Goal: Task Accomplishment & Management: Manage account settings

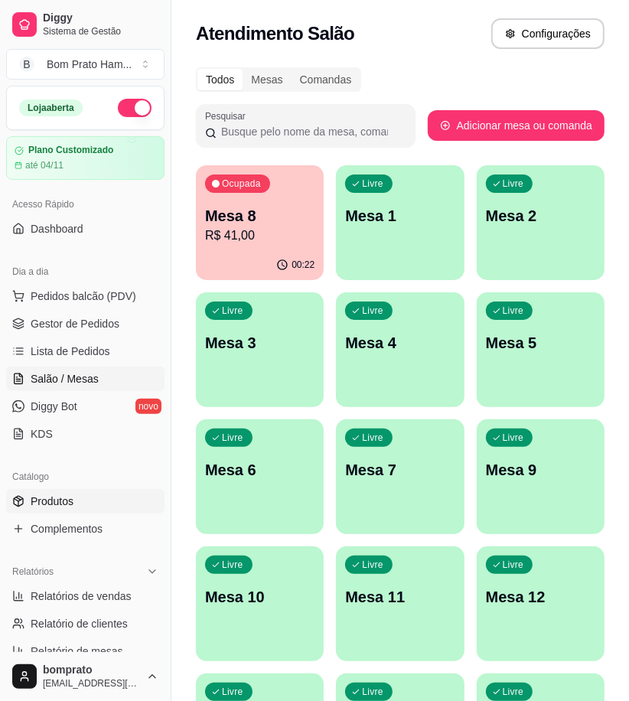
click at [97, 500] on link "Produtos" at bounding box center [85, 501] width 158 height 24
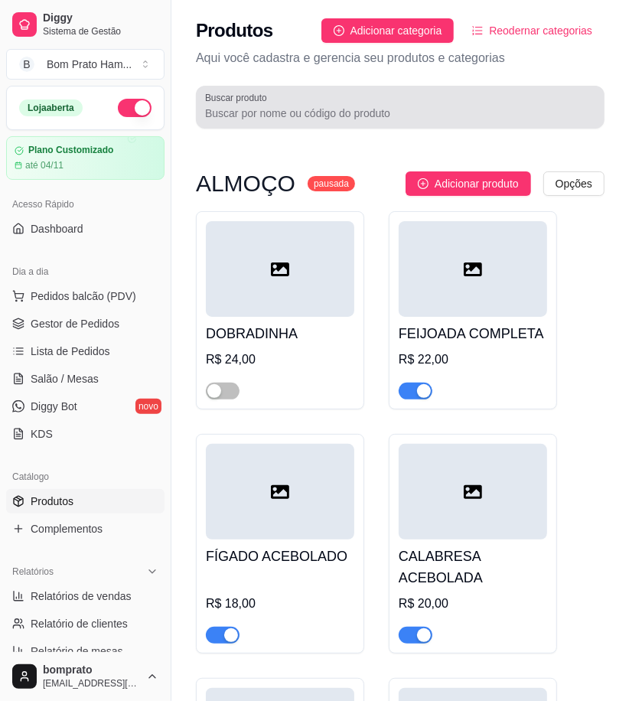
click at [334, 123] on div "Buscar produto" at bounding box center [400, 107] width 409 height 43
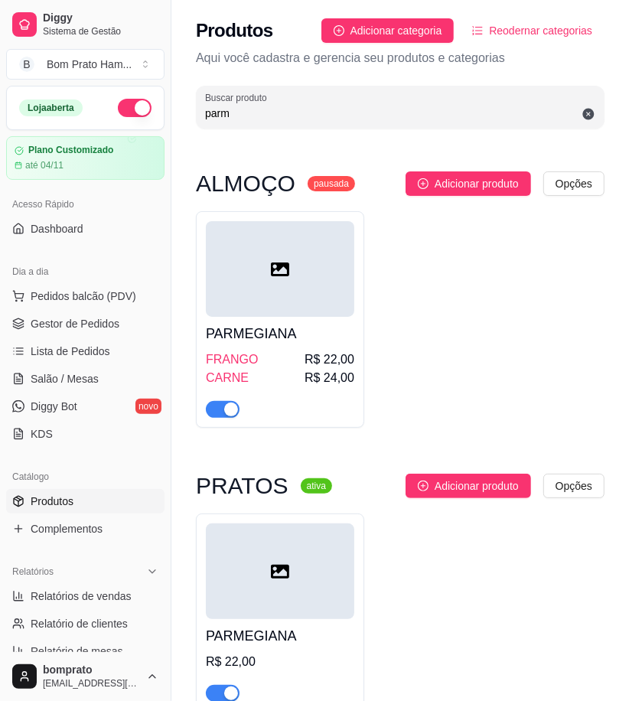
type input "parm"
click at [308, 251] on div at bounding box center [280, 269] width 148 height 96
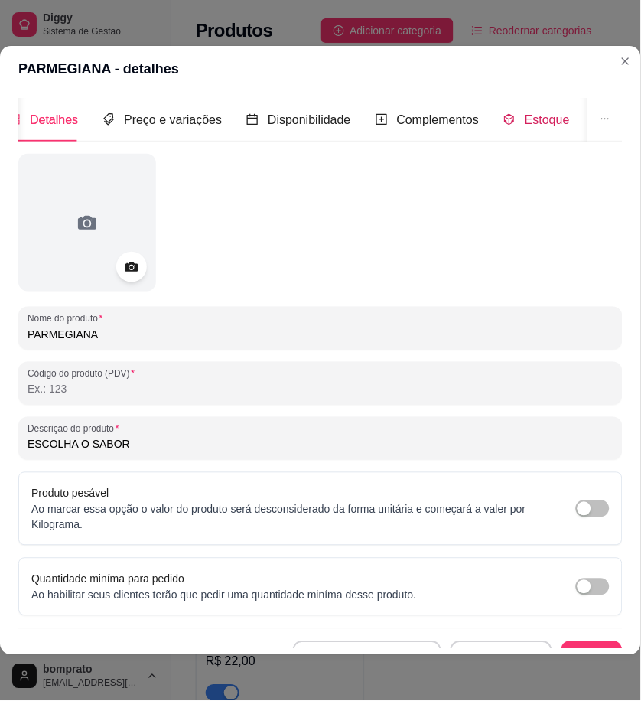
click at [536, 119] on span "Estoque" at bounding box center [547, 119] width 45 height 13
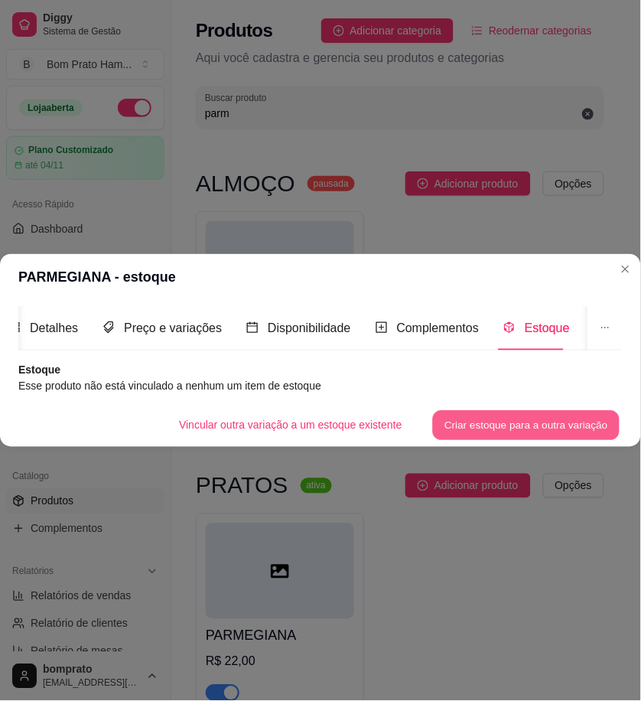
click at [528, 413] on button "Criar estoque para a outra variação" at bounding box center [526, 425] width 187 height 30
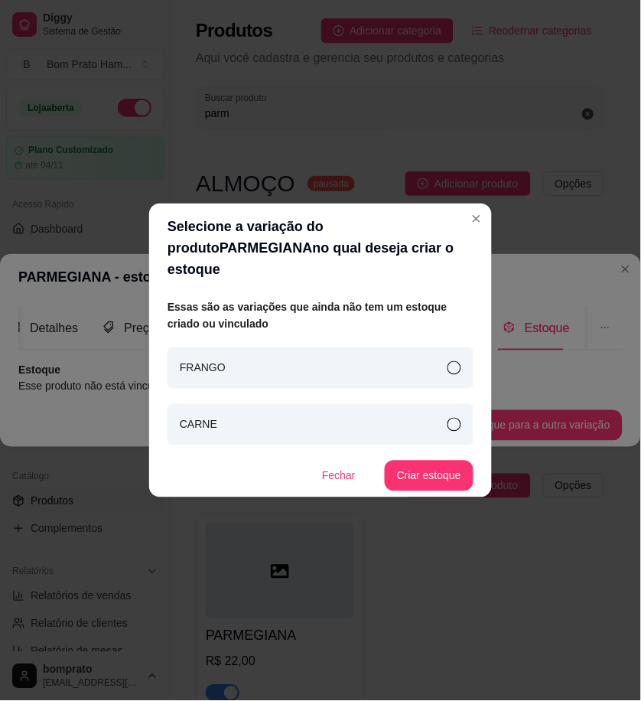
click at [429, 417] on div "CARNE" at bounding box center [321, 424] width 306 height 41
click at [442, 468] on button "Criar estoque" at bounding box center [429, 476] width 89 height 31
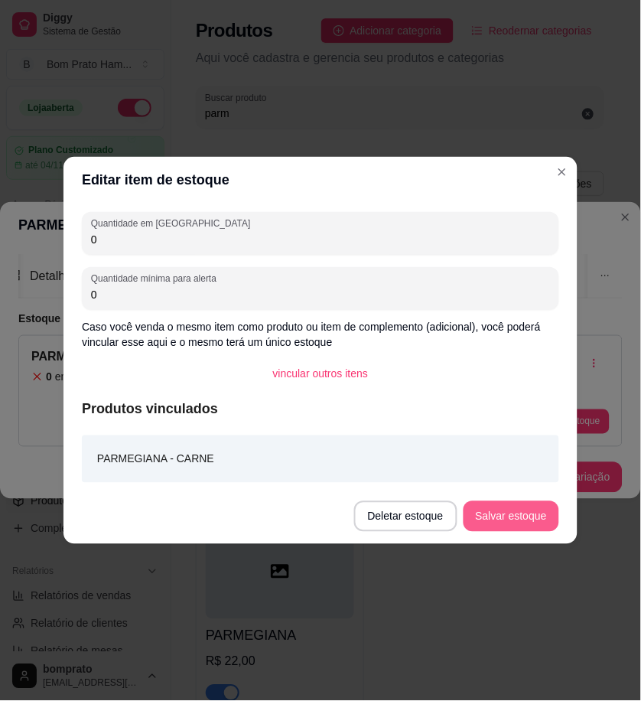
click at [491, 505] on button "Salvar estoque" at bounding box center [512, 516] width 96 height 31
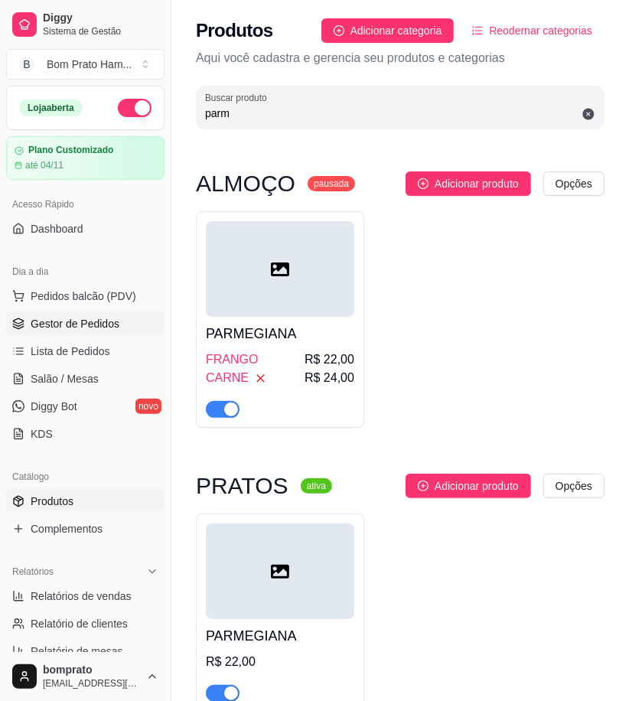
click at [112, 330] on span "Gestor de Pedidos" at bounding box center [75, 323] width 89 height 15
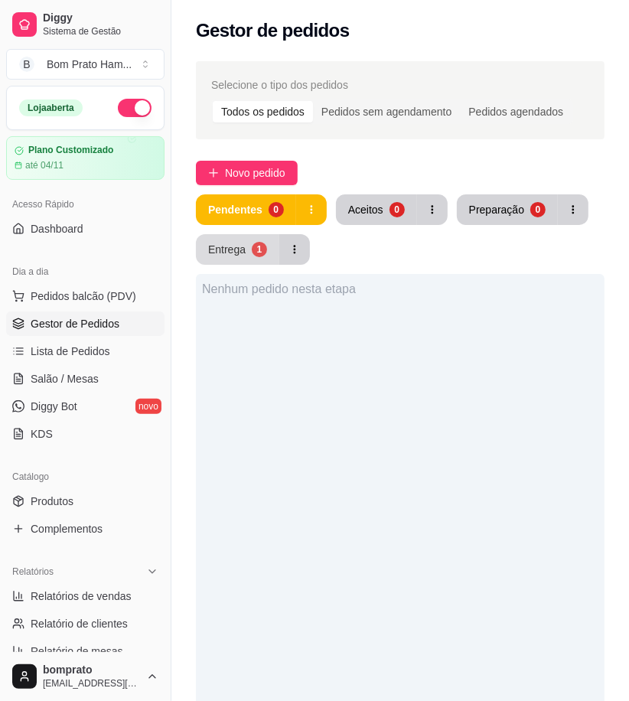
click at [240, 256] on div "Entrega" at bounding box center [226, 249] width 37 height 15
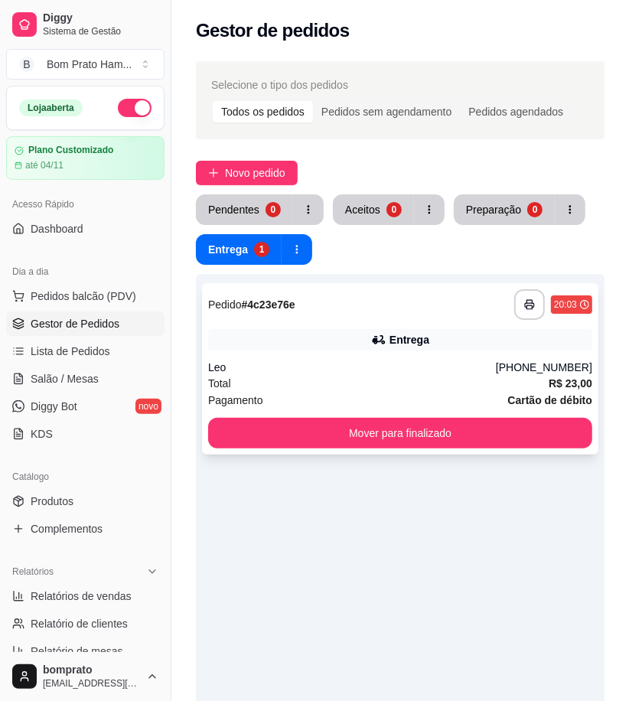
click at [393, 350] on div "Entrega" at bounding box center [400, 339] width 384 height 21
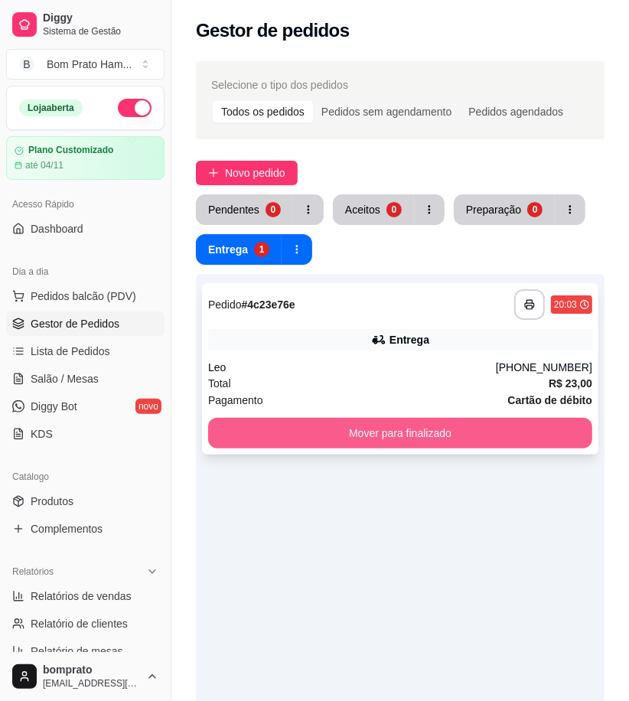
click at [540, 434] on button "Mover para finalizado" at bounding box center [400, 433] width 384 height 31
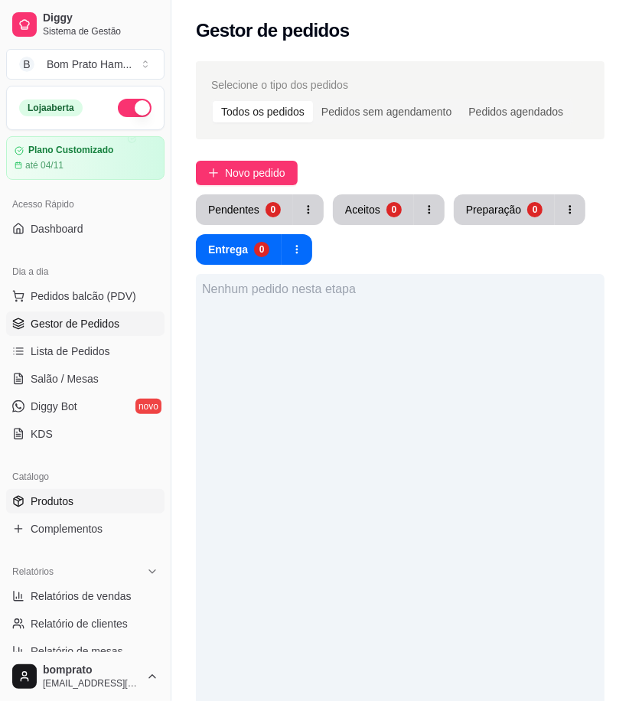
click at [81, 507] on link "Produtos" at bounding box center [85, 501] width 158 height 24
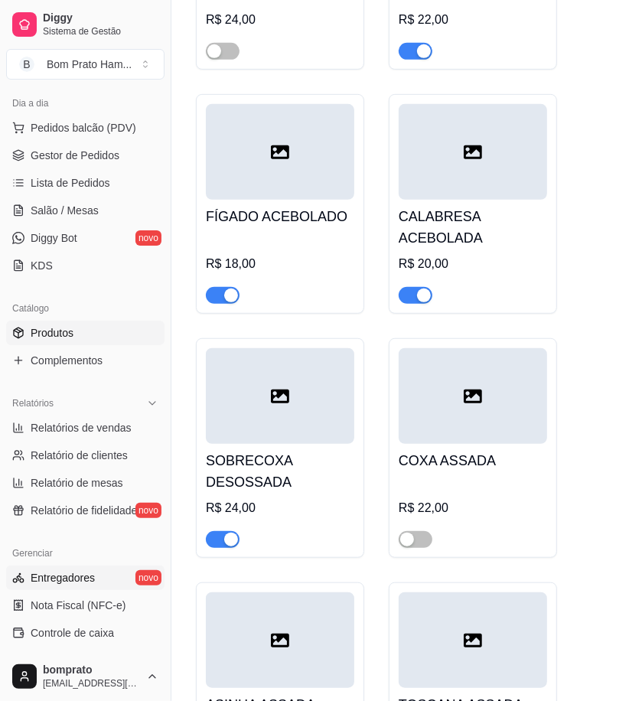
scroll to position [170, 0]
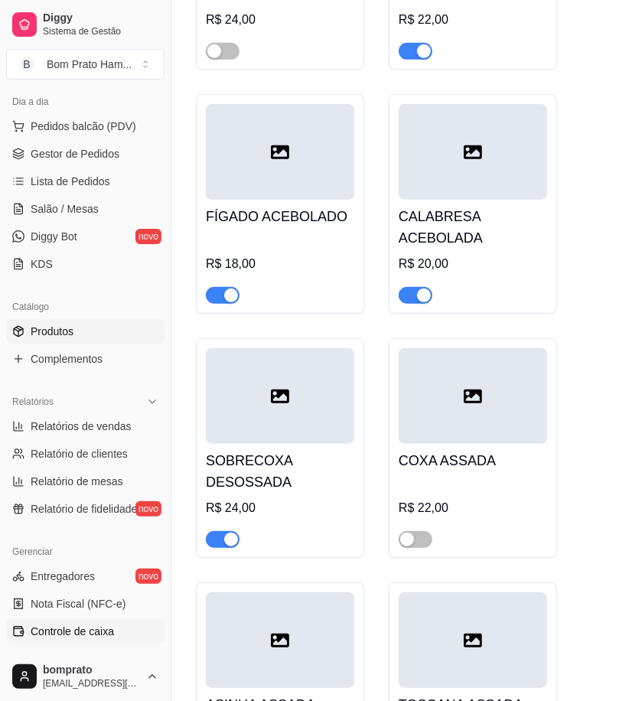
click at [122, 629] on link "Controle de caixa" at bounding box center [85, 631] width 158 height 24
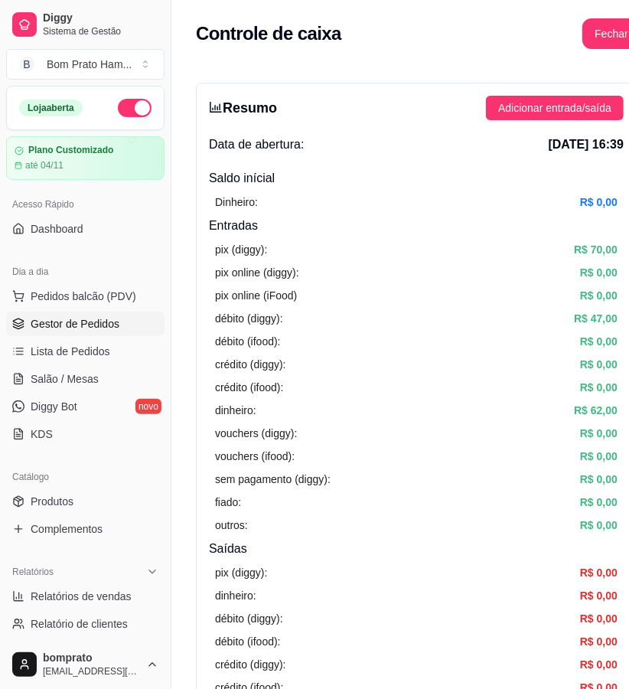
click at [100, 320] on span "Gestor de Pedidos" at bounding box center [75, 323] width 89 height 15
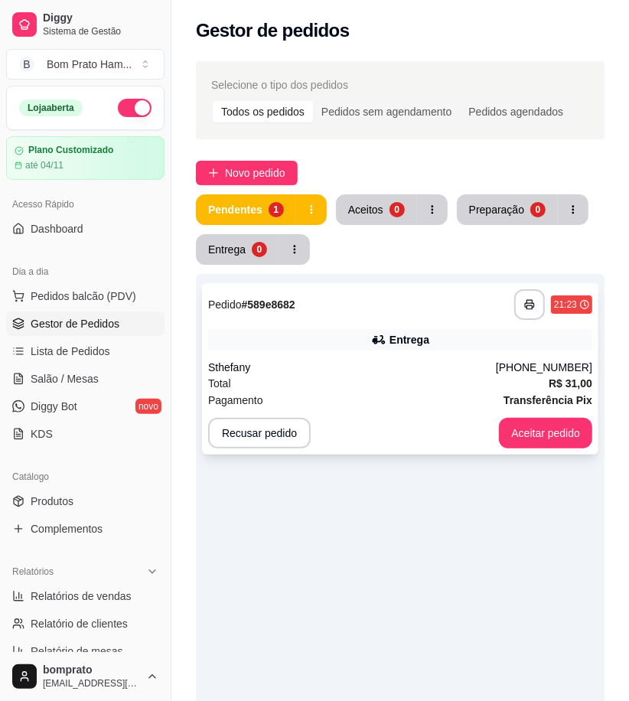
click at [421, 392] on div "Pagamento Transferência Pix" at bounding box center [400, 400] width 384 height 17
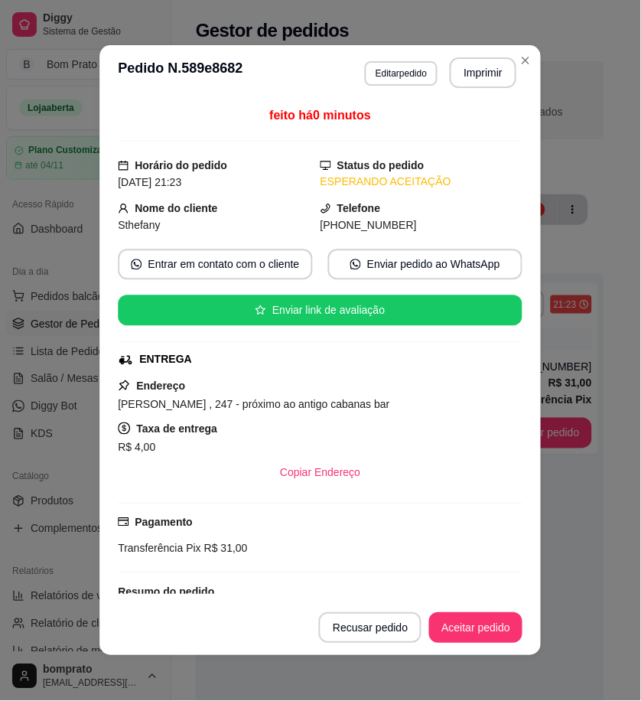
scroll to position [148, 0]
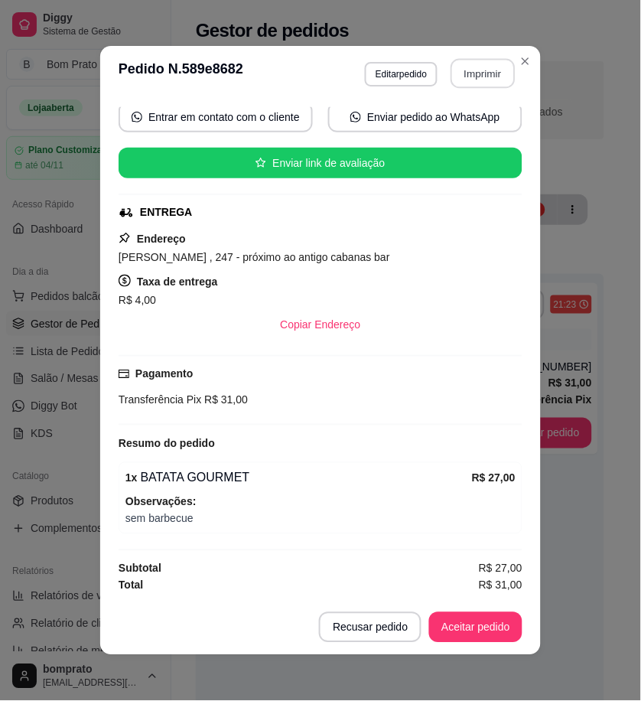
click at [475, 67] on button "Imprimir" at bounding box center [483, 74] width 64 height 30
click at [500, 630] on button "Aceitar pedido" at bounding box center [475, 627] width 93 height 31
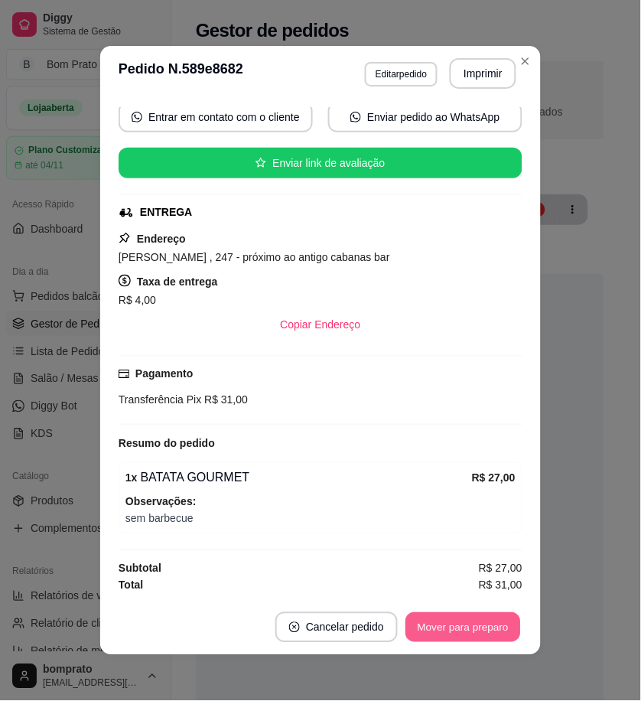
click at [500, 630] on button "Mover para preparo" at bounding box center [463, 628] width 115 height 30
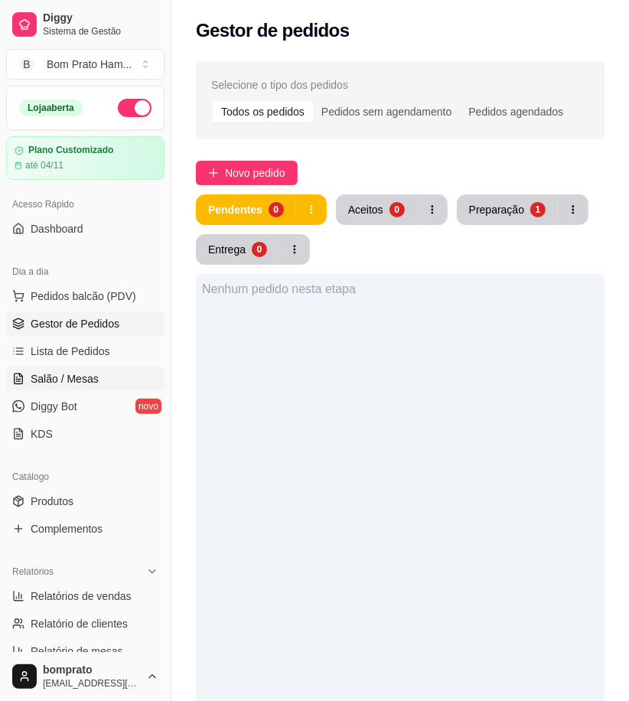
click at [109, 371] on link "Salão / Mesas" at bounding box center [85, 379] width 158 height 24
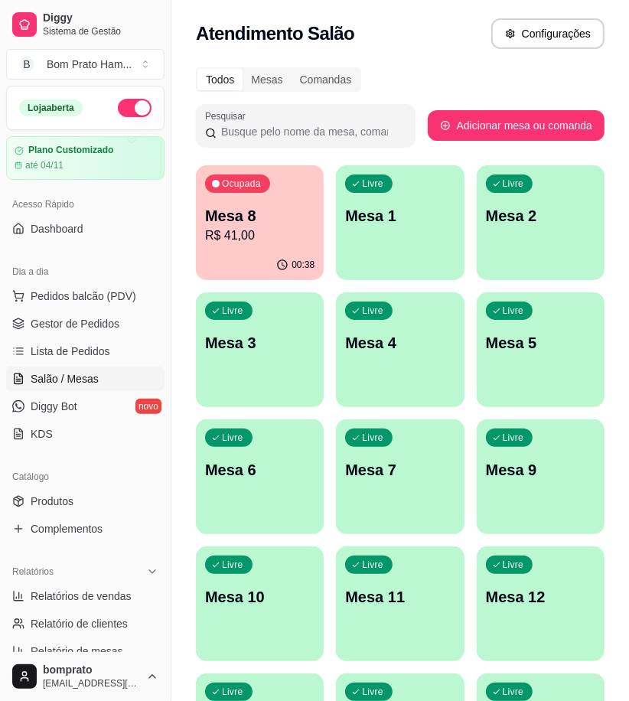
click at [291, 230] on p "R$ 41,00" at bounding box center [259, 236] width 109 height 18
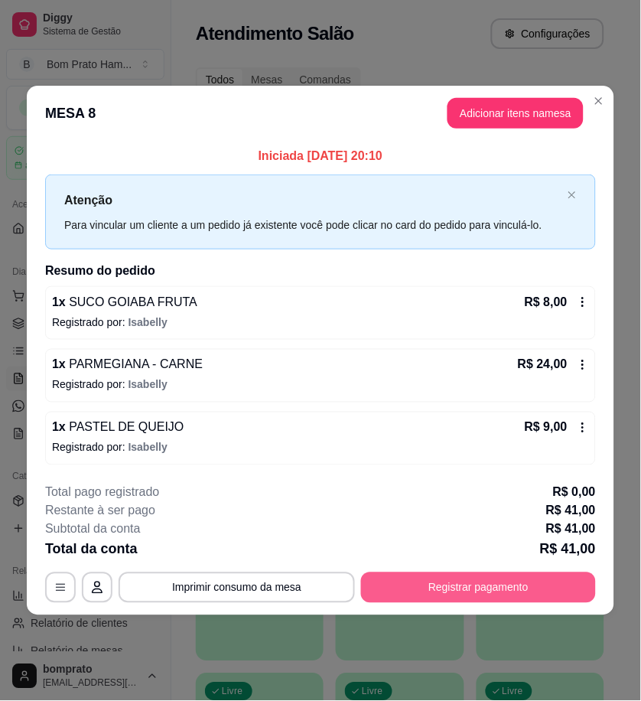
click at [540, 592] on button "Registrar pagamento" at bounding box center [478, 587] width 235 height 31
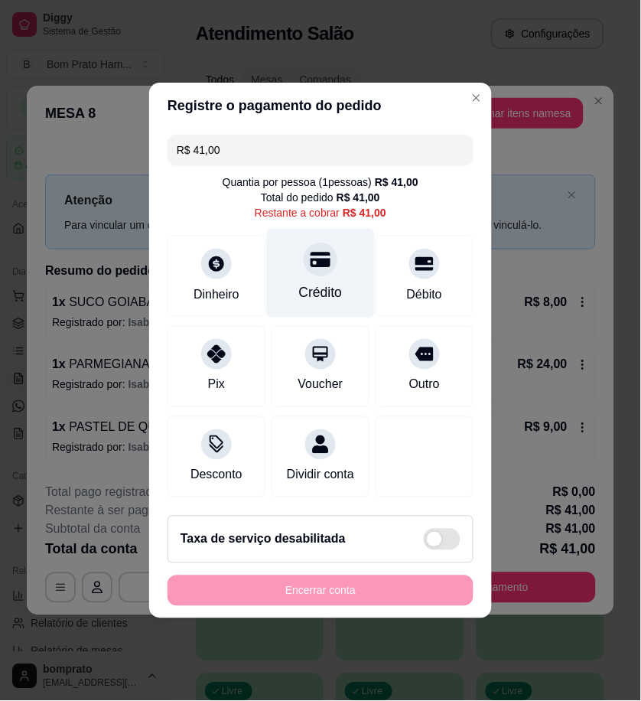
click at [301, 274] on div "Crédito" at bounding box center [321, 274] width 108 height 90
type input "R$ 0,00"
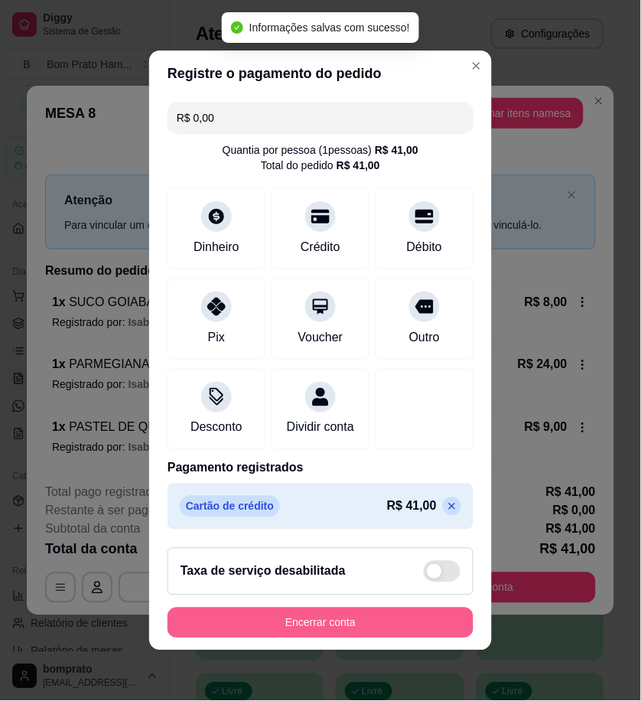
click at [408, 629] on button "Encerrar conta" at bounding box center [321, 623] width 306 height 31
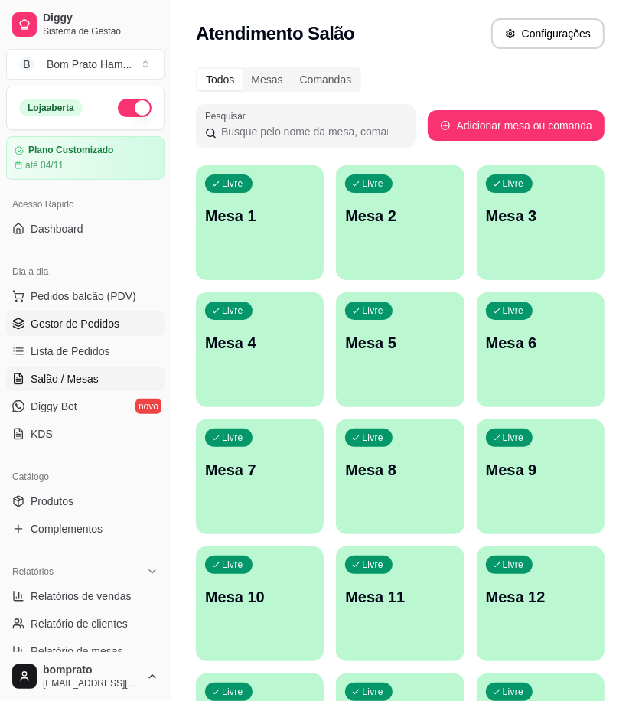
click at [116, 328] on span "Gestor de Pedidos" at bounding box center [75, 323] width 89 height 15
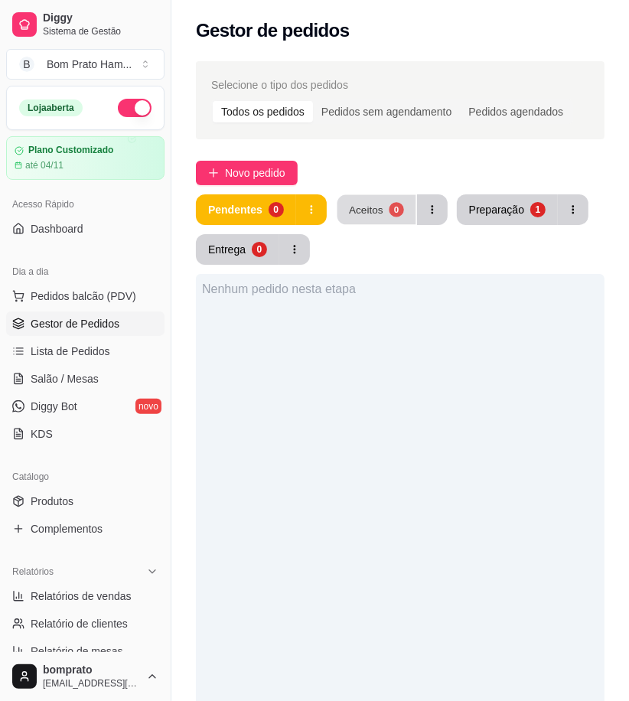
click at [377, 208] on div "Aceitos" at bounding box center [366, 209] width 34 height 15
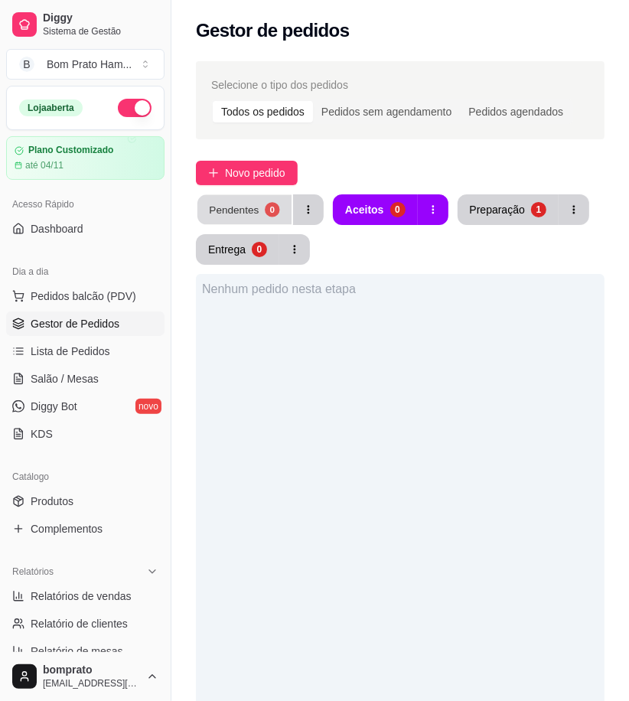
click at [248, 199] on button "Pendentes 0" at bounding box center [244, 210] width 94 height 30
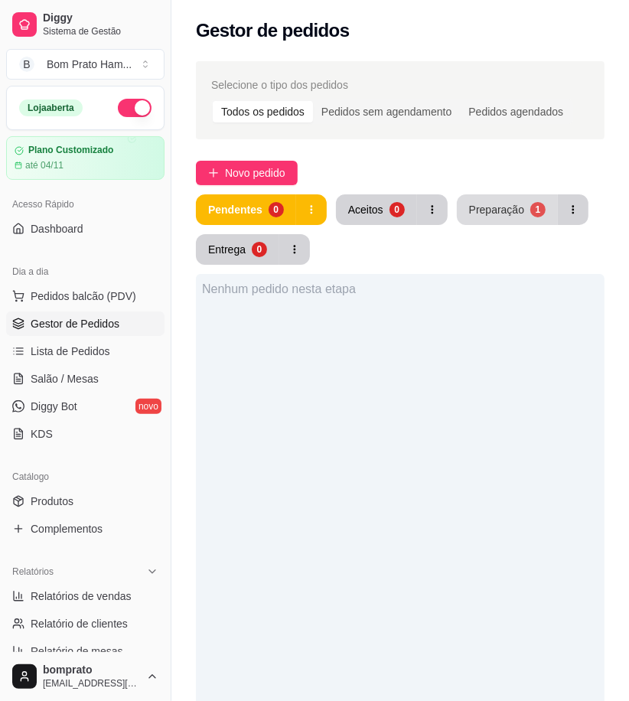
click at [476, 220] on button "Preparação 1" at bounding box center [507, 209] width 101 height 31
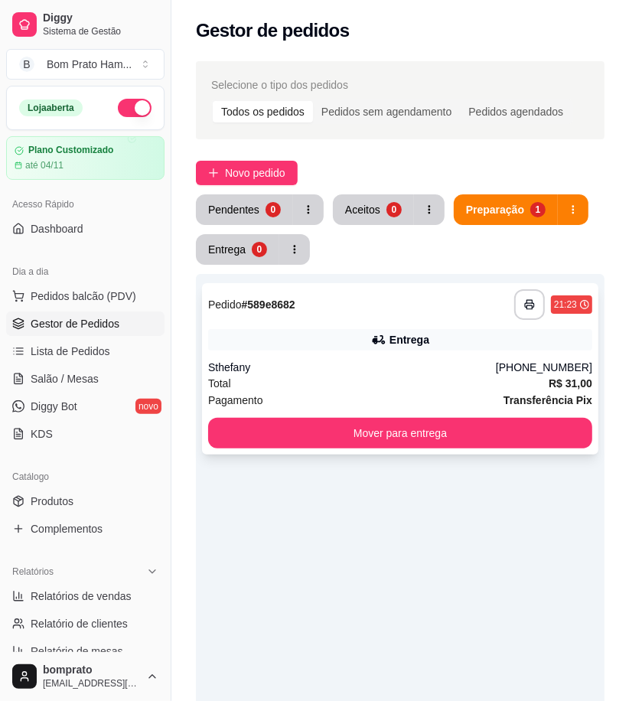
click at [379, 335] on icon at bounding box center [378, 339] width 15 height 15
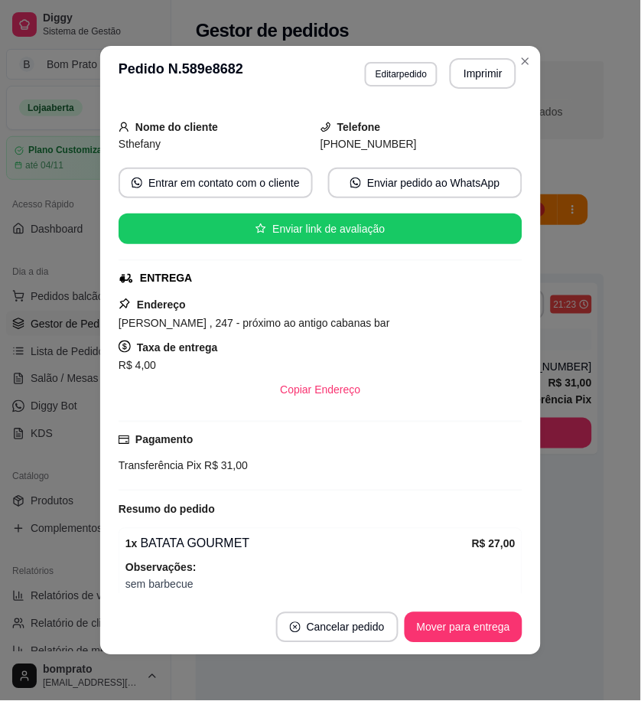
scroll to position [148, 0]
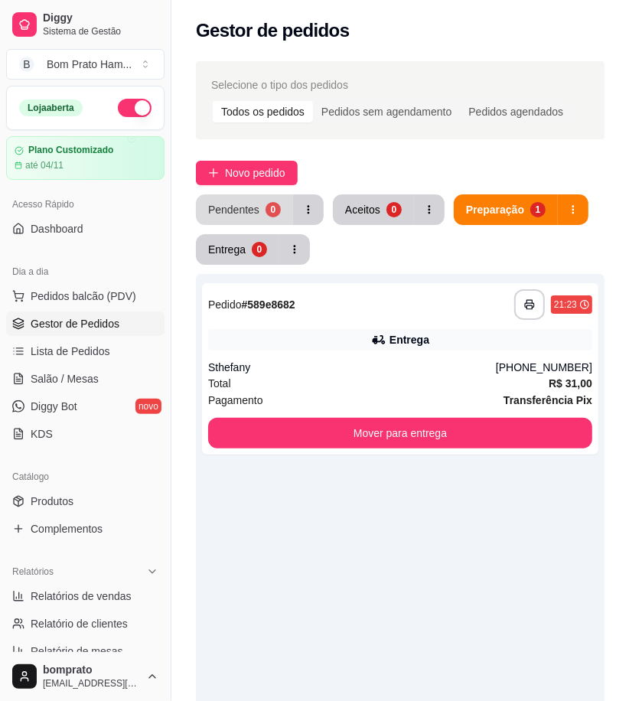
click at [275, 211] on div "0" at bounding box center [273, 209] width 15 height 15
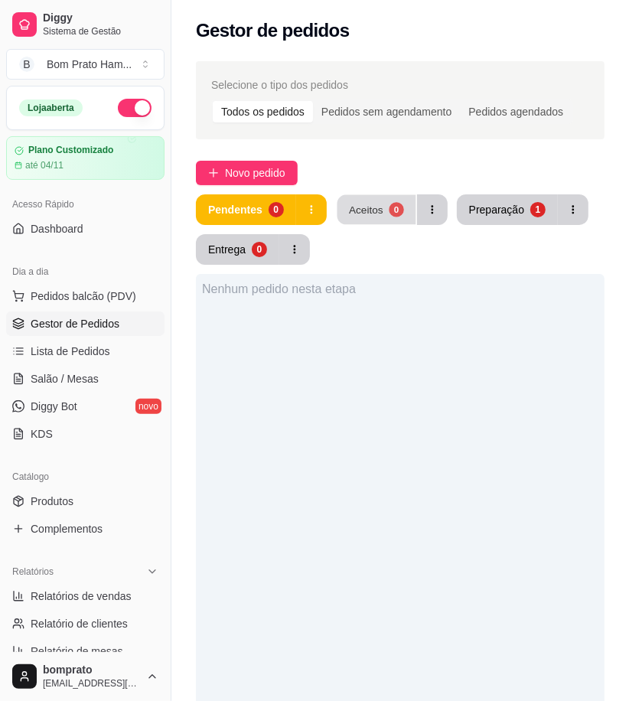
click at [383, 208] on button "Aceitos 0" at bounding box center [376, 210] width 79 height 30
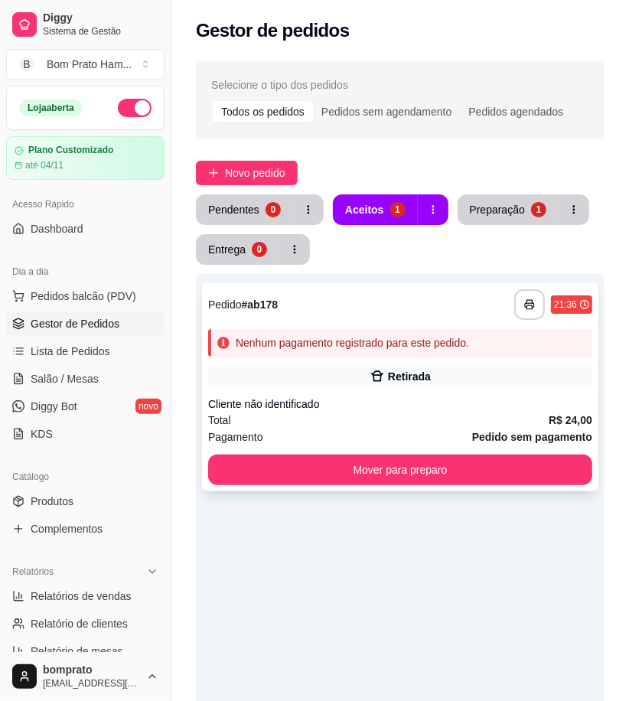
click at [441, 409] on div "Cliente não identificado" at bounding box center [400, 403] width 384 height 15
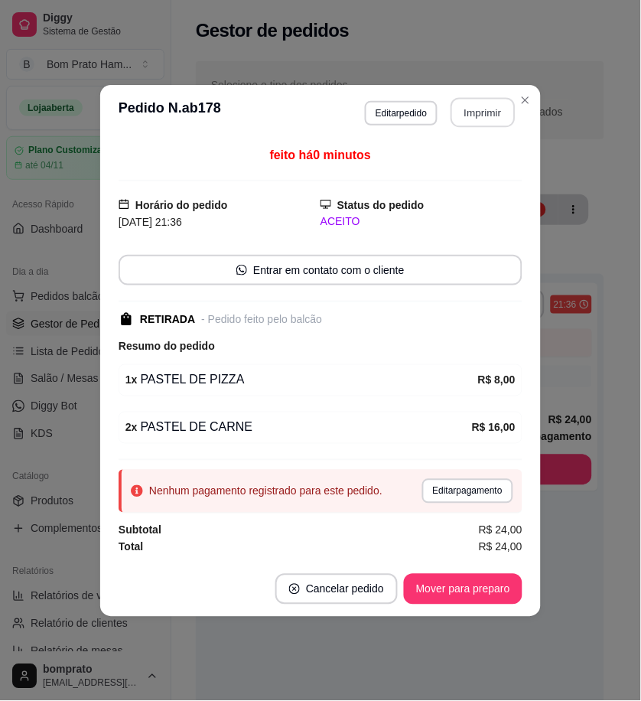
click at [485, 101] on button "Imprimir" at bounding box center [483, 112] width 64 height 30
click at [537, 536] on div "feito há 0 minutos Horário do pedido [DATE] 21:36 Status do pedido ACEITO Entra…" at bounding box center [320, 351] width 441 height 422
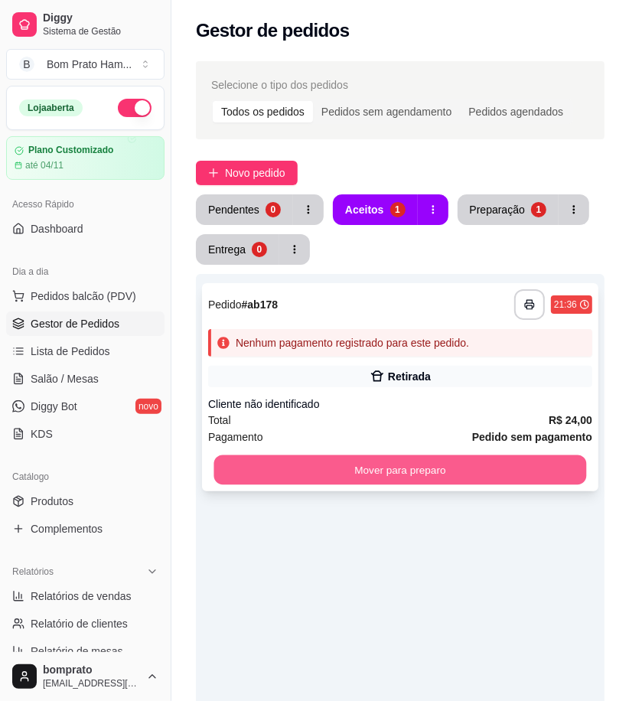
click at [427, 463] on button "Mover para preparo" at bounding box center [400, 470] width 373 height 30
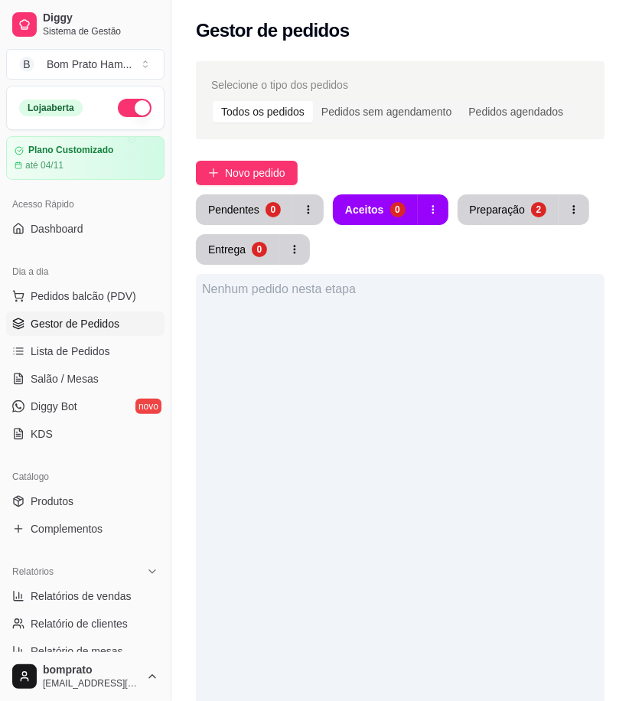
click at [250, 227] on div "Pendentes 0 Aceitos 0 Preparação 2 Entrega 0" at bounding box center [400, 229] width 409 height 70
click at [249, 215] on div "Pendentes" at bounding box center [233, 209] width 51 height 15
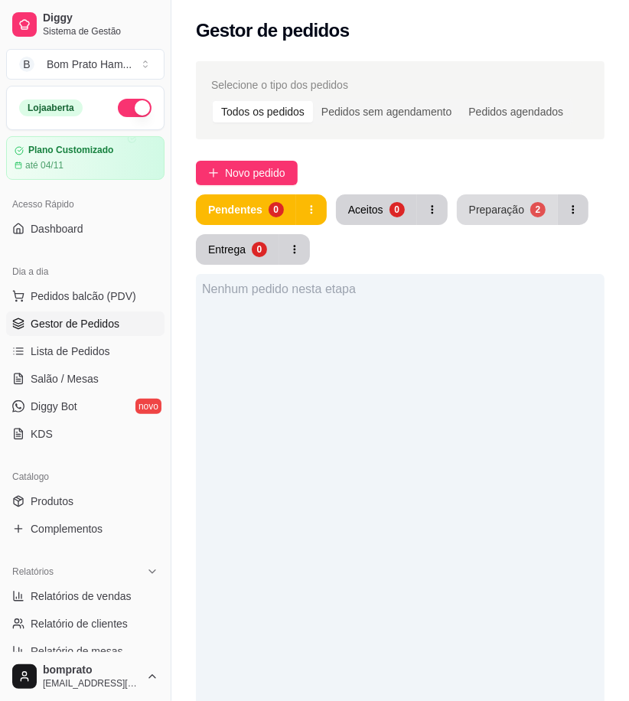
click at [490, 212] on div "Preparação" at bounding box center [496, 209] width 55 height 15
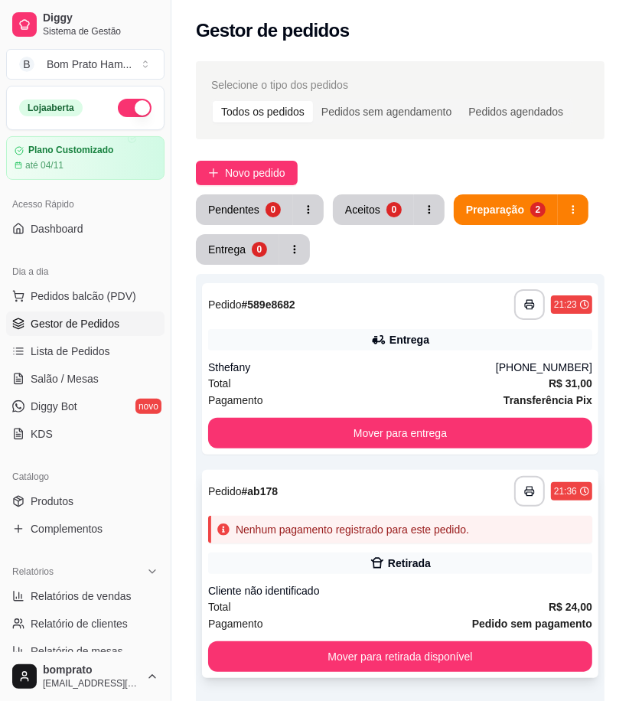
click at [419, 567] on div "Retirada" at bounding box center [409, 563] width 43 height 15
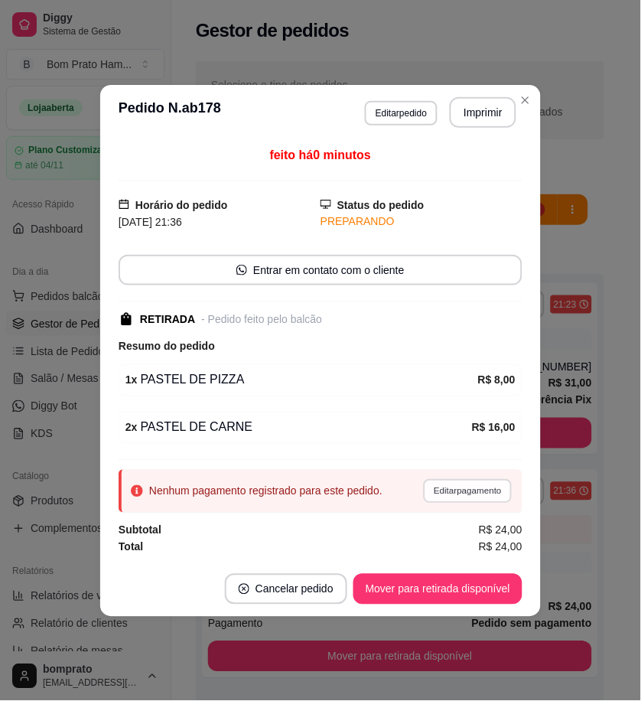
click at [484, 484] on button "Editar pagamento" at bounding box center [467, 491] width 89 height 24
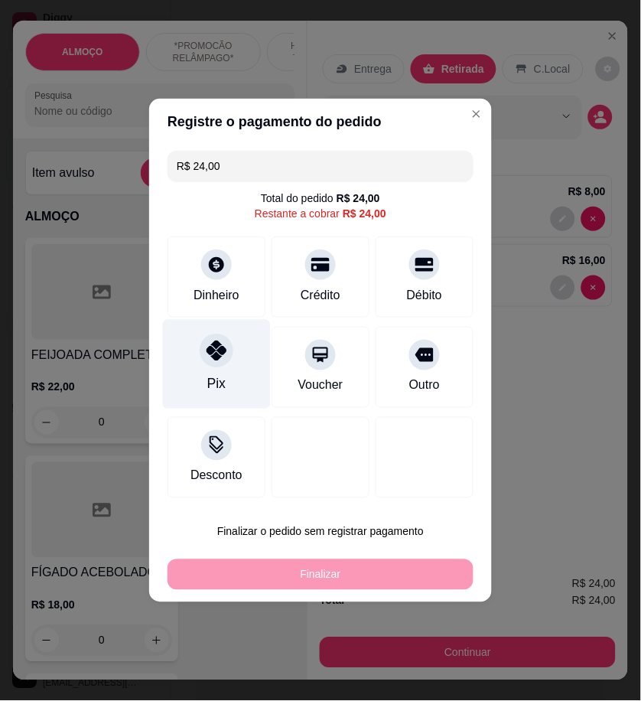
click at [220, 390] on div "Pix" at bounding box center [216, 384] width 18 height 20
type input "R$ 0,00"
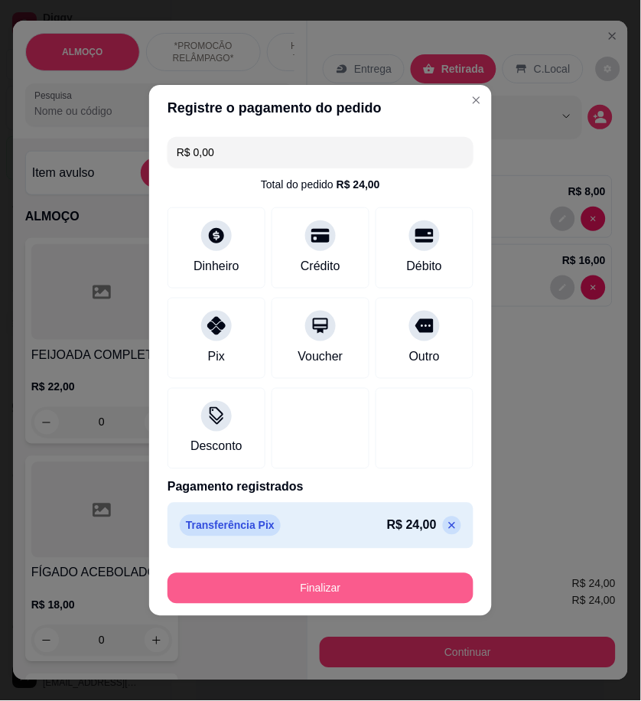
click at [431, 600] on button "Finalizar" at bounding box center [321, 588] width 306 height 31
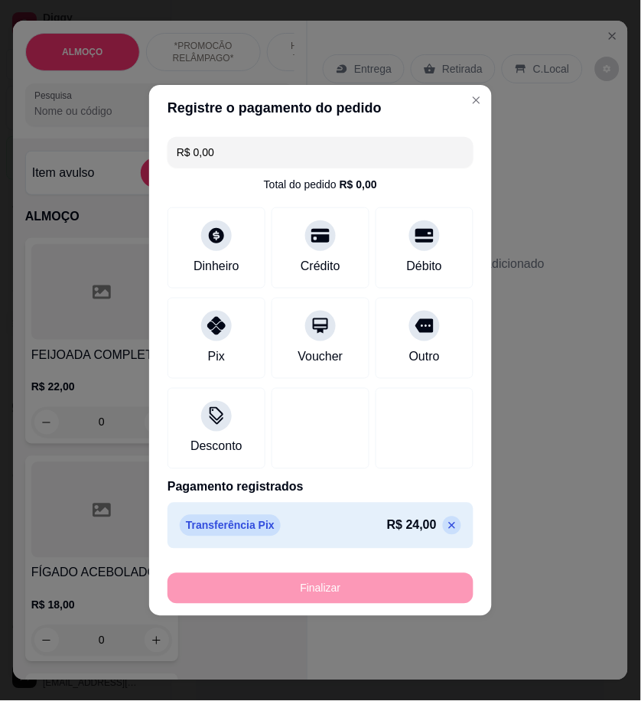
type input "0"
type input "-R$ 24,00"
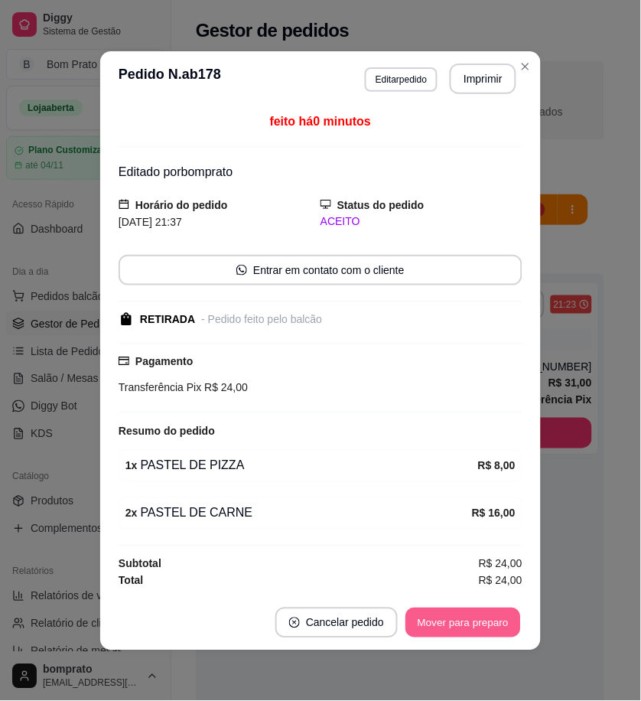
click at [500, 618] on button "Mover para preparo" at bounding box center [463, 623] width 115 height 30
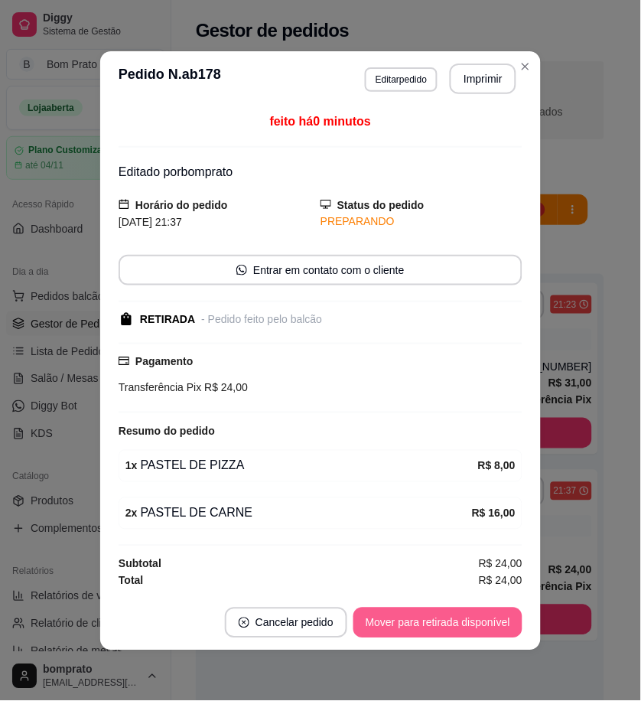
click at [500, 618] on button "Mover para retirada disponível" at bounding box center [438, 623] width 169 height 31
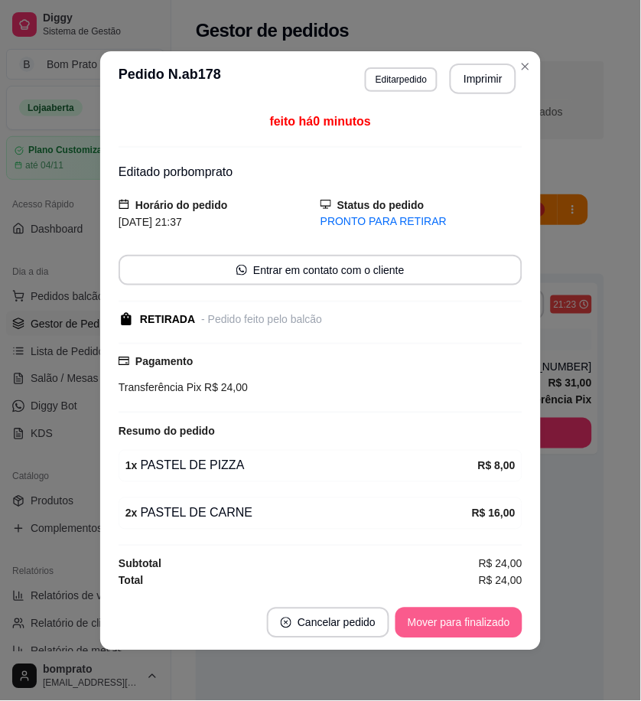
click at [500, 618] on button "Mover para finalizado" at bounding box center [459, 623] width 127 height 31
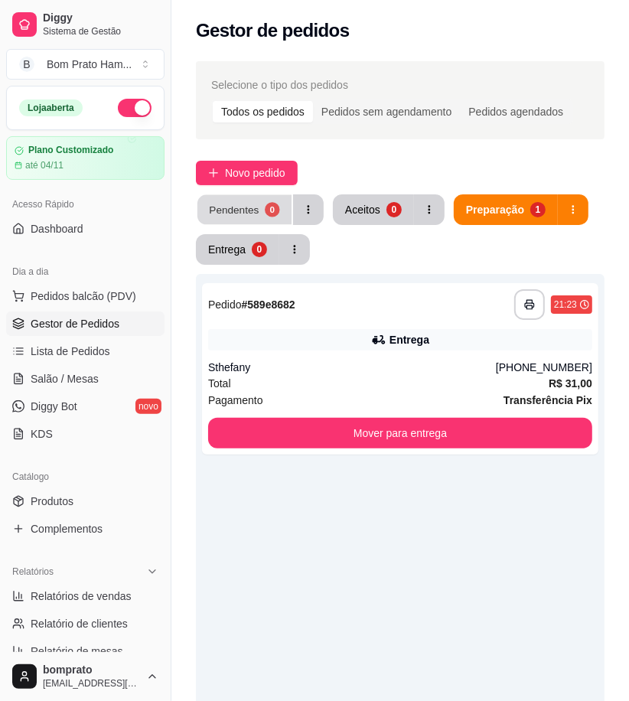
click at [255, 210] on div "Pendentes" at bounding box center [234, 209] width 50 height 15
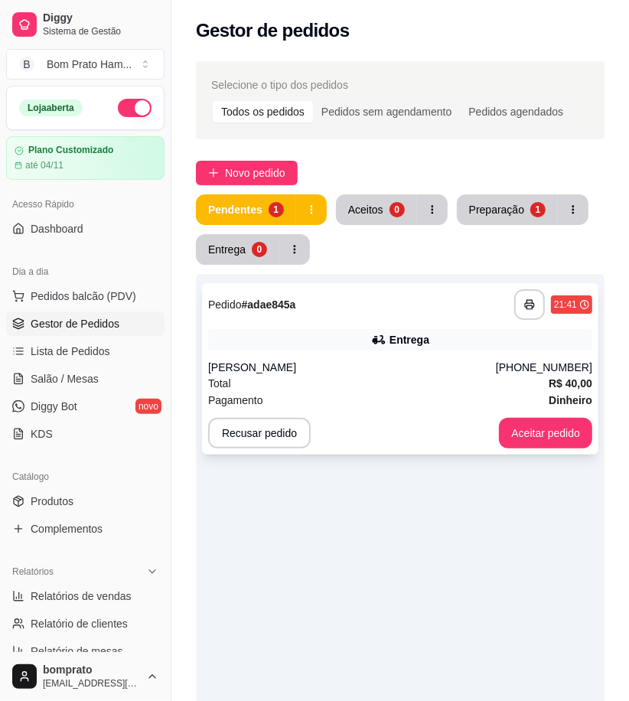
click at [396, 331] on div "Entrega" at bounding box center [400, 339] width 384 height 21
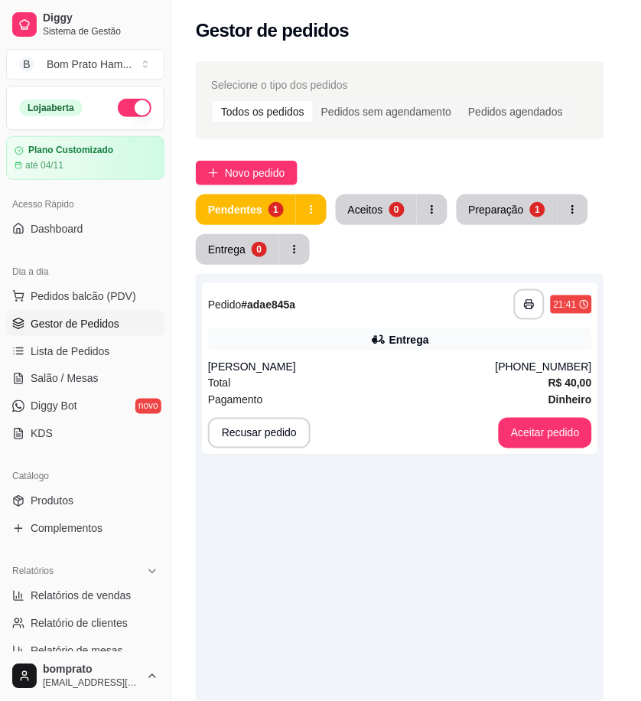
scroll to position [238, 0]
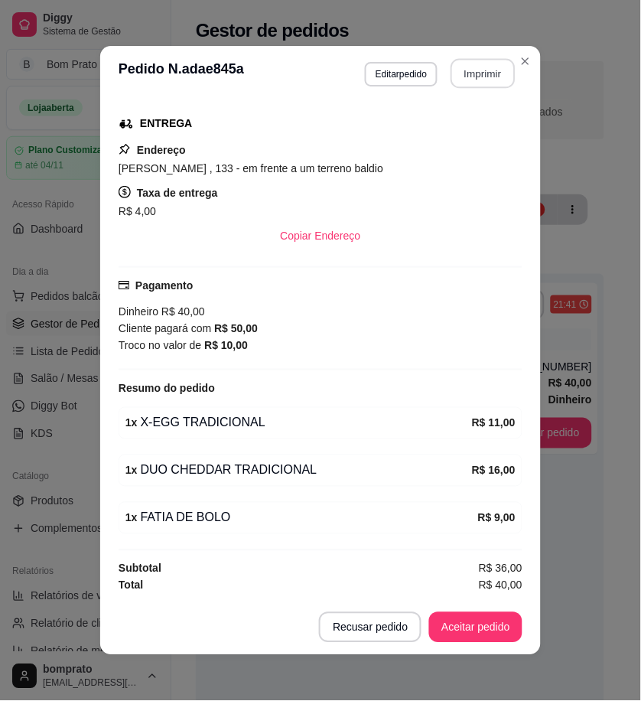
click at [471, 72] on button "Imprimir" at bounding box center [483, 74] width 64 height 30
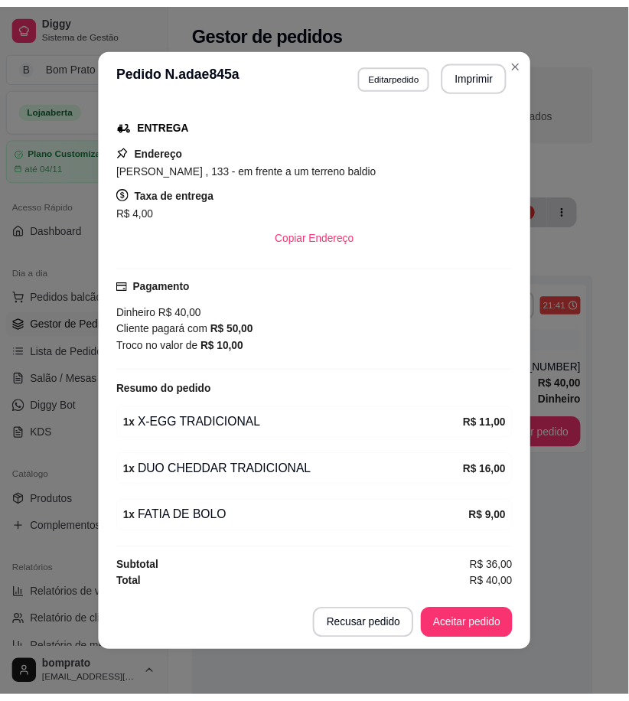
scroll to position [0, 0]
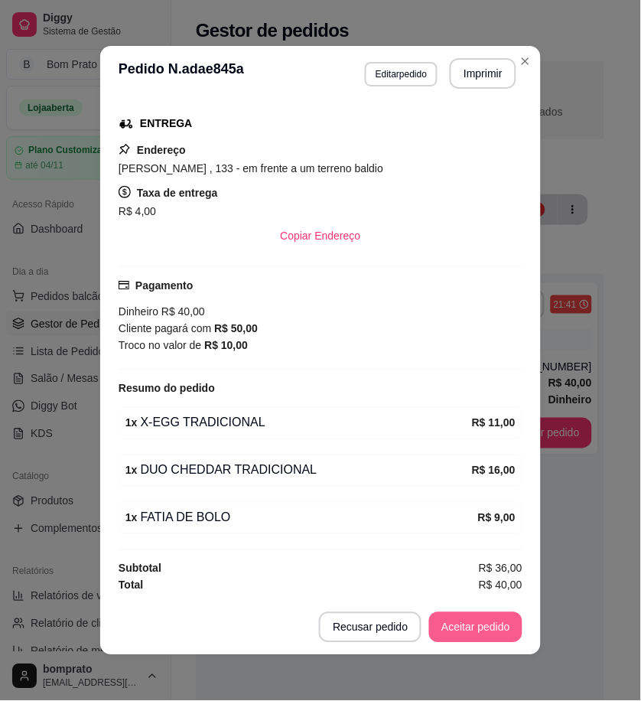
click at [499, 616] on button "Aceitar pedido" at bounding box center [475, 627] width 93 height 31
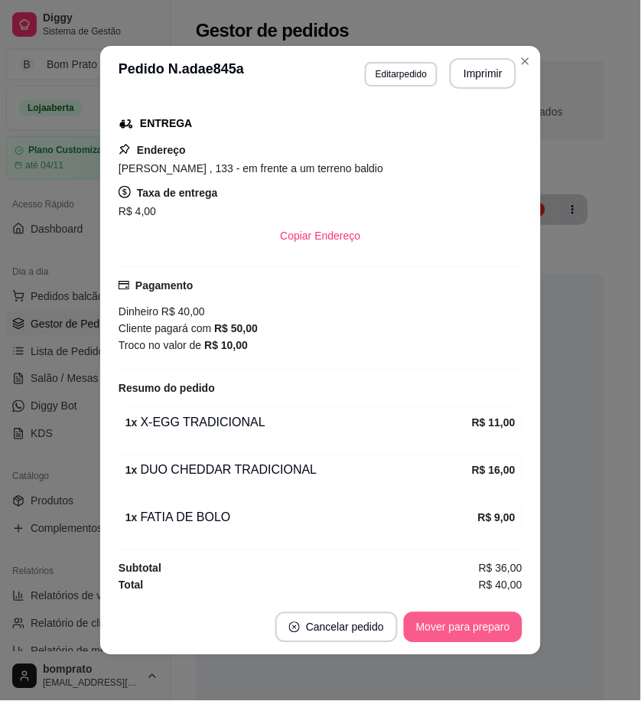
click at [496, 625] on button "Mover para preparo" at bounding box center [463, 627] width 119 height 31
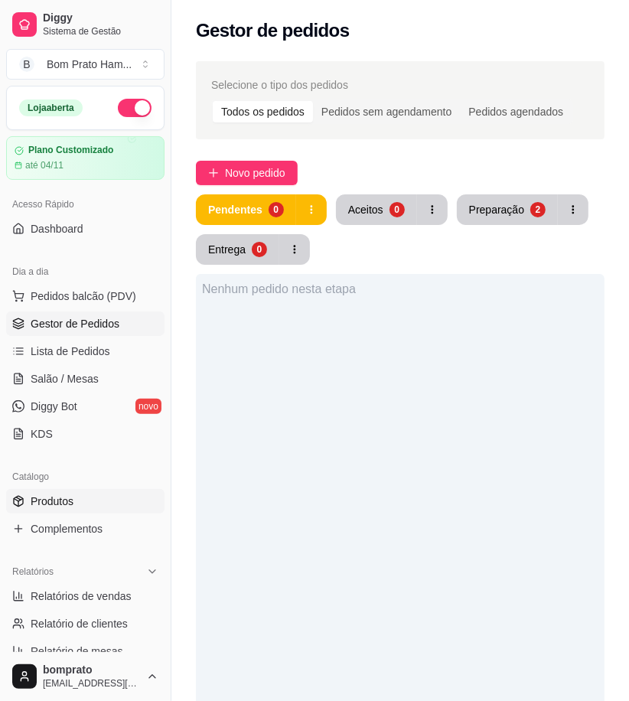
click at [103, 509] on link "Produtos" at bounding box center [85, 501] width 158 height 24
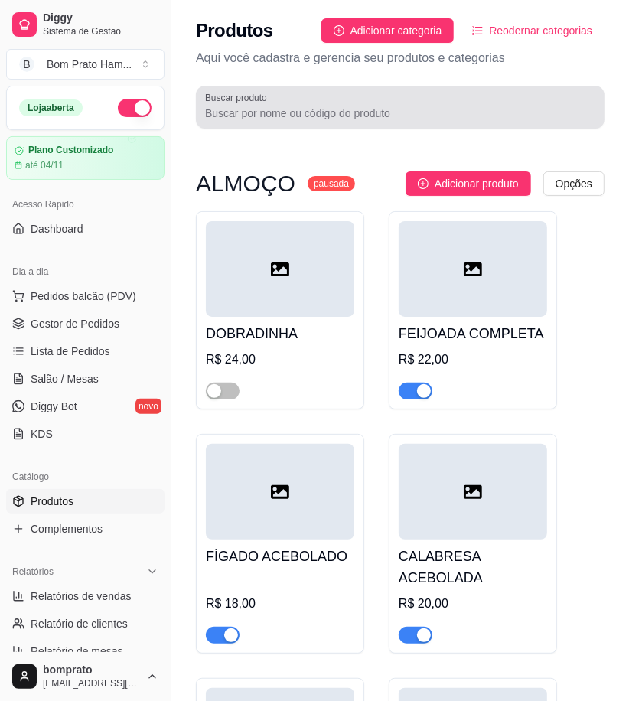
click at [303, 106] on input "Buscar produto" at bounding box center [400, 113] width 390 height 15
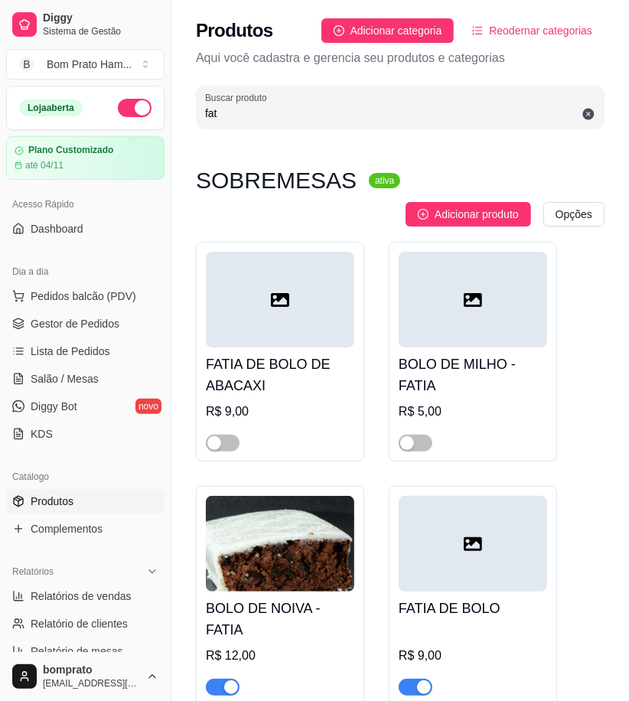
click at [240, 112] on input "fat" at bounding box center [400, 113] width 390 height 15
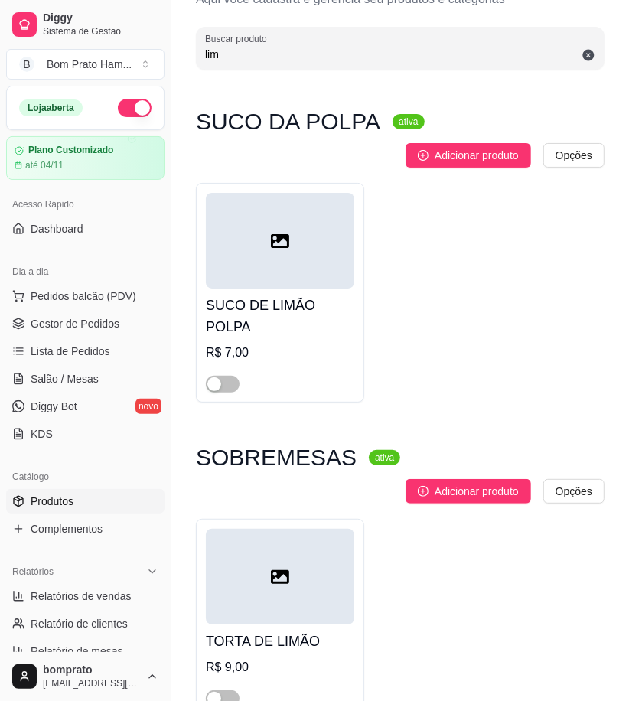
scroll to position [122, 0]
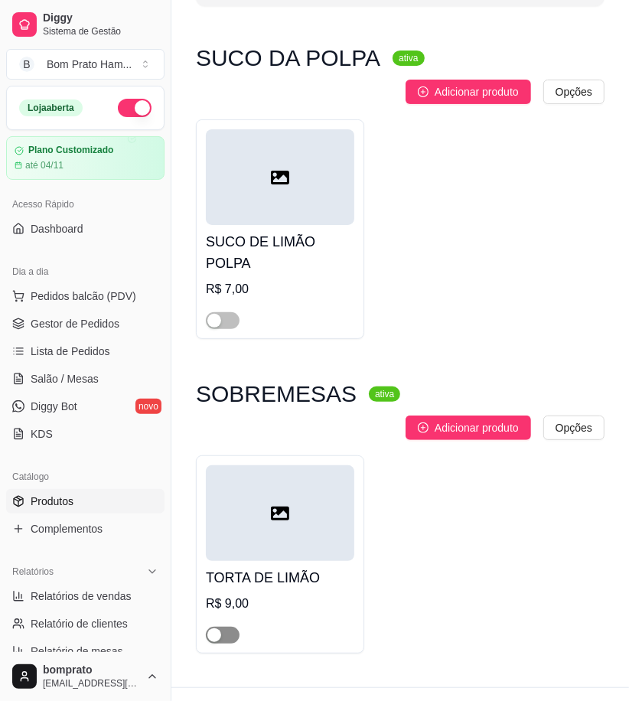
type input "lim"
click at [220, 628] on div "button" at bounding box center [214, 635] width 14 height 14
click at [113, 320] on span "Gestor de Pedidos" at bounding box center [75, 323] width 89 height 15
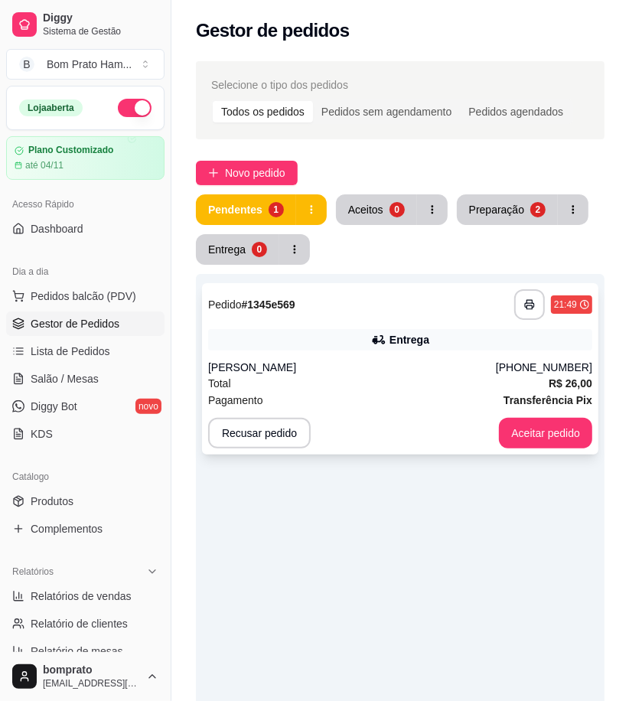
click at [427, 360] on div "[PERSON_NAME]" at bounding box center [352, 367] width 288 height 15
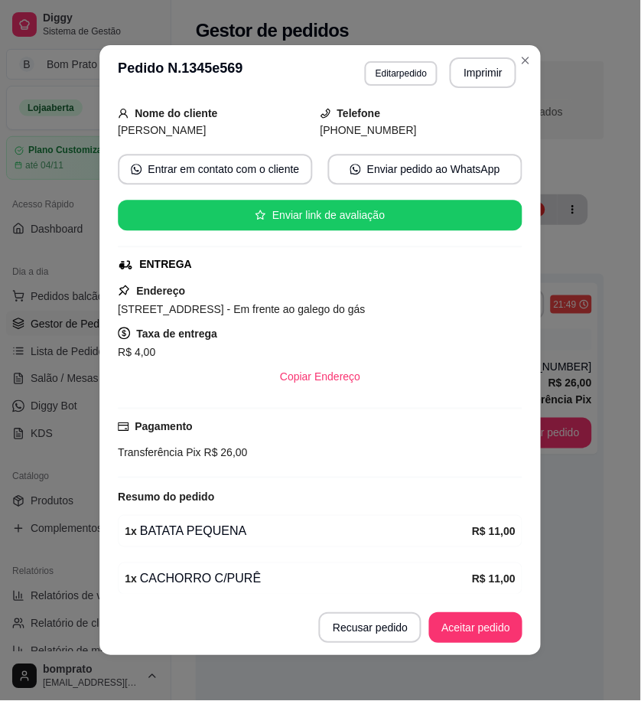
scroll to position [156, 0]
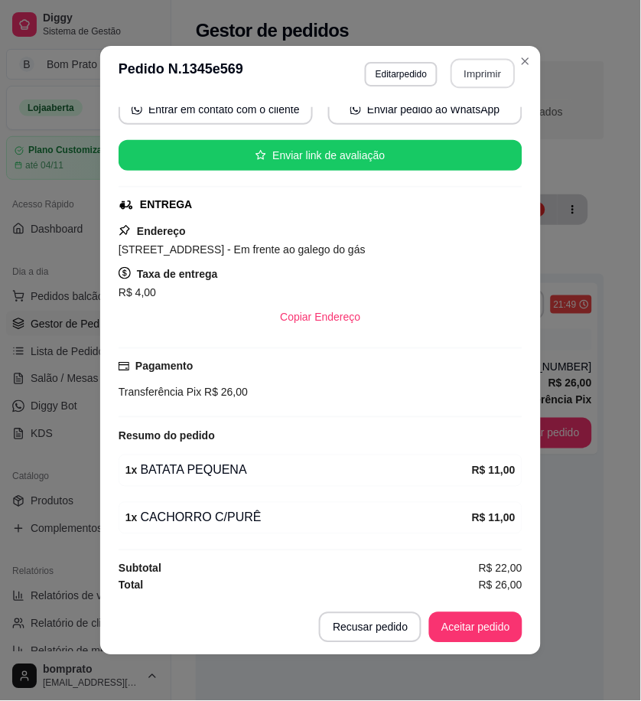
click at [487, 72] on button "Imprimir" at bounding box center [483, 74] width 64 height 30
click at [482, 625] on button "Aceitar pedido" at bounding box center [476, 628] width 90 height 30
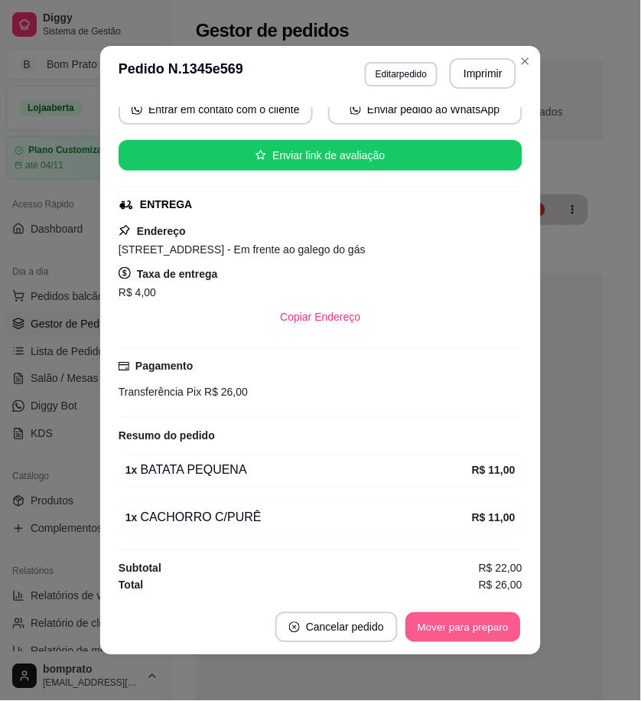
click at [487, 631] on button "Mover para preparo" at bounding box center [463, 628] width 115 height 30
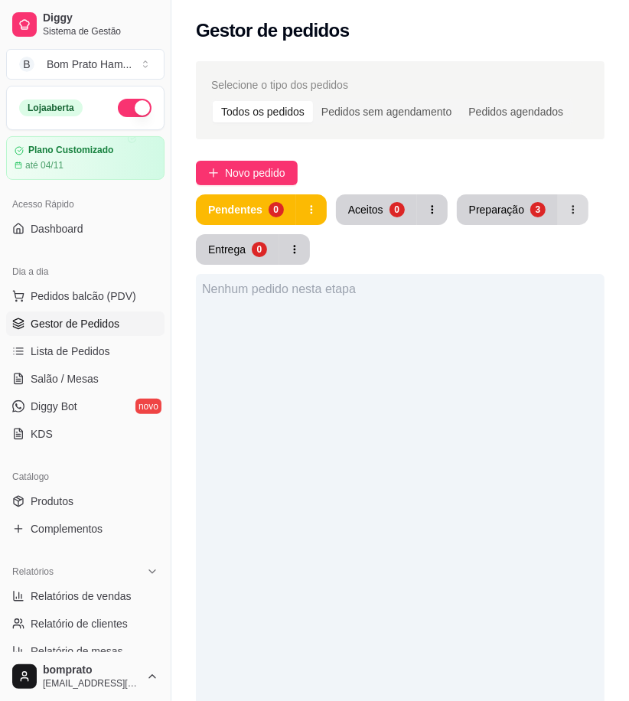
click at [503, 209] on div "Preparação" at bounding box center [496, 209] width 55 height 15
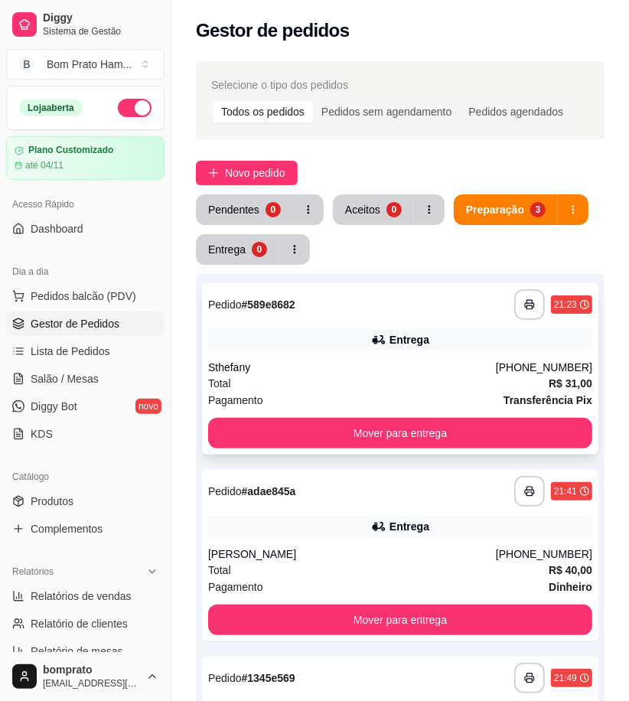
click at [454, 343] on div "Entrega" at bounding box center [400, 339] width 384 height 21
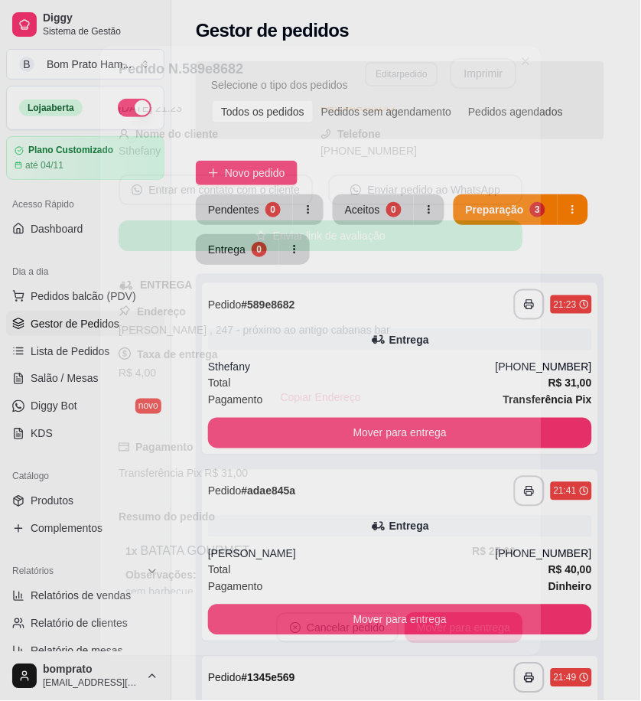
scroll to position [148, 0]
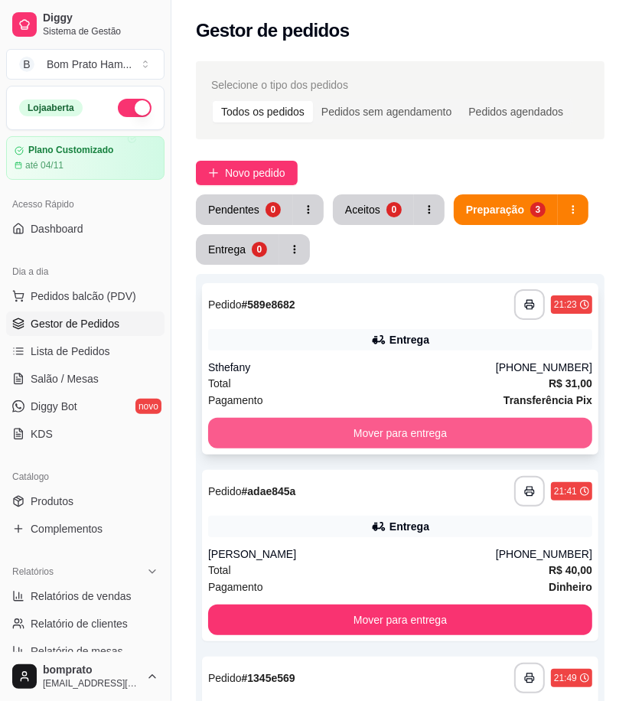
click at [464, 424] on button "Mover para entrega" at bounding box center [400, 433] width 384 height 31
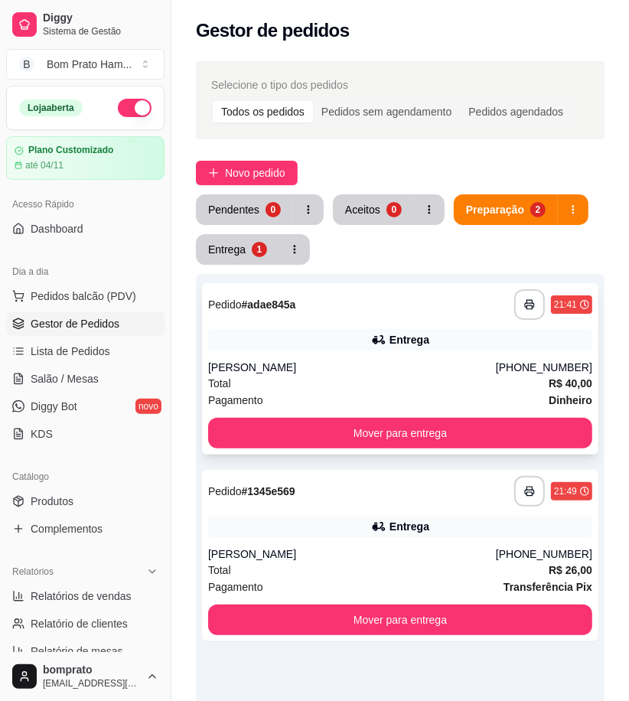
click at [409, 338] on div "Entrega" at bounding box center [410, 339] width 40 height 15
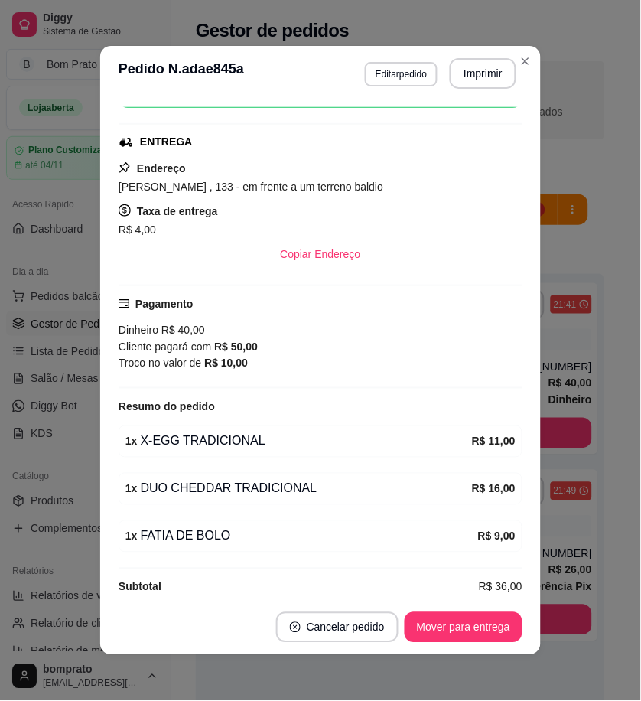
scroll to position [238, 0]
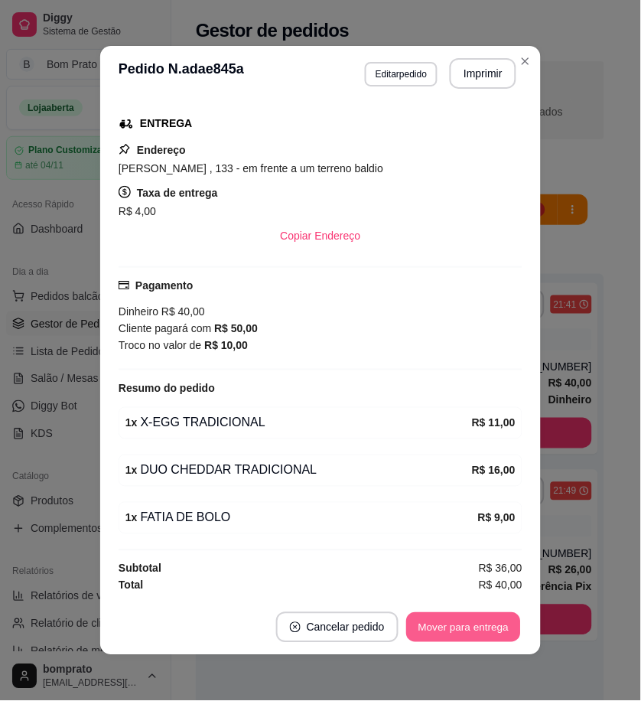
click at [477, 624] on button "Mover para entrega" at bounding box center [463, 628] width 115 height 30
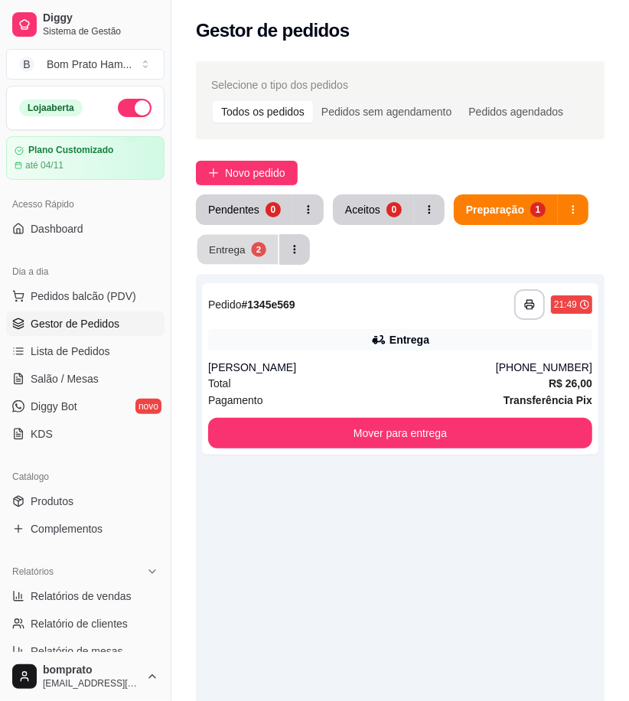
click at [249, 256] on button "Entrega 2" at bounding box center [237, 250] width 81 height 30
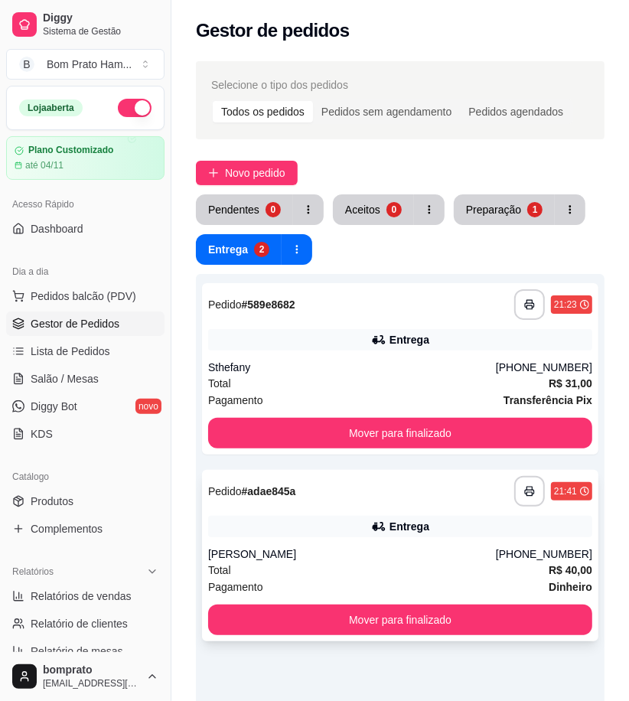
click at [469, 526] on div "Entrega" at bounding box center [400, 526] width 384 height 21
click at [269, 528] on div "Entrega" at bounding box center [400, 526] width 384 height 21
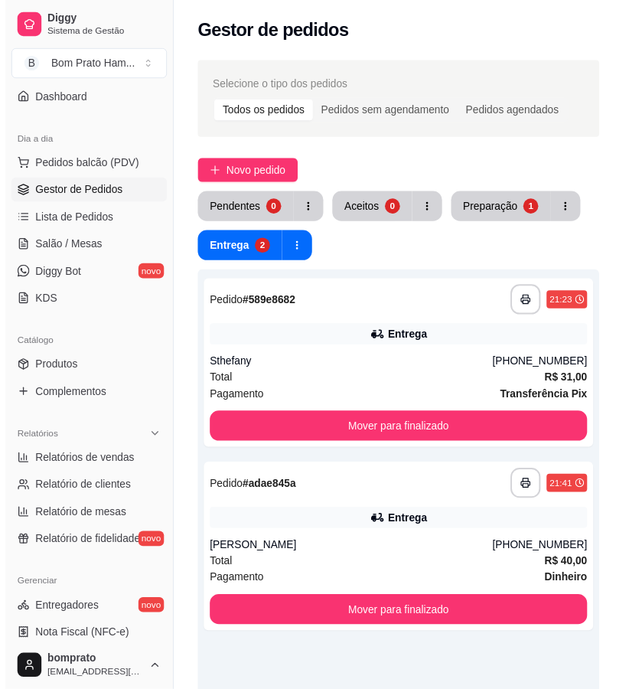
scroll to position [340, 0]
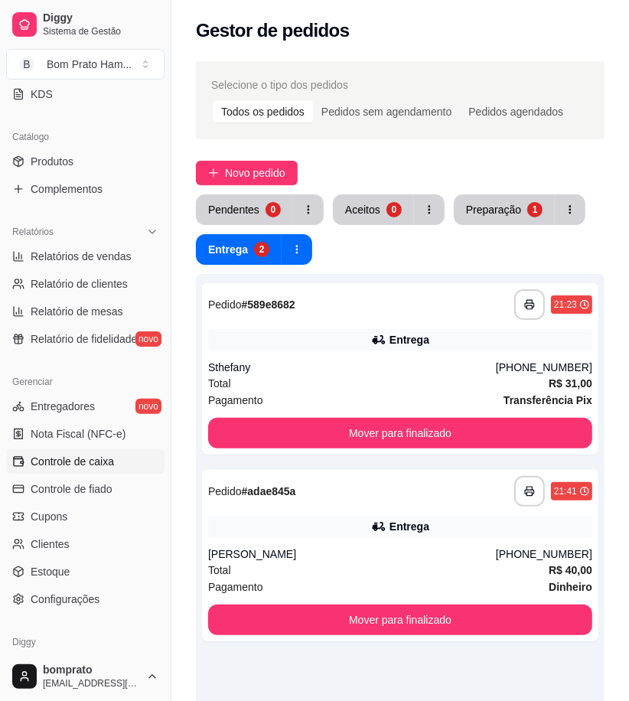
click at [113, 470] on link "Controle de caixa" at bounding box center [85, 461] width 158 height 24
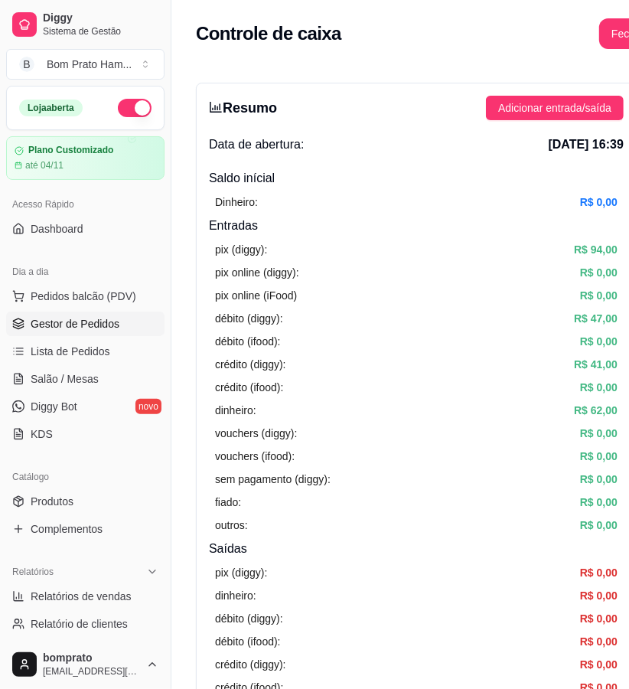
click at [96, 330] on span "Gestor de Pedidos" at bounding box center [75, 323] width 89 height 15
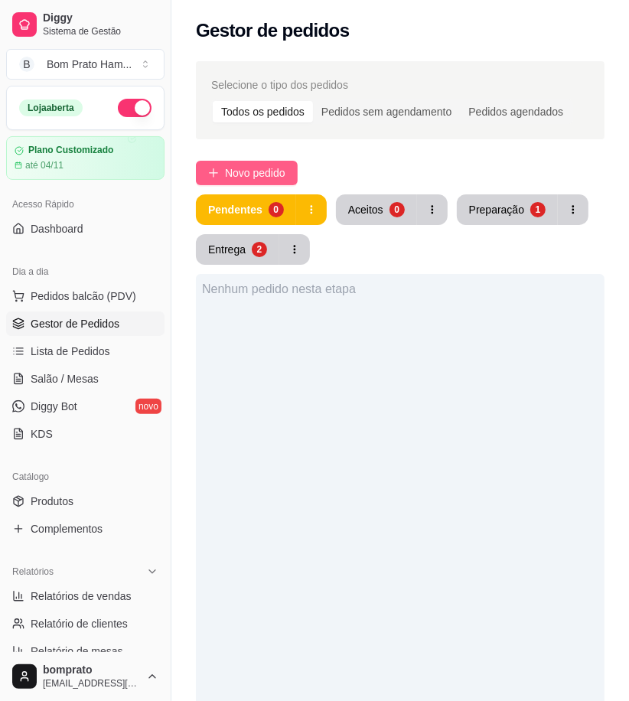
click at [278, 174] on span "Novo pedido" at bounding box center [255, 173] width 60 height 17
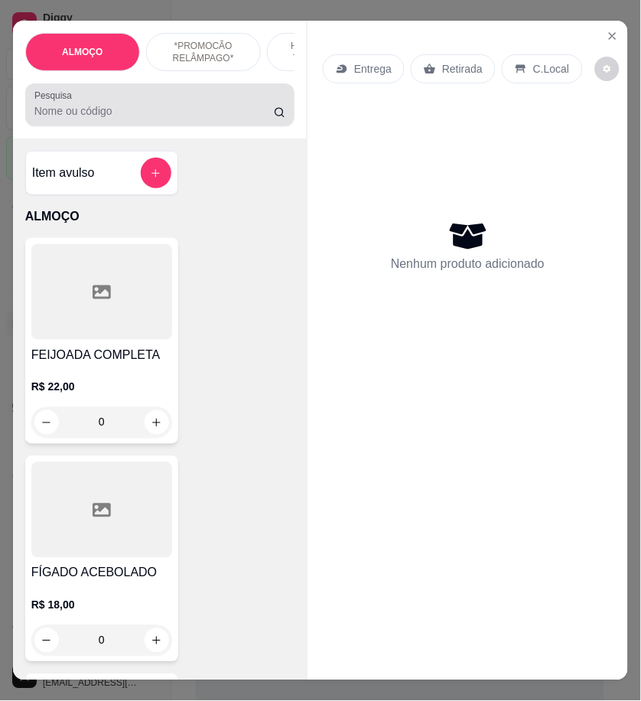
click at [233, 119] on input "Pesquisa" at bounding box center [154, 110] width 240 height 15
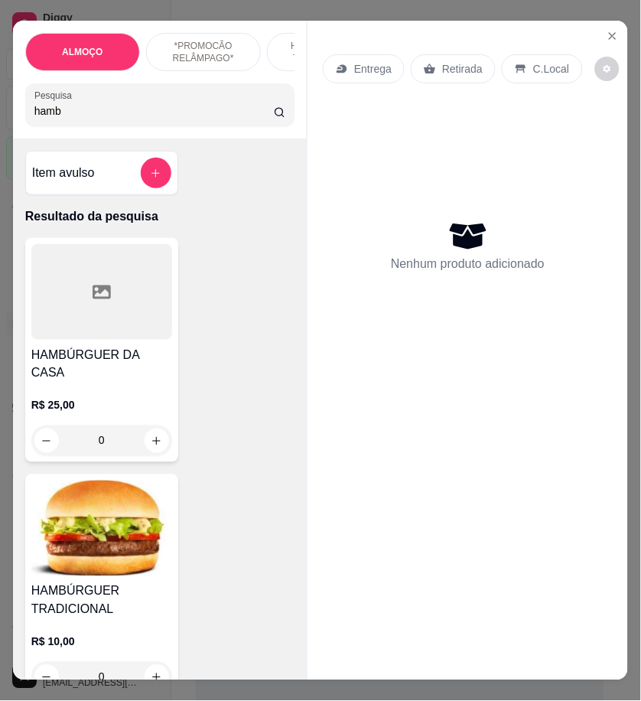
type input "hamb"
click at [161, 540] on img at bounding box center [101, 529] width 141 height 96
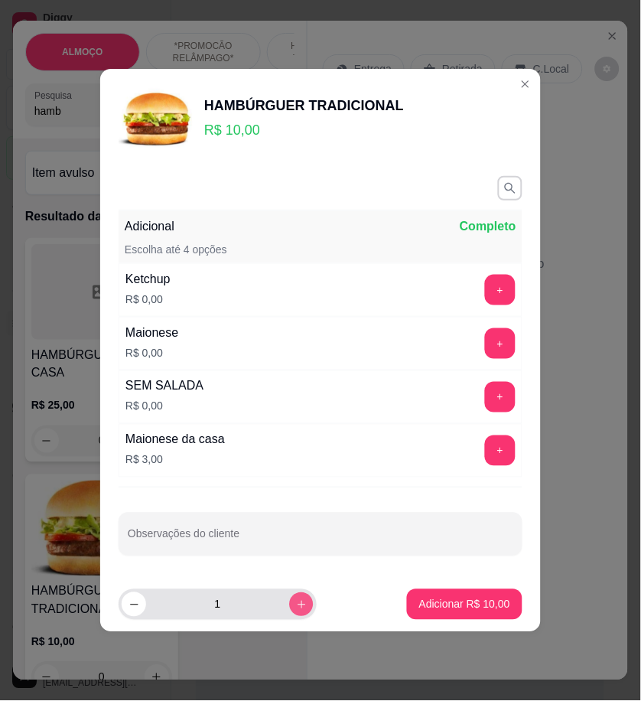
click at [299, 605] on button "increase-product-quantity" at bounding box center [301, 604] width 24 height 24
type input "2"
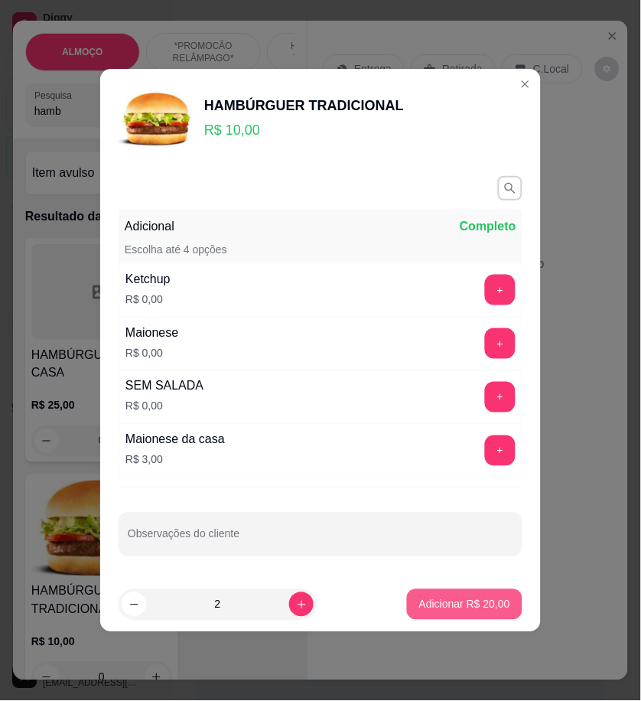
click at [419, 605] on p "Adicionar R$ 20,00" at bounding box center [464, 604] width 91 height 15
type input "2"
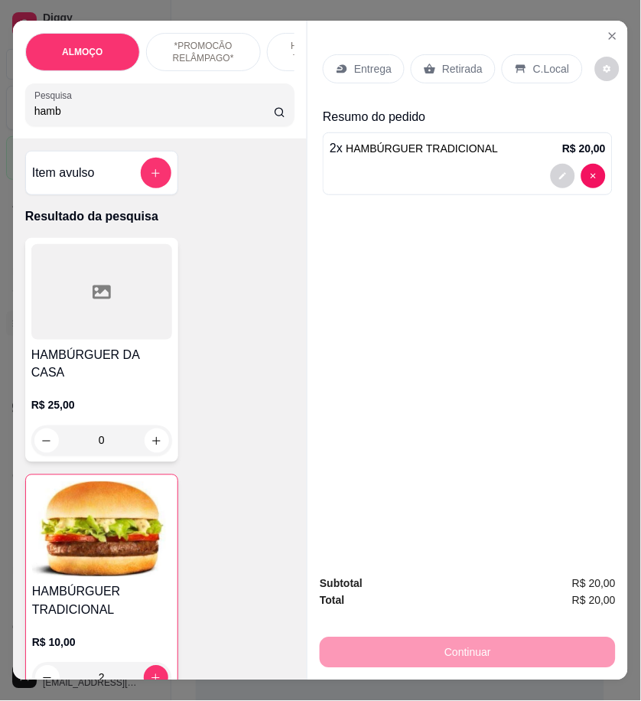
click at [61, 116] on input "hamb" at bounding box center [154, 110] width 240 height 15
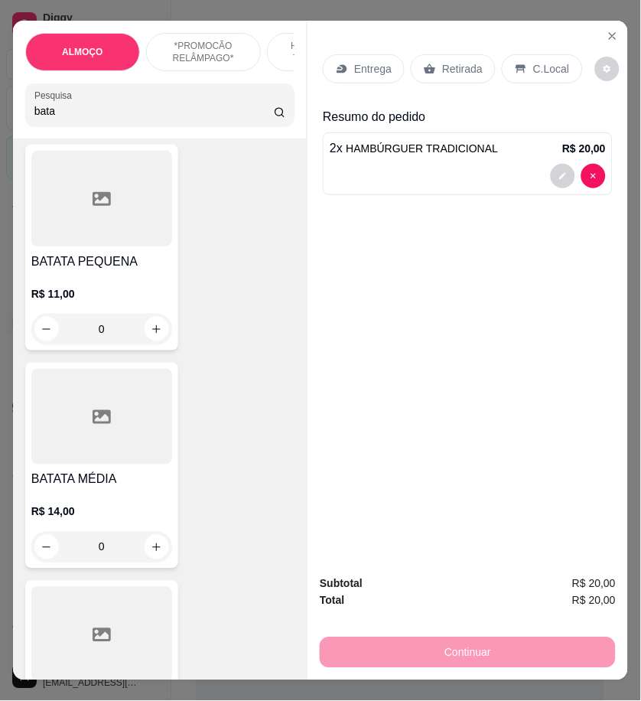
scroll to position [850, 0]
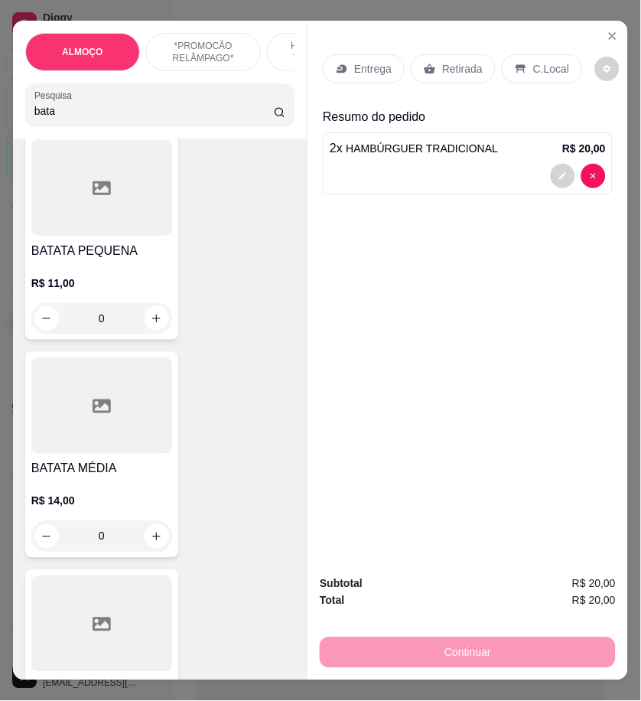
click at [147, 546] on div "0" at bounding box center [101, 536] width 141 height 31
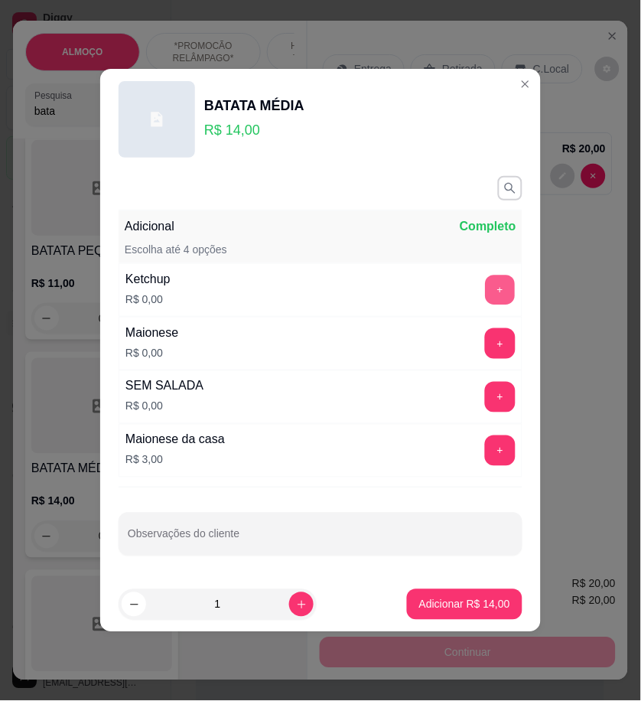
click at [494, 279] on button "+" at bounding box center [501, 290] width 30 height 30
click at [487, 334] on button "+" at bounding box center [500, 343] width 31 height 31
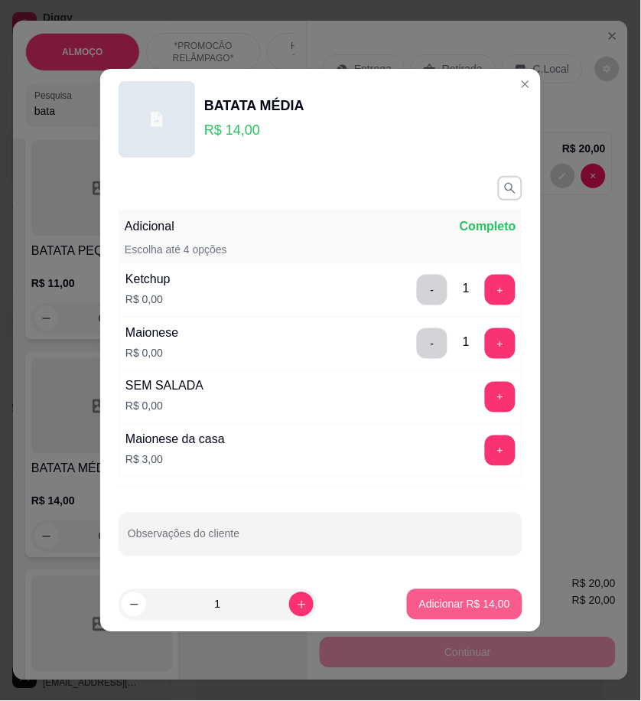
click at [447, 594] on button "Adicionar R$ 14,00" at bounding box center [465, 604] width 116 height 31
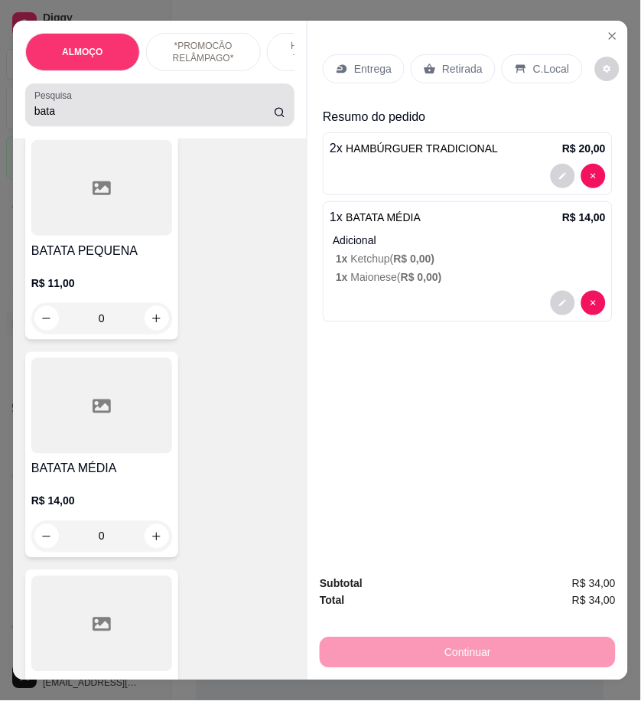
click at [70, 120] on div "bata" at bounding box center [159, 105] width 251 height 31
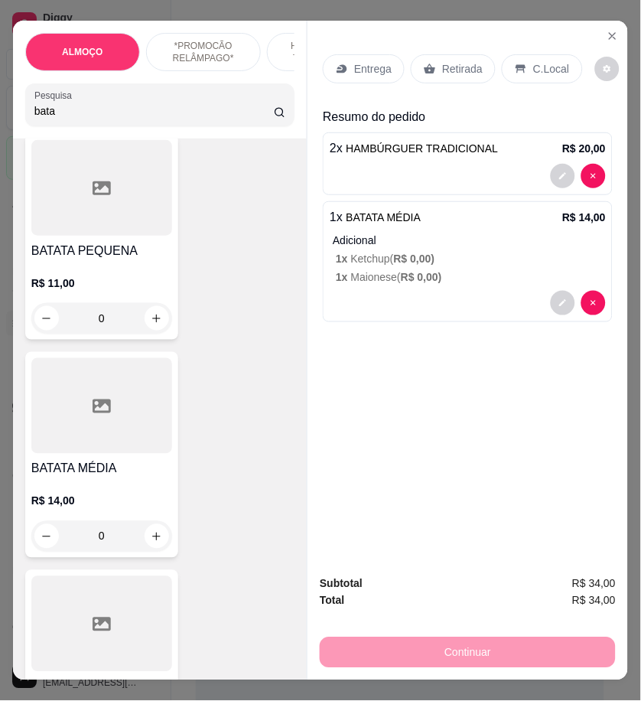
click at [65, 116] on input "bata" at bounding box center [154, 110] width 240 height 15
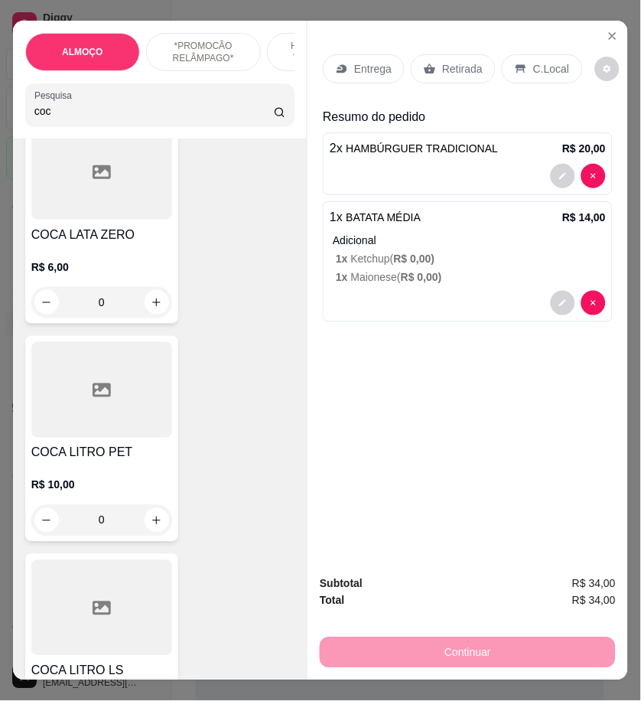
scroll to position [340, 0]
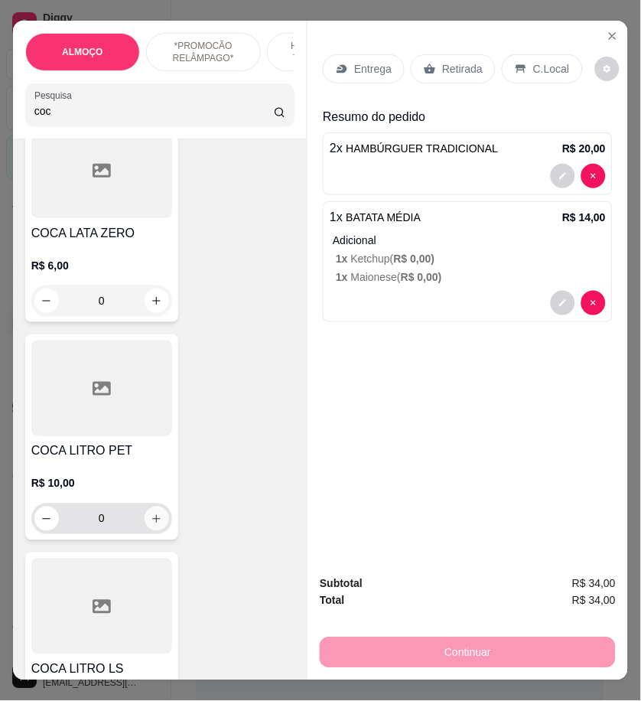
type input "coc"
click at [154, 519] on icon "increase-product-quantity" at bounding box center [156, 518] width 11 height 11
type input "1"
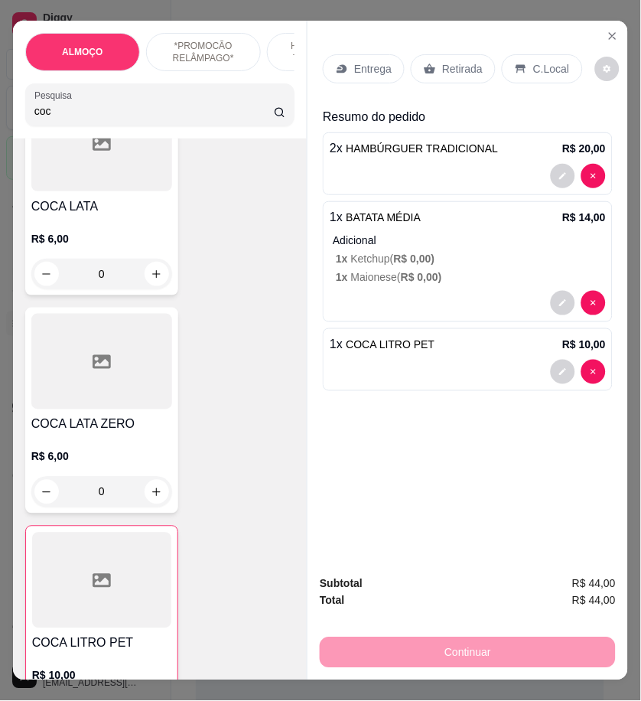
scroll to position [0, 0]
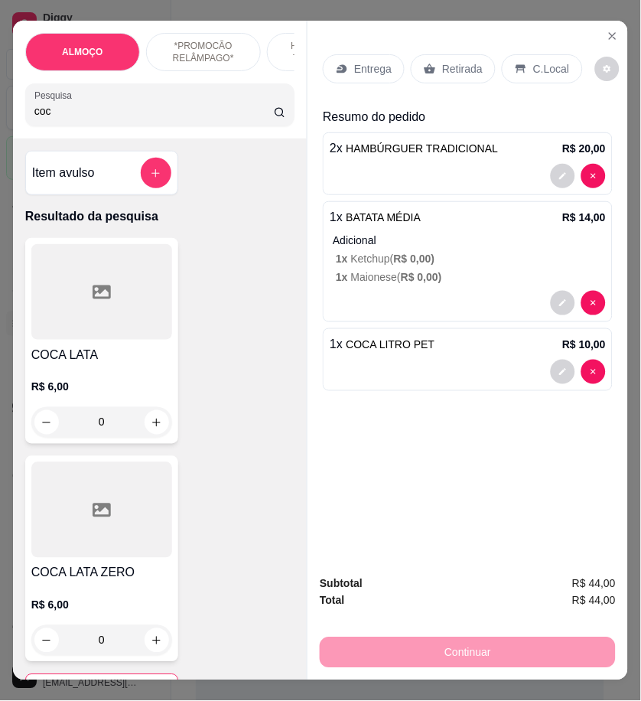
click at [370, 61] on p "Entrega" at bounding box center [372, 68] width 37 height 15
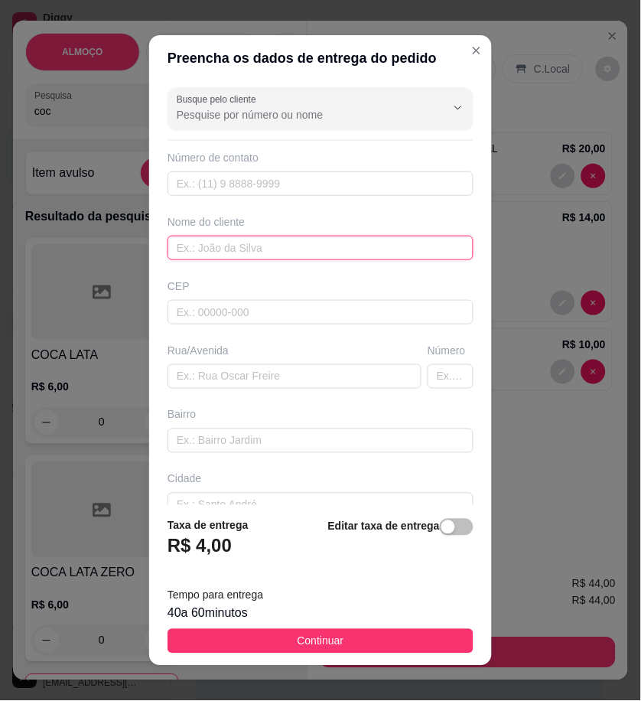
paste input "Dany"
type input "Dany"
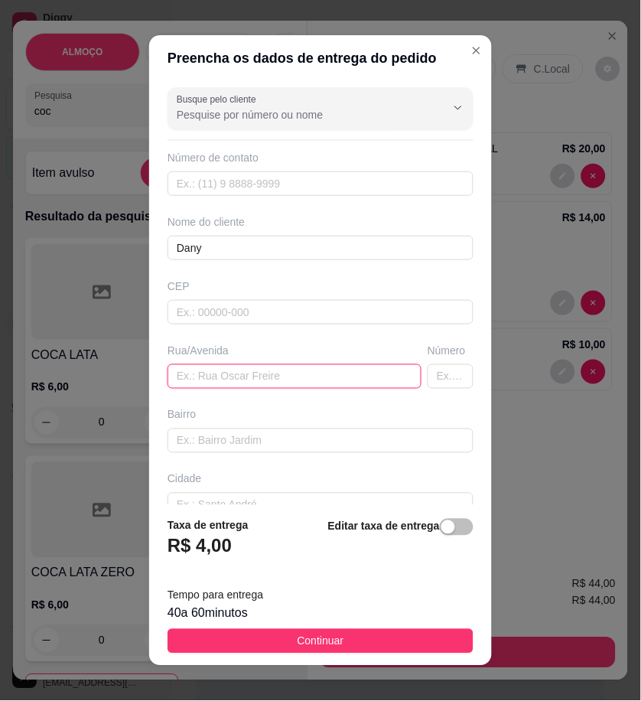
paste input "[GEOGRAPHIC_DATA]"
type input "[GEOGRAPHIC_DATA]"
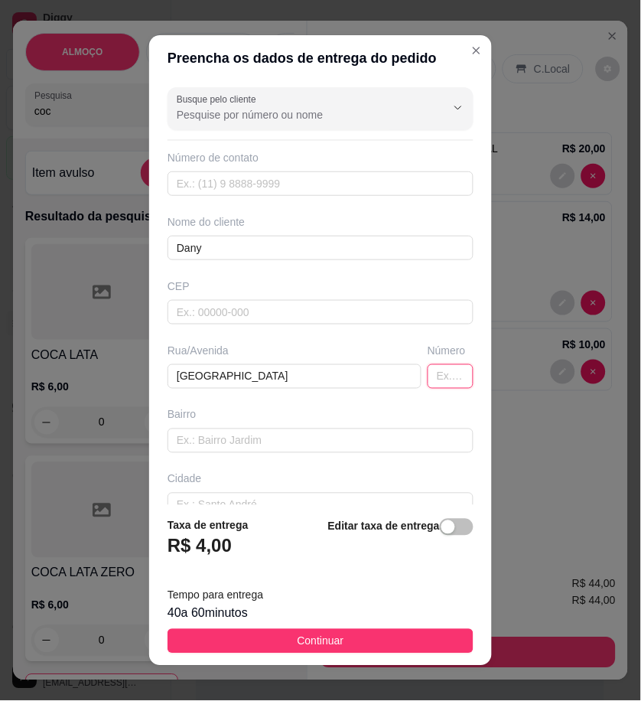
click at [428, 384] on input "text" at bounding box center [451, 376] width 46 height 24
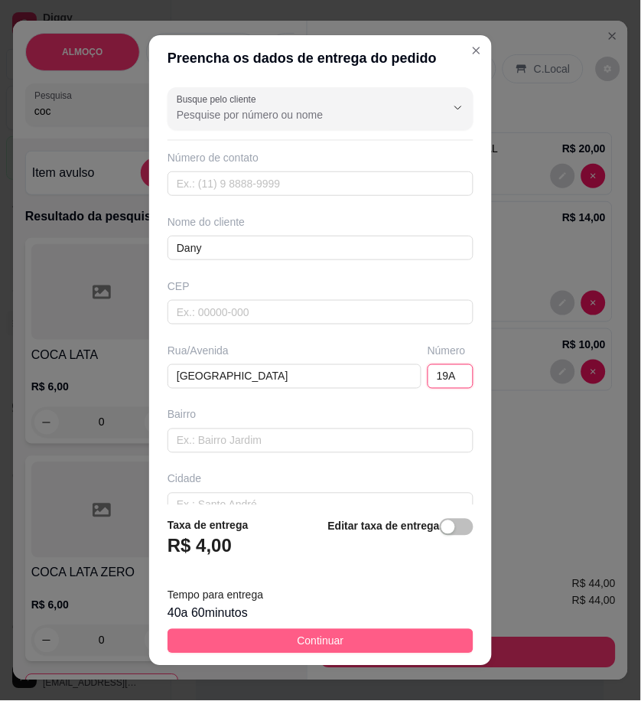
type input "19A"
click at [387, 644] on button "Continuar" at bounding box center [321, 641] width 306 height 24
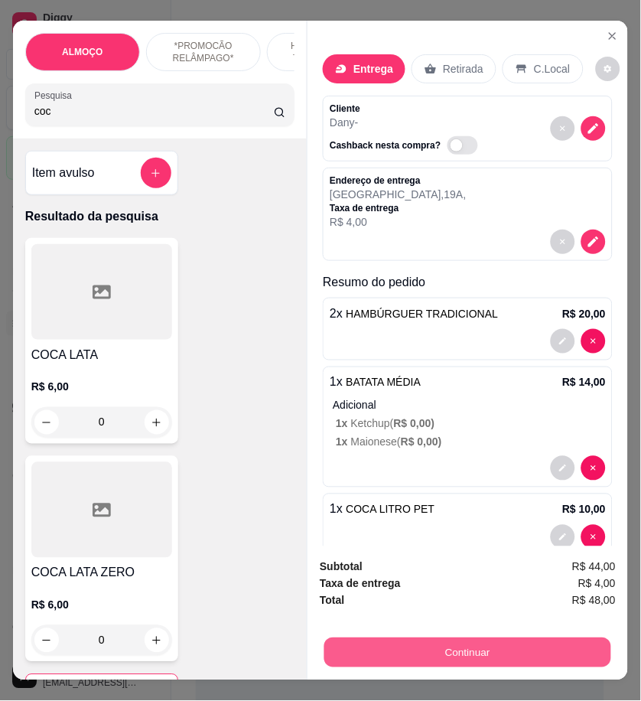
click at [584, 637] on button "Continuar" at bounding box center [467, 652] width 287 height 30
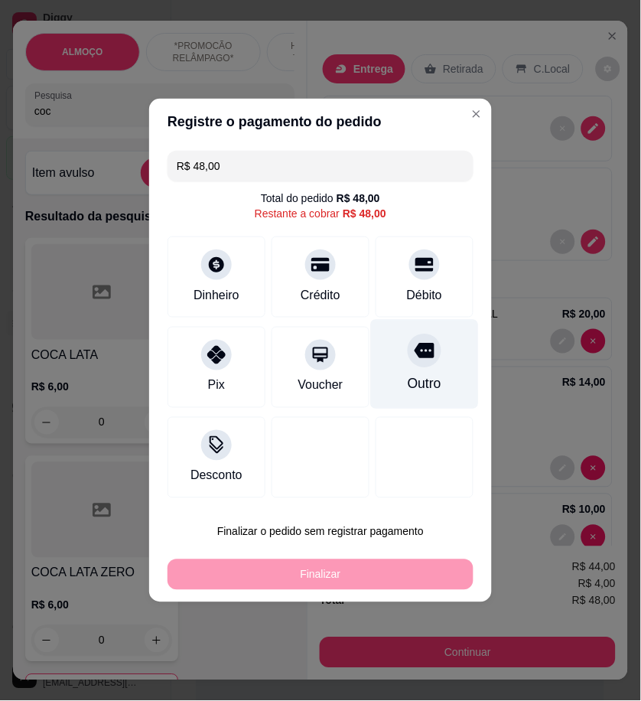
click at [389, 396] on div "Outro" at bounding box center [425, 365] width 108 height 90
type input "R$ 0,00"
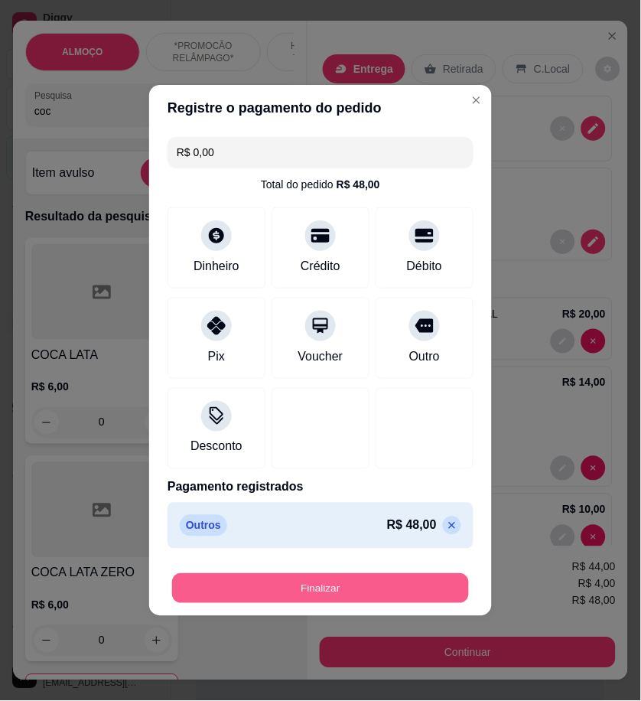
click at [439, 580] on button "Finalizar" at bounding box center [320, 589] width 297 height 30
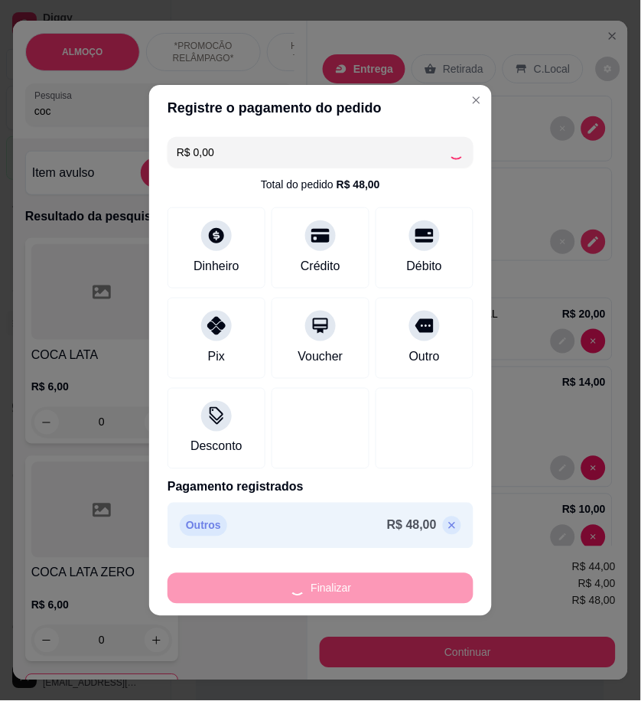
type input "0"
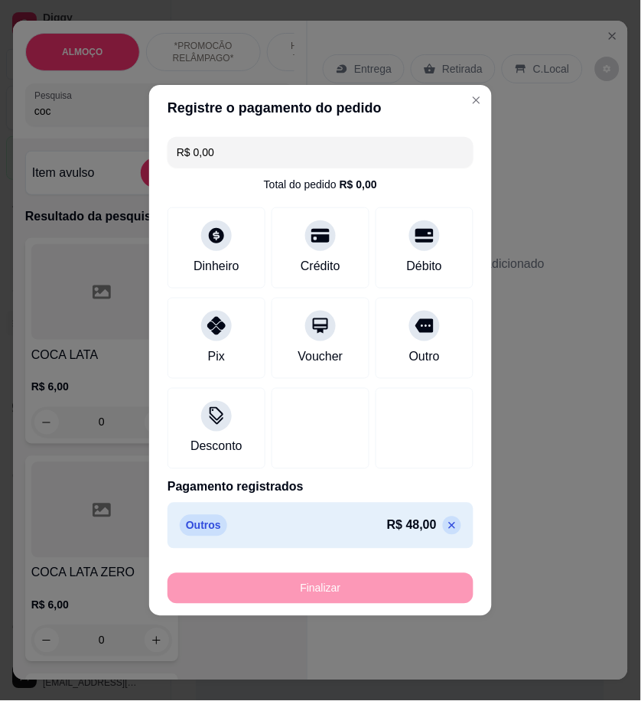
type input "-R$ 48,00"
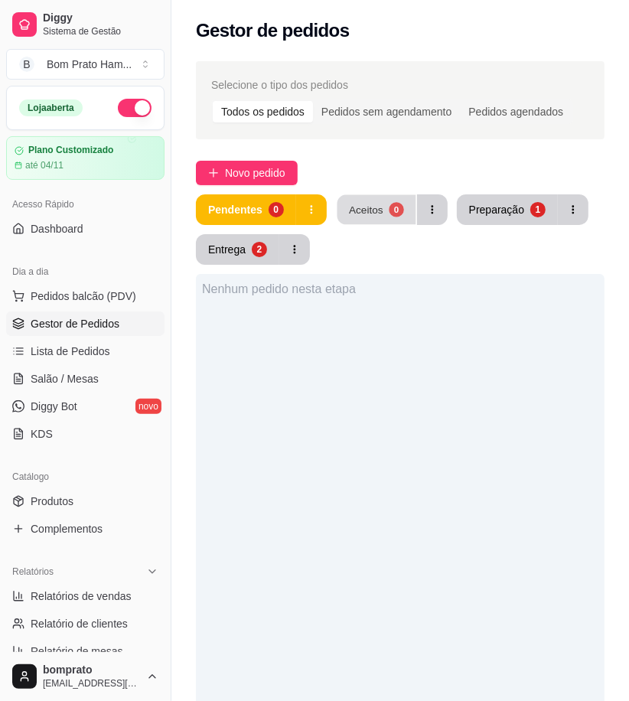
click at [381, 210] on button "Aceitos 0" at bounding box center [376, 210] width 79 height 30
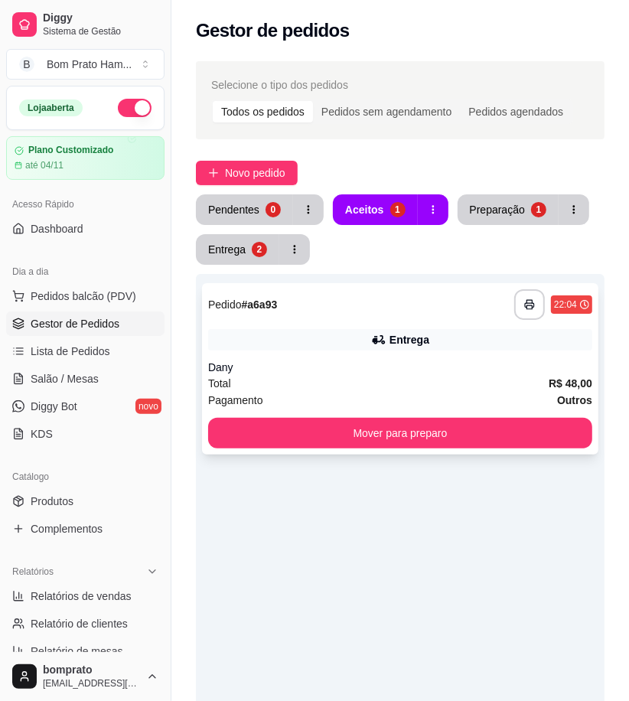
click at [399, 298] on div "**********" at bounding box center [400, 304] width 384 height 31
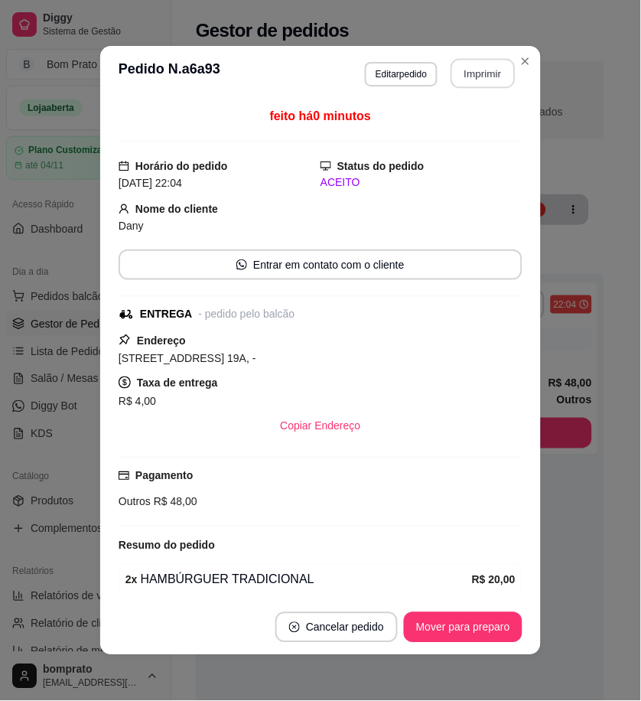
click at [487, 87] on button "Imprimir" at bounding box center [483, 74] width 64 height 30
click at [358, 628] on button "Cancelar pedido" at bounding box center [336, 627] width 122 height 31
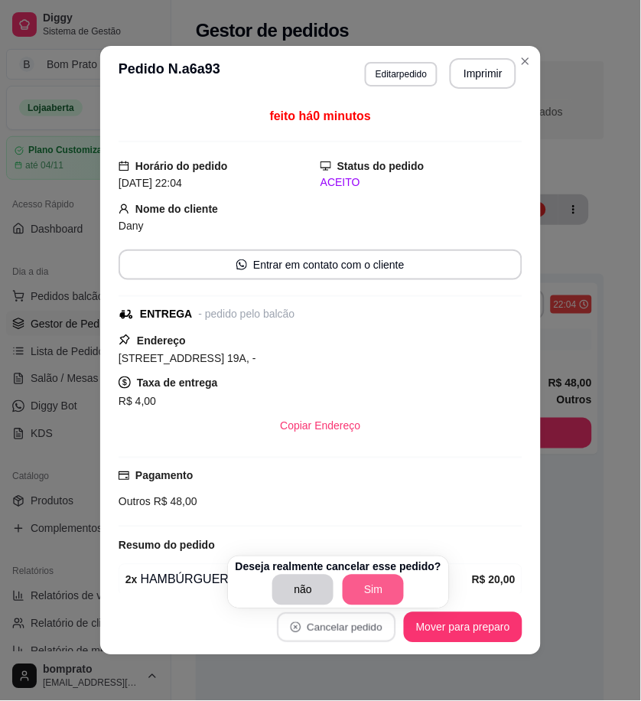
click at [380, 595] on button "Sim" at bounding box center [373, 590] width 61 height 31
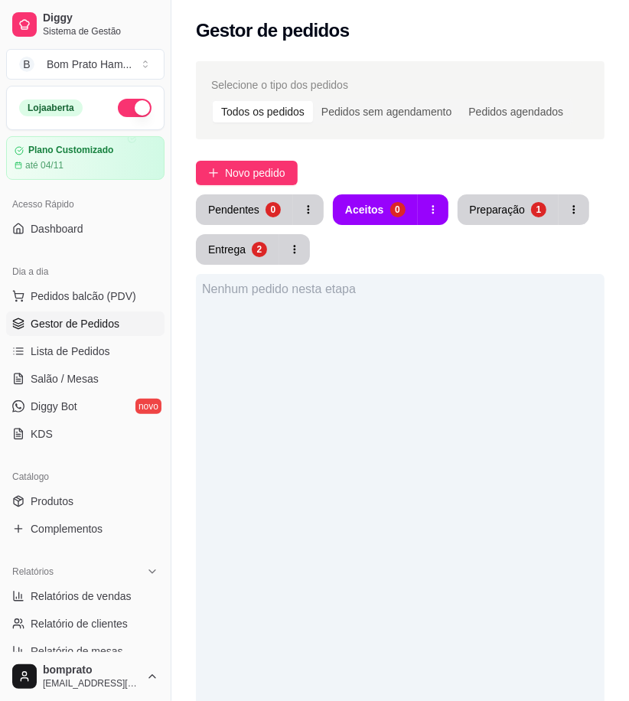
click at [496, 227] on div "Pendentes 0 Aceitos 0 Preparação 1 Entrega 2" at bounding box center [400, 229] width 409 height 70
click at [491, 209] on div "Preparação" at bounding box center [497, 209] width 55 height 15
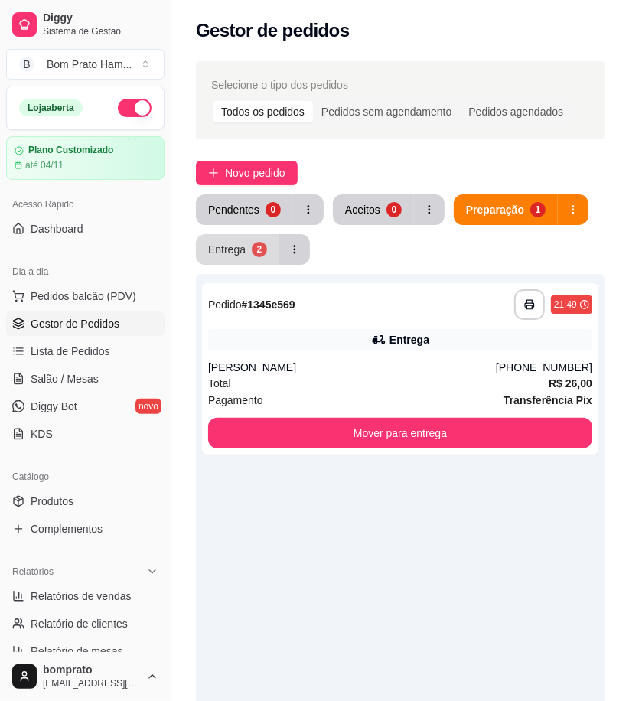
click at [219, 247] on div "Entrega" at bounding box center [226, 249] width 37 height 15
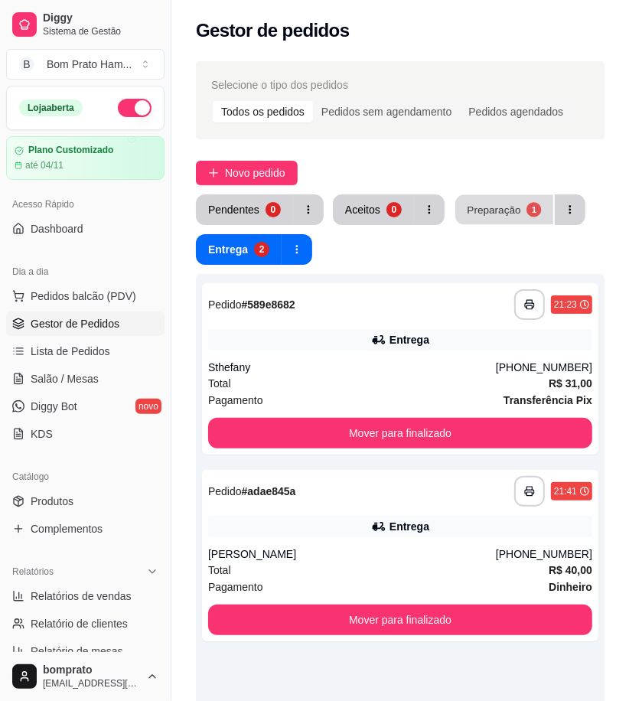
click at [485, 215] on div "Preparação" at bounding box center [494, 209] width 54 height 15
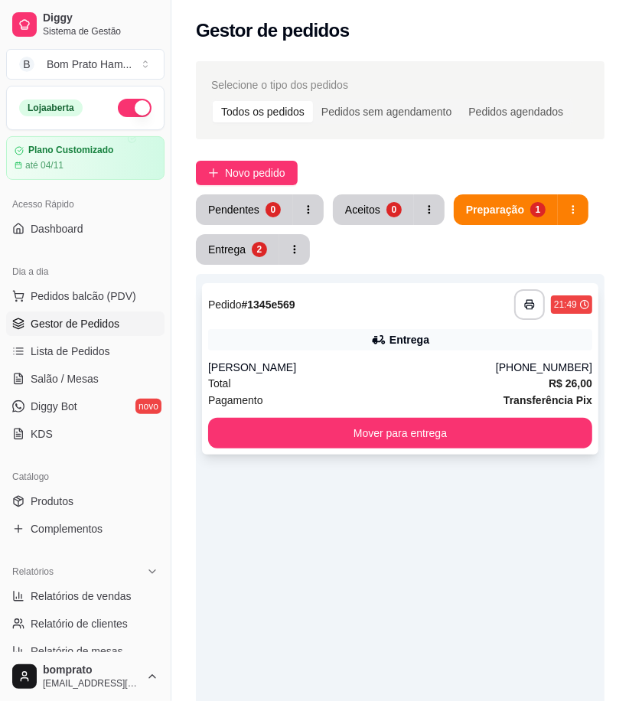
click at [455, 354] on div "**********" at bounding box center [400, 368] width 396 height 171
click at [262, 163] on button "Novo pedido" at bounding box center [247, 173] width 102 height 24
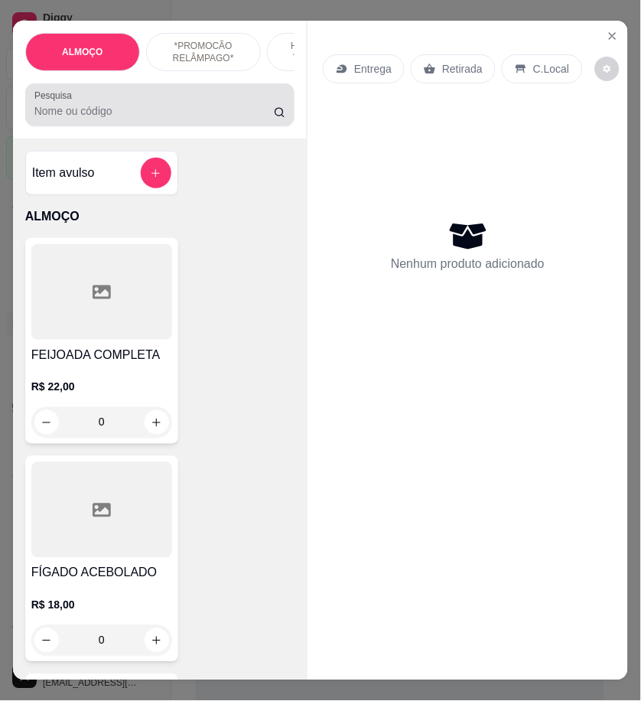
click at [130, 119] on input "Pesquisa" at bounding box center [154, 110] width 240 height 15
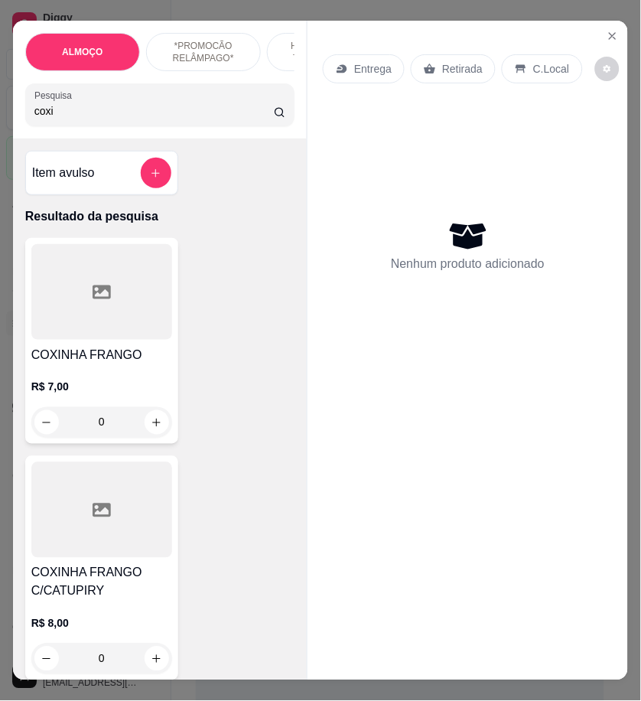
type input "coxi"
click at [126, 356] on h4 "COXINHA FRANGO" at bounding box center [101, 355] width 141 height 18
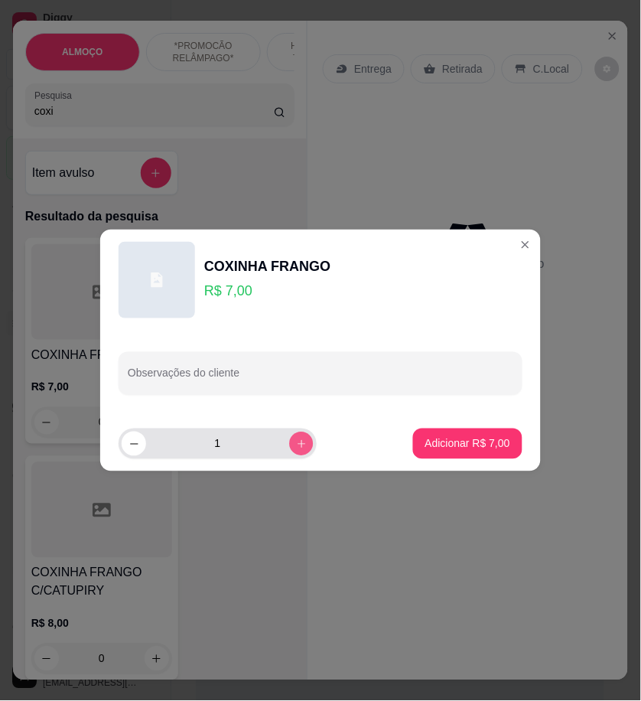
click at [300, 440] on button "increase-product-quantity" at bounding box center [301, 444] width 24 height 24
type input "2"
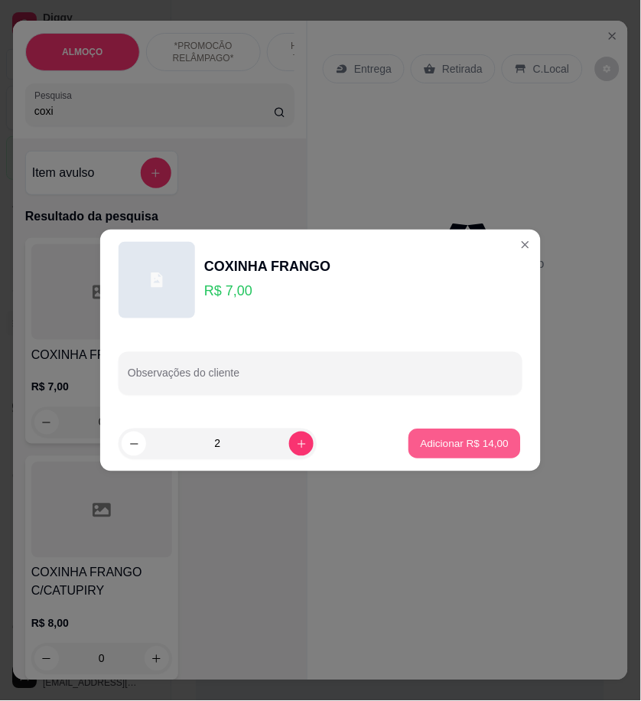
click at [427, 438] on p "Adicionar R$ 14,00" at bounding box center [465, 443] width 89 height 15
type input "2"
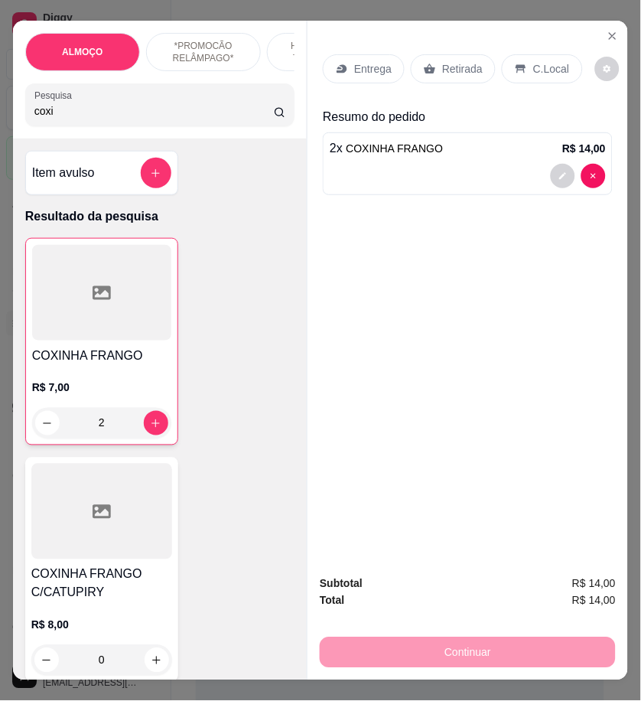
click at [62, 112] on input "coxi" at bounding box center [154, 110] width 240 height 15
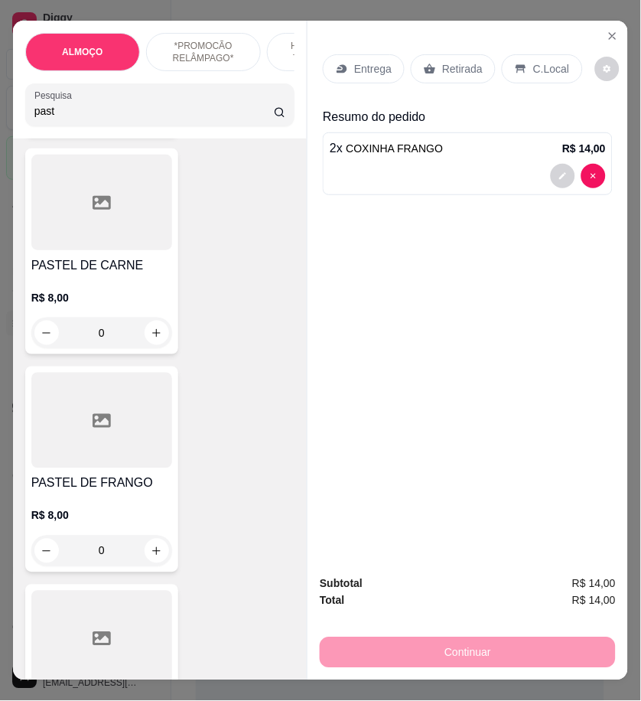
scroll to position [340, 0]
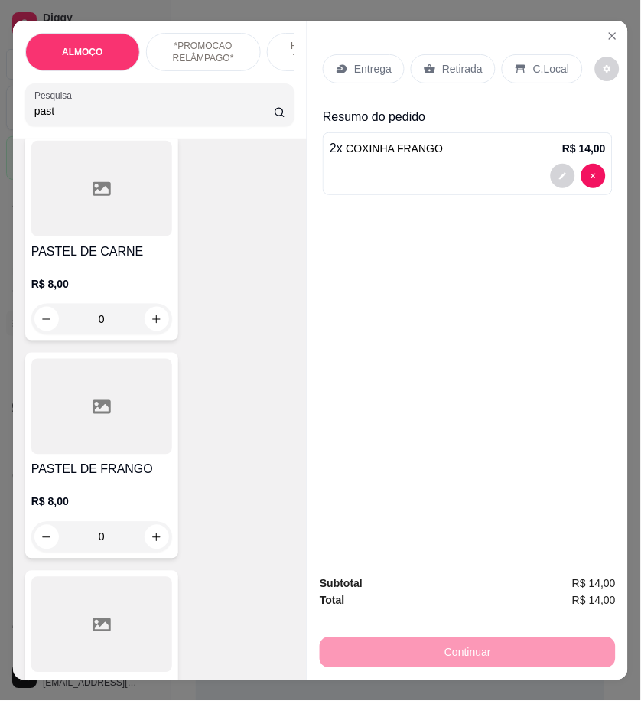
type input "past"
click at [148, 314] on div "0" at bounding box center [101, 319] width 141 height 31
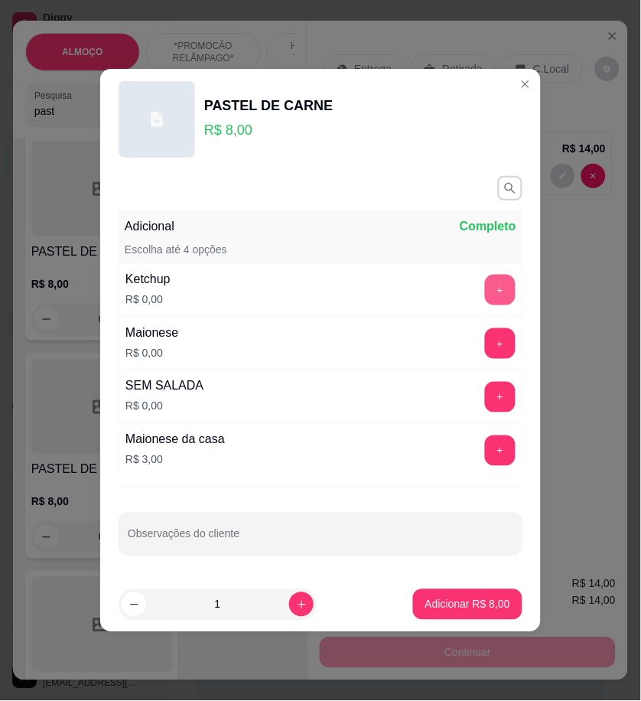
click at [488, 292] on button "+" at bounding box center [500, 290] width 31 height 31
click at [492, 345] on button "+" at bounding box center [500, 343] width 31 height 31
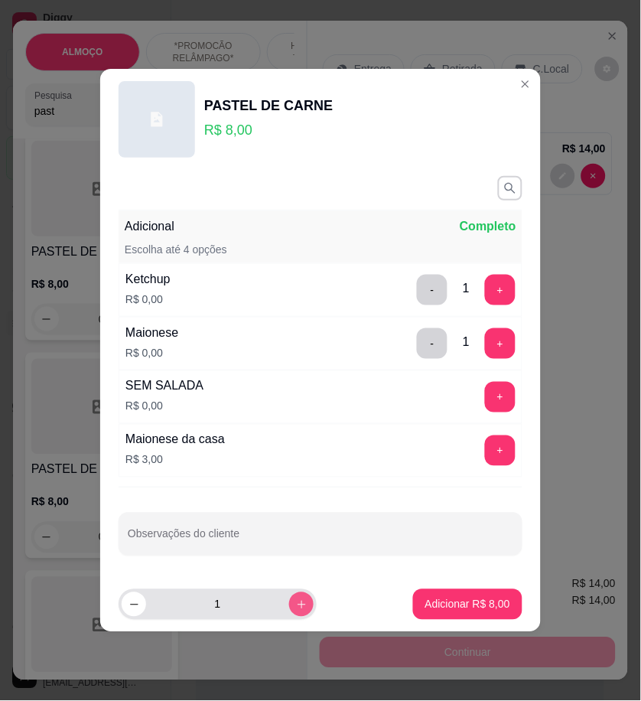
click at [305, 603] on div "1" at bounding box center [218, 604] width 198 height 31
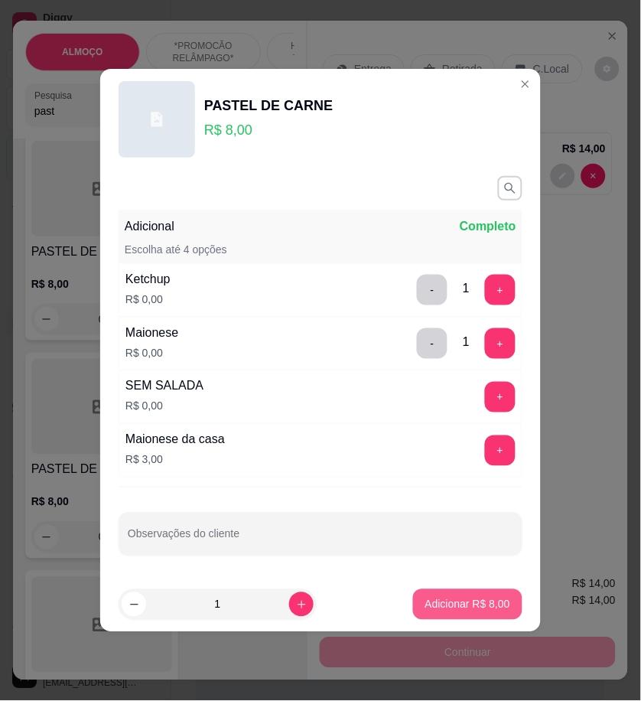
click at [451, 606] on p "Adicionar R$ 8,00" at bounding box center [467, 604] width 85 height 15
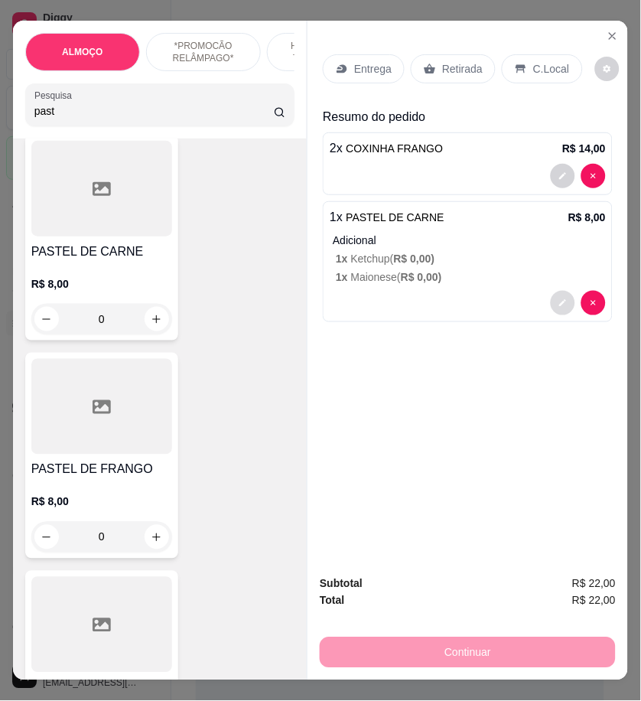
click at [559, 298] on icon "decrease-product-quantity" at bounding box center [563, 302] width 9 height 9
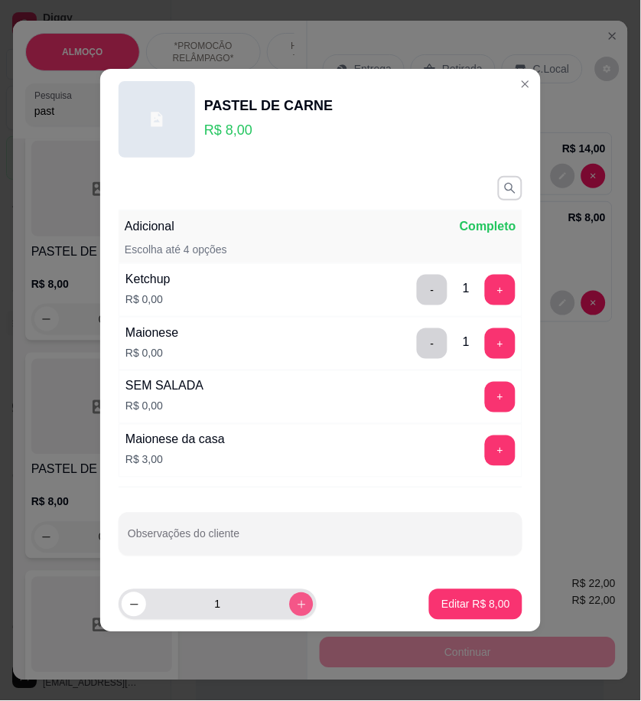
click at [289, 598] on button "increase-product-quantity" at bounding box center [301, 604] width 24 height 24
type input "2"
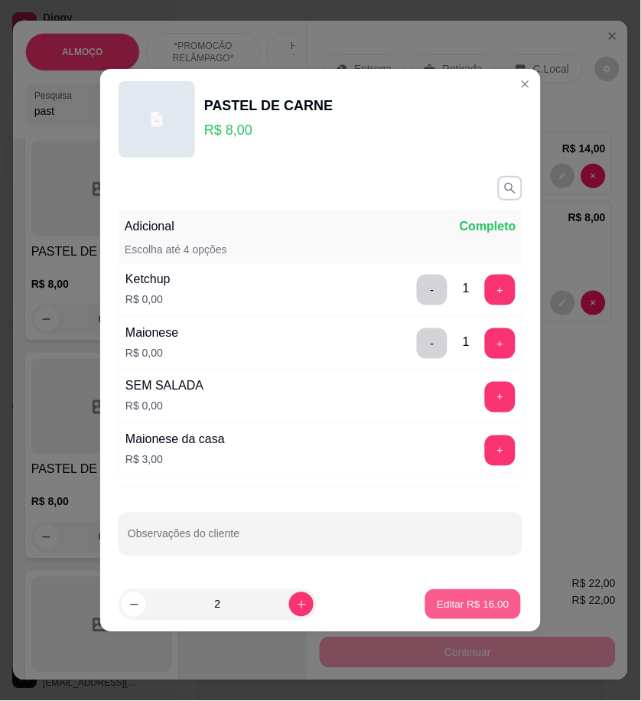
click at [450, 595] on button "Editar R$ 16,00" at bounding box center [473, 605] width 96 height 30
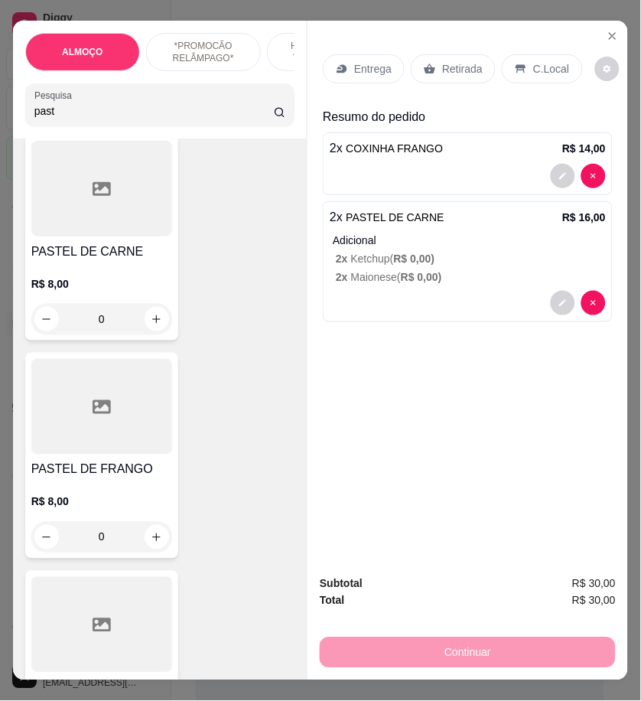
click at [83, 119] on input "past" at bounding box center [154, 110] width 240 height 15
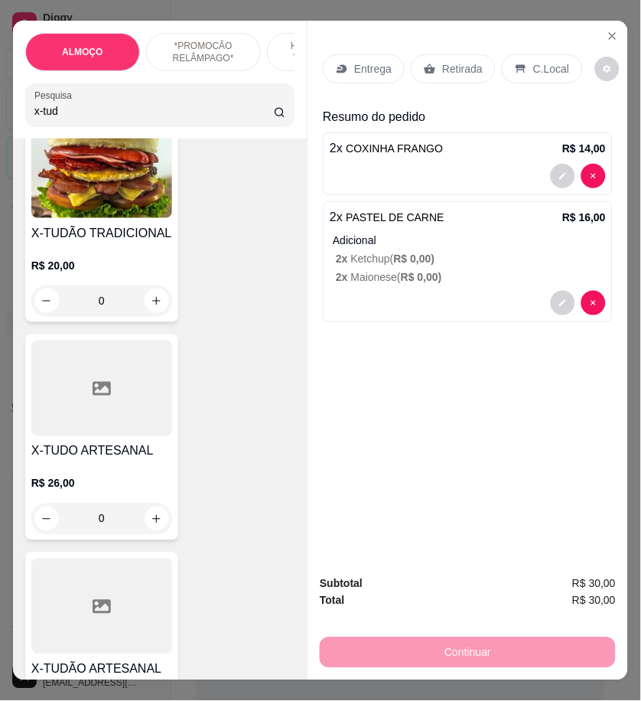
scroll to position [0, 0]
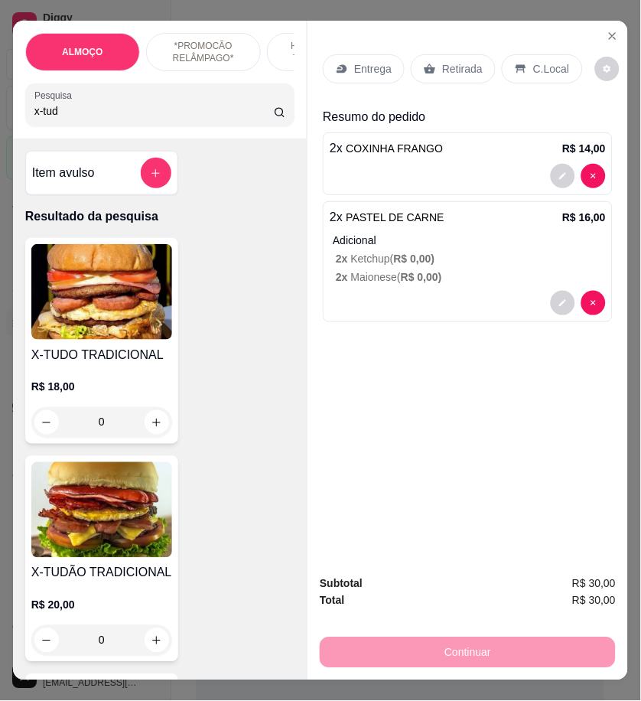
type input "x-tud"
click at [131, 307] on img at bounding box center [101, 292] width 141 height 96
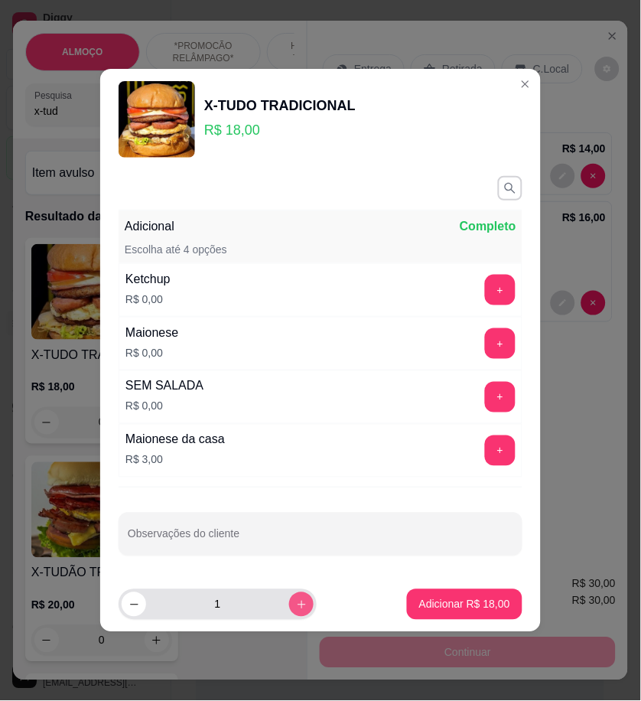
click at [296, 607] on icon "increase-product-quantity" at bounding box center [301, 604] width 11 height 11
type input "2"
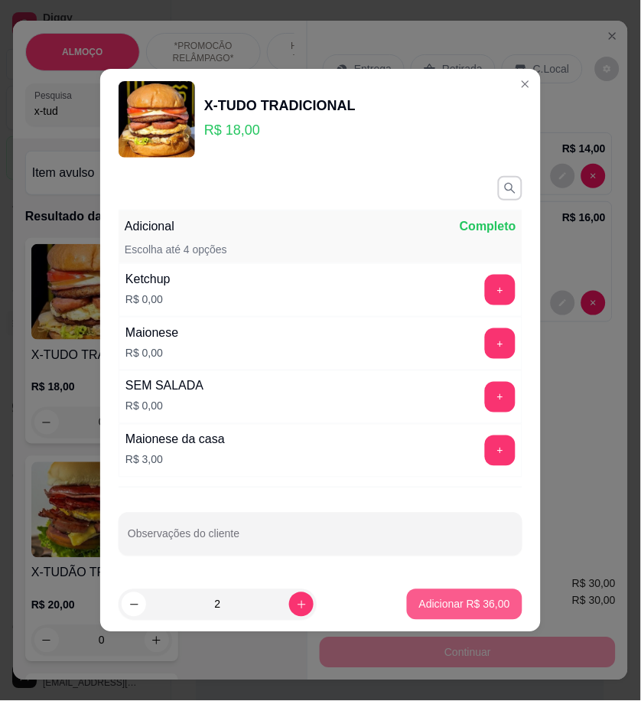
click at [442, 602] on p "Adicionar R$ 36,00" at bounding box center [464, 604] width 91 height 15
type input "2"
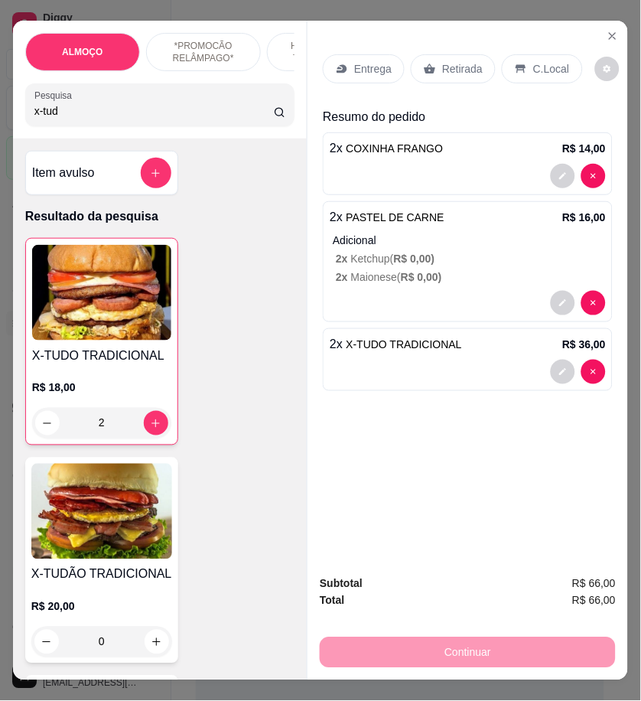
click at [355, 61] on p "Entrega" at bounding box center [372, 68] width 37 height 15
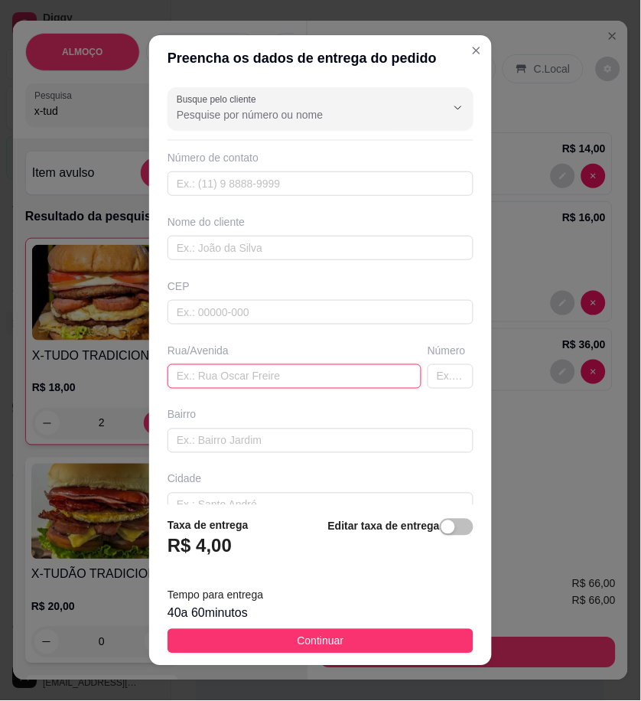
paste input "Ferro novo Quinta rua Número 9"
type input "Ferro novo Quinta rua Número 9"
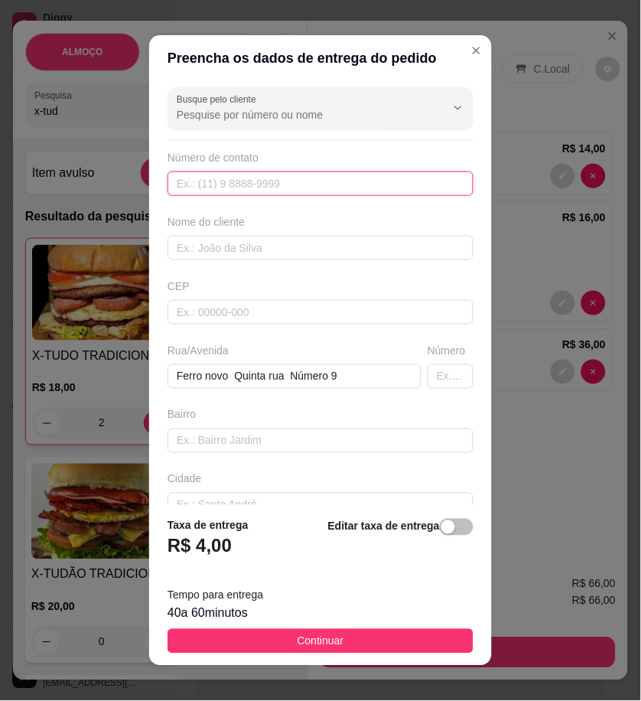
paste input "558 79155-5459"
type input "558 79155-5459"
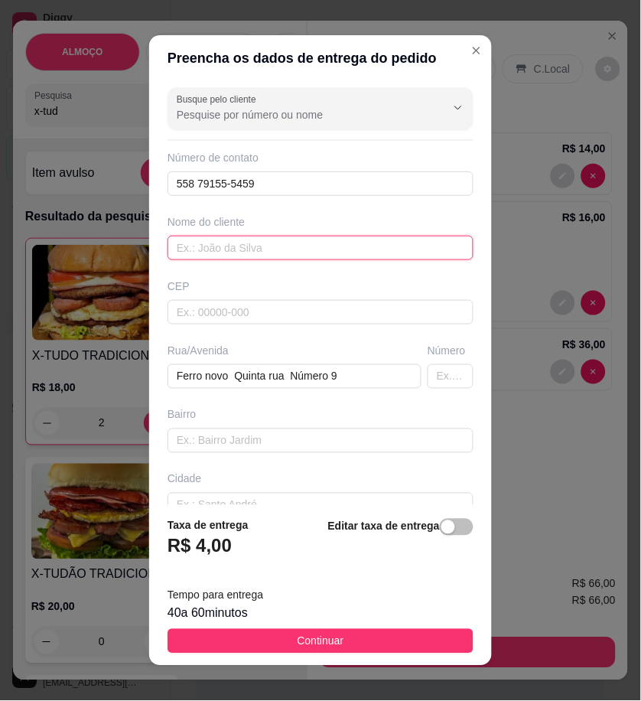
paste input "ayanne"
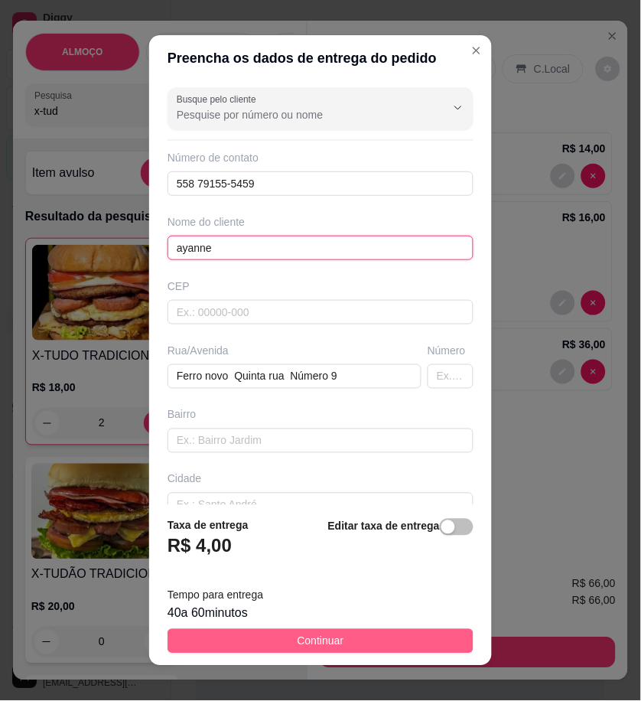
type input "ayanne"
click at [396, 638] on button "Continuar" at bounding box center [321, 641] width 306 height 24
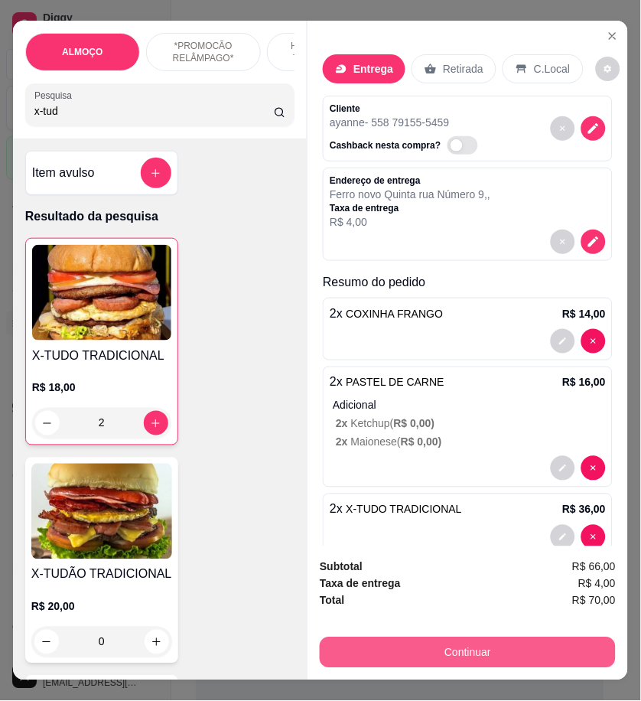
click at [592, 653] on button "Continuar" at bounding box center [468, 652] width 296 height 31
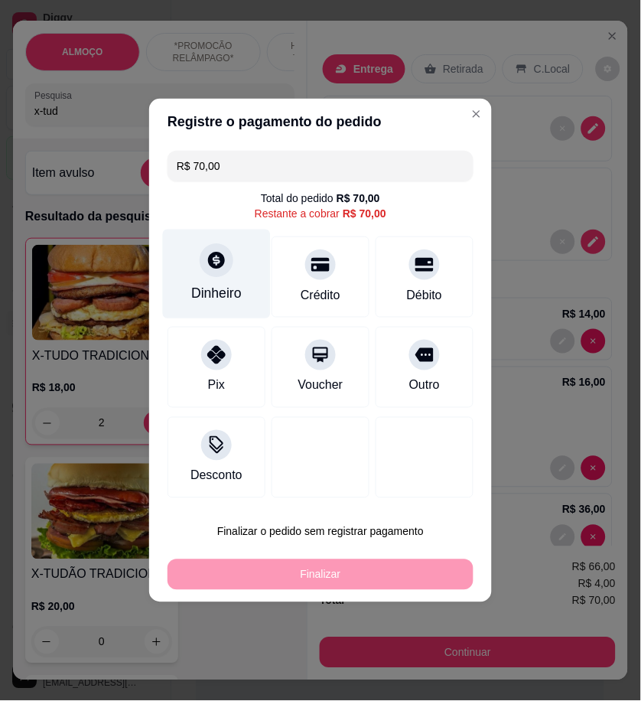
click at [226, 302] on div "Dinheiro" at bounding box center [216, 294] width 51 height 20
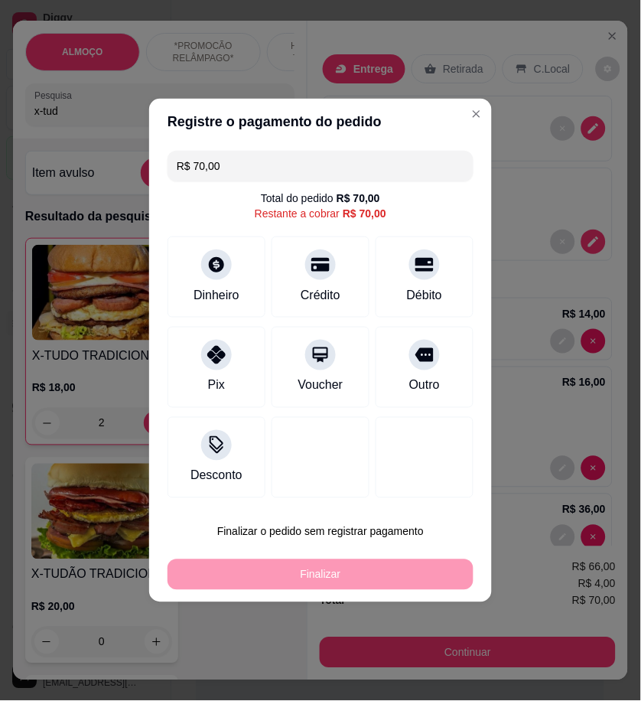
click at [353, 333] on input "0,00" at bounding box center [321, 336] width 306 height 31
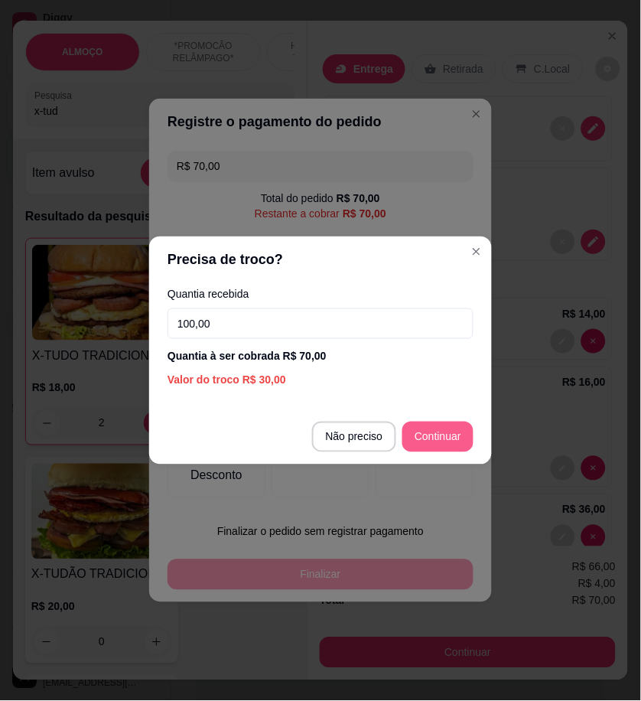
type input "100,00"
type input "R$ 0,00"
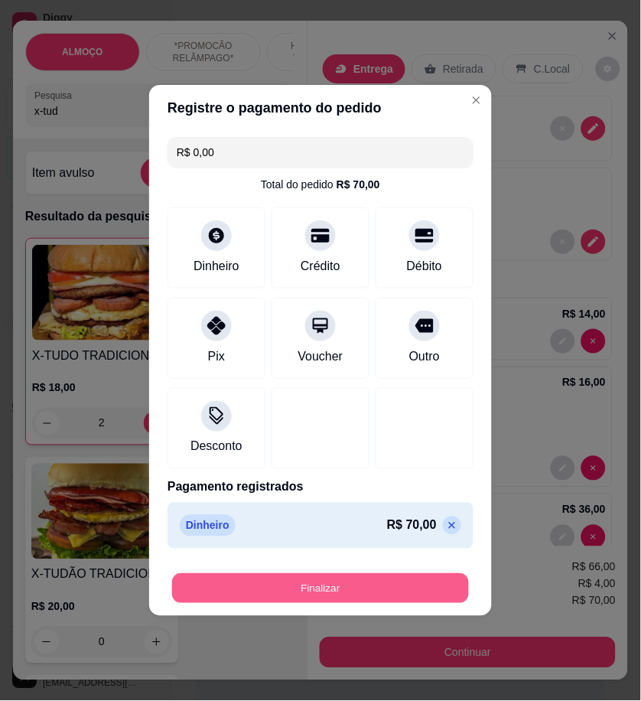
click at [426, 591] on button "Finalizar" at bounding box center [320, 589] width 297 height 30
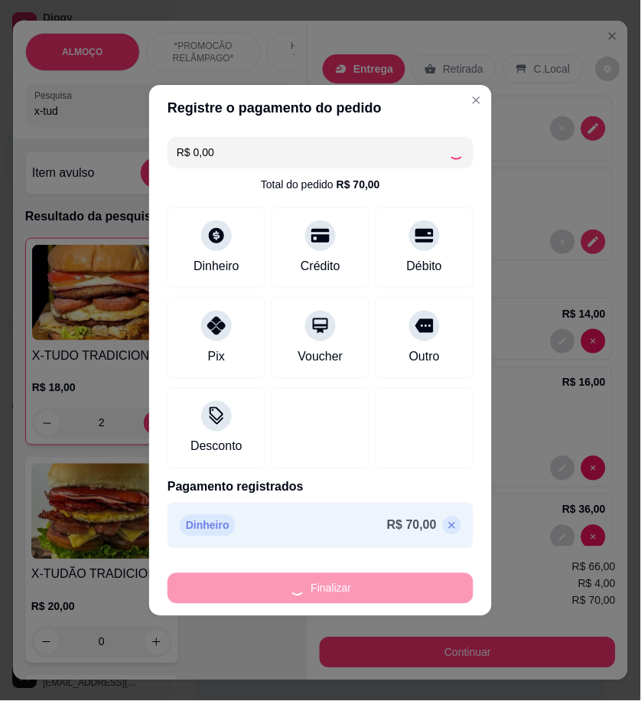
type input "0"
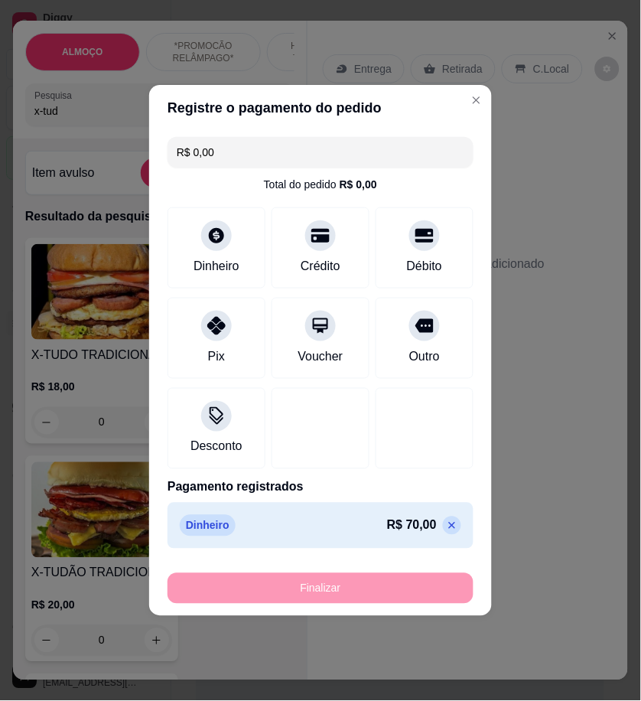
type input "-R$ 70,00"
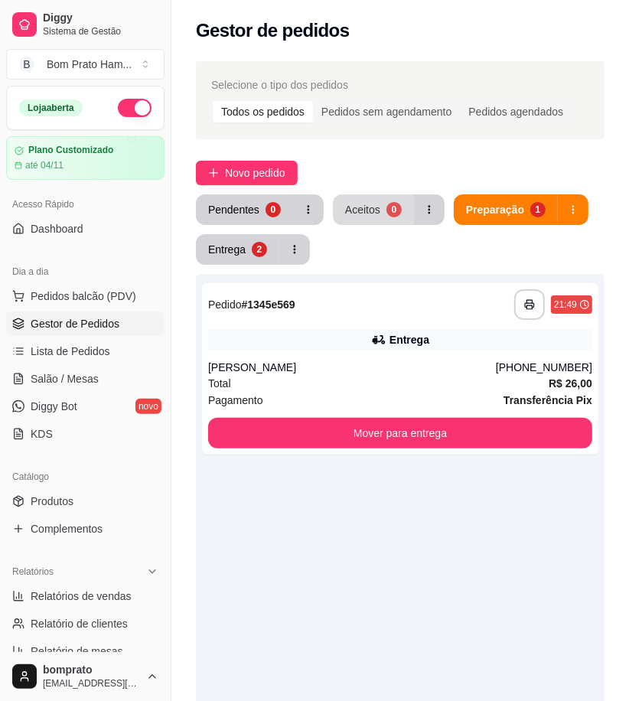
click at [370, 215] on div "Aceitos" at bounding box center [362, 209] width 35 height 15
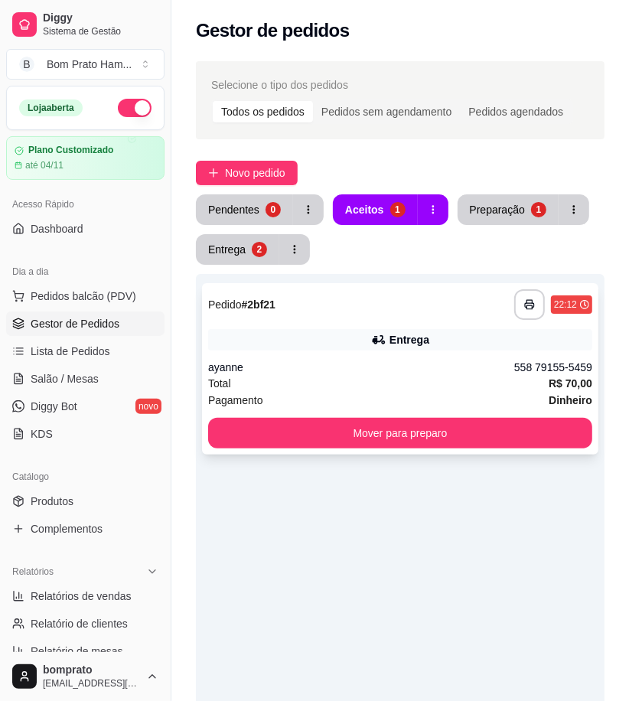
click at [425, 355] on div "**********" at bounding box center [400, 368] width 396 height 171
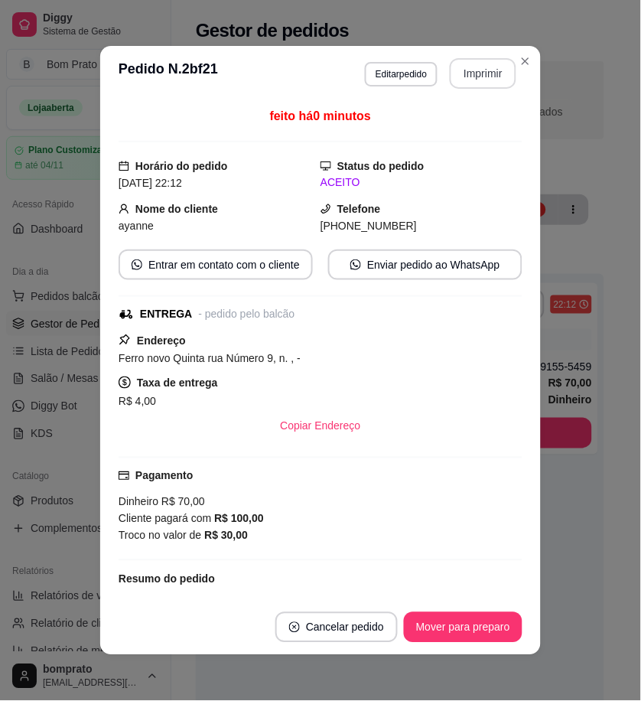
click at [469, 81] on button "Imprimir" at bounding box center [483, 73] width 67 height 31
click at [485, 621] on button "Mover para preparo" at bounding box center [463, 627] width 119 height 31
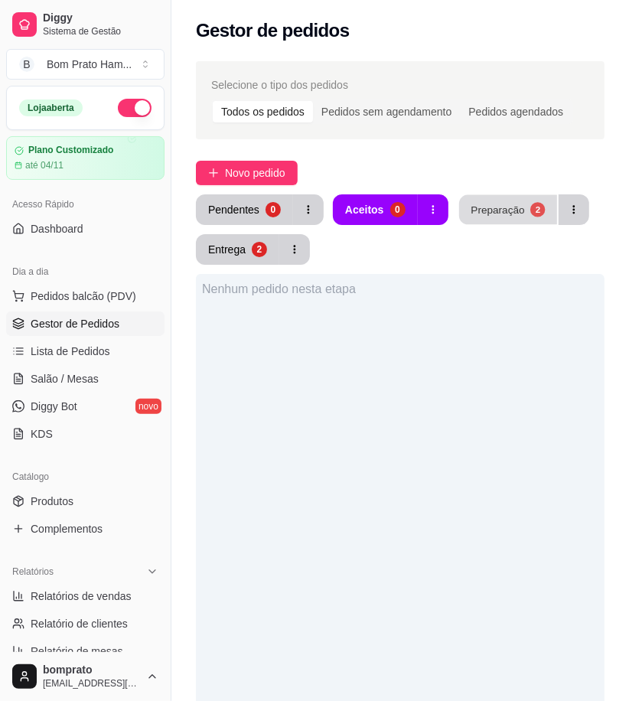
click at [510, 220] on button "Preparação 2" at bounding box center [508, 210] width 98 height 30
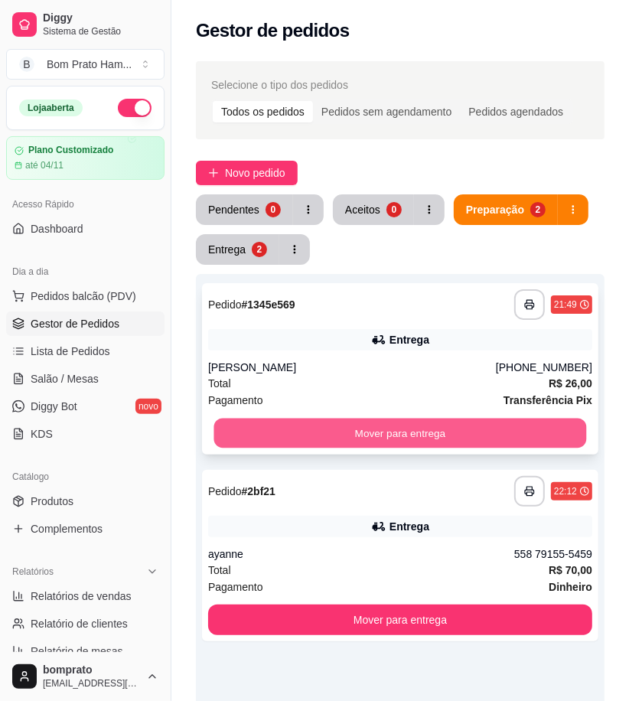
click at [451, 422] on button "Mover para entrega" at bounding box center [400, 434] width 373 height 30
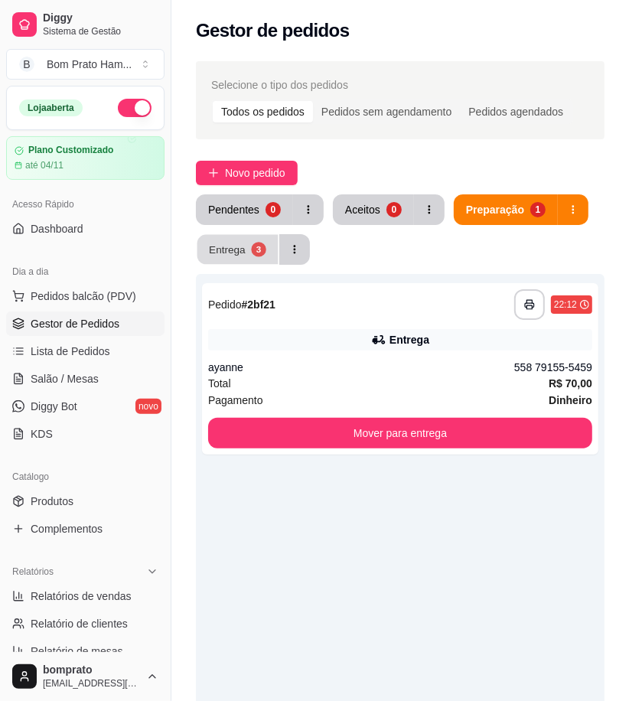
click at [216, 251] on div "Entrega" at bounding box center [227, 249] width 37 height 15
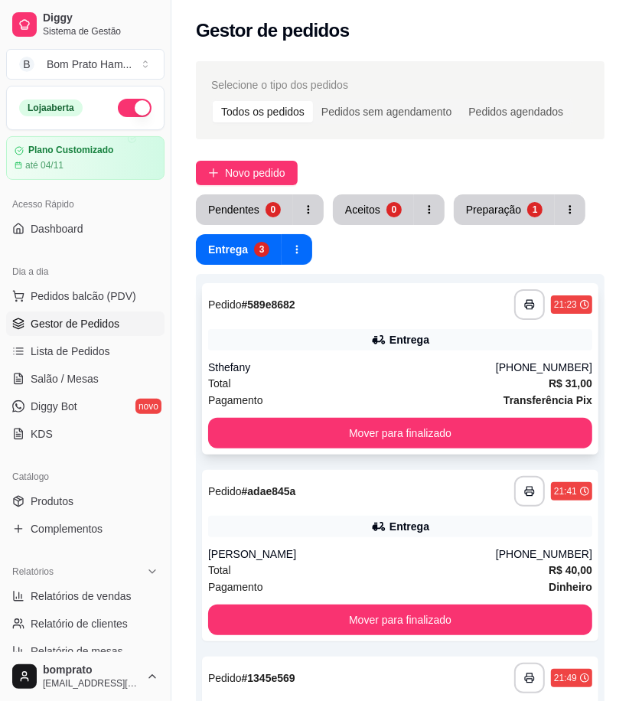
click at [354, 376] on div "Total R$ 31,00" at bounding box center [400, 383] width 384 height 17
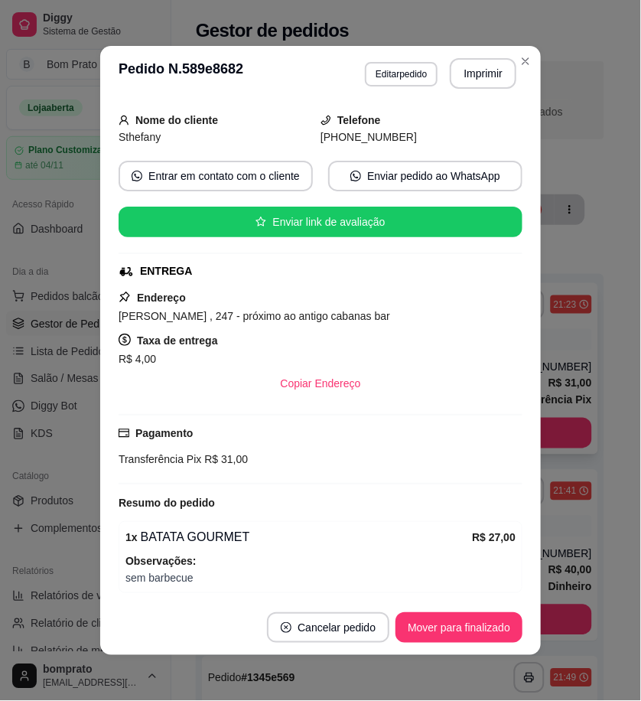
scroll to position [148, 0]
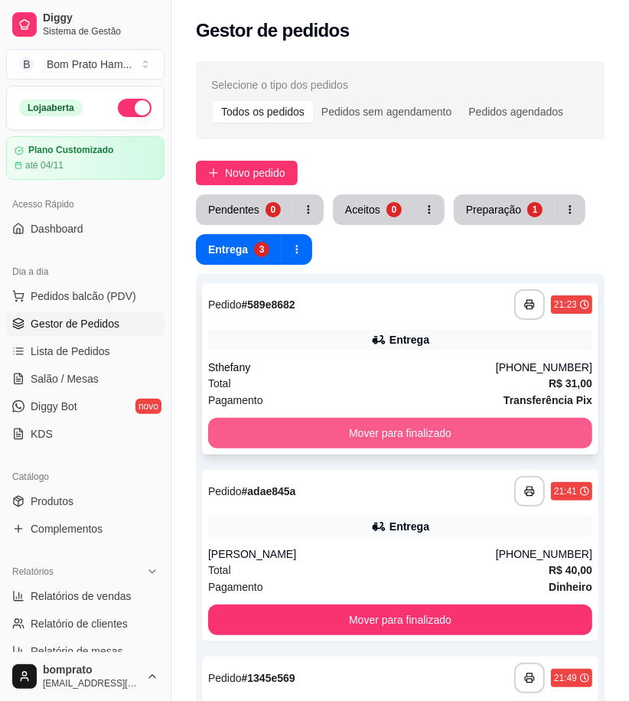
click at [491, 432] on button "Mover para finalizado" at bounding box center [400, 433] width 384 height 31
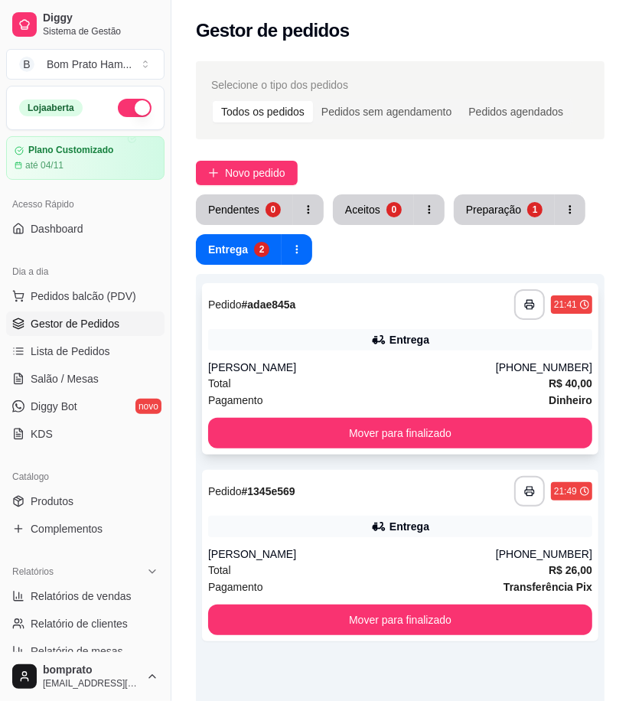
click at [385, 377] on div "Total R$ 40,00" at bounding box center [400, 383] width 384 height 17
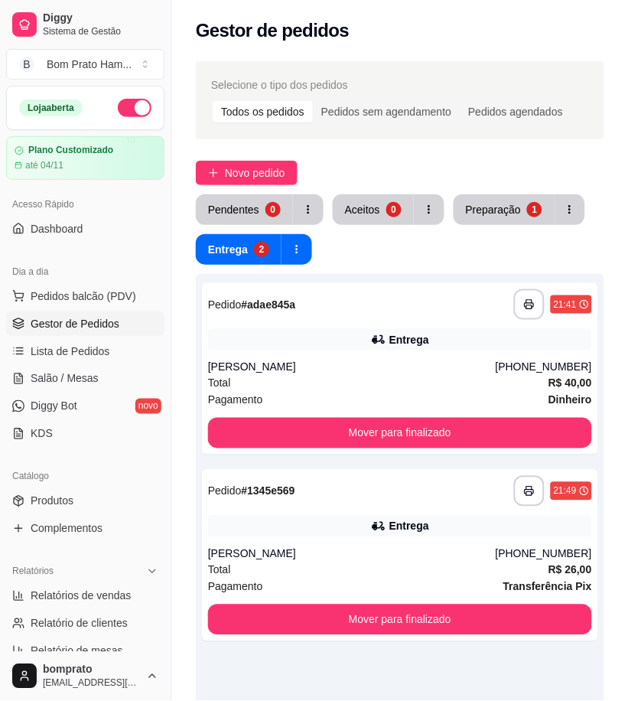
scroll to position [238, 0]
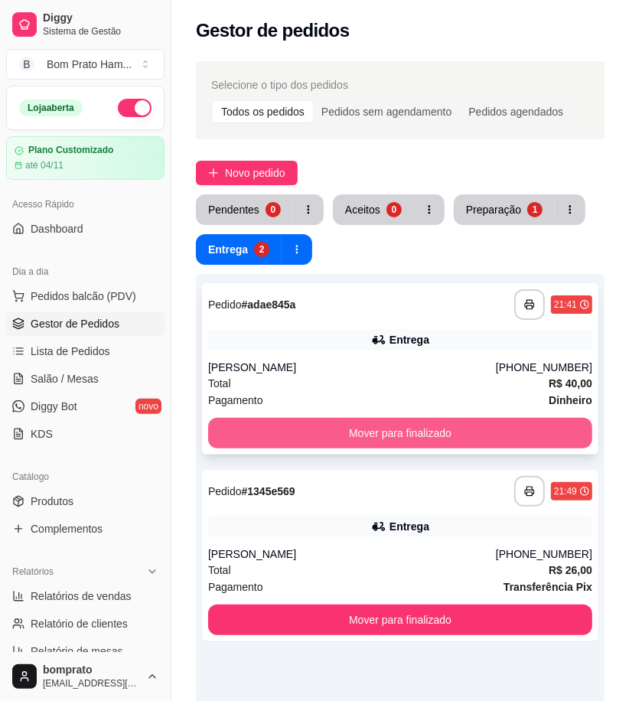
click at [501, 429] on button "Mover para finalizado" at bounding box center [400, 433] width 384 height 31
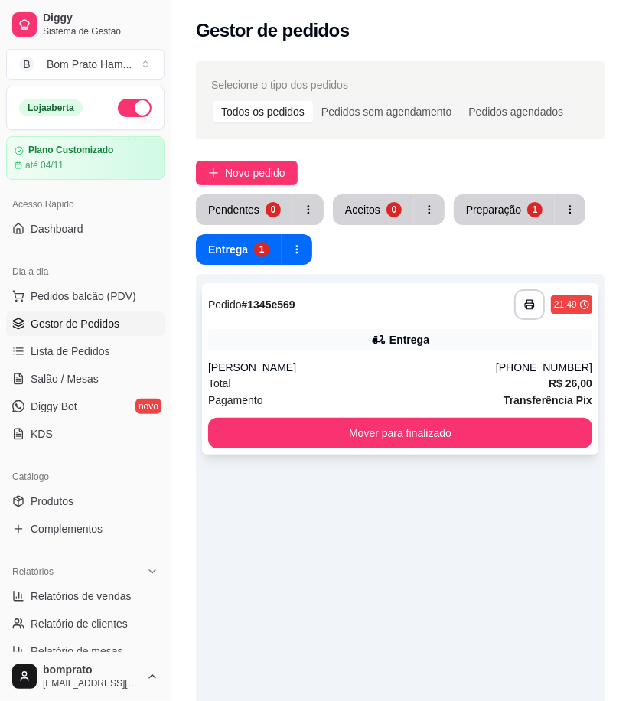
click at [412, 363] on div "[PERSON_NAME]" at bounding box center [352, 367] width 288 height 15
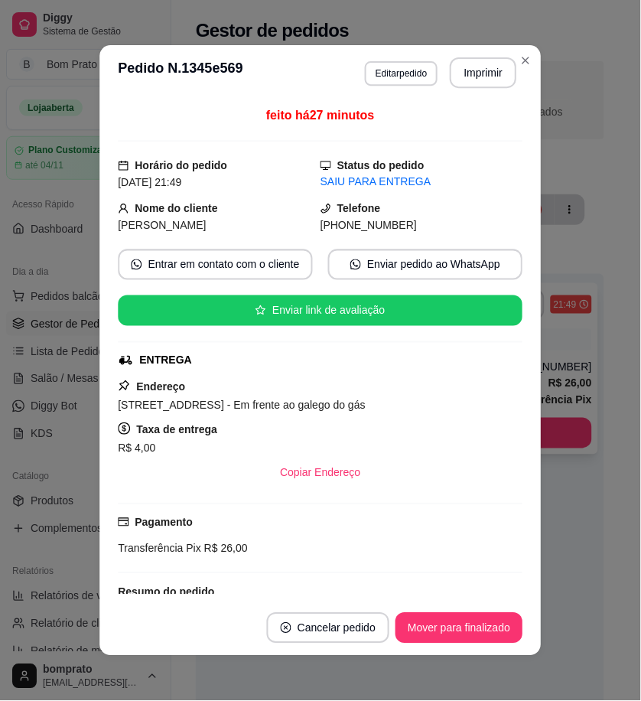
scroll to position [156, 0]
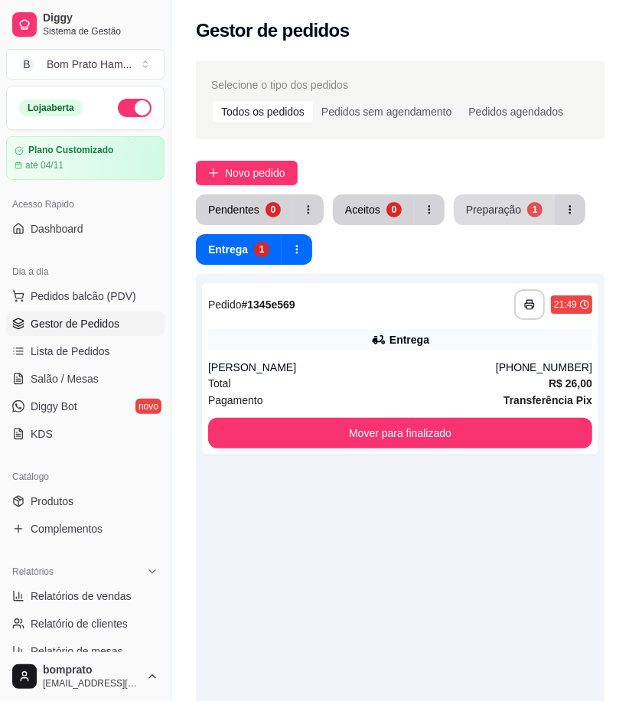
click at [465, 220] on button "Preparação 1" at bounding box center [504, 209] width 101 height 31
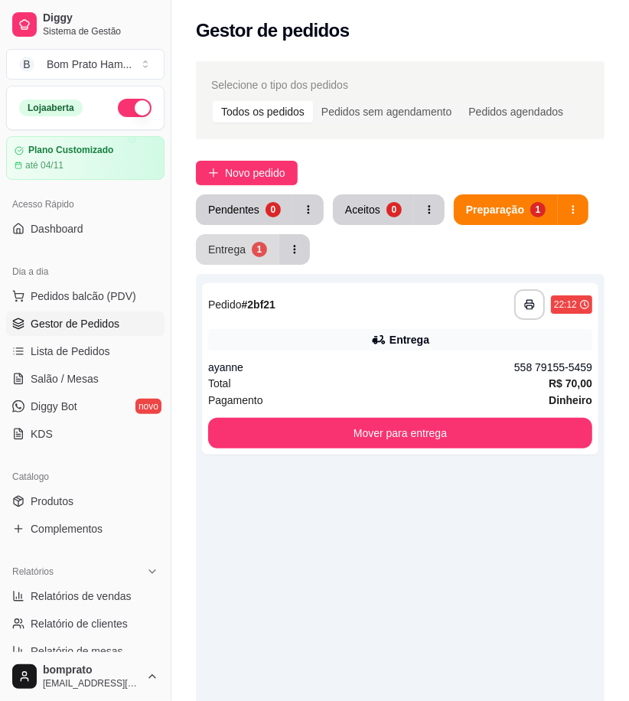
click at [248, 260] on button "Entrega 1" at bounding box center [237, 249] width 83 height 31
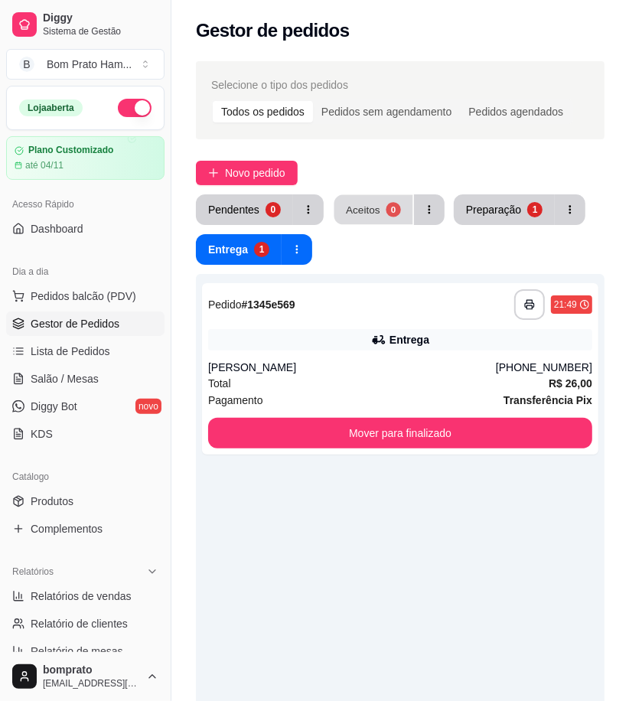
click at [393, 212] on div "0" at bounding box center [393, 209] width 15 height 15
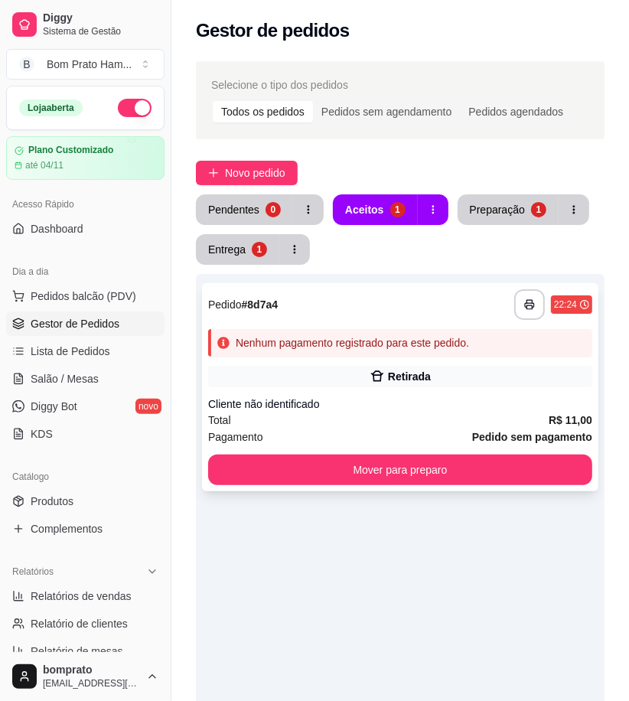
click at [455, 341] on div "Nenhum pagamento registrado para este pedido." at bounding box center [352, 342] width 233 height 15
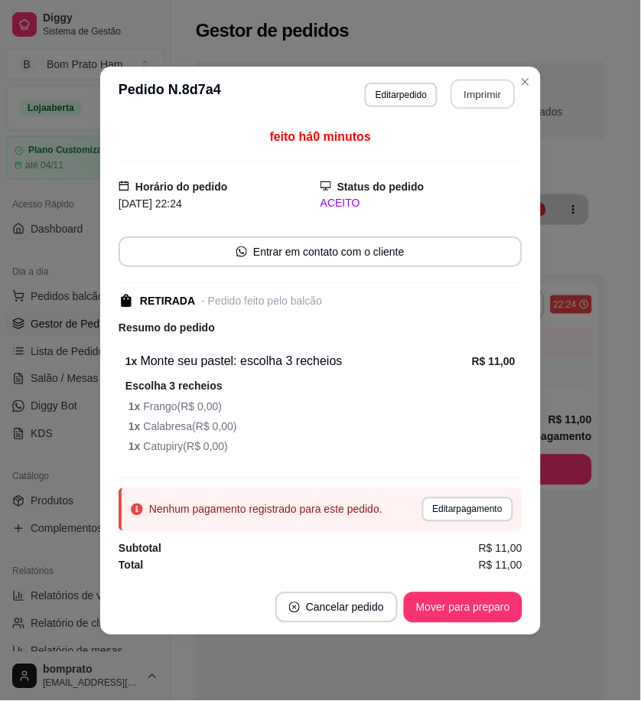
click at [483, 80] on button "Imprimir" at bounding box center [483, 94] width 64 height 30
click at [498, 518] on button "Editar pagamento" at bounding box center [467, 509] width 91 height 24
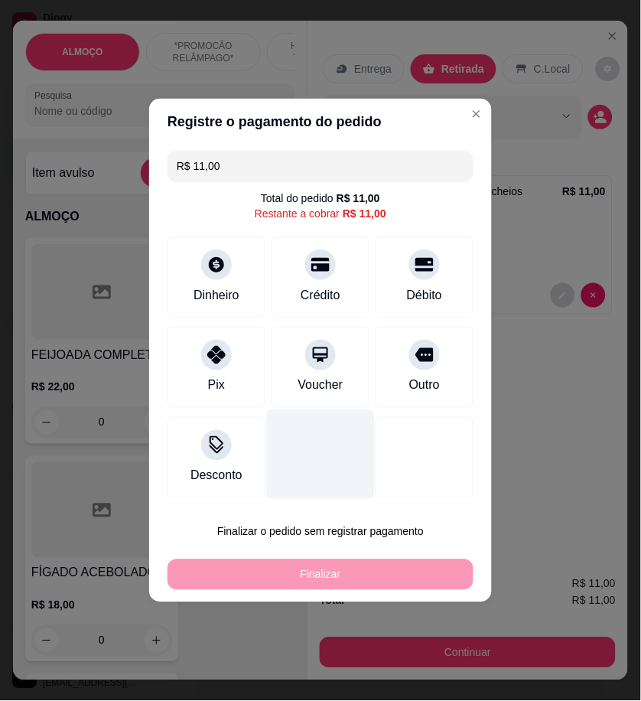
drag, startPoint x: 236, startPoint y: 341, endPoint x: 315, endPoint y: 419, distance: 111.5
click at [236, 344] on div "Pix" at bounding box center [217, 367] width 98 height 81
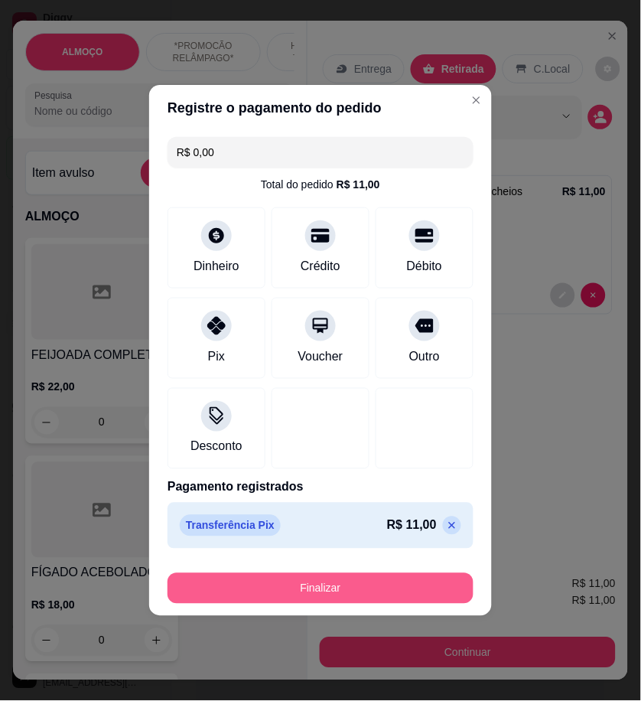
click at [424, 579] on button "Finalizar" at bounding box center [321, 588] width 306 height 31
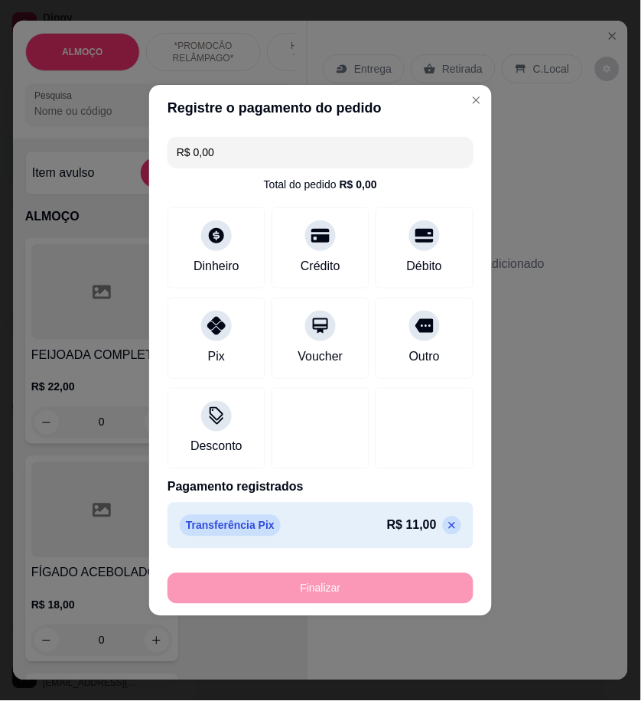
type input "-R$ 11,00"
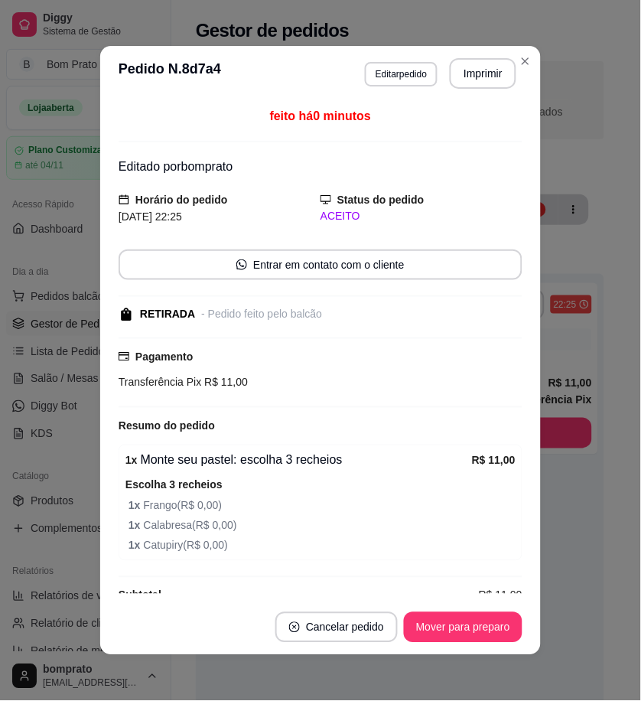
click at [492, 636] on button "Mover para preparo" at bounding box center [463, 627] width 119 height 31
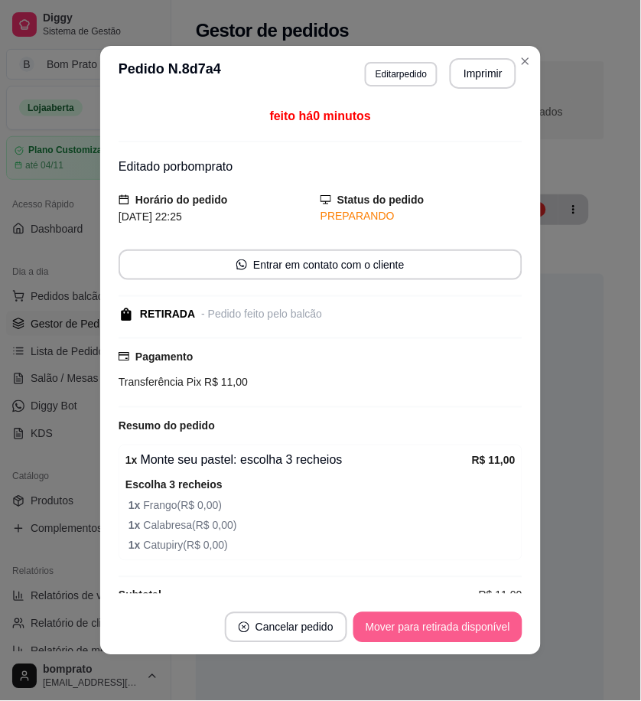
click at [492, 636] on button "Mover para retirada disponível" at bounding box center [438, 627] width 169 height 31
click at [492, 635] on button "Mover para finalizado" at bounding box center [459, 627] width 127 height 31
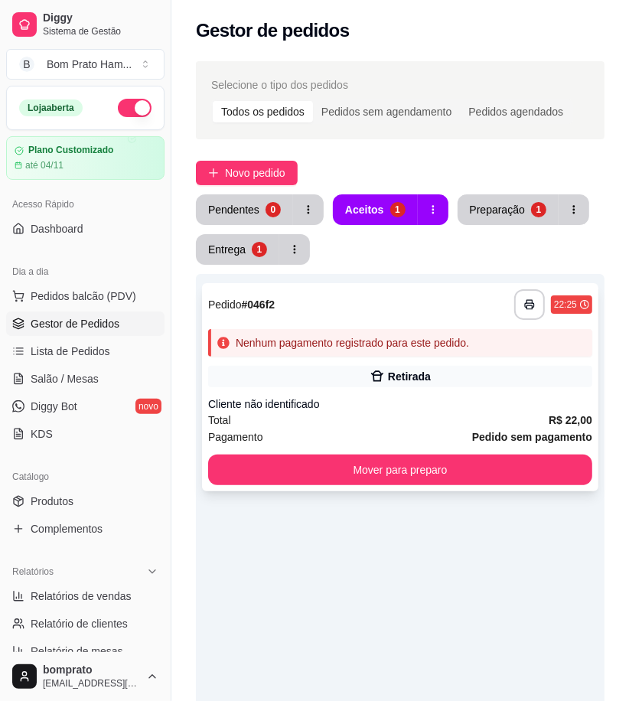
click at [410, 343] on div "Nenhum pagamento registrado para este pedido." at bounding box center [352, 342] width 233 height 15
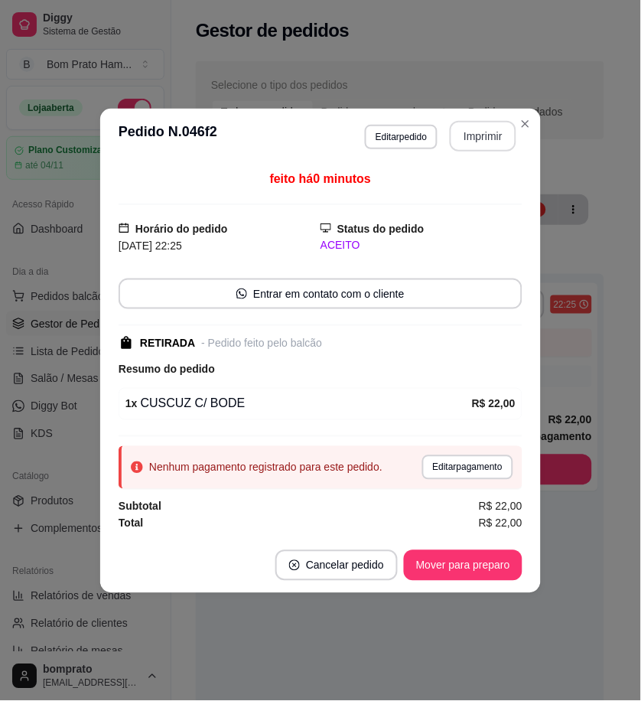
click at [492, 145] on button "Imprimir" at bounding box center [483, 136] width 67 height 31
click at [505, 555] on button "Mover para preparo" at bounding box center [463, 565] width 119 height 31
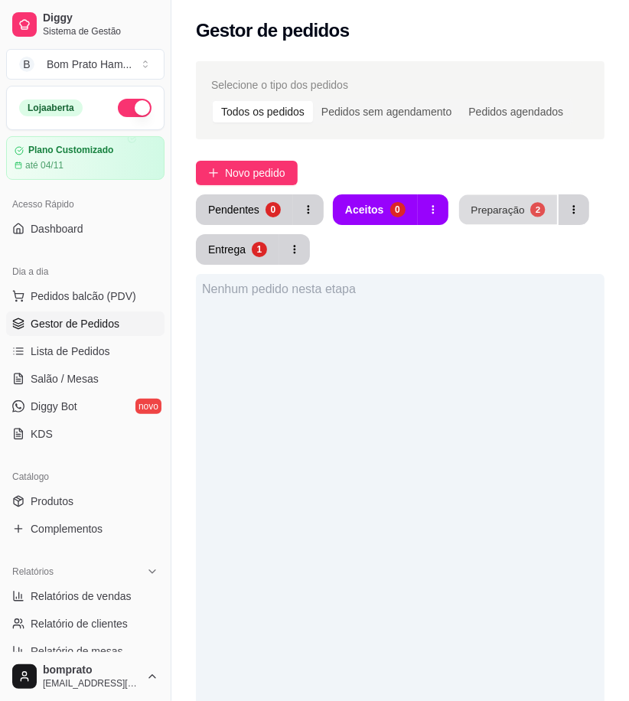
click at [501, 200] on button "Preparação 2" at bounding box center [508, 210] width 98 height 30
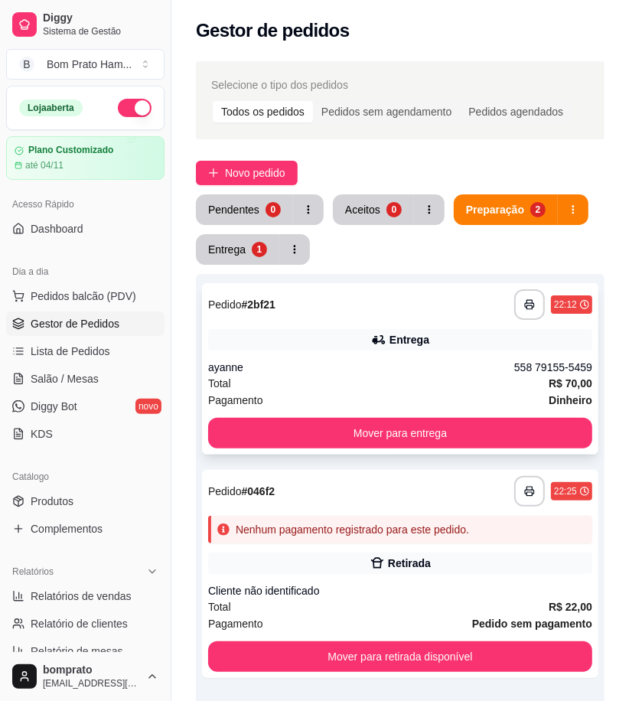
click at [394, 370] on div "ayanne" at bounding box center [361, 367] width 306 height 15
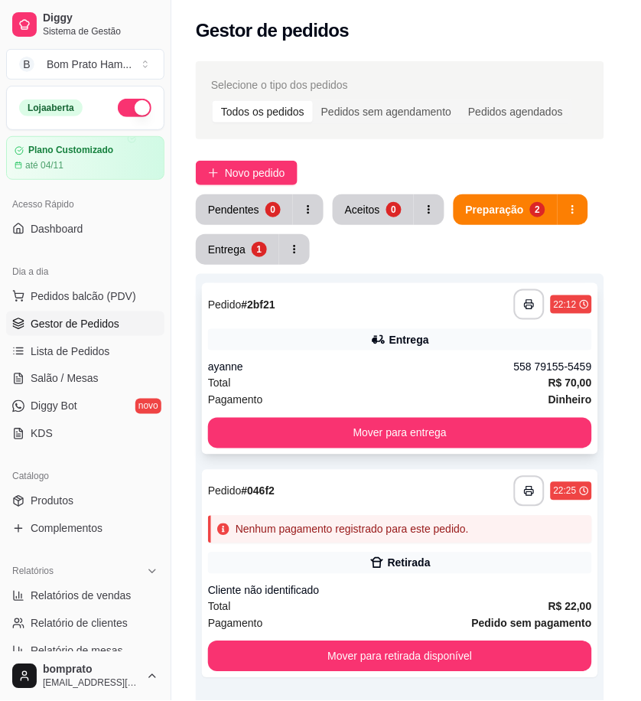
scroll to position [256, 0]
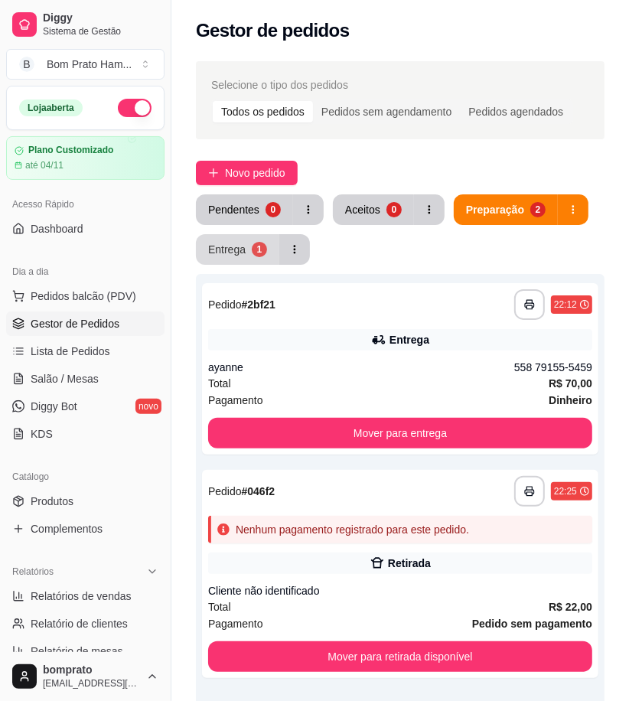
click at [256, 234] on button "Entrega 1" at bounding box center [237, 249] width 83 height 31
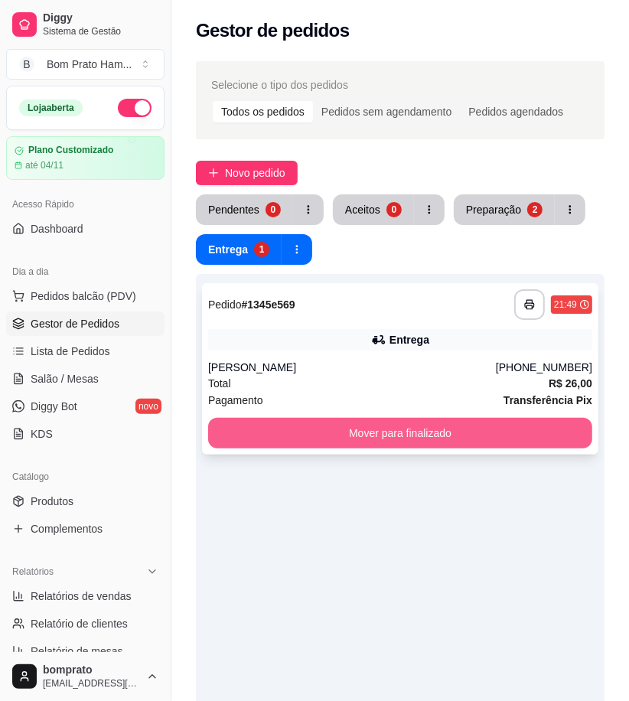
click at [438, 434] on button "Mover para finalizado" at bounding box center [400, 433] width 384 height 31
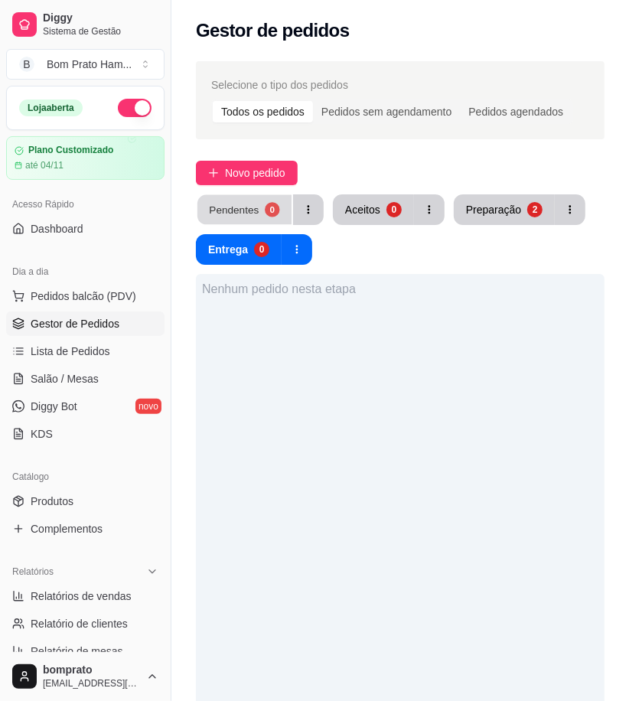
click at [262, 215] on button "Pendentes 0" at bounding box center [244, 210] width 94 height 30
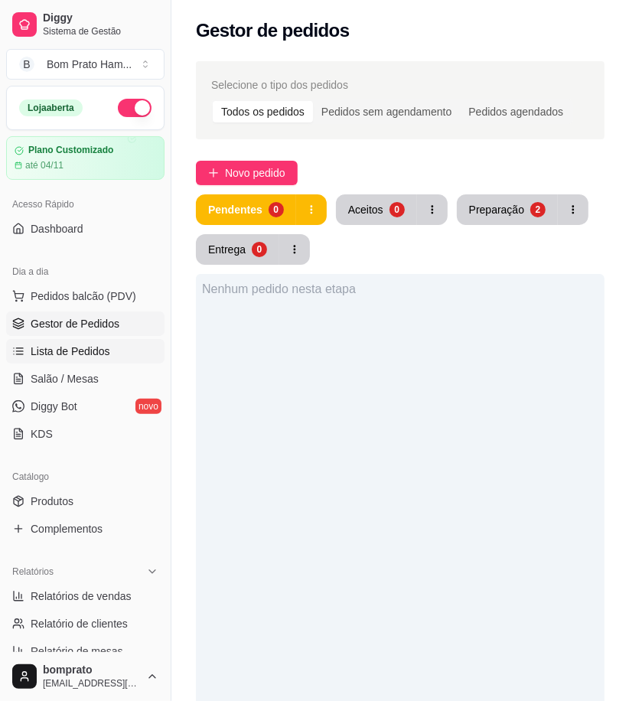
click at [96, 341] on link "Lista de Pedidos" at bounding box center [85, 351] width 158 height 24
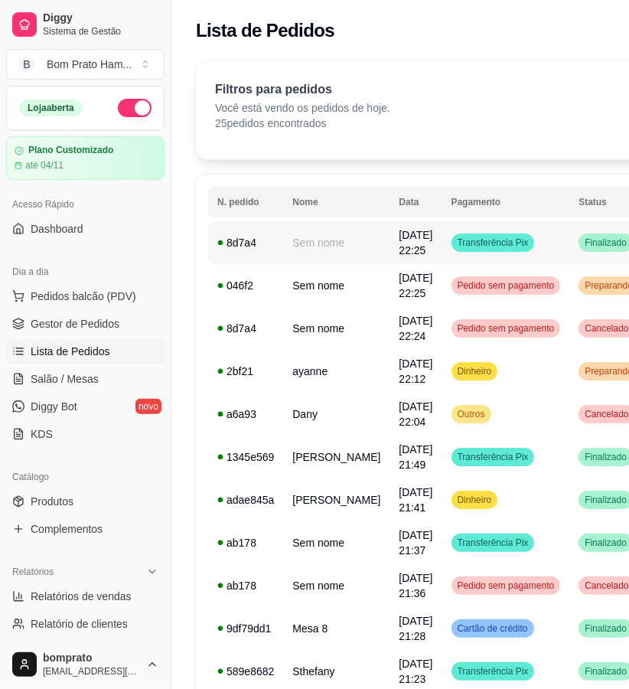
click at [500, 247] on td "Transferência Pix" at bounding box center [506, 242] width 128 height 43
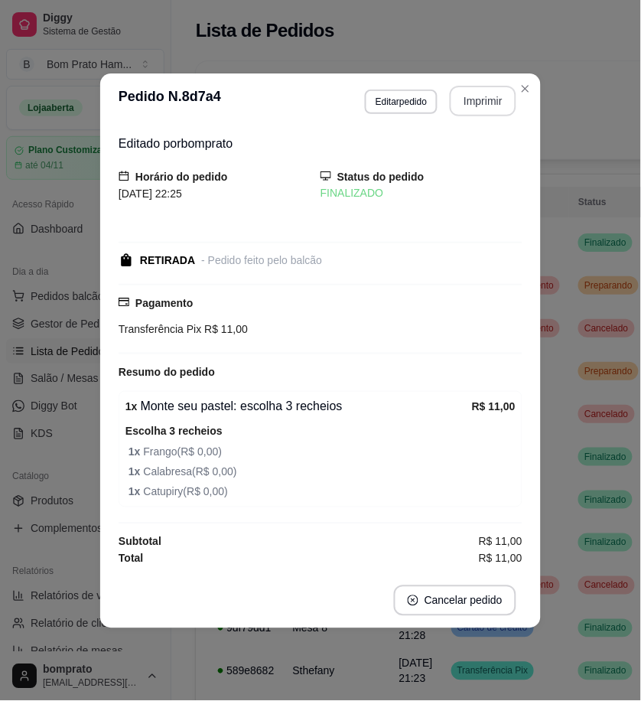
click at [487, 112] on button "Imprimir" at bounding box center [483, 101] width 67 height 31
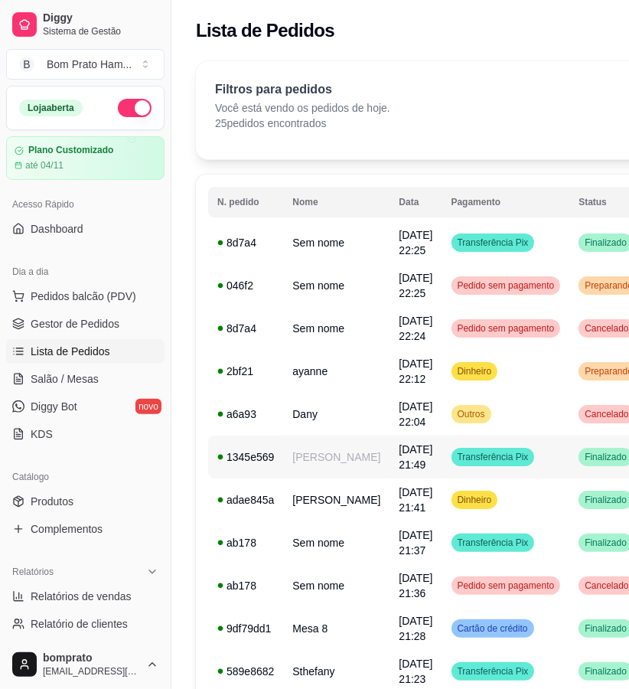
click at [399, 457] on span "[DATE] 21:49" at bounding box center [416, 457] width 34 height 28
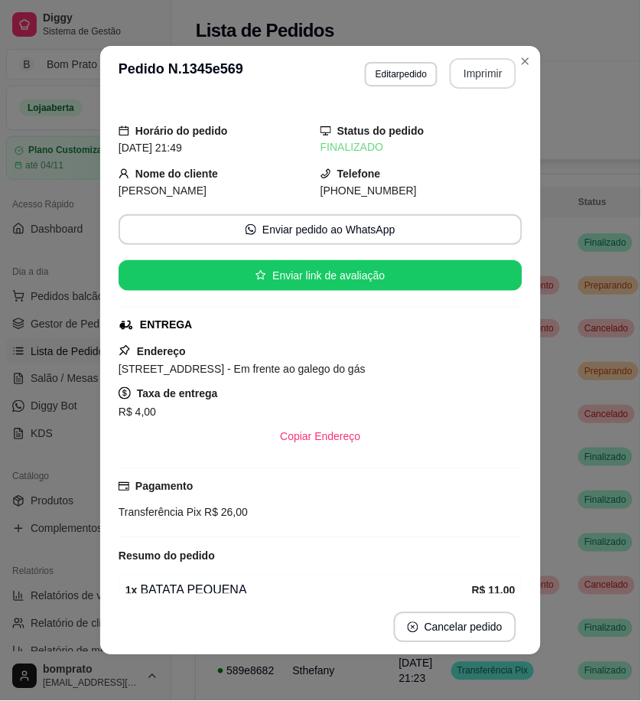
click at [486, 85] on button "Imprimir" at bounding box center [483, 73] width 67 height 31
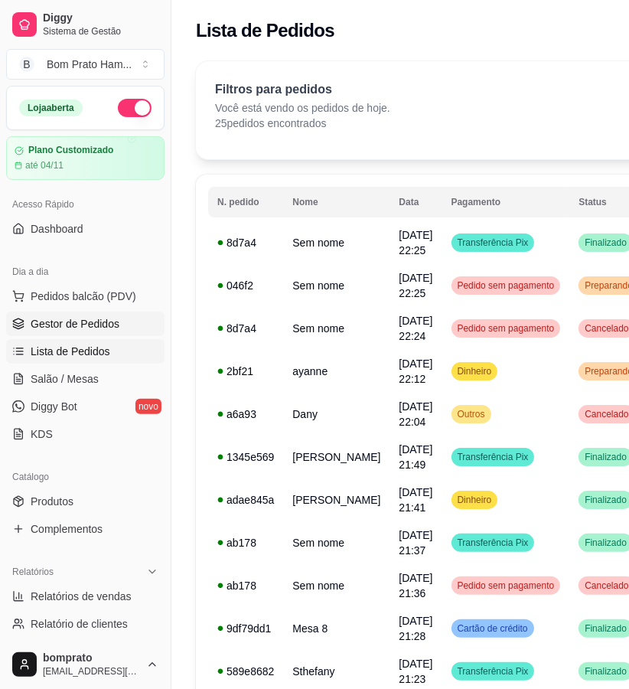
click at [72, 324] on span "Gestor de Pedidos" at bounding box center [75, 323] width 89 height 15
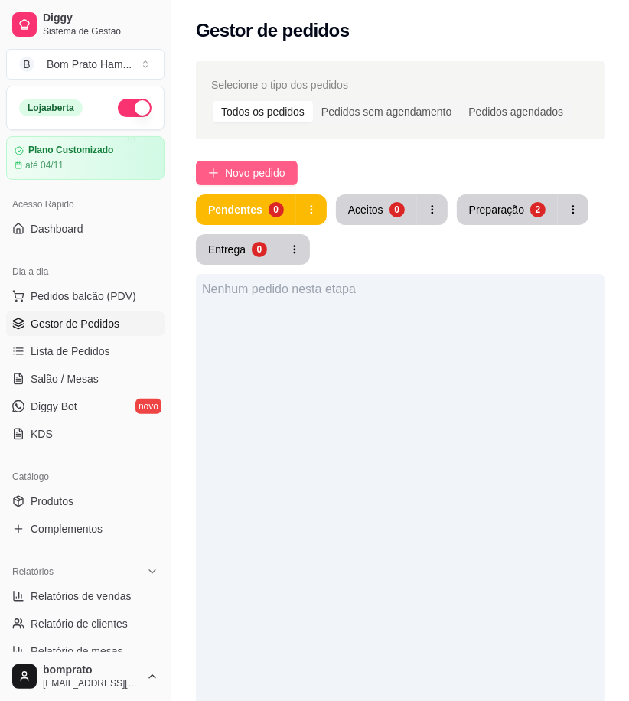
click at [228, 178] on span "Novo pedido" at bounding box center [255, 173] width 60 height 17
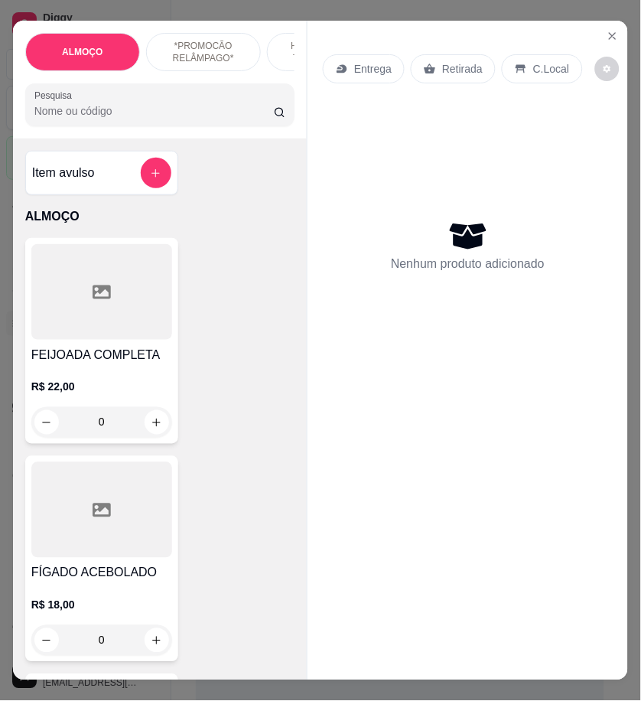
click at [79, 119] on input "Pesquisa" at bounding box center [154, 110] width 240 height 15
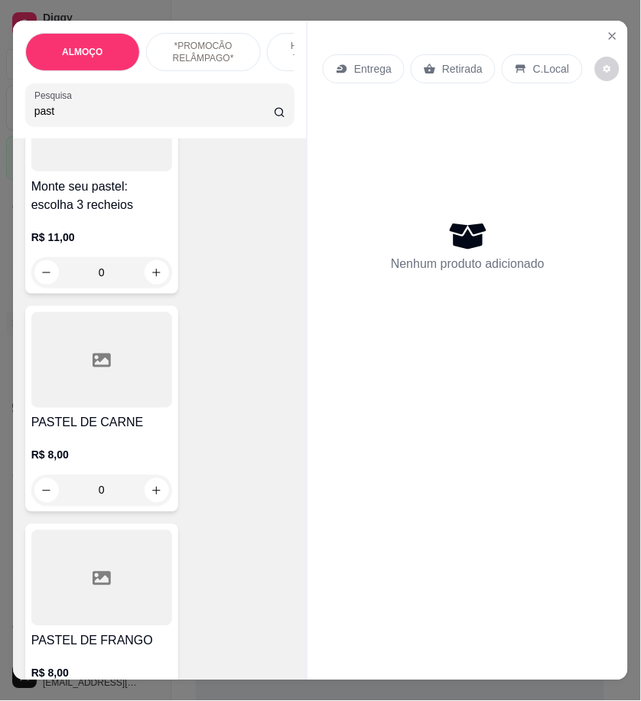
scroll to position [170, 0]
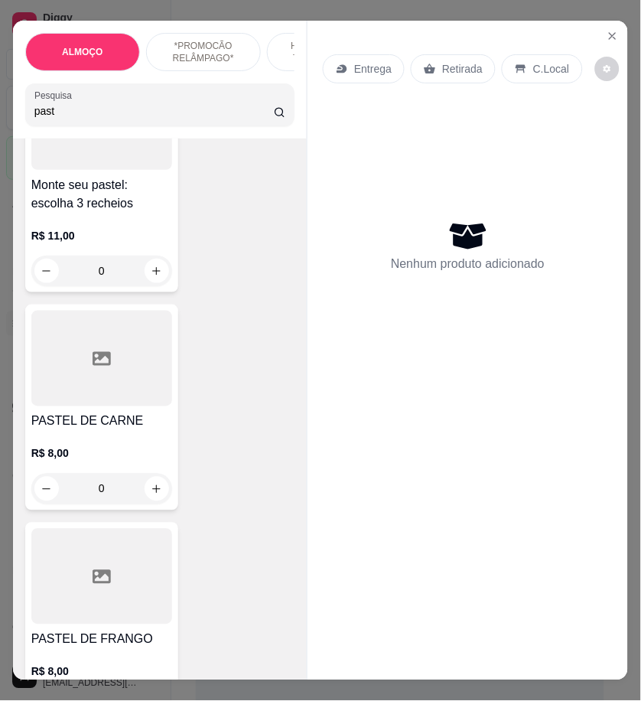
click at [150, 492] on div "0" at bounding box center [101, 489] width 141 height 31
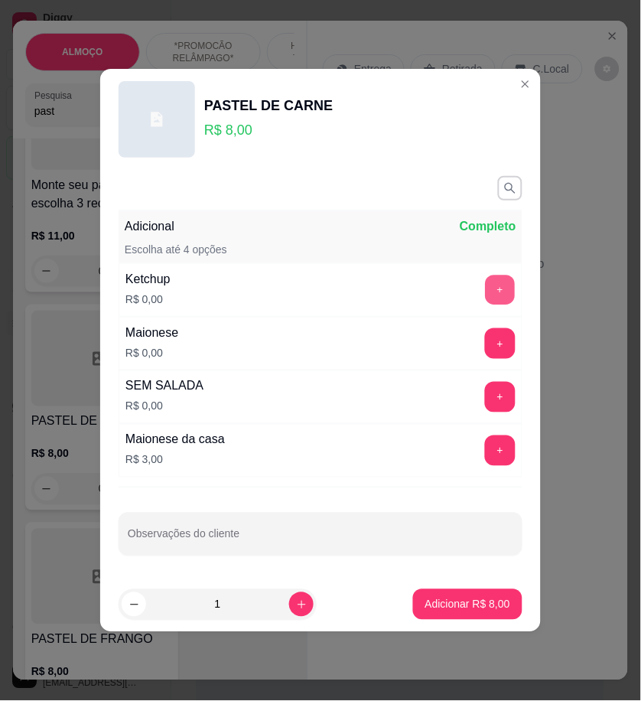
click at [486, 299] on button "+" at bounding box center [501, 290] width 30 height 30
click at [488, 331] on button "+" at bounding box center [500, 343] width 31 height 31
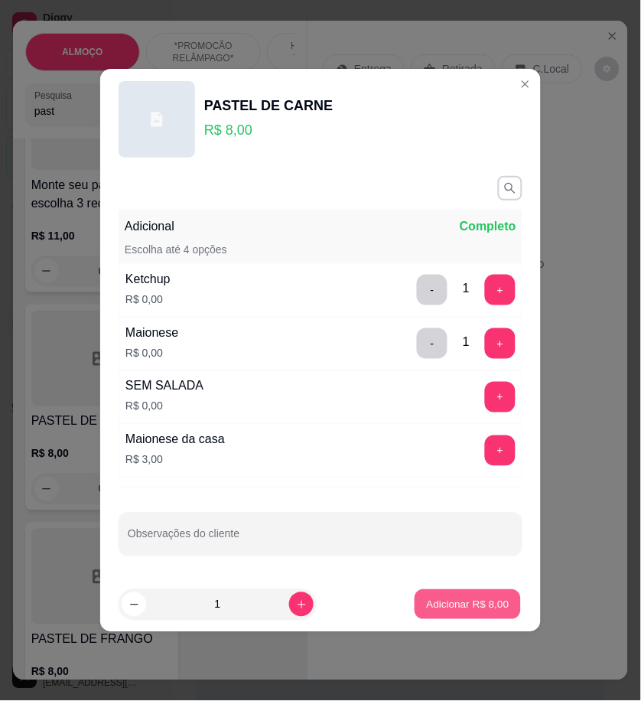
click at [492, 601] on p "Adicionar R$ 8,00" at bounding box center [467, 604] width 83 height 15
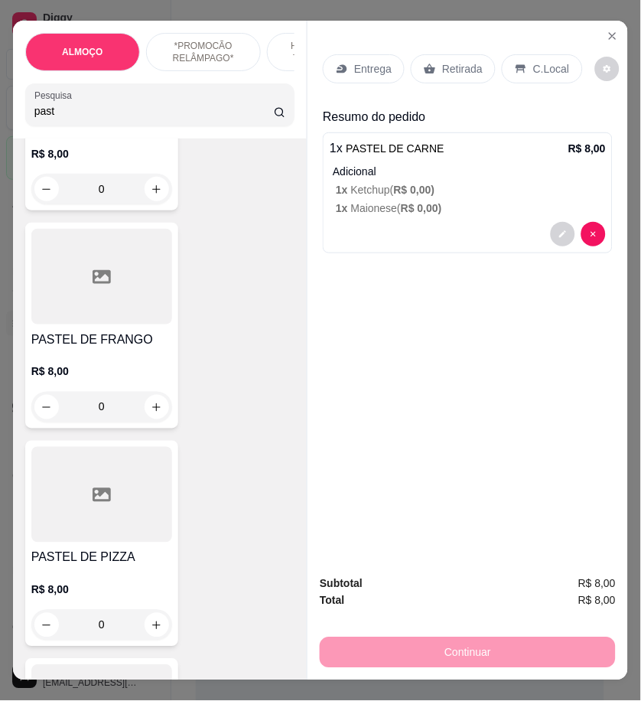
scroll to position [510, 0]
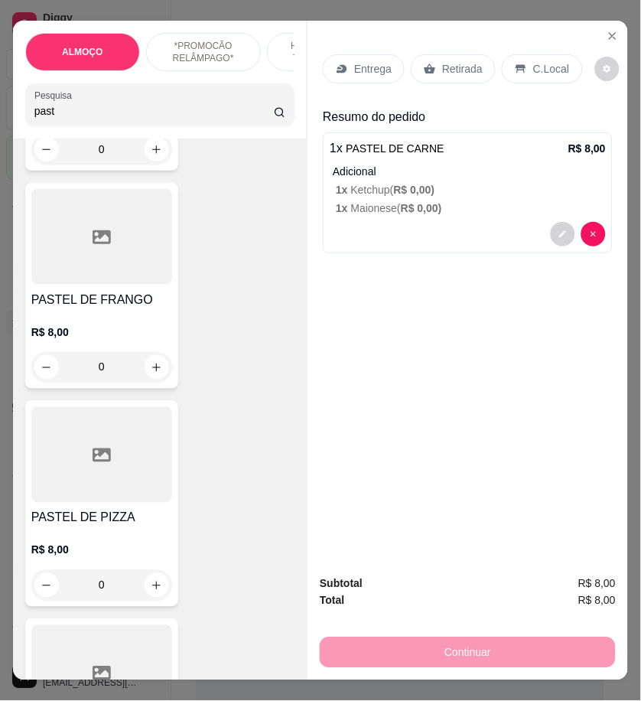
click at [147, 585] on div "0" at bounding box center [101, 585] width 141 height 31
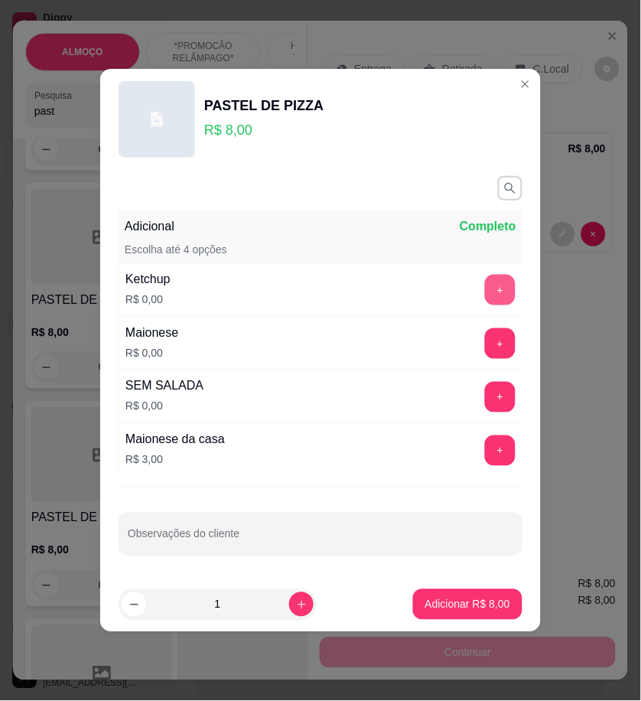
click at [487, 284] on button "+" at bounding box center [500, 290] width 31 height 31
click at [480, 360] on div "Maionese R$ 0,00 +" at bounding box center [321, 344] width 404 height 54
click at [485, 348] on button "+" at bounding box center [500, 343] width 31 height 31
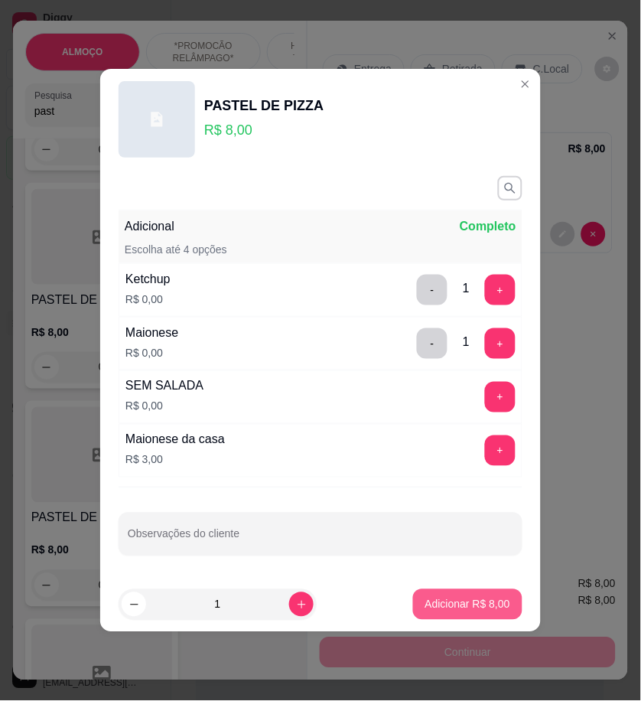
click at [477, 615] on button "Adicionar R$ 8,00" at bounding box center [467, 604] width 109 height 31
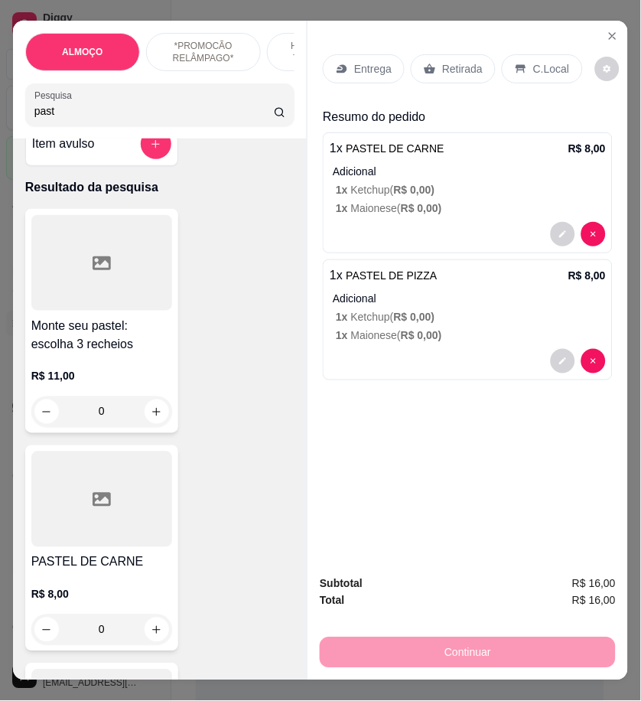
scroll to position [0, 0]
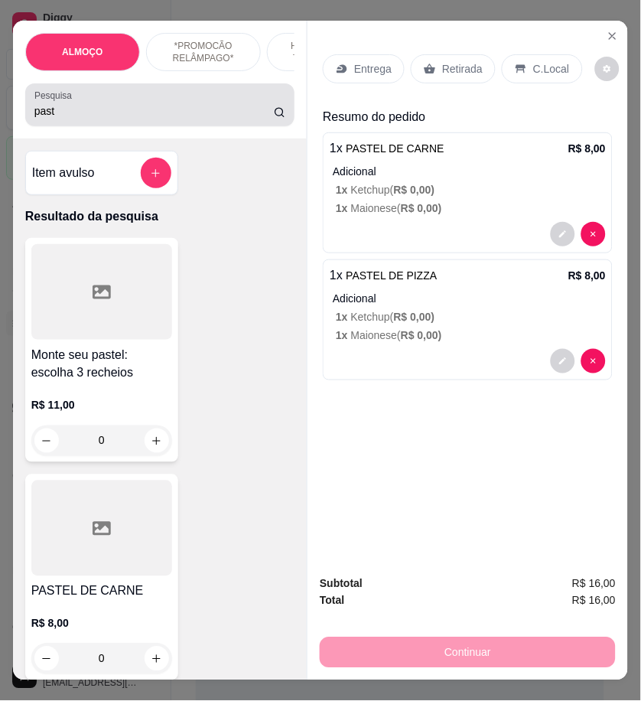
click at [56, 119] on input "past" at bounding box center [154, 110] width 240 height 15
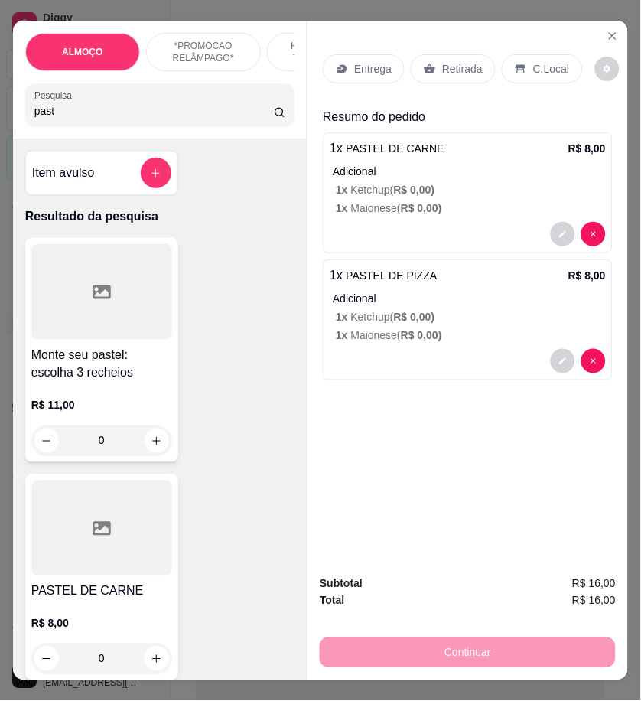
click at [56, 119] on input "past" at bounding box center [154, 110] width 240 height 15
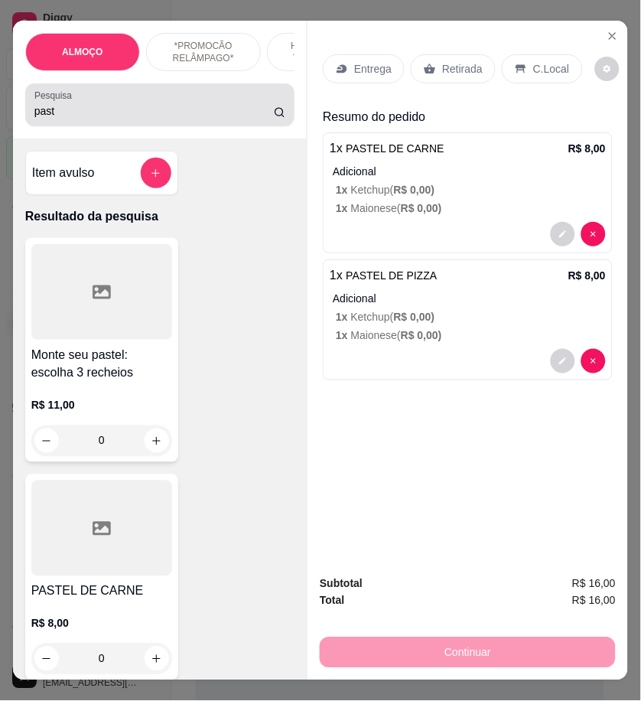
click at [54, 118] on input "past" at bounding box center [154, 110] width 240 height 15
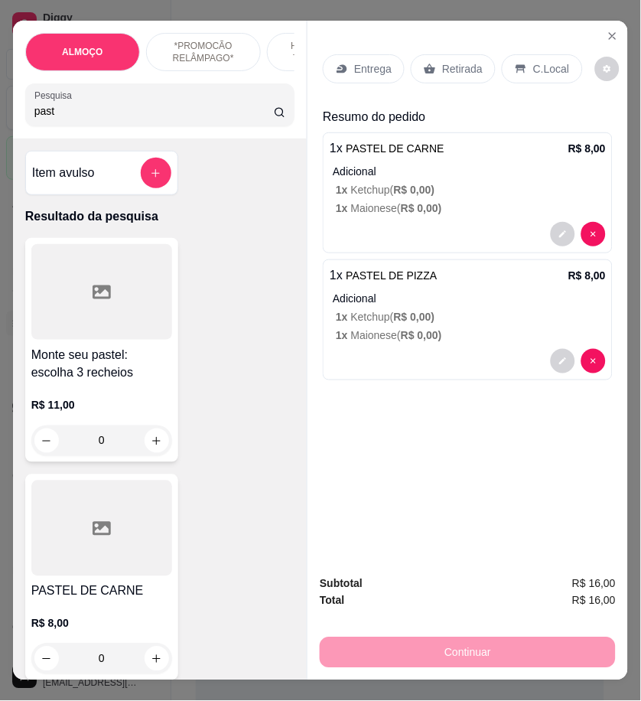
click at [54, 118] on input "past" at bounding box center [154, 110] width 240 height 15
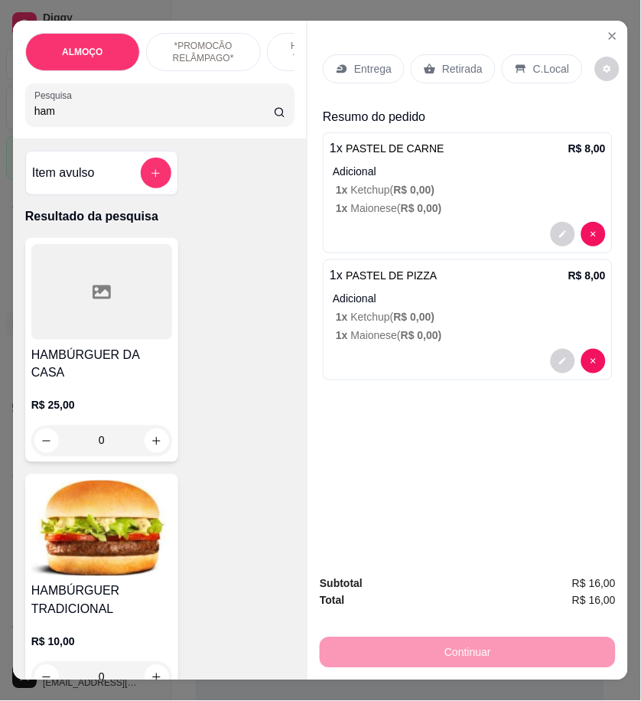
type input "ham"
click at [94, 544] on img at bounding box center [101, 529] width 141 height 96
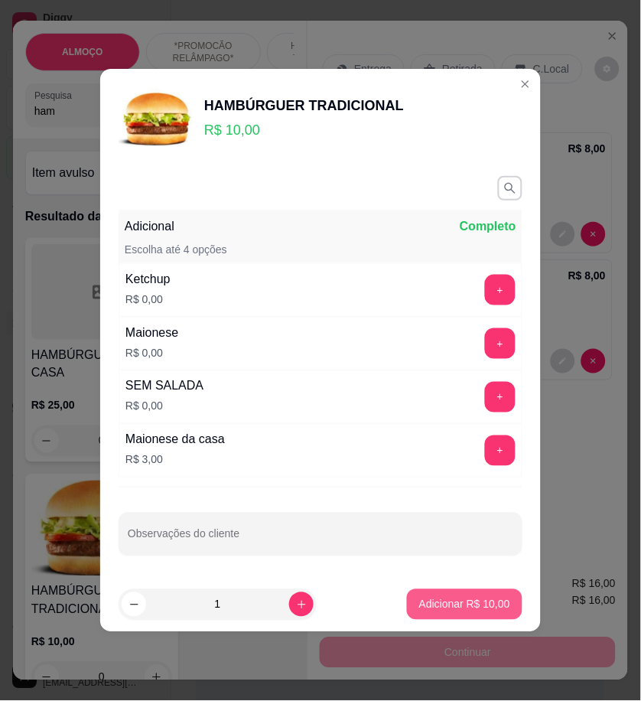
click at [463, 605] on p "Adicionar R$ 10,00" at bounding box center [464, 604] width 91 height 15
type input "1"
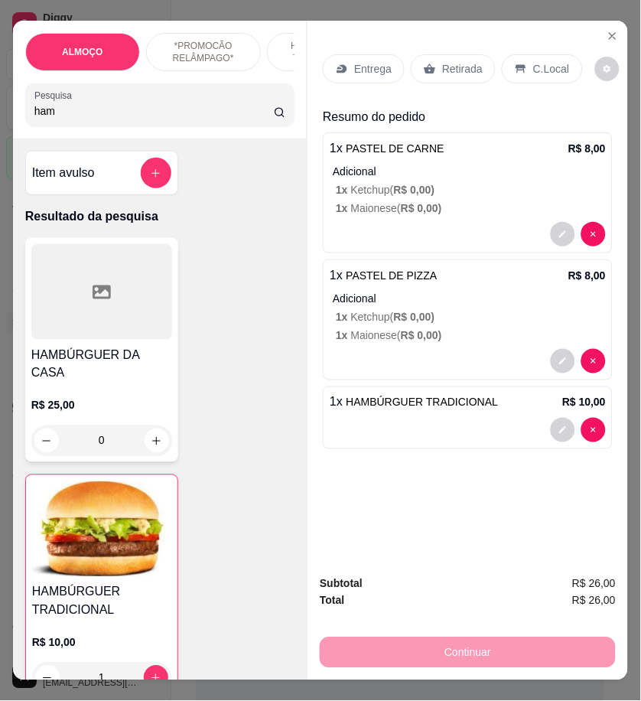
click at [381, 61] on p "Entrega" at bounding box center [372, 68] width 37 height 15
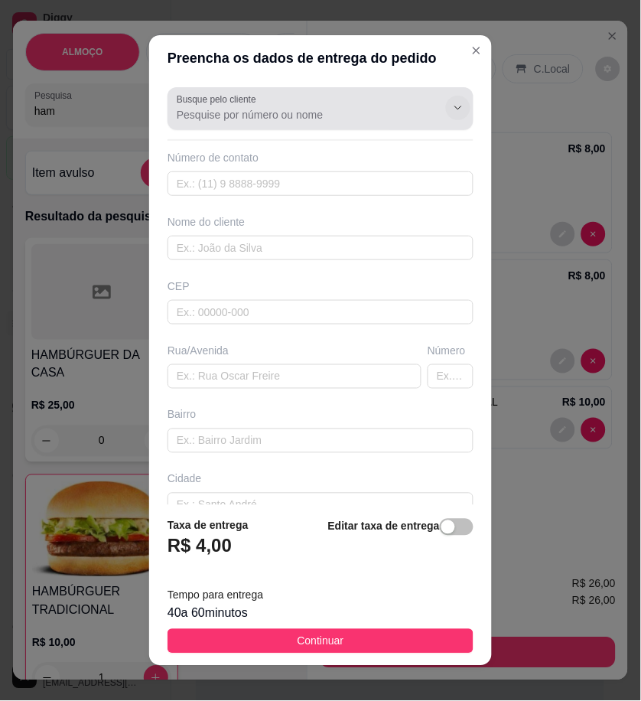
click at [446, 116] on button "Show suggestions" at bounding box center [458, 108] width 24 height 24
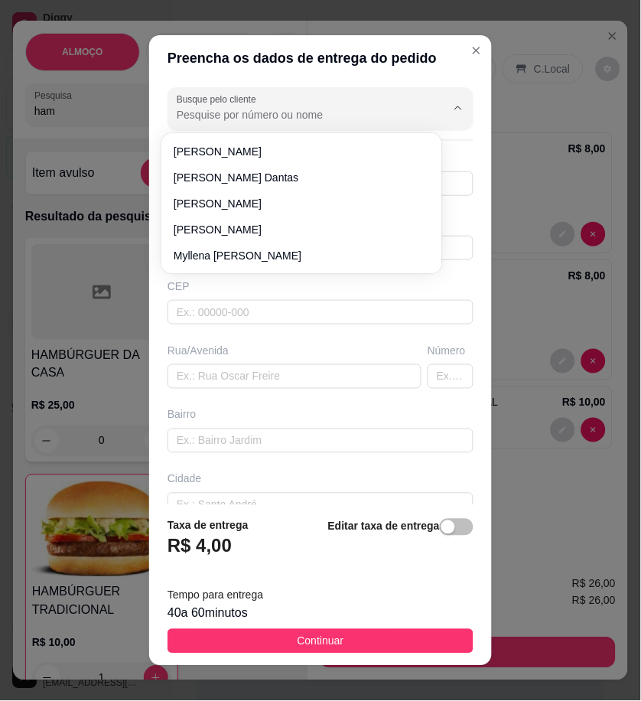
click at [223, 108] on input "Busque pelo cliente" at bounding box center [299, 114] width 245 height 15
type input "vivia"
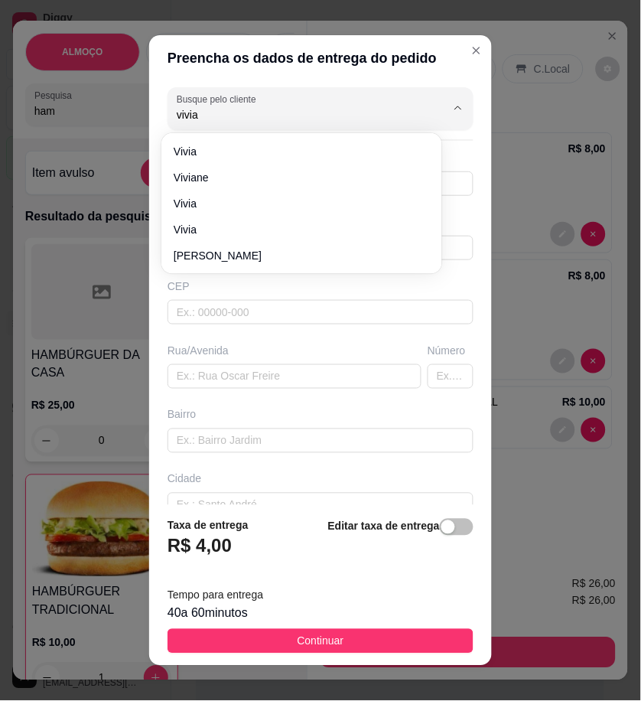
click at [560, 200] on div "Preencha os dados de entrega do pedido Busque pelo cliente vivia Número de cont…" at bounding box center [320, 350] width 641 height 701
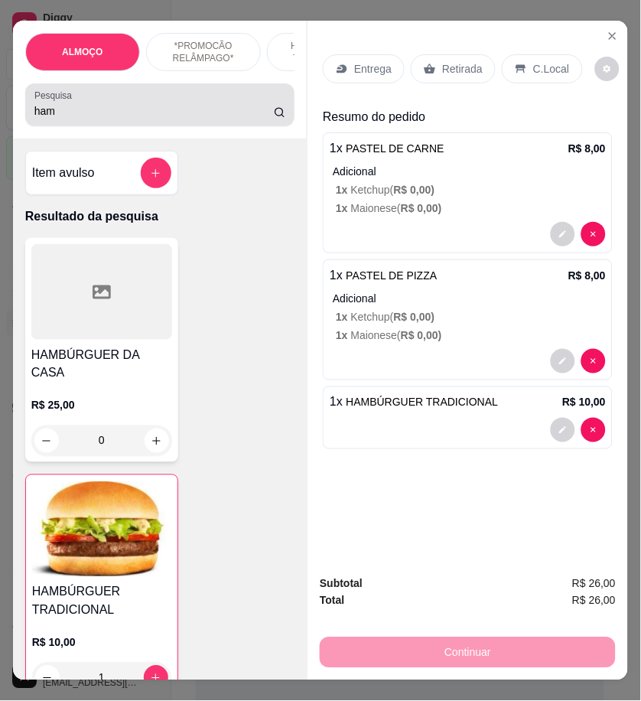
click at [79, 120] on div "ham" at bounding box center [159, 105] width 251 height 31
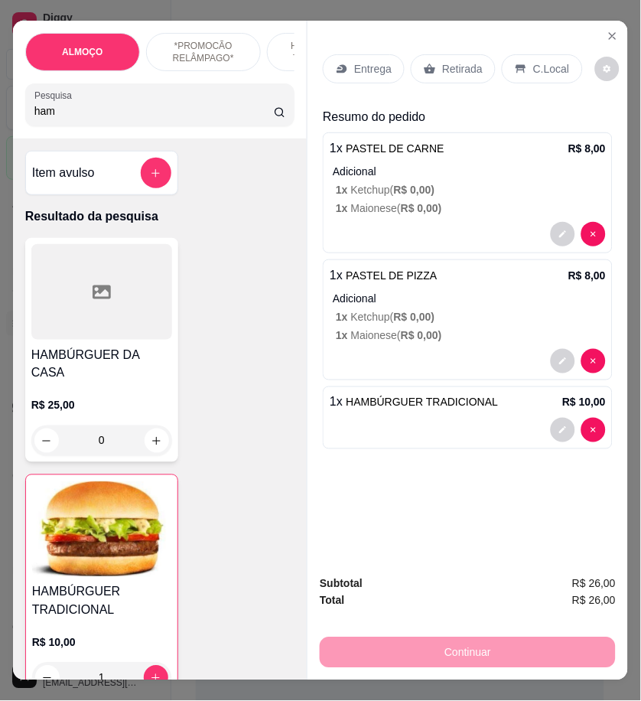
click at [77, 119] on input "ham" at bounding box center [154, 110] width 240 height 15
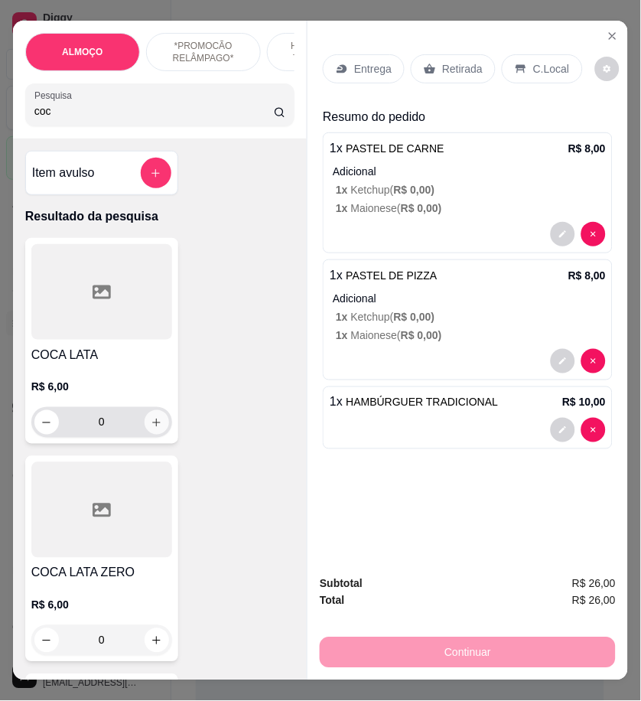
type input "coc"
click at [151, 423] on icon "increase-product-quantity" at bounding box center [156, 422] width 11 height 11
type input "1"
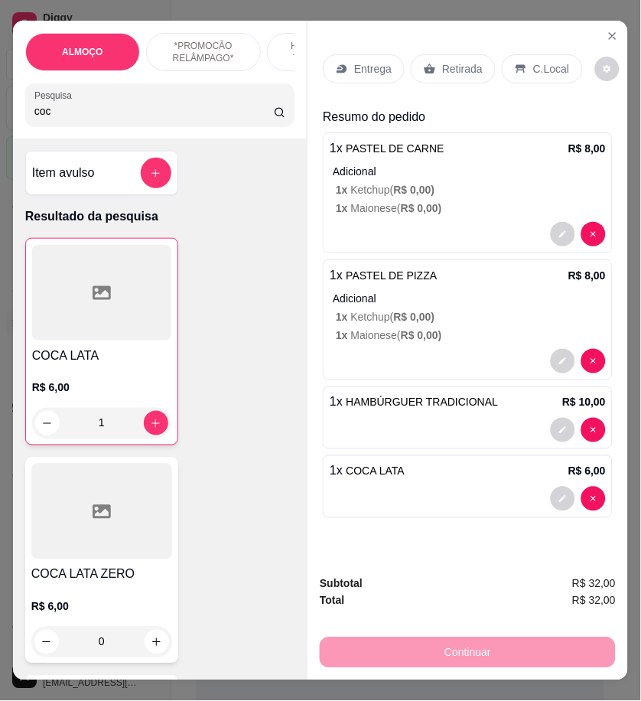
click at [373, 61] on p "Entrega" at bounding box center [372, 68] width 37 height 15
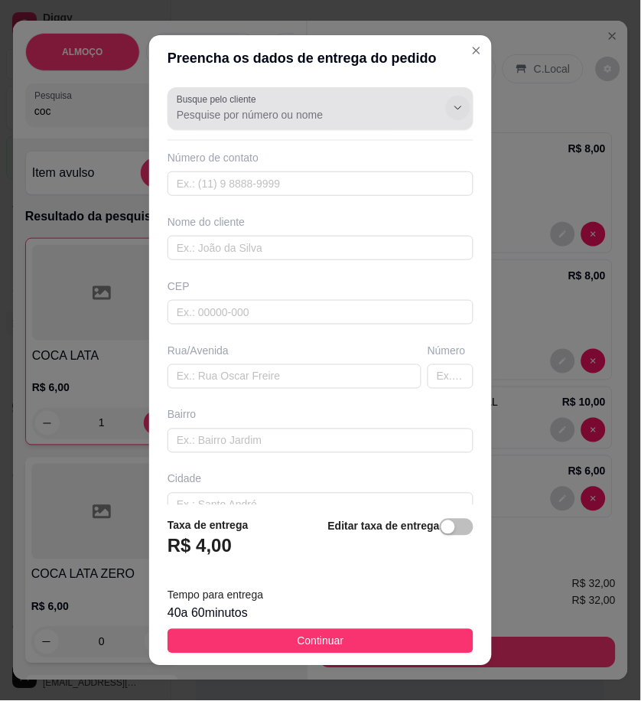
click at [446, 103] on button "Show suggestions" at bounding box center [458, 108] width 24 height 24
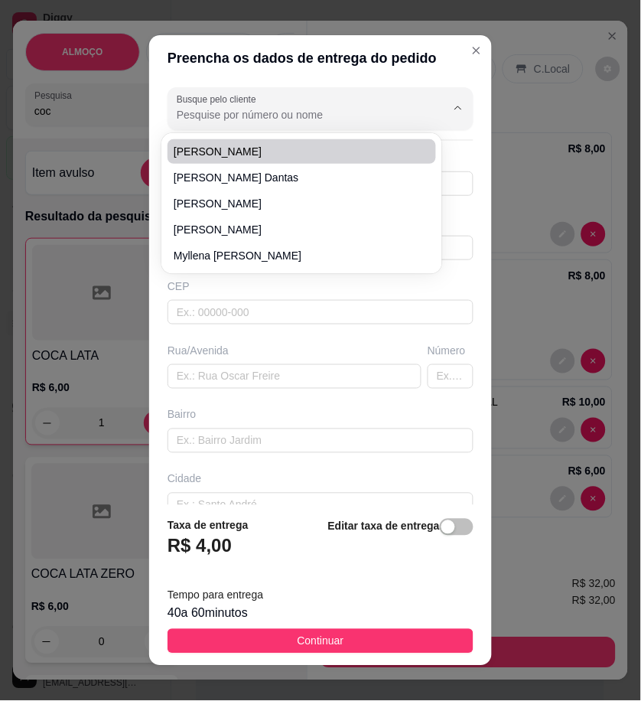
click at [253, 112] on input "Busque pelo cliente" at bounding box center [299, 114] width 245 height 15
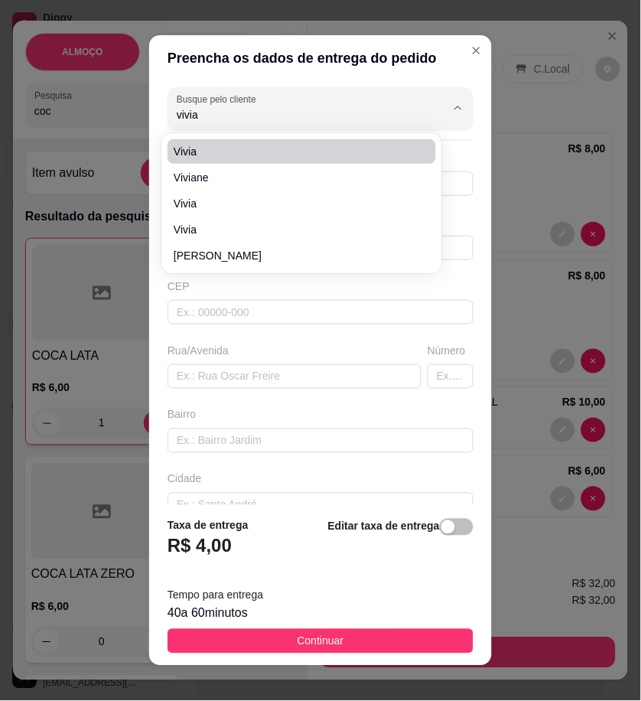
click at [240, 146] on span "Vivia" at bounding box center [294, 151] width 241 height 15
type input "Vivia"
type input "558791124858"
type input "Vivia"
type input "[STREET_ADDRESS]"
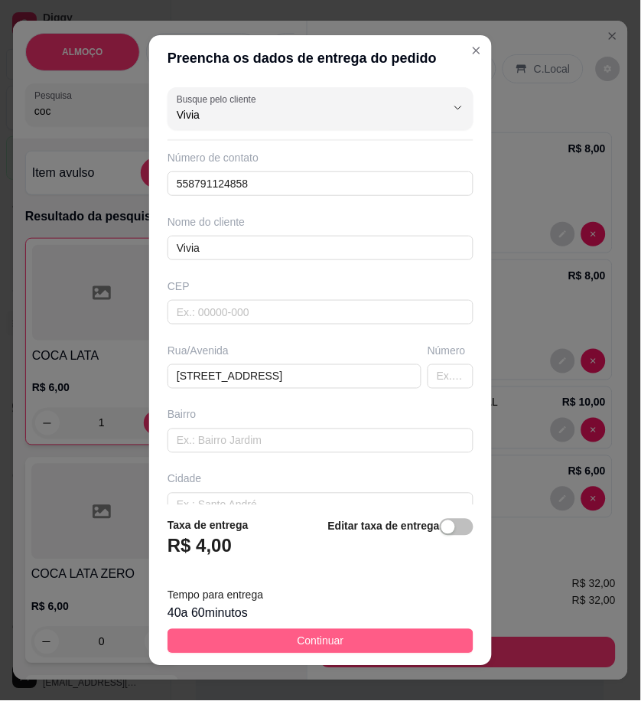
type input "Vivia"
click at [404, 630] on button "Continuar" at bounding box center [321, 641] width 306 height 24
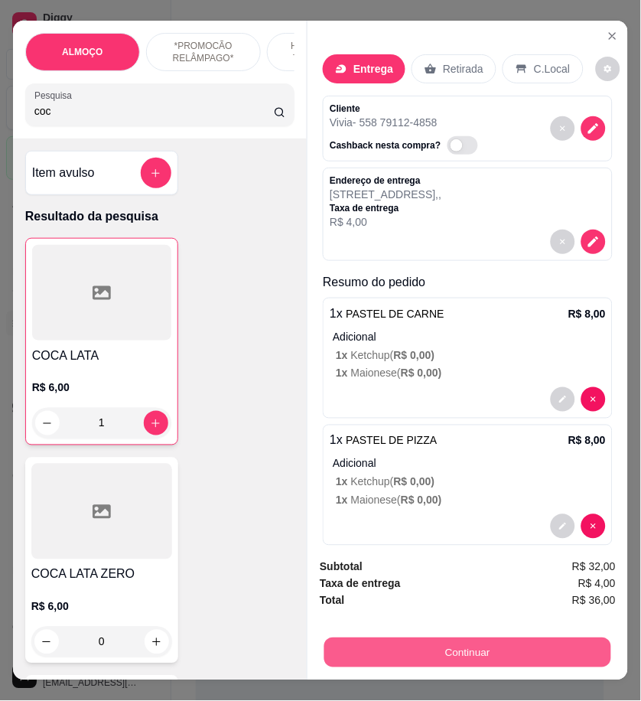
click at [461, 644] on button "Continuar" at bounding box center [467, 652] width 287 height 30
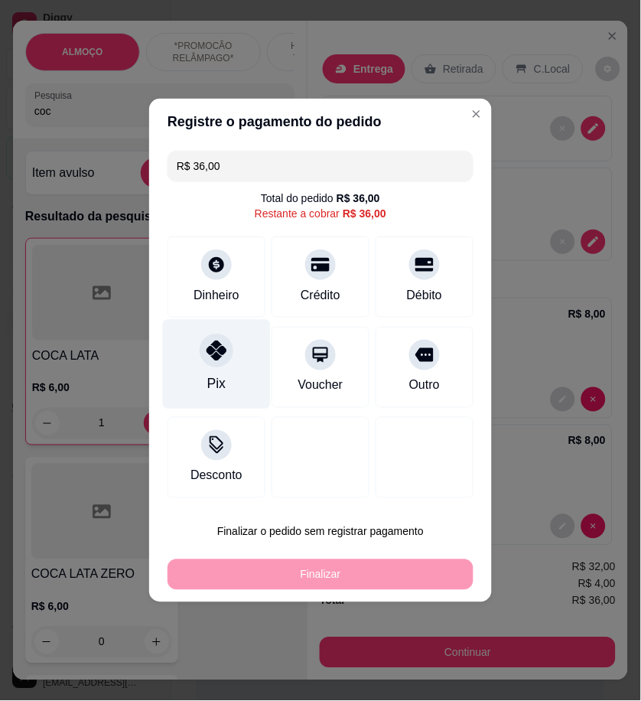
click at [240, 375] on div "Pix" at bounding box center [217, 365] width 108 height 90
type input "R$ 0,00"
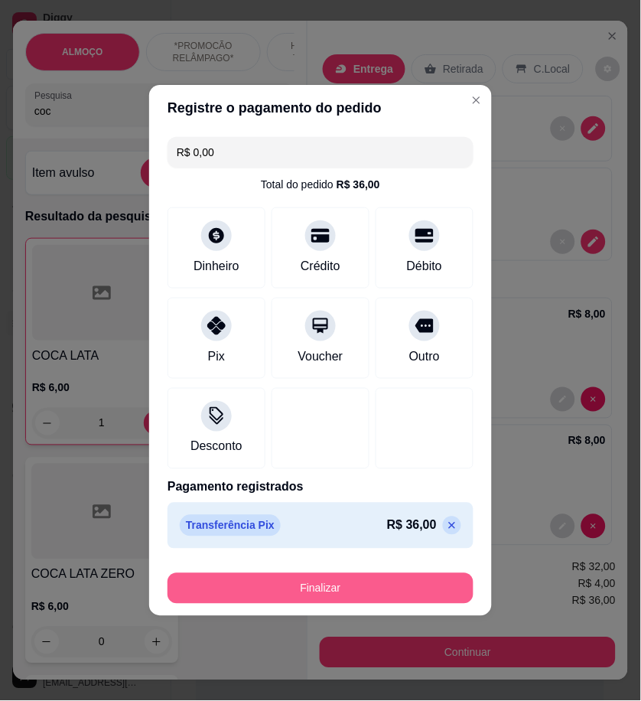
click at [399, 587] on button "Finalizar" at bounding box center [321, 588] width 306 height 31
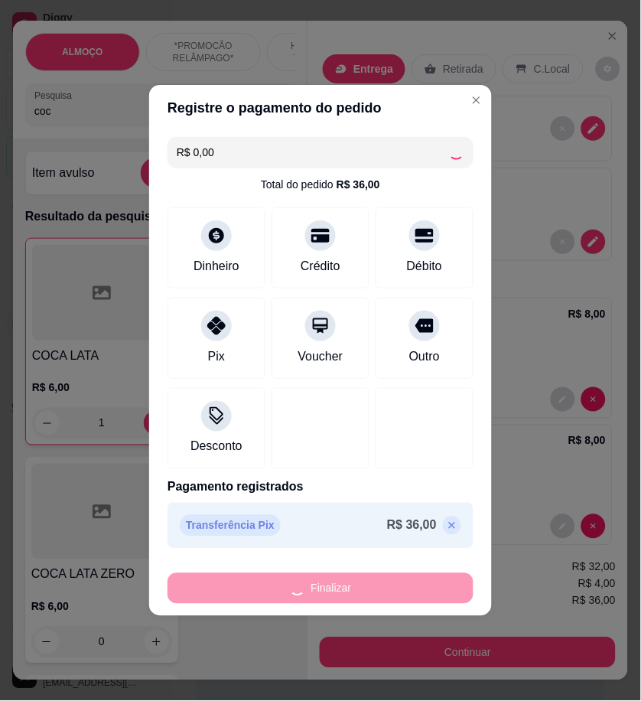
type input "0"
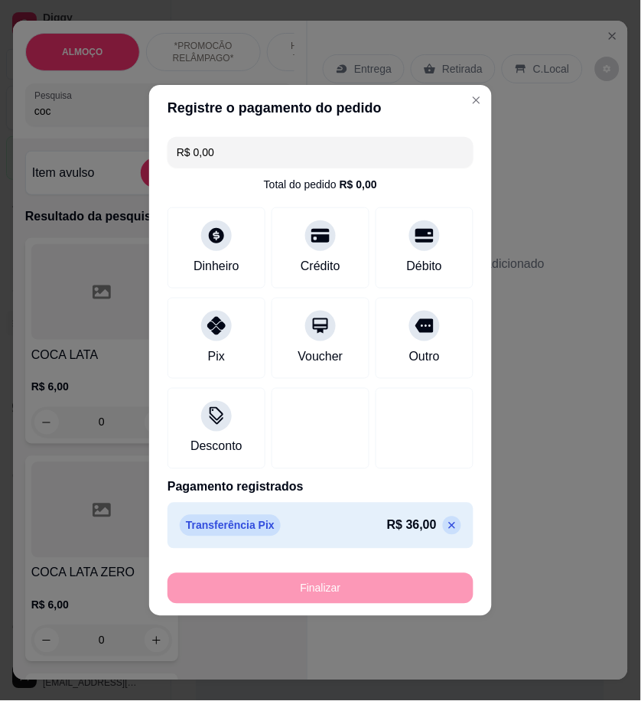
type input "-R$ 36,00"
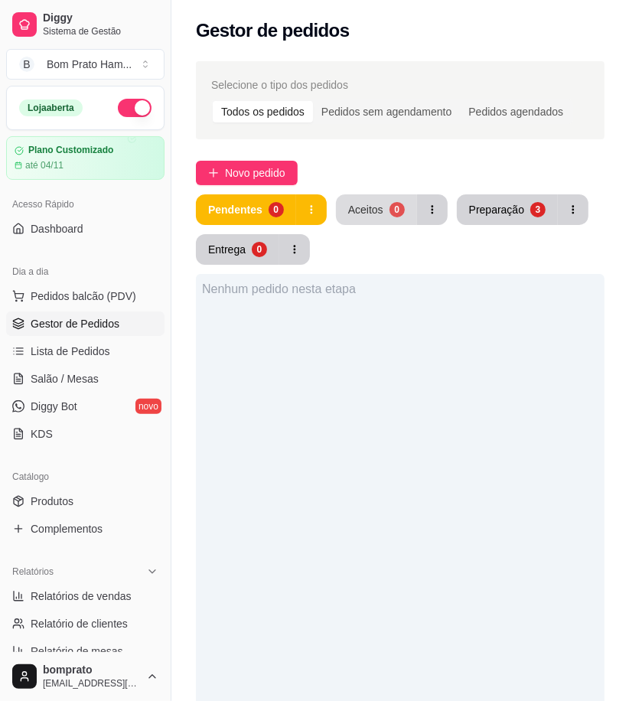
click at [390, 216] on div "0" at bounding box center [397, 209] width 15 height 15
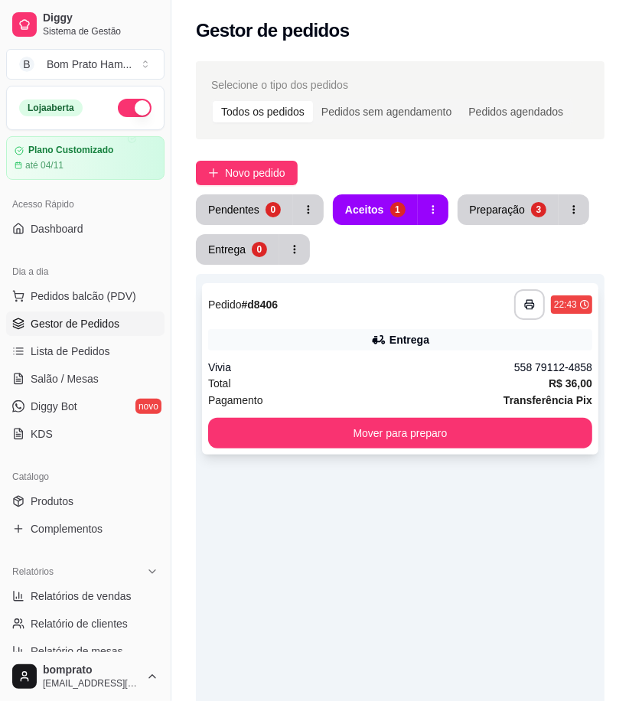
click at [386, 305] on div "**********" at bounding box center [400, 304] width 384 height 31
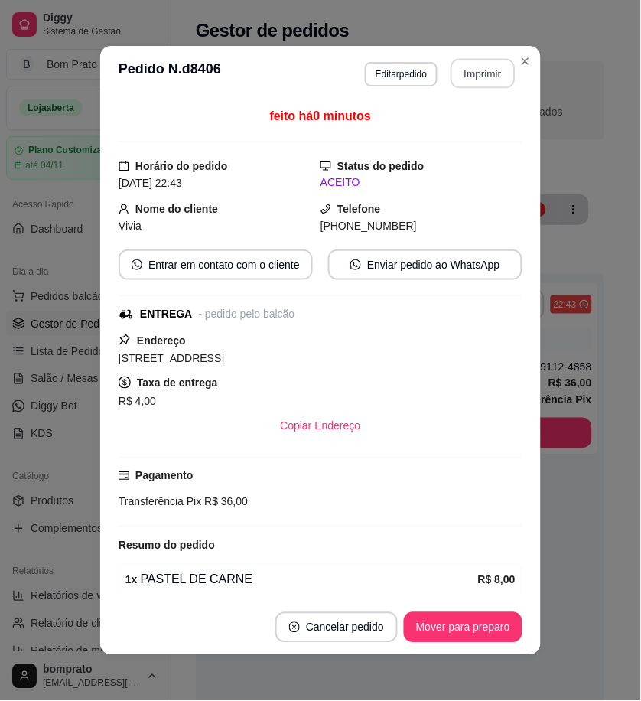
click at [497, 80] on button "Imprimir" at bounding box center [483, 74] width 64 height 30
click at [500, 626] on button "Mover para preparo" at bounding box center [463, 627] width 119 height 31
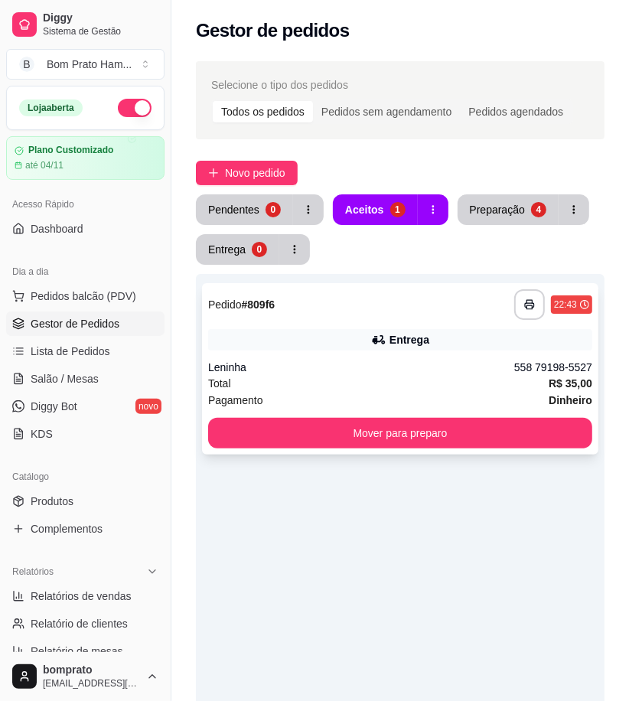
click at [451, 355] on div "**********" at bounding box center [400, 368] width 396 height 171
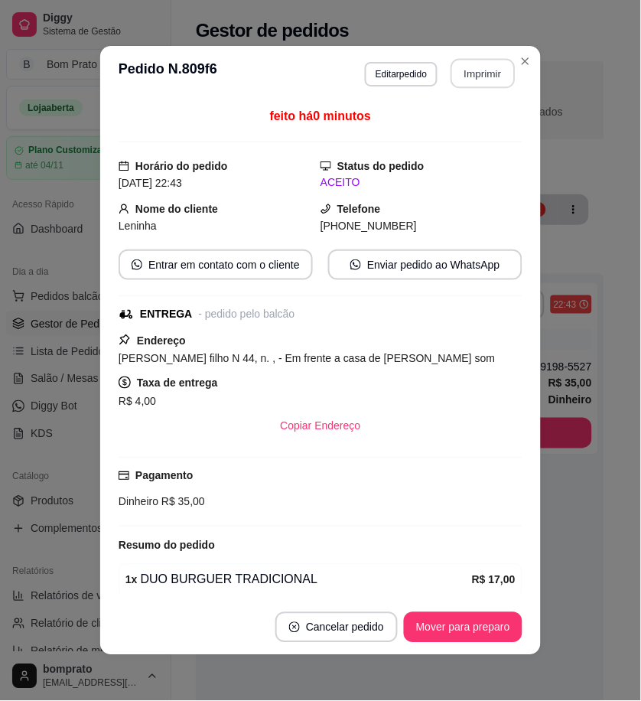
click at [451, 86] on button "Imprimir" at bounding box center [483, 74] width 64 height 30
click at [497, 633] on button "Mover para preparo" at bounding box center [463, 628] width 115 height 30
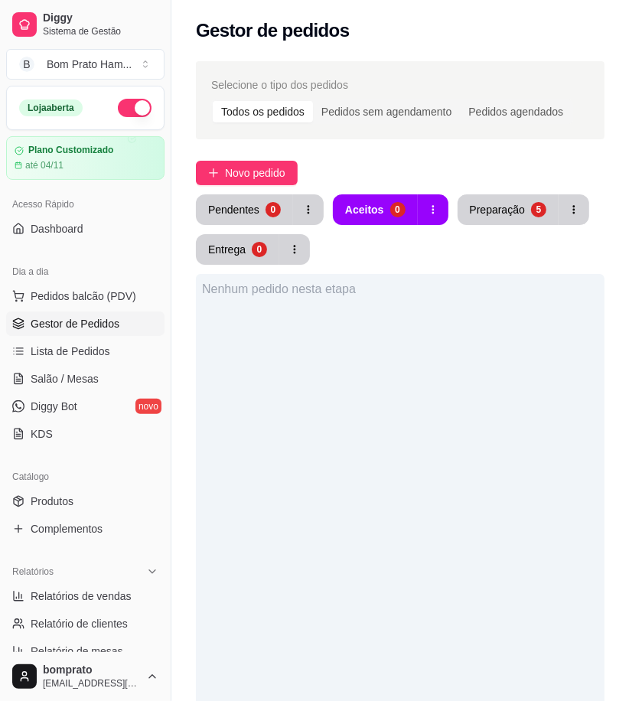
click at [515, 228] on div "Pendentes 0 Aceitos 0 Preparação 5 Entrega 0" at bounding box center [400, 229] width 409 height 70
click at [510, 216] on div "Preparação" at bounding box center [498, 209] width 54 height 15
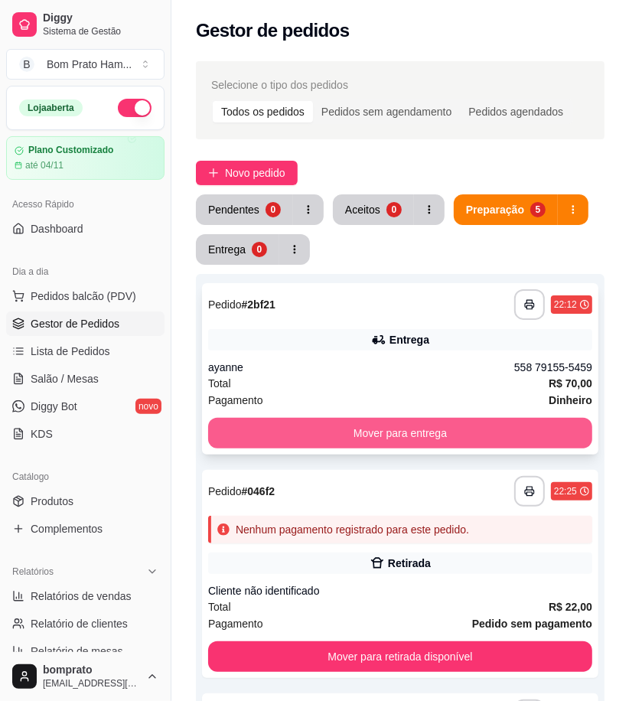
click at [477, 421] on button "Mover para entrega" at bounding box center [400, 433] width 384 height 31
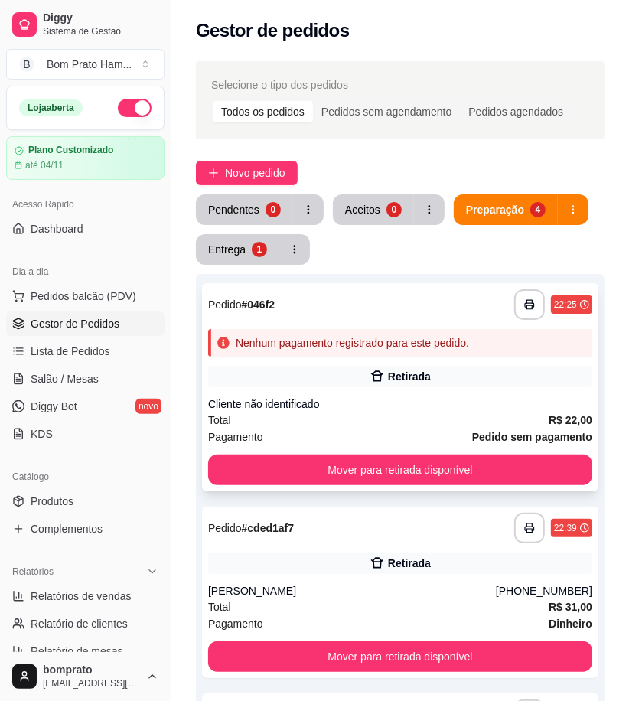
click at [465, 415] on div "Total R$ 22,00" at bounding box center [400, 420] width 384 height 17
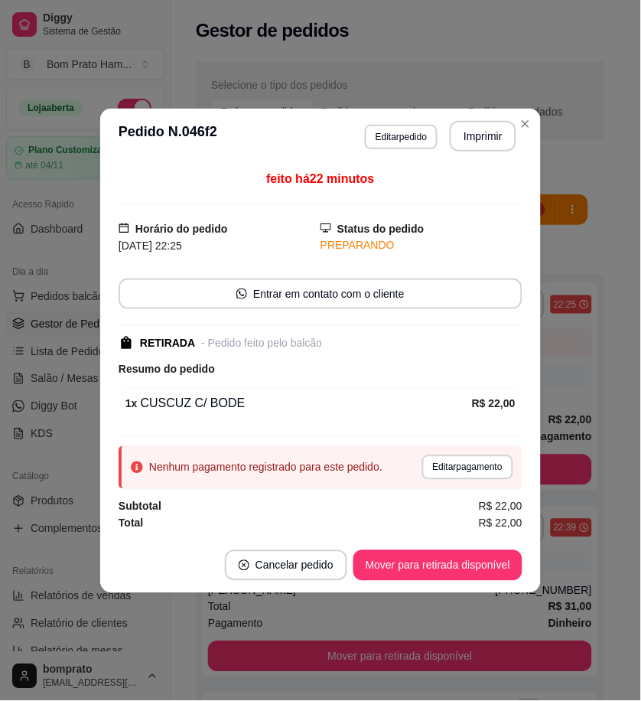
click at [484, 447] on div "Nenhum pagamento registrado para este pedido. Editar pagamento" at bounding box center [321, 467] width 404 height 43
click at [487, 468] on button "Editar pagamento" at bounding box center [467, 467] width 91 height 24
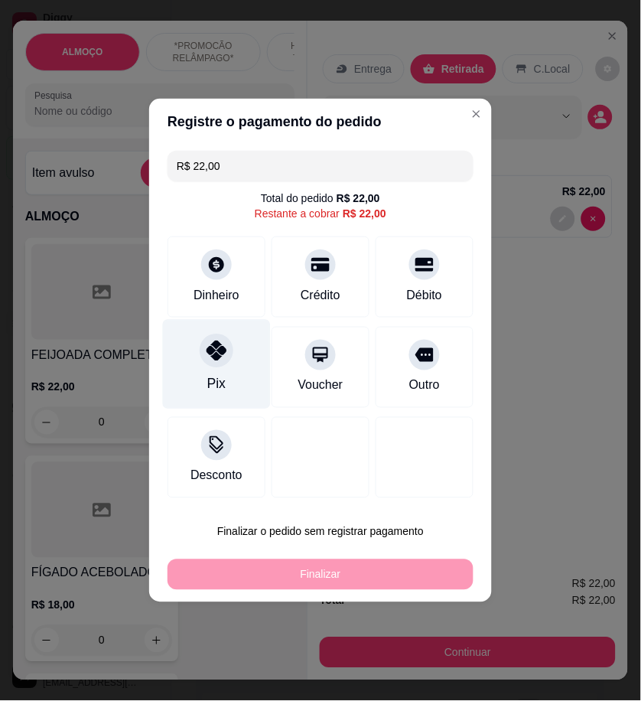
click at [213, 370] on div "Pix" at bounding box center [217, 365] width 108 height 90
type input "R$ 0,00"
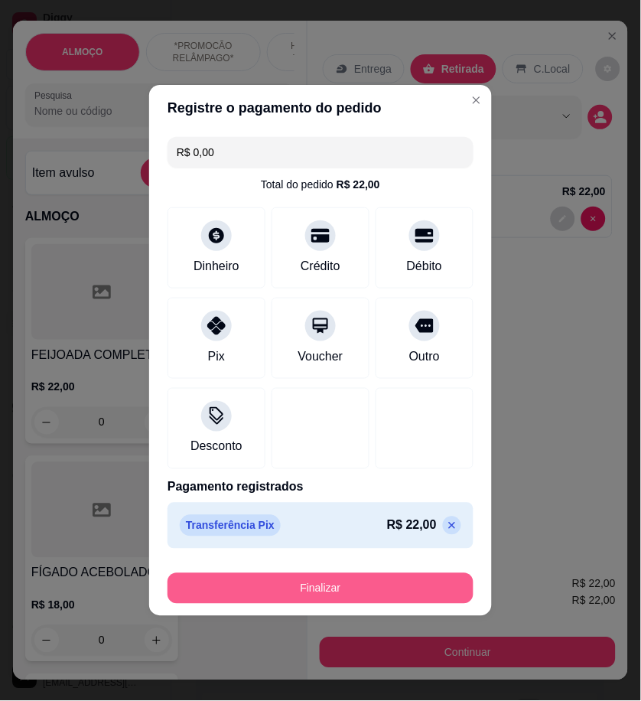
click at [400, 578] on button "Finalizar" at bounding box center [321, 588] width 306 height 31
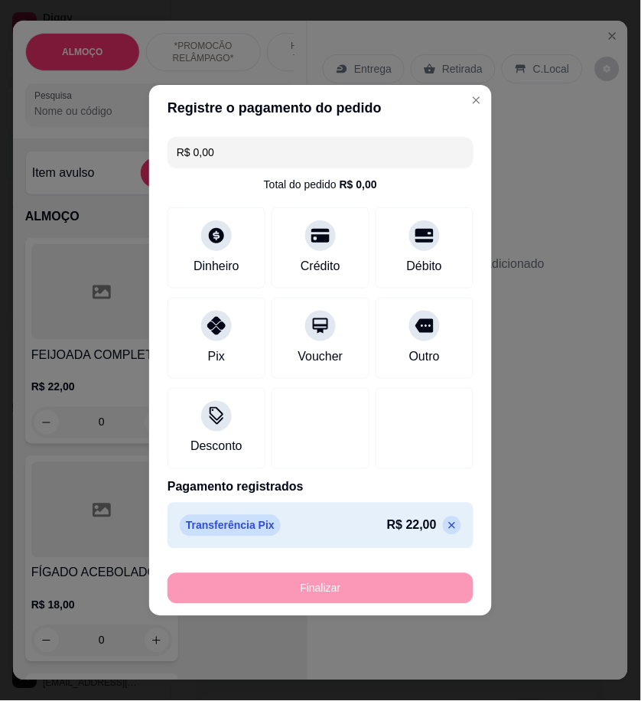
type input "0"
type input "-R$ 22,00"
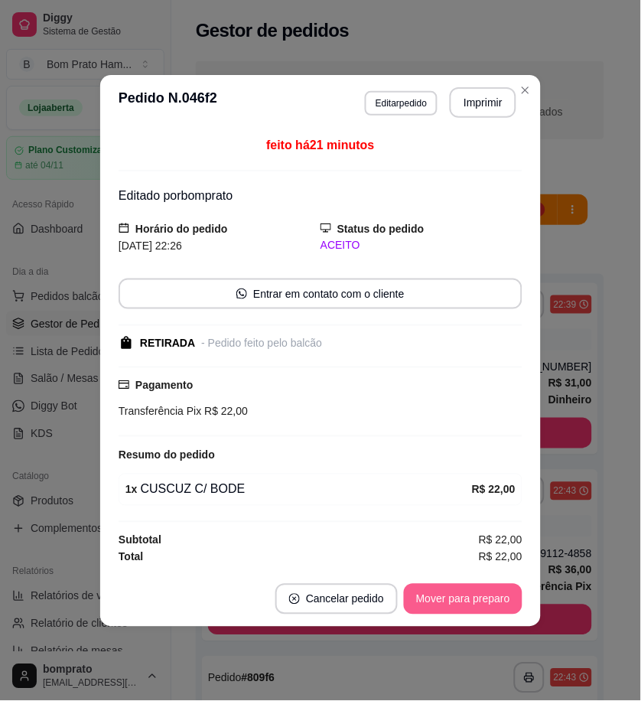
click at [468, 605] on button "Mover para preparo" at bounding box center [463, 599] width 119 height 31
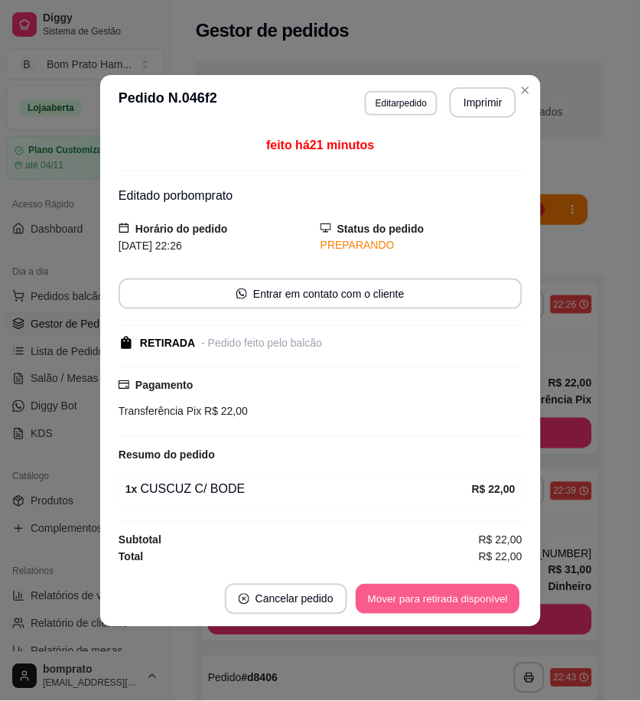
click at [468, 598] on button "Mover para retirada disponível" at bounding box center [438, 599] width 164 height 30
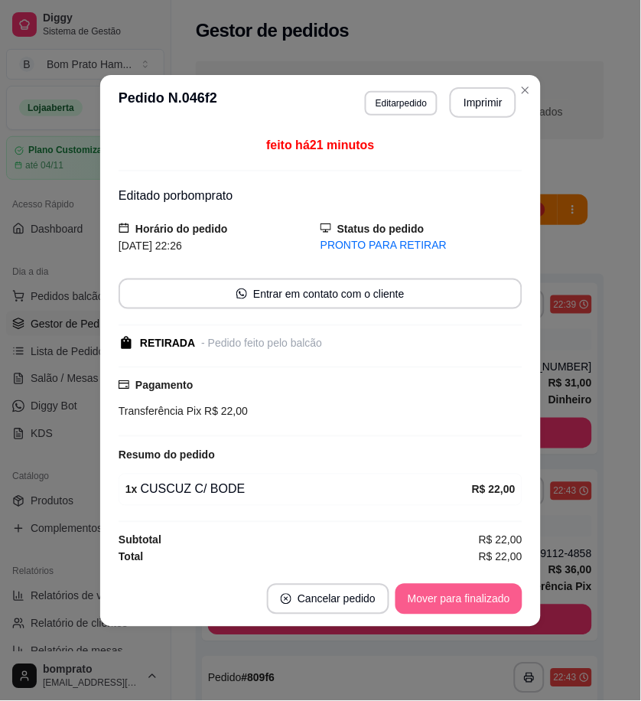
click at [468, 598] on button "Mover para finalizado" at bounding box center [459, 599] width 127 height 31
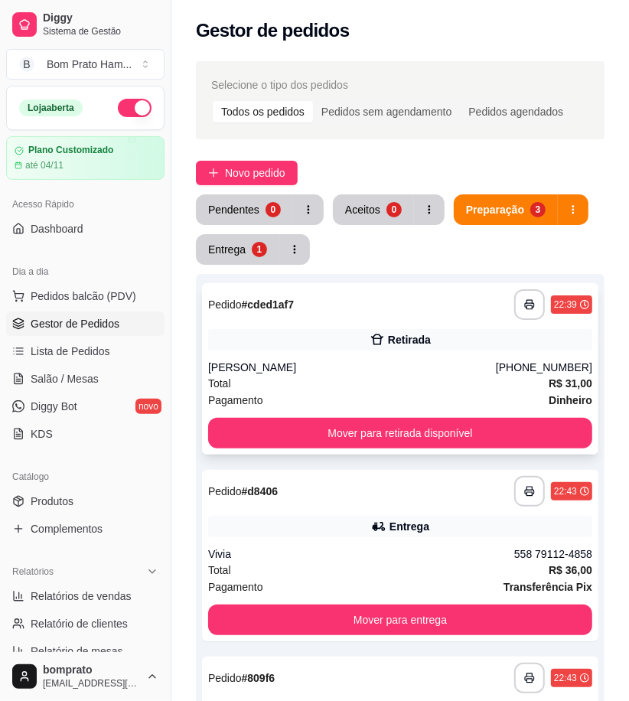
click at [402, 370] on div "[PERSON_NAME]" at bounding box center [352, 367] width 288 height 15
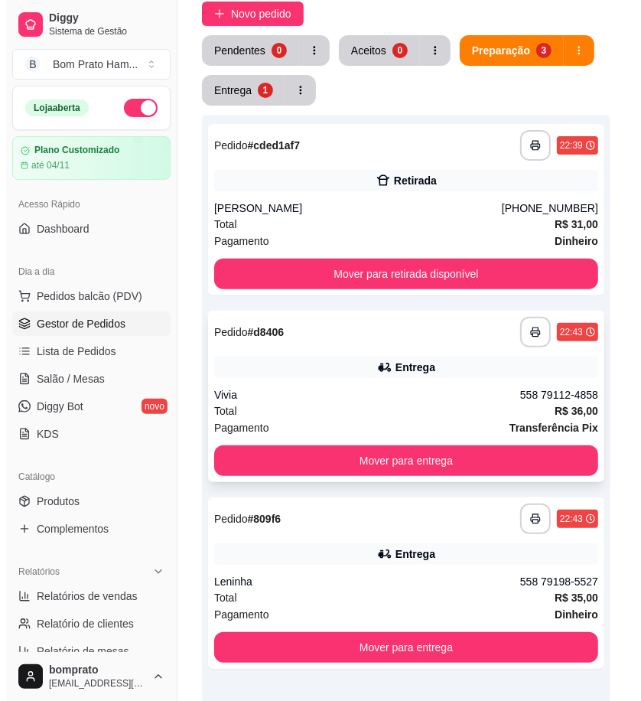
scroll to position [170, 0]
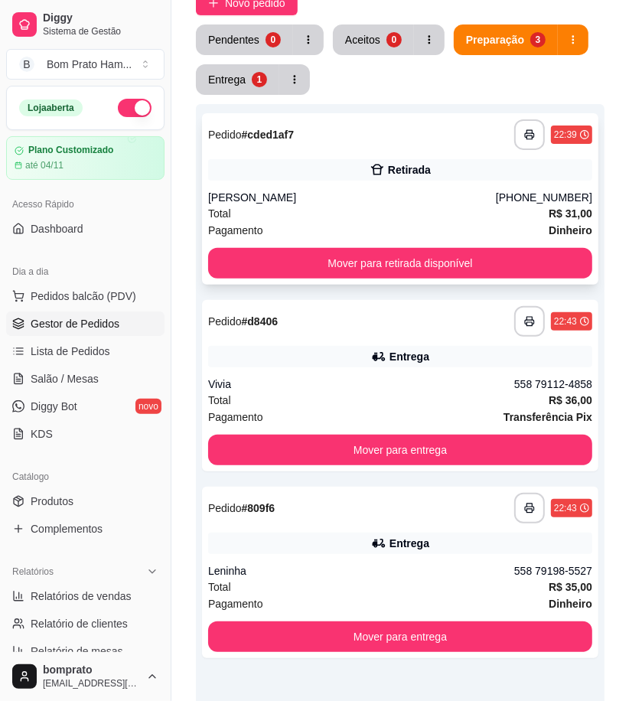
click at [373, 156] on div "**********" at bounding box center [400, 198] width 396 height 171
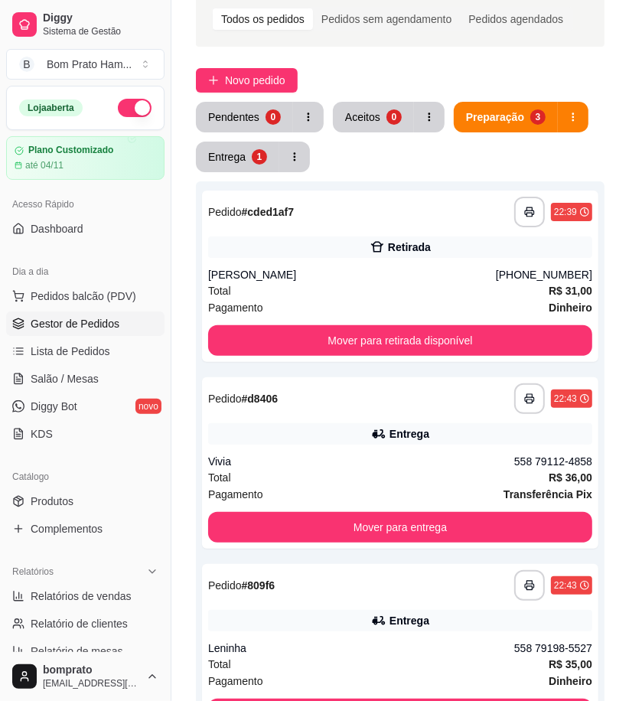
scroll to position [0, 0]
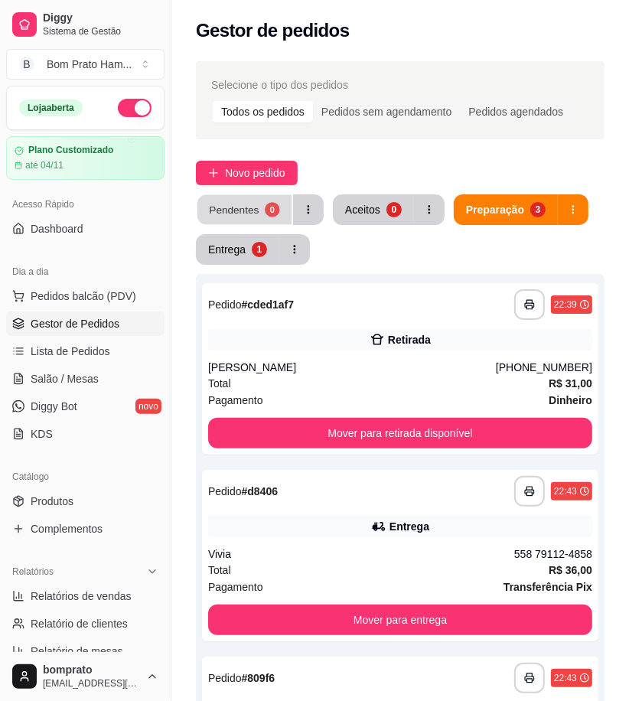
click at [235, 207] on div "Pendentes" at bounding box center [234, 209] width 50 height 15
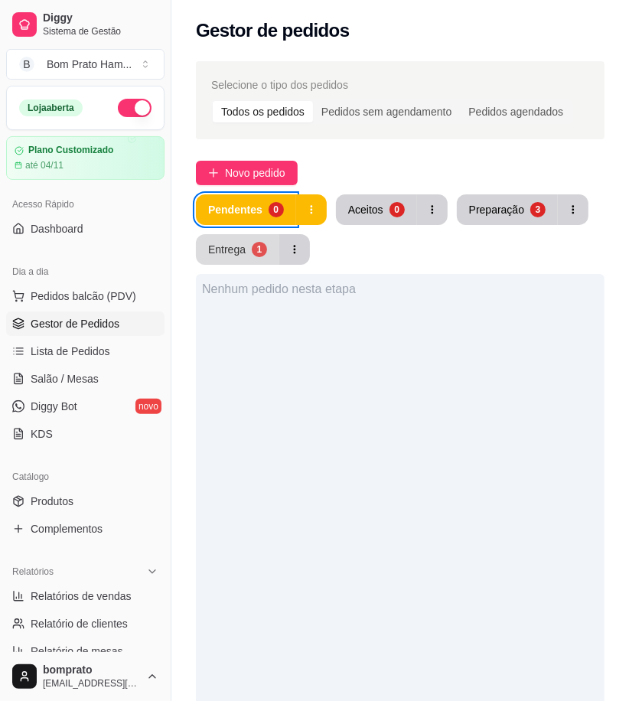
click at [252, 249] on div "1" at bounding box center [259, 249] width 15 height 15
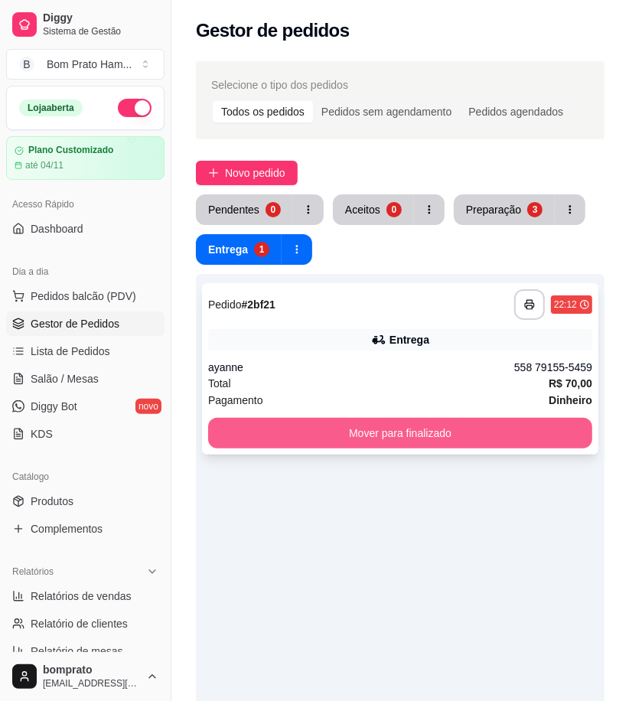
click at [425, 435] on button "Mover para finalizado" at bounding box center [400, 433] width 384 height 31
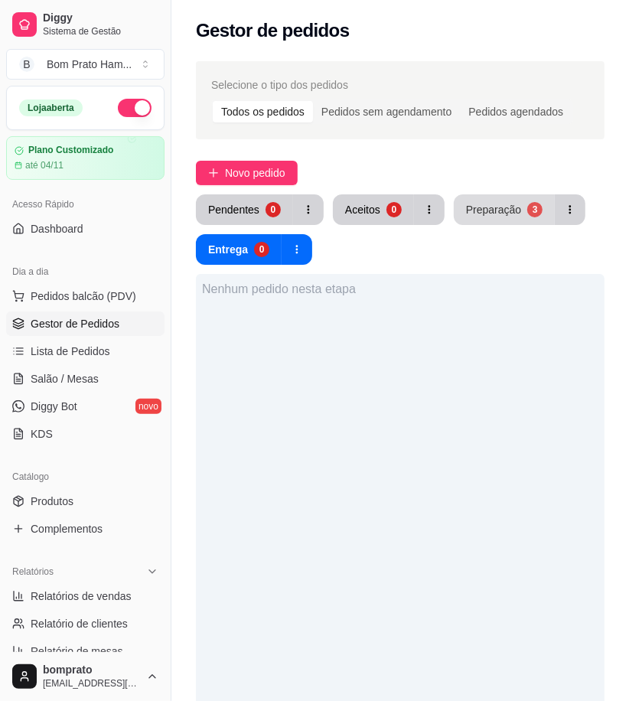
click at [503, 200] on button "Preparação 3" at bounding box center [504, 209] width 101 height 31
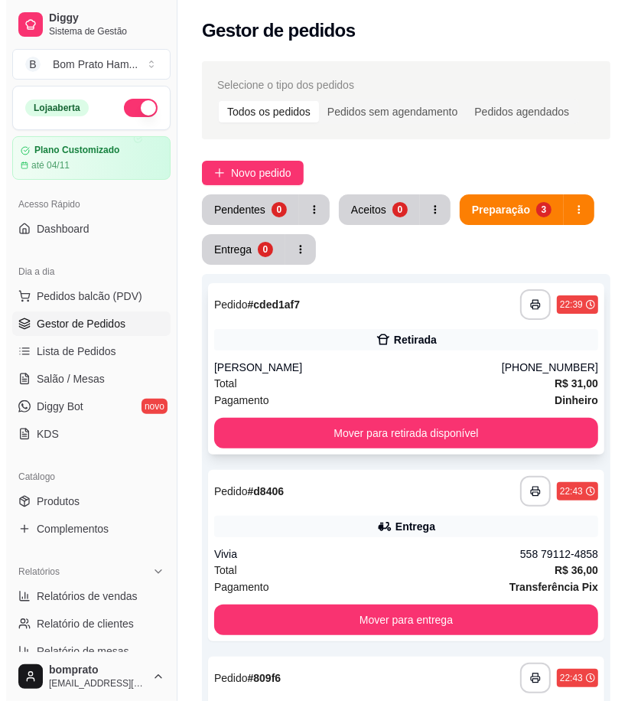
scroll to position [170, 0]
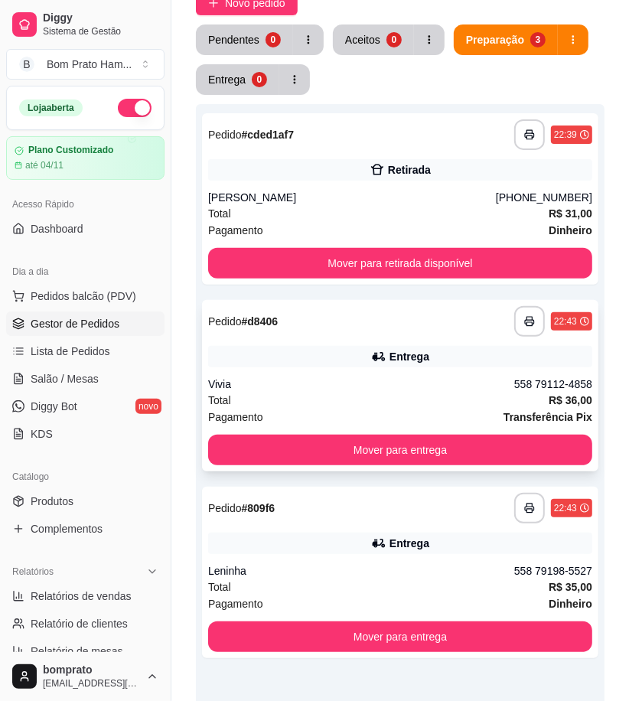
click at [360, 361] on div "Entrega" at bounding box center [400, 356] width 384 height 21
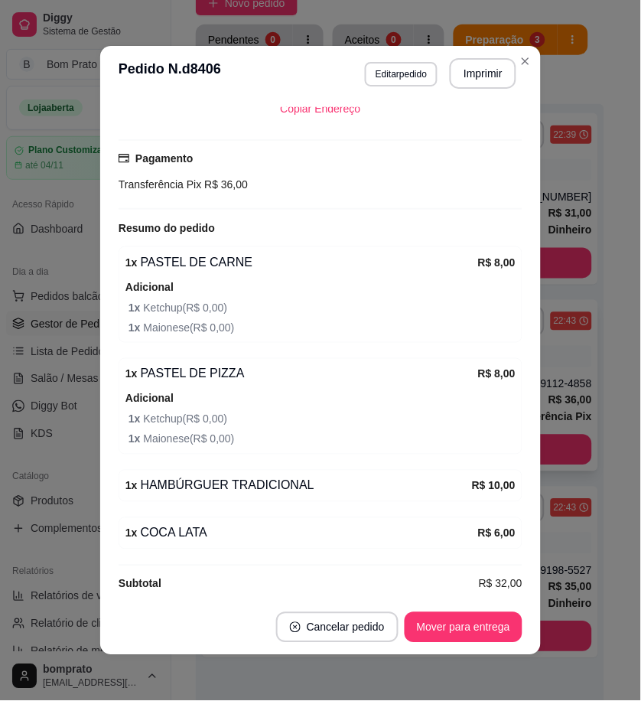
scroll to position [334, 0]
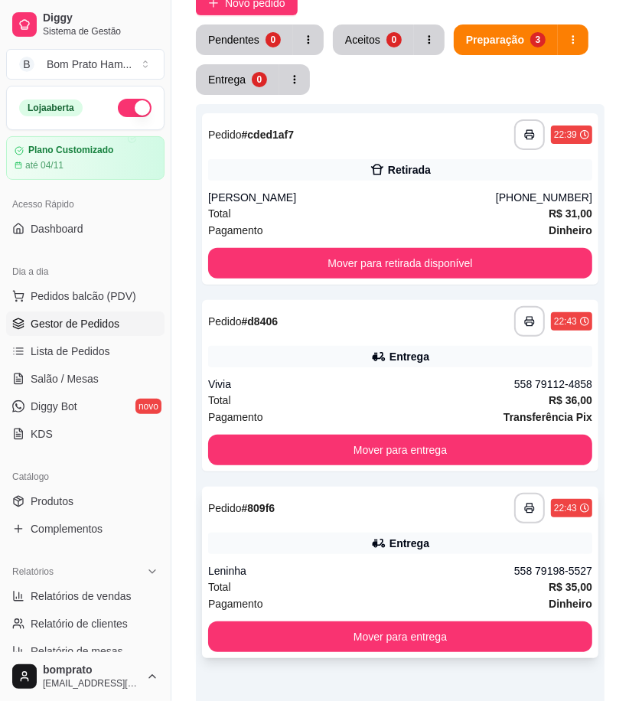
click at [388, 528] on div "**********" at bounding box center [400, 572] width 396 height 171
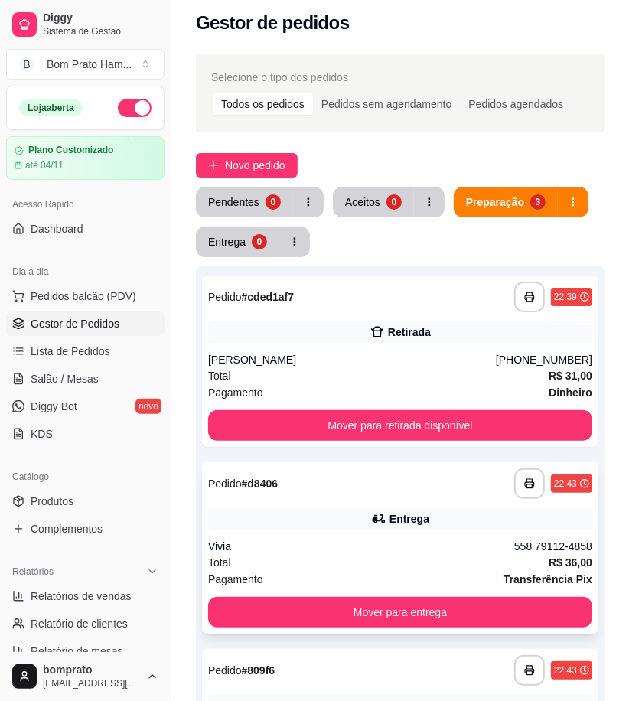
scroll to position [0, 0]
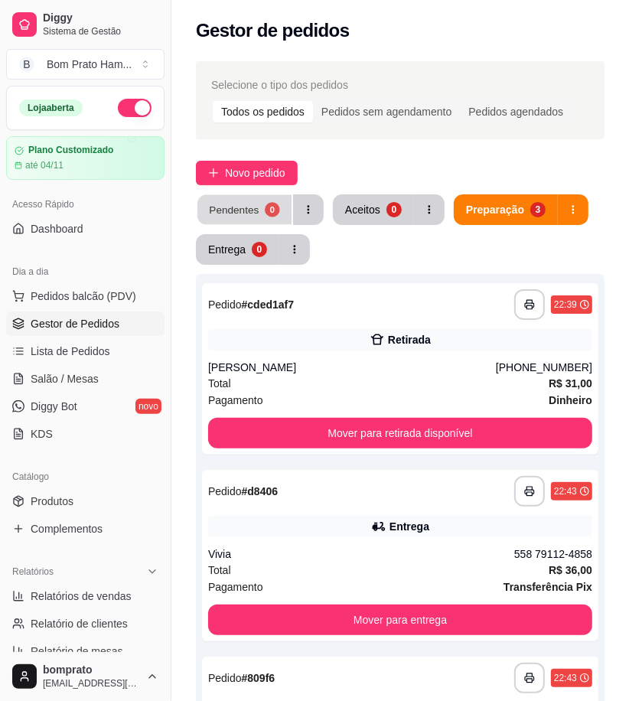
click at [249, 216] on div "Pendentes" at bounding box center [234, 209] width 50 height 15
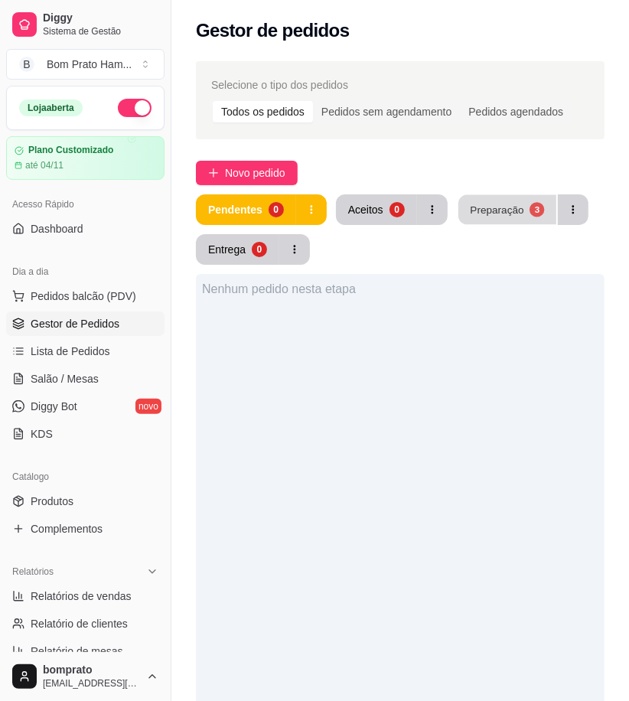
click at [526, 220] on button "Preparação 3" at bounding box center [507, 210] width 98 height 30
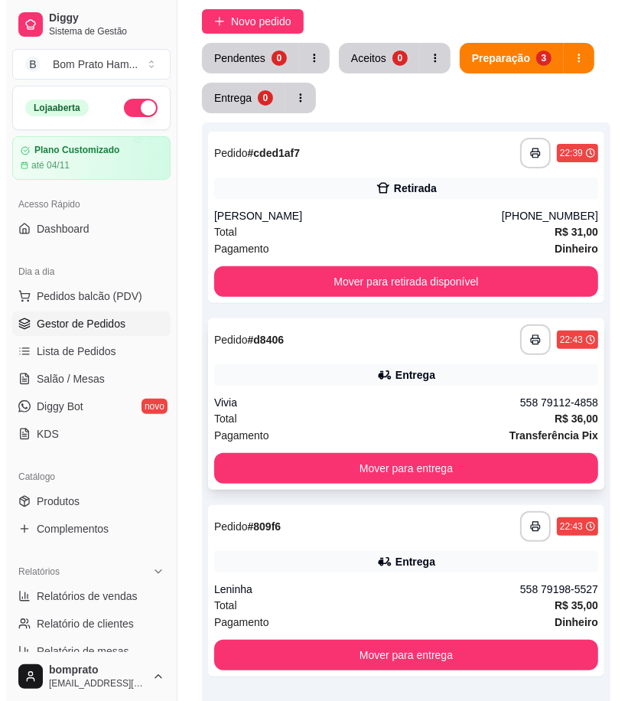
scroll to position [170, 0]
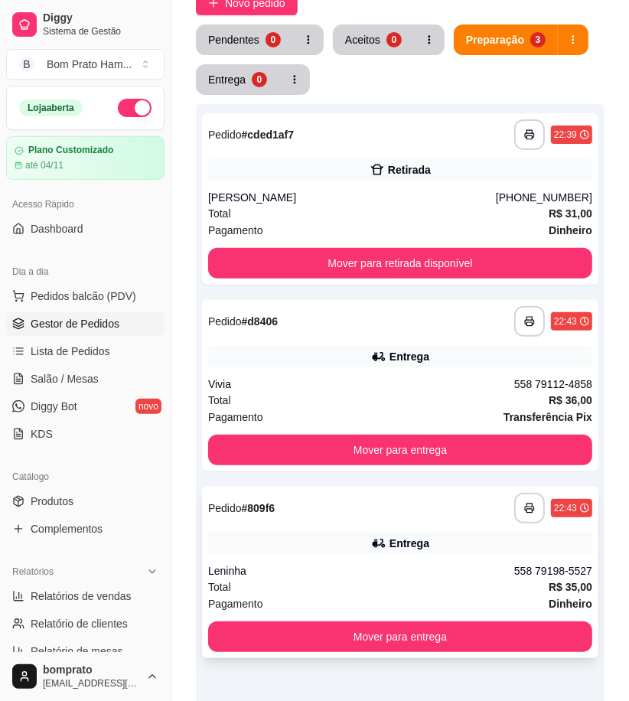
click at [436, 519] on div "**********" at bounding box center [400, 508] width 384 height 31
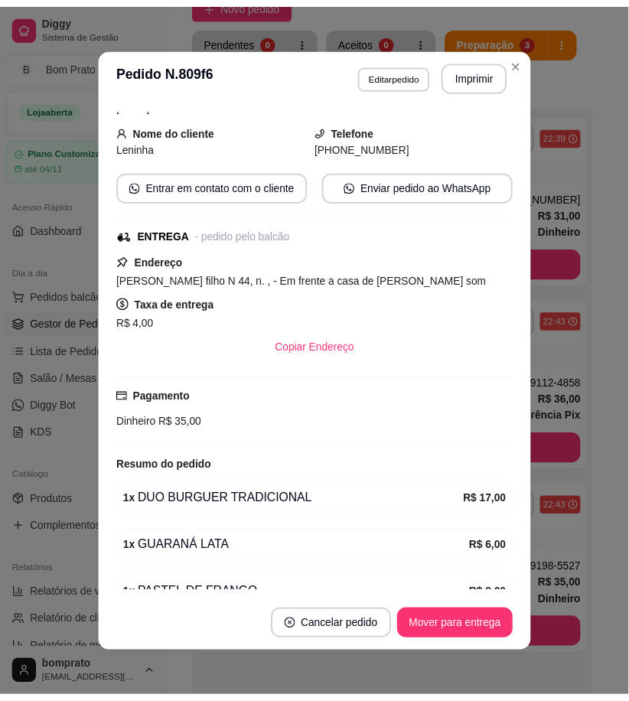
scroll to position [158, 0]
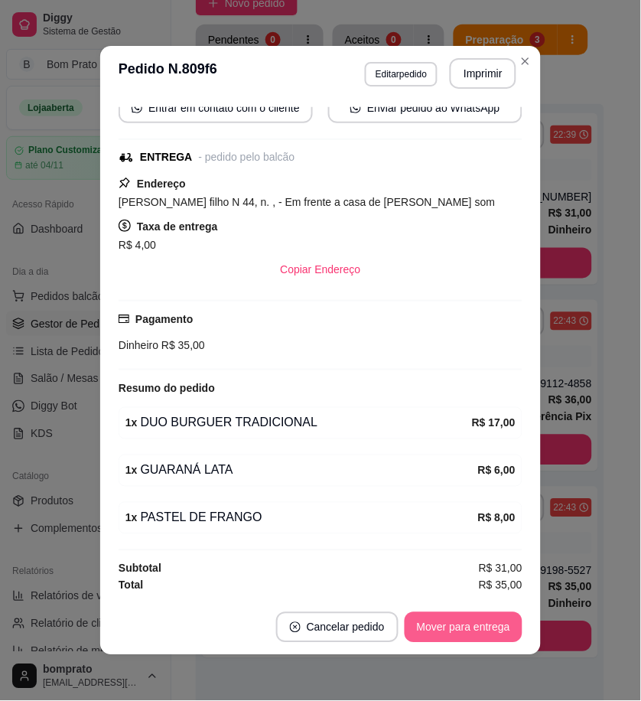
click at [476, 634] on button "Mover para entrega" at bounding box center [464, 627] width 118 height 31
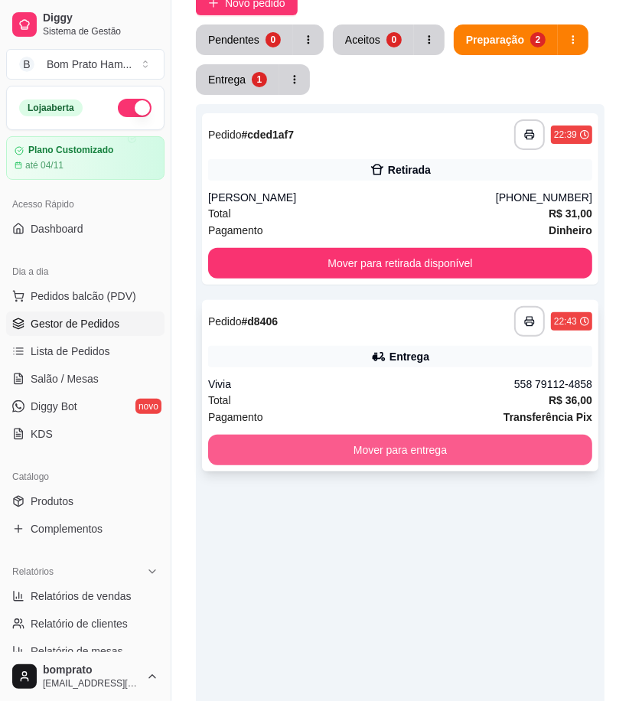
click at [498, 450] on button "Mover para entrega" at bounding box center [400, 450] width 384 height 31
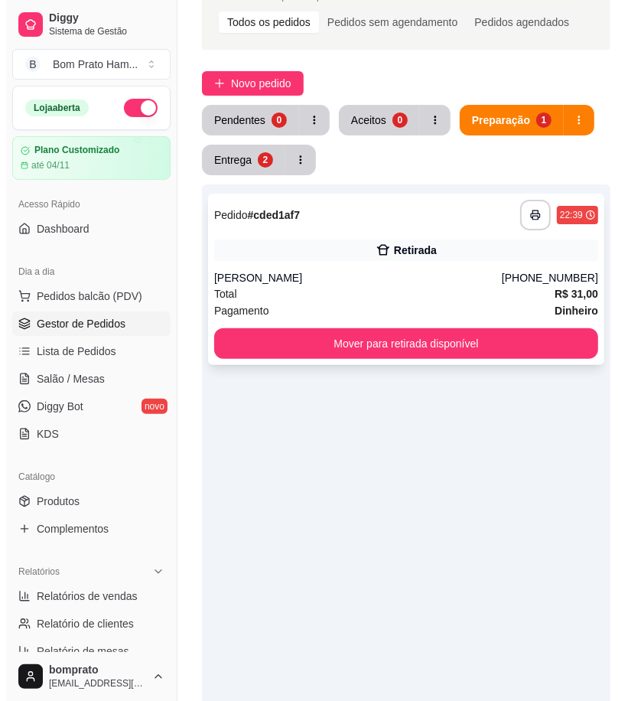
scroll to position [0, 0]
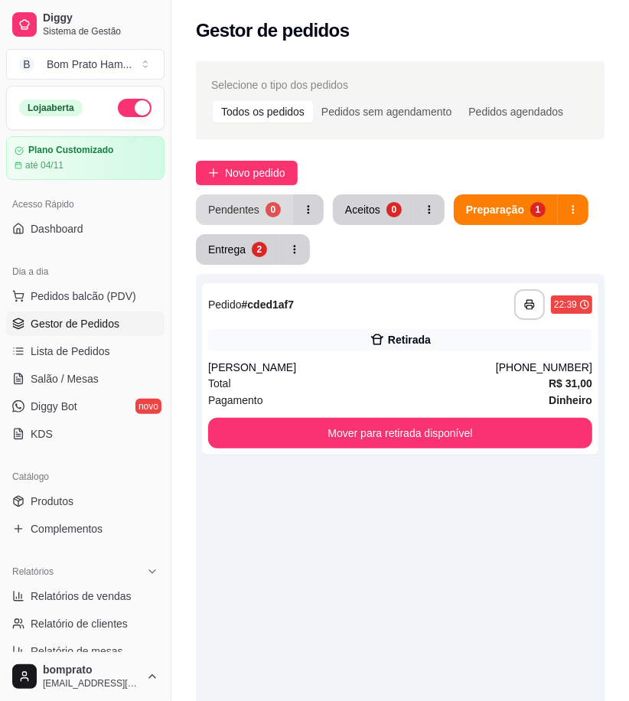
click at [246, 209] on div "Pendentes" at bounding box center [233, 209] width 51 height 15
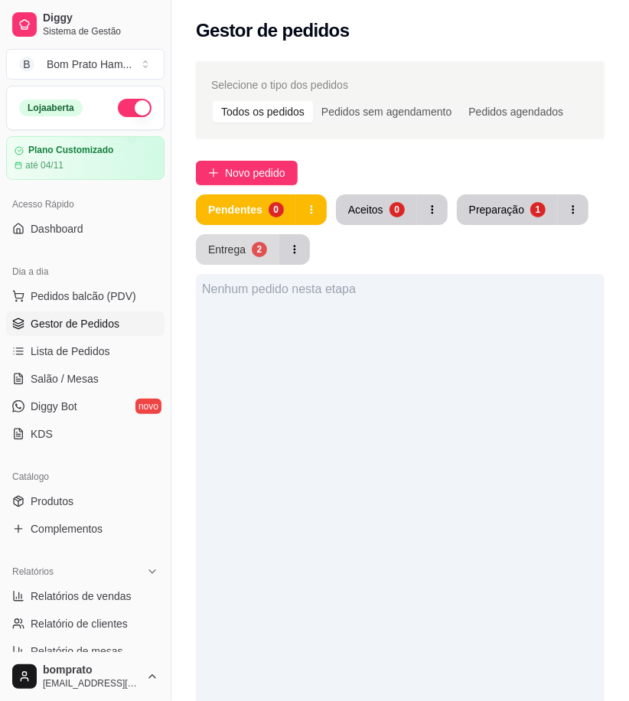
click at [261, 253] on div "2" at bounding box center [259, 249] width 15 height 15
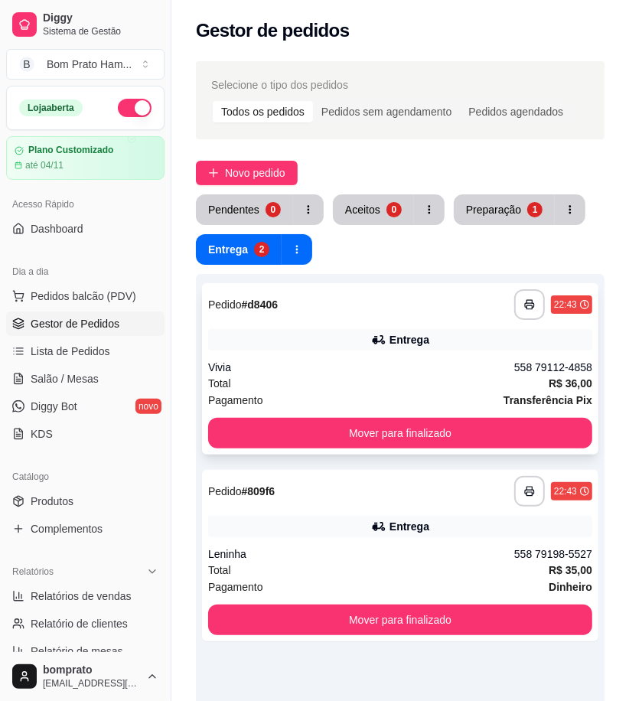
click at [318, 355] on div "**********" at bounding box center [400, 368] width 396 height 171
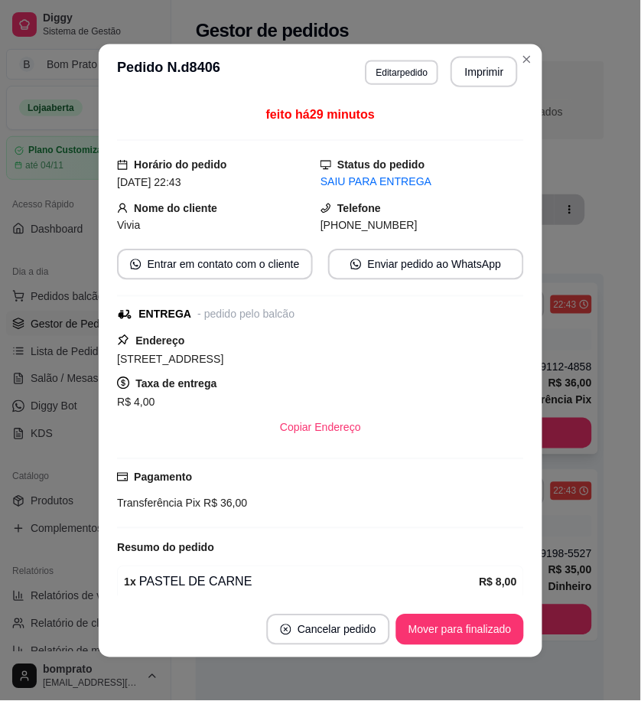
scroll to position [334, 0]
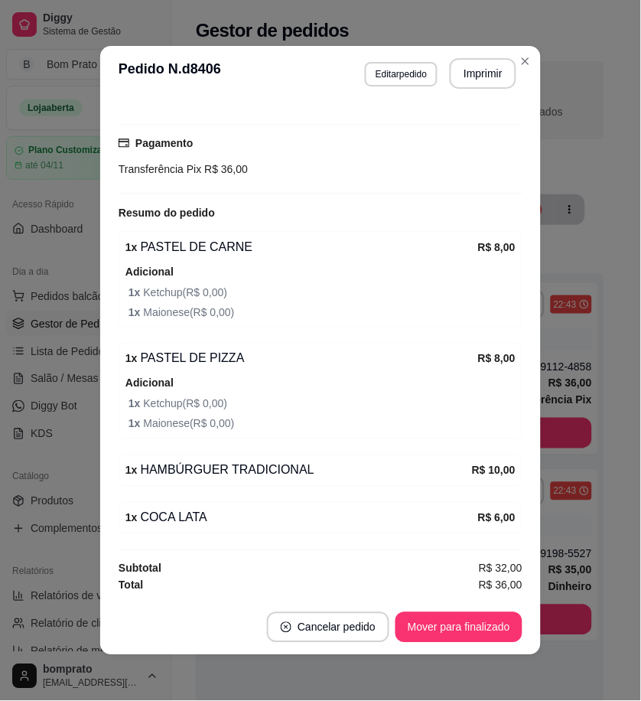
click at [517, 341] on div "feito há 29 minutos Horário do pedido [DATE] 22:43 Status do pedido SAIU PARA E…" at bounding box center [320, 350] width 441 height 499
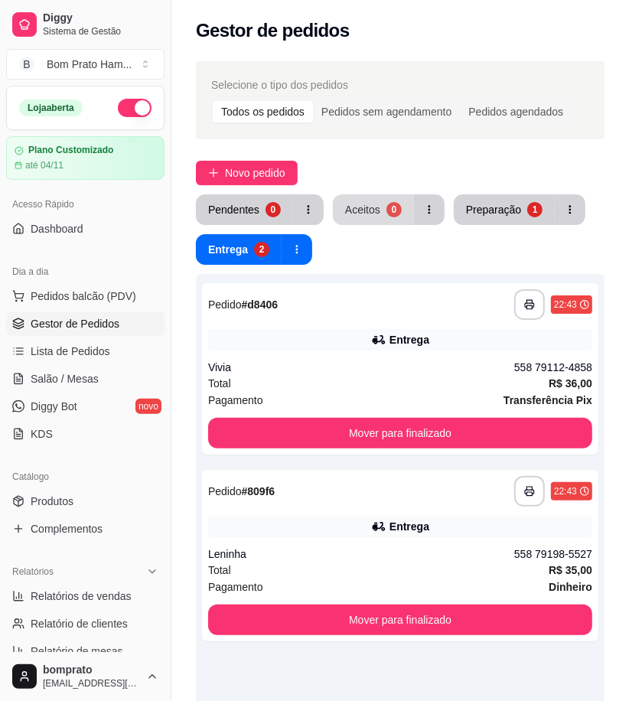
click at [356, 218] on button "Aceitos 0" at bounding box center [373, 209] width 81 height 31
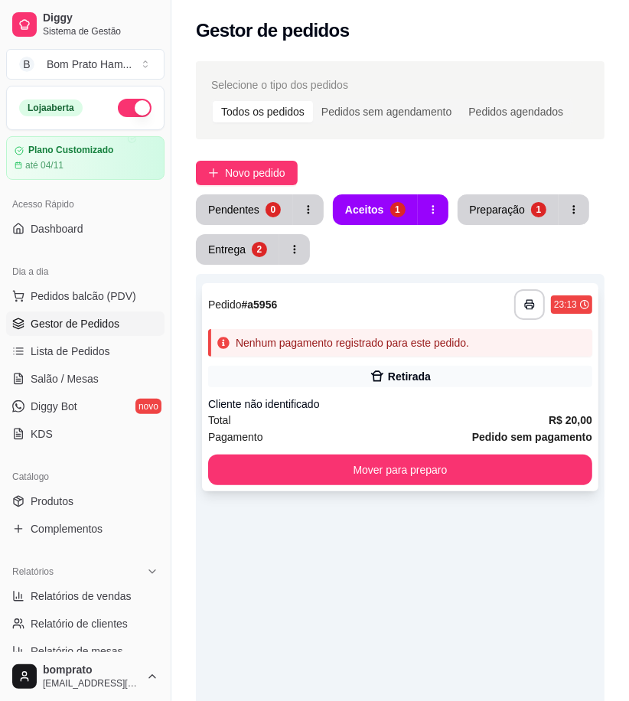
click at [386, 362] on div "**********" at bounding box center [400, 387] width 396 height 208
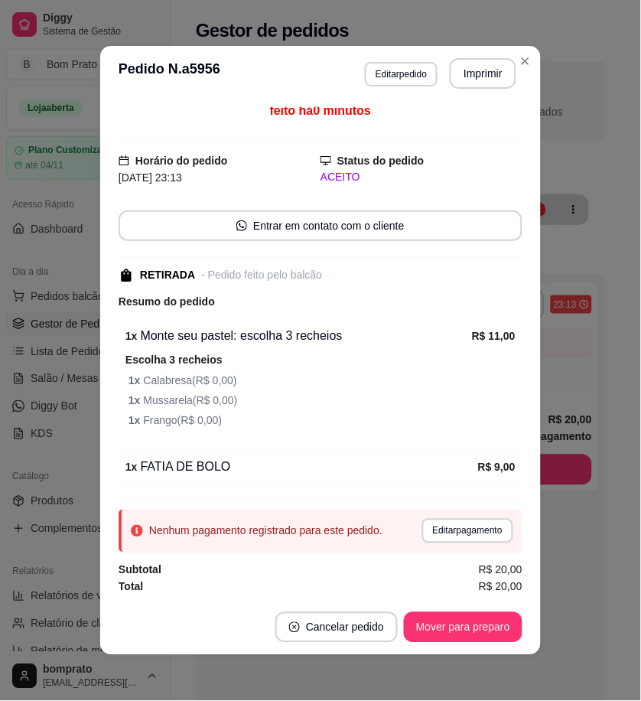
scroll to position [6, 0]
click at [480, 70] on button "Imprimir" at bounding box center [483, 74] width 64 height 30
click at [463, 526] on button "Editar pagamento" at bounding box center [467, 530] width 91 height 24
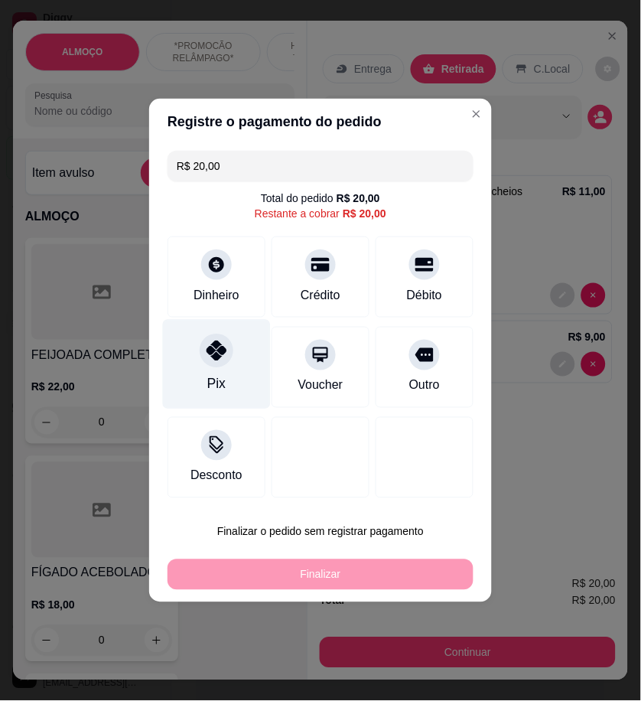
click at [217, 383] on div "Pix" at bounding box center [216, 384] width 18 height 20
type input "R$ 0,00"
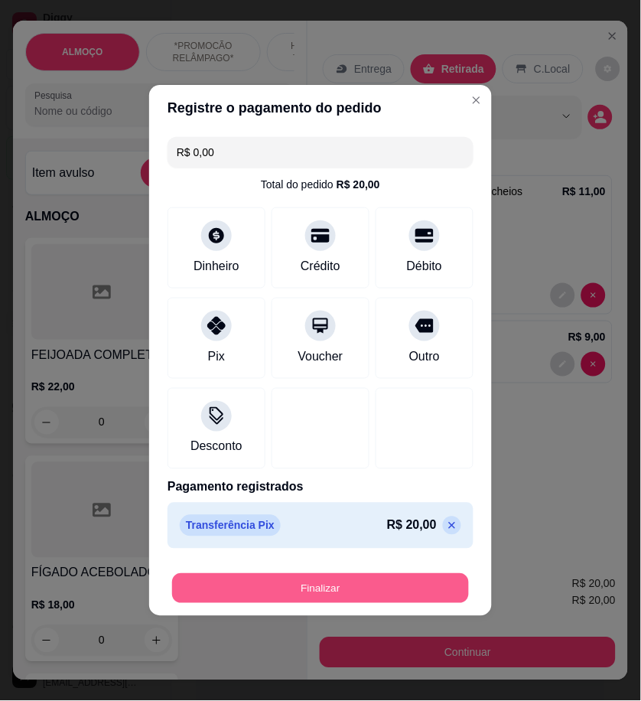
click at [404, 588] on button "Finalizar" at bounding box center [320, 589] width 297 height 30
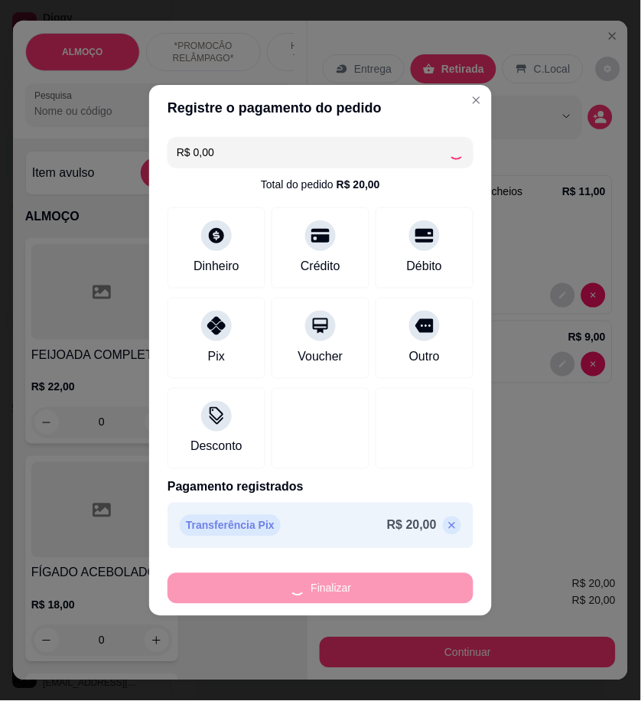
type input "0"
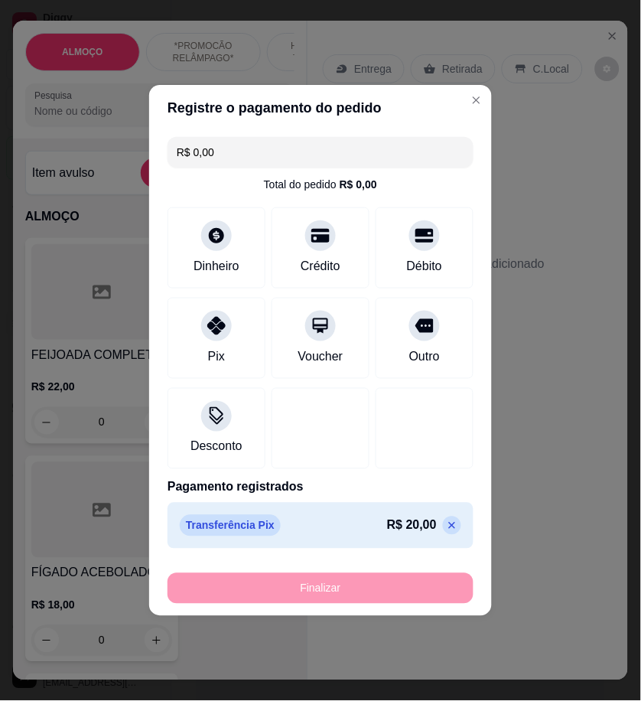
type input "-R$ 20,00"
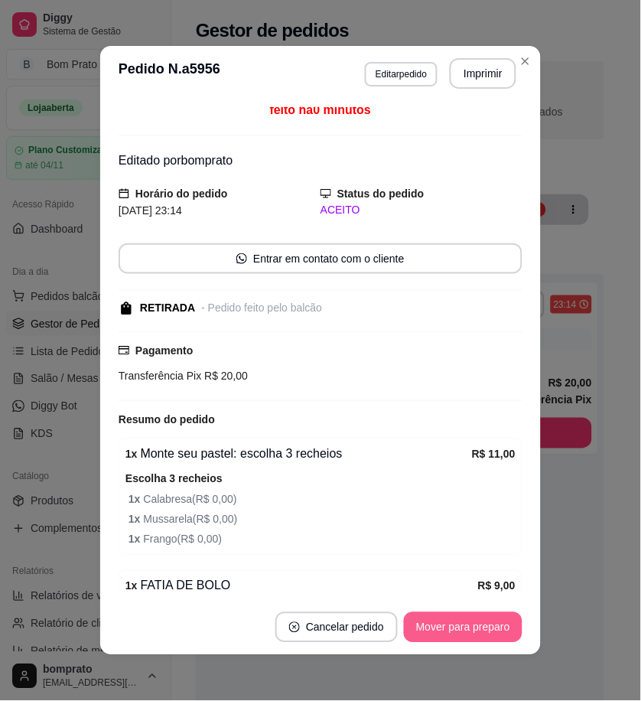
click at [452, 638] on button "Mover para preparo" at bounding box center [463, 627] width 119 height 31
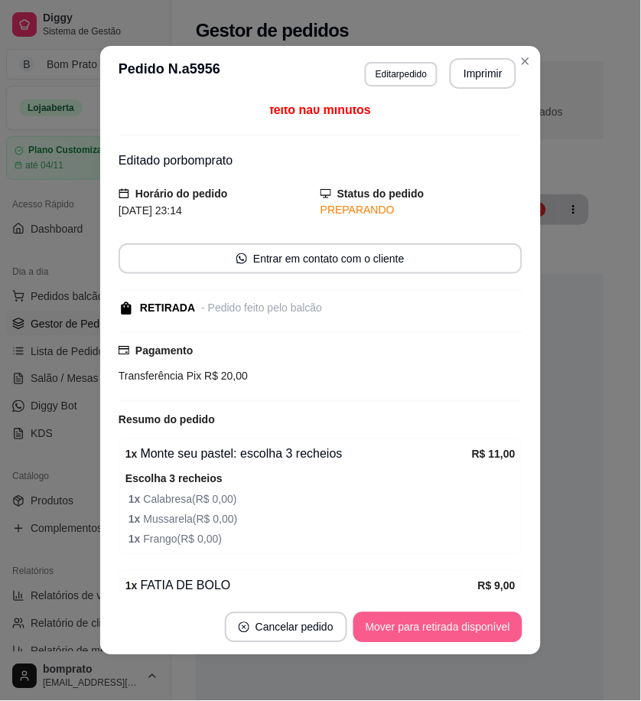
click at [465, 631] on button "Mover para retirada disponível" at bounding box center [438, 627] width 169 height 31
click at [465, 631] on button "Mover para finalizado" at bounding box center [459, 627] width 127 height 31
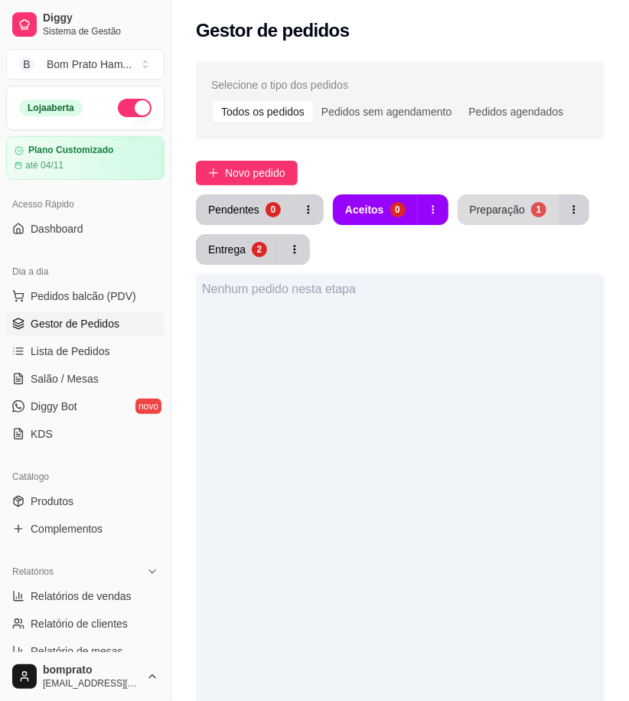
click at [501, 218] on button "Preparação 1" at bounding box center [508, 209] width 101 height 31
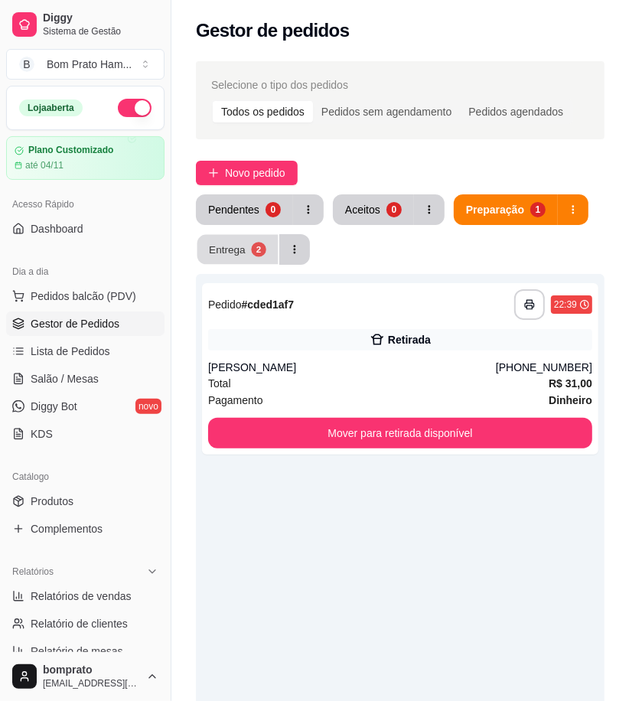
click at [232, 249] on div "Entrega" at bounding box center [227, 249] width 37 height 15
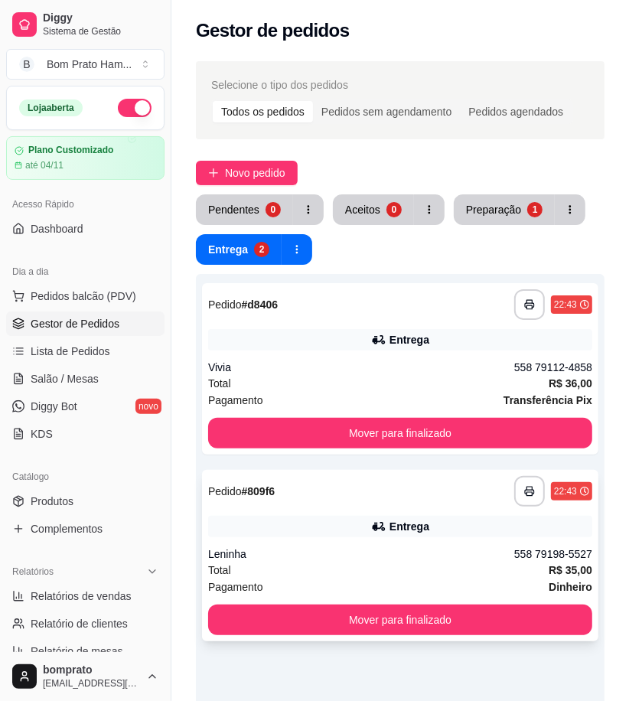
click at [377, 536] on div "Entrega" at bounding box center [400, 526] width 384 height 21
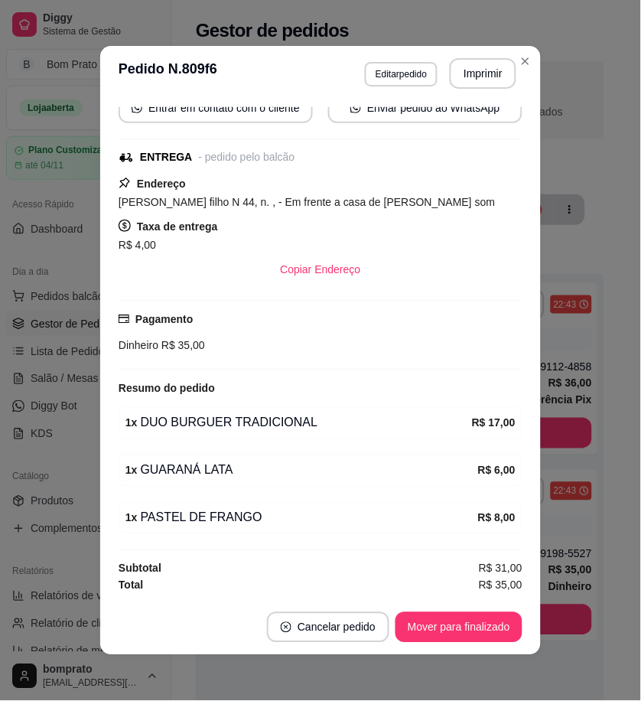
scroll to position [158, 0]
click at [403, 62] on button "Editar pedido" at bounding box center [401, 74] width 73 height 24
click at [383, 67] on button "Editar pedido" at bounding box center [401, 74] width 73 height 24
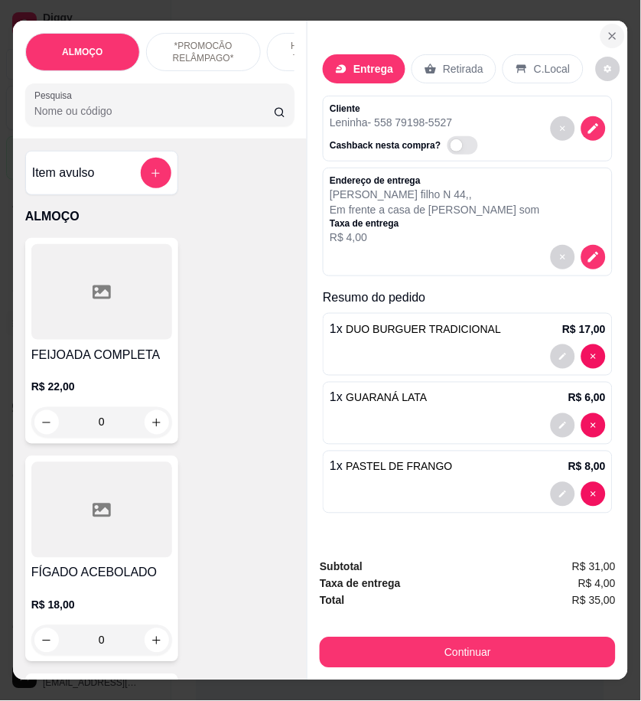
click at [611, 32] on icon "Close" at bounding box center [613, 36] width 12 height 12
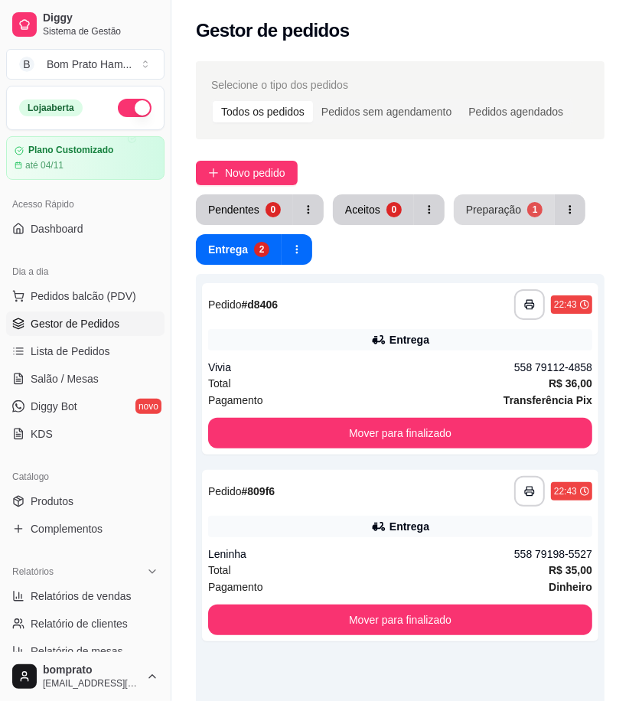
click at [511, 210] on div "Preparação" at bounding box center [493, 209] width 55 height 15
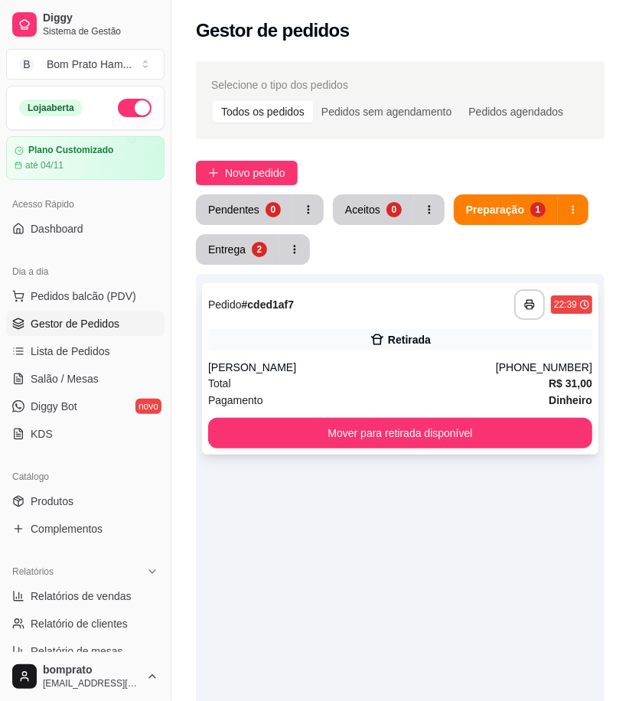
click at [406, 347] on div "Retirada" at bounding box center [400, 339] width 384 height 21
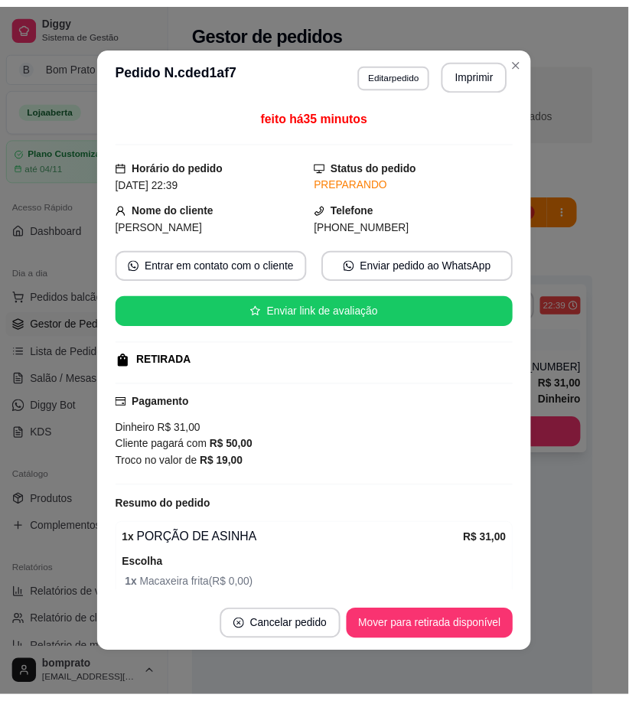
scroll to position [67, 0]
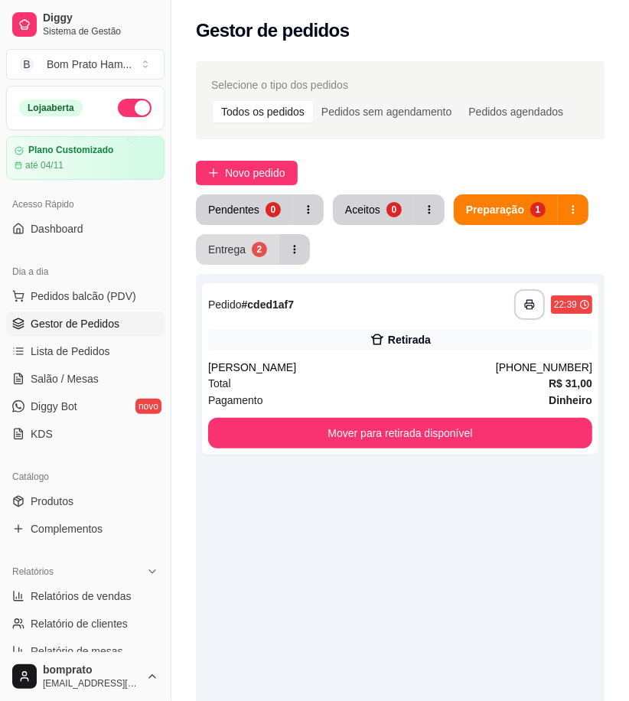
click at [243, 247] on button "Entrega 2" at bounding box center [237, 249] width 83 height 31
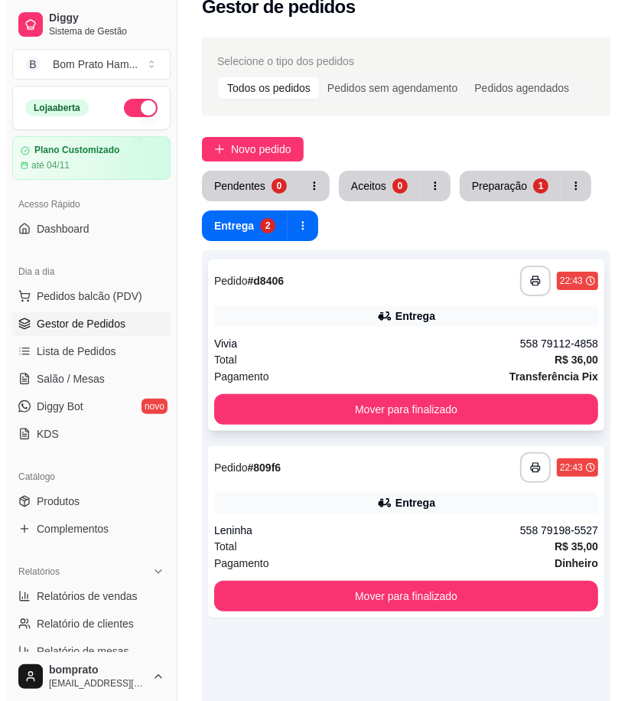
scroll to position [0, 0]
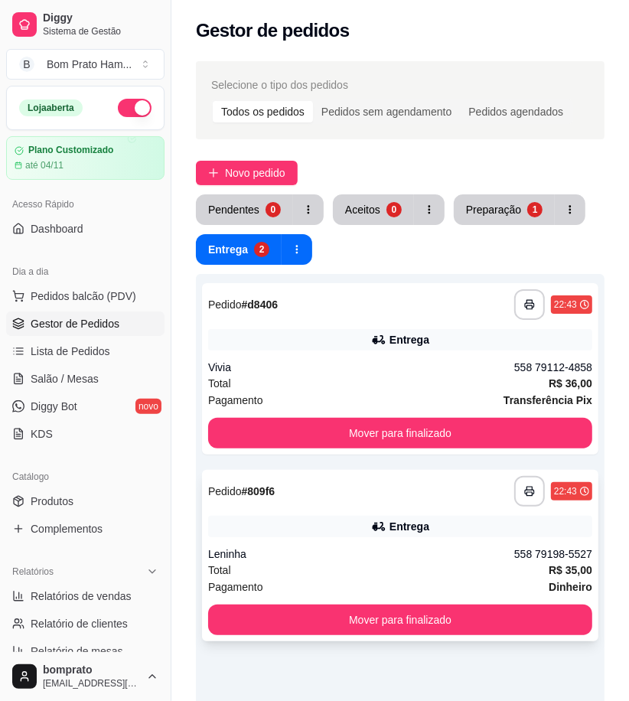
click at [448, 553] on div "Leninha" at bounding box center [361, 553] width 306 height 15
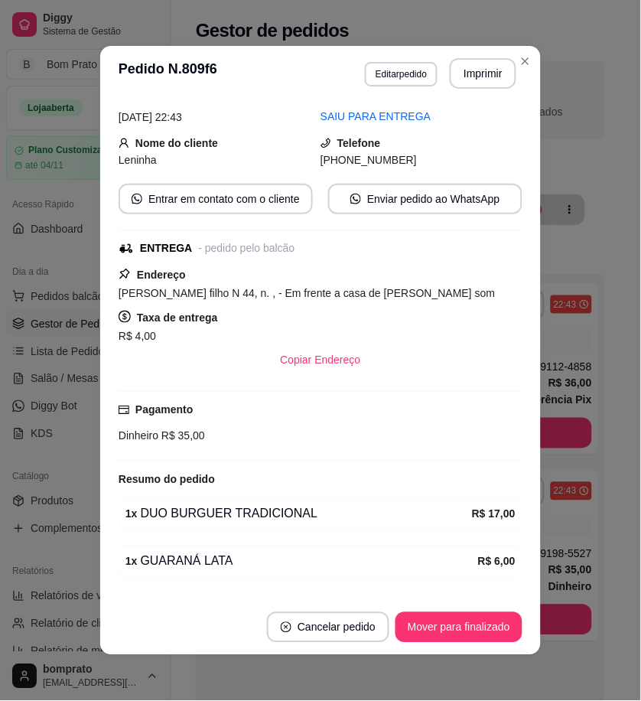
scroll to position [158, 0]
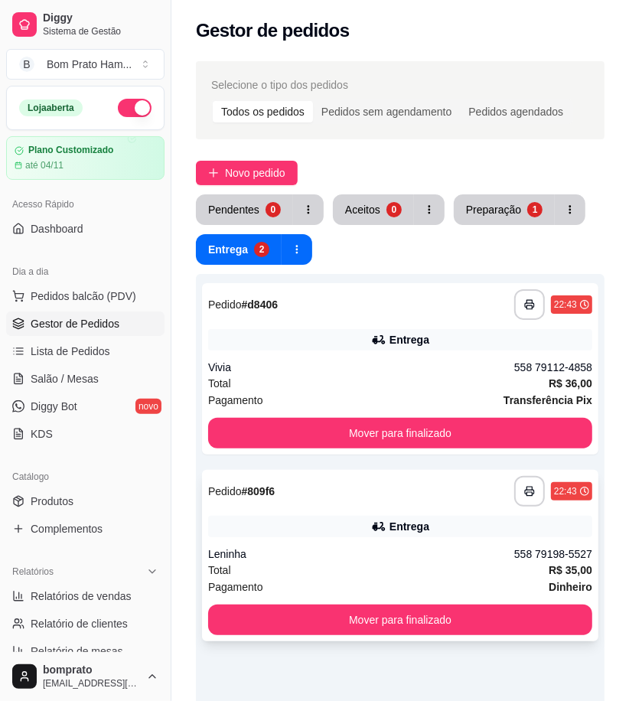
click at [432, 540] on div "**********" at bounding box center [400, 555] width 396 height 171
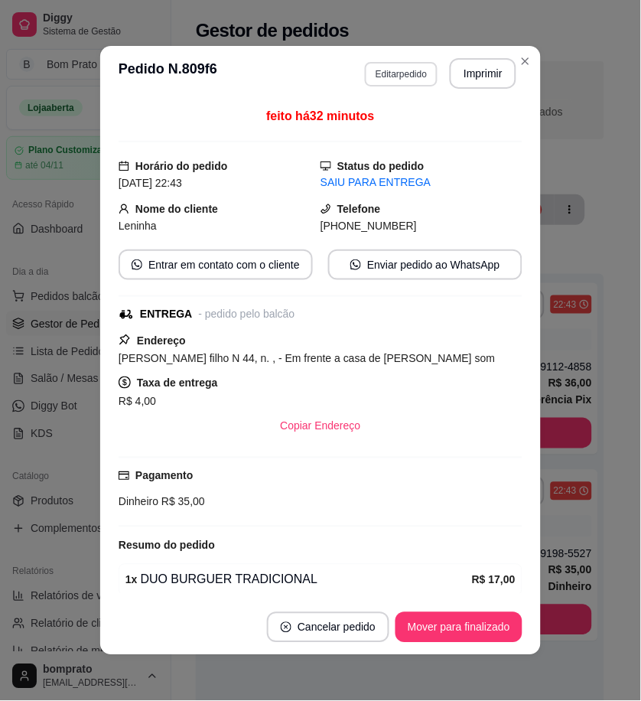
click at [406, 73] on button "Editar pedido" at bounding box center [401, 74] width 73 height 24
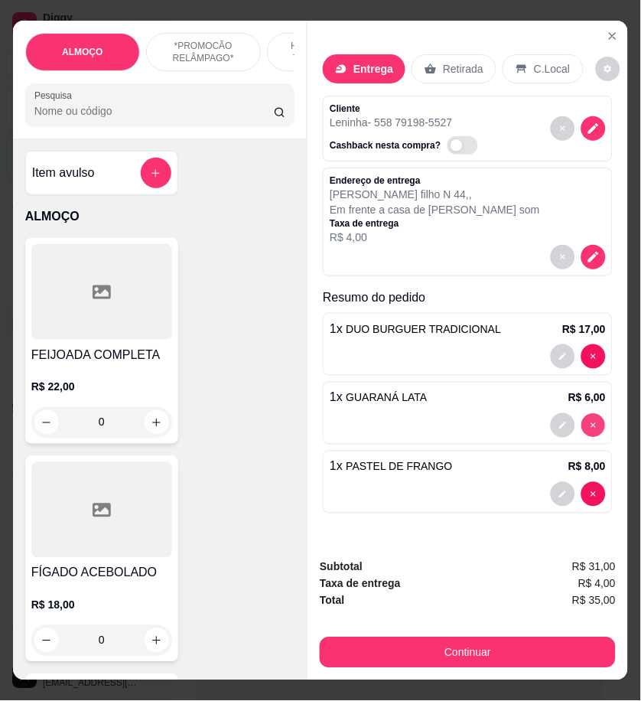
type input "0"
click at [112, 118] on input "Pesquisa" at bounding box center [154, 110] width 240 height 15
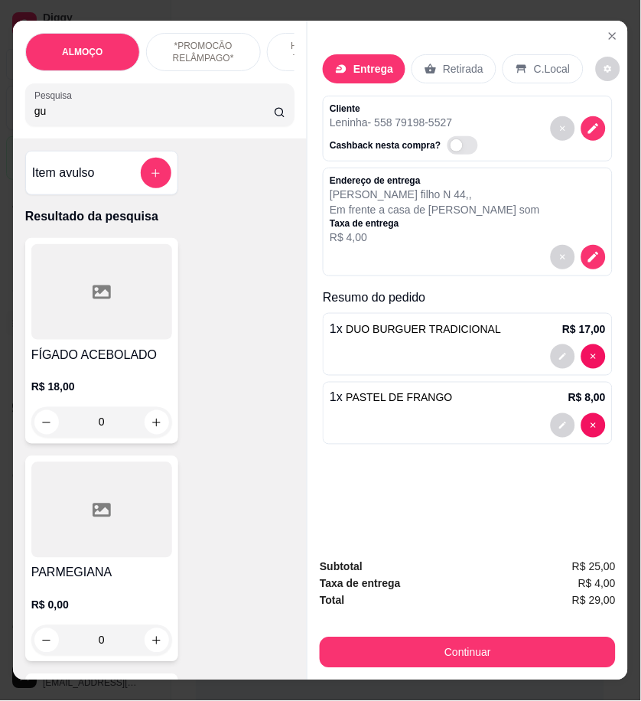
type input "gua"
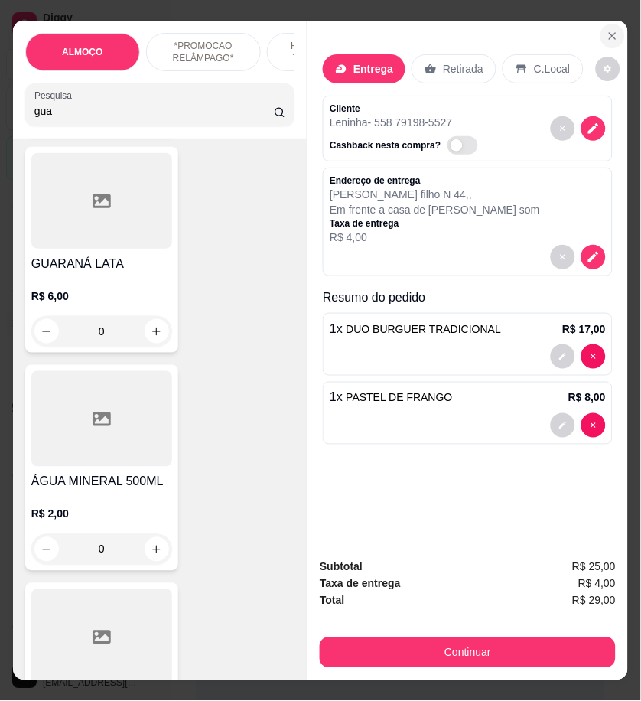
type input "gua"
click at [607, 30] on icon "Close" at bounding box center [613, 36] width 12 height 12
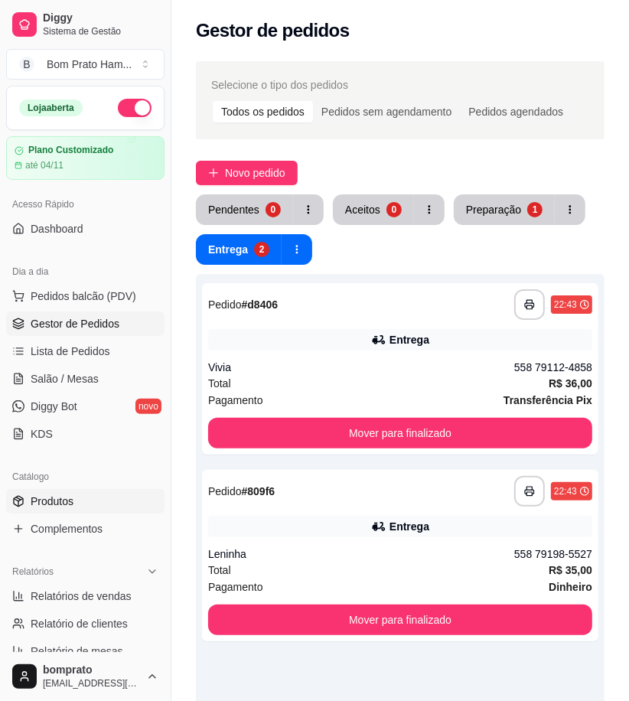
click at [64, 505] on span "Produtos" at bounding box center [52, 501] width 43 height 15
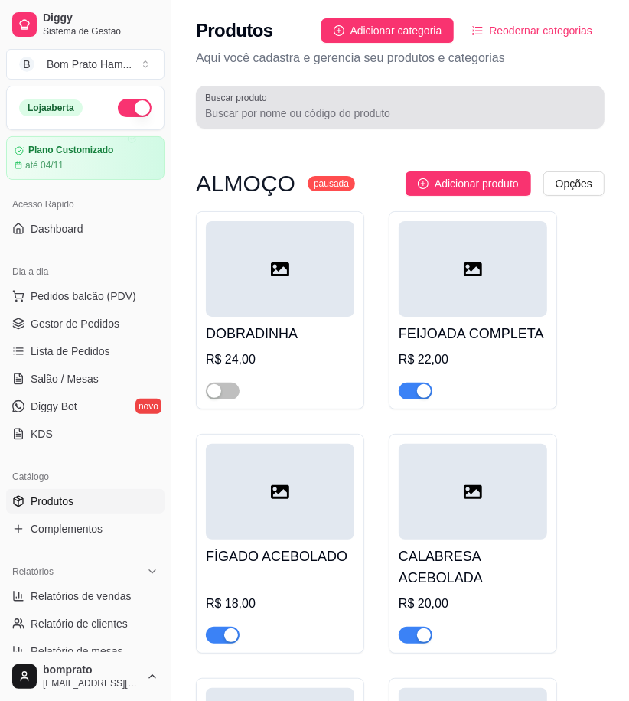
click at [279, 125] on div "Buscar produto" at bounding box center [400, 107] width 409 height 43
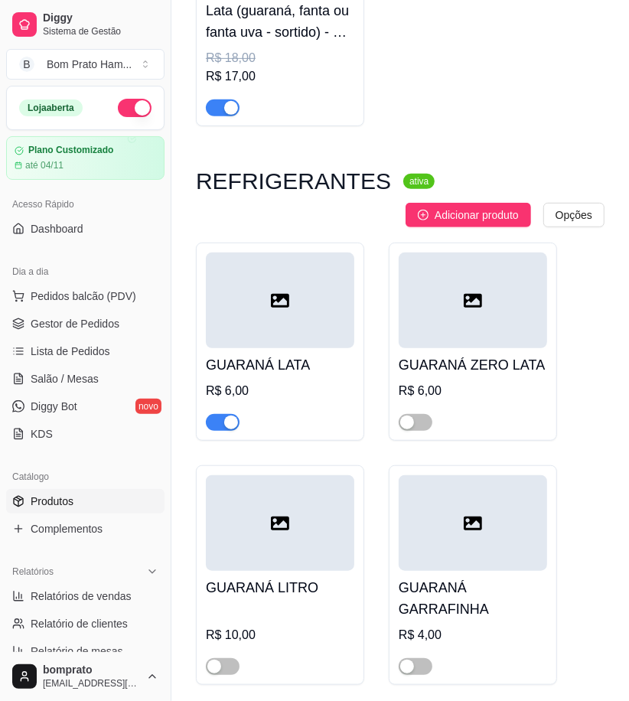
scroll to position [425, 0]
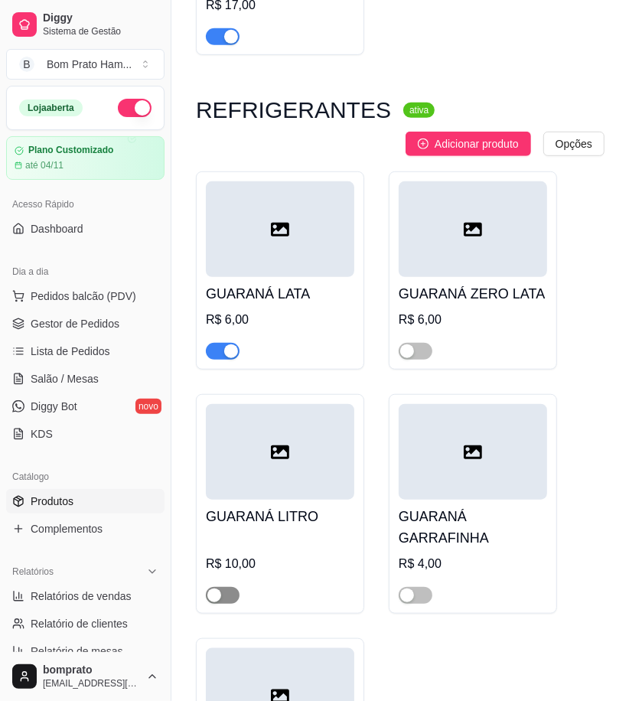
click at [220, 591] on div "button" at bounding box center [214, 595] width 14 height 14
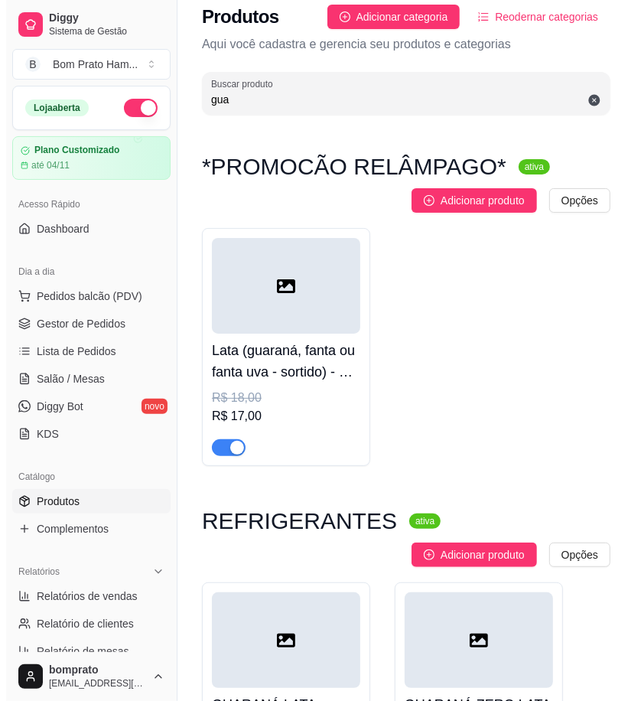
scroll to position [0, 0]
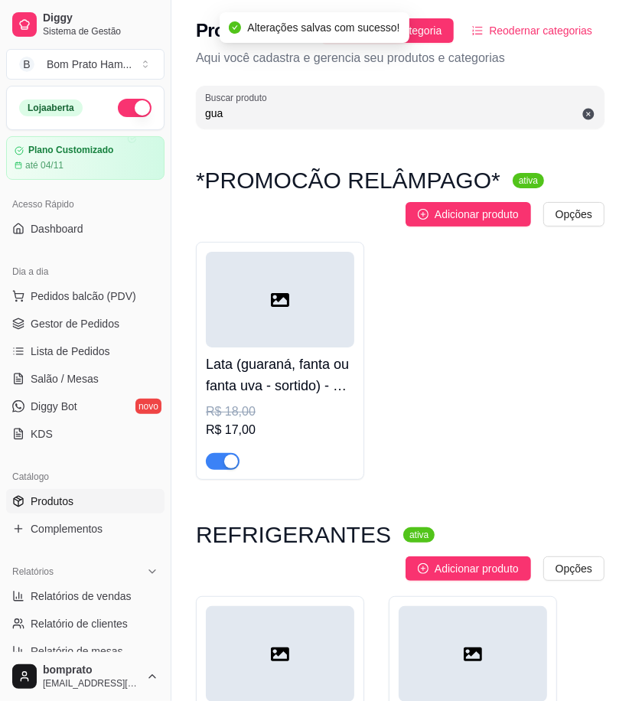
click at [249, 119] on input "gua" at bounding box center [400, 113] width 390 height 15
type input "a"
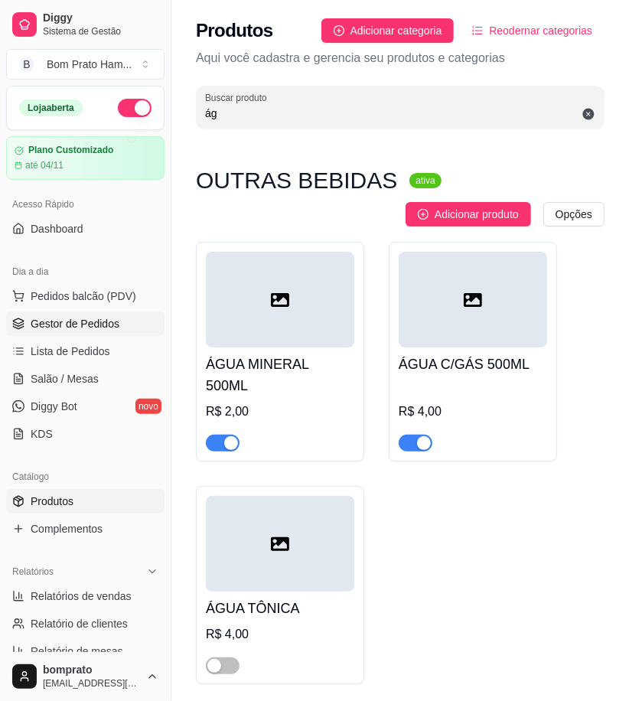
type input "ág"
click at [109, 323] on span "Gestor de Pedidos" at bounding box center [75, 323] width 89 height 15
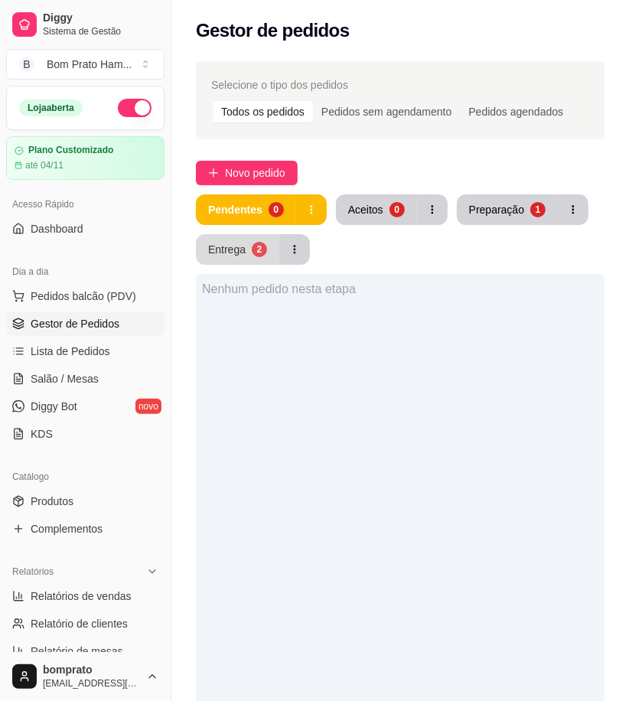
click at [242, 240] on button "Entrega 2" at bounding box center [237, 249] width 83 height 31
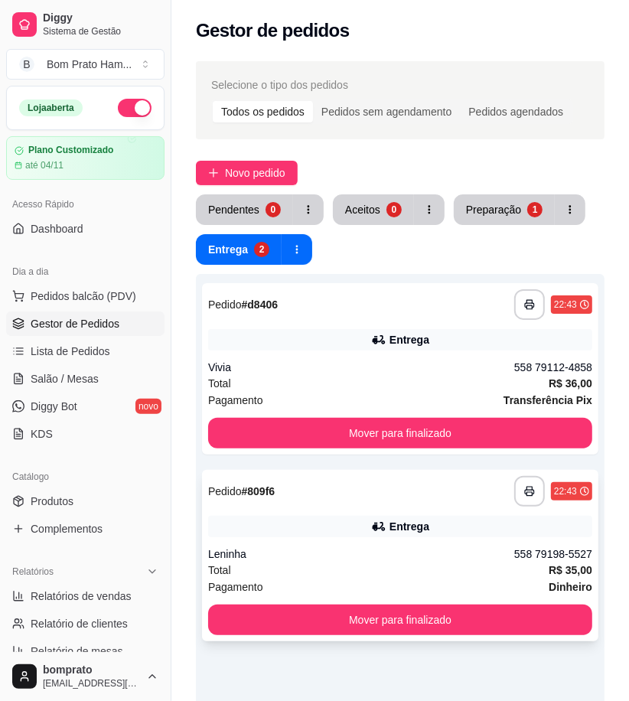
click at [362, 522] on div "Entrega" at bounding box center [400, 526] width 384 height 21
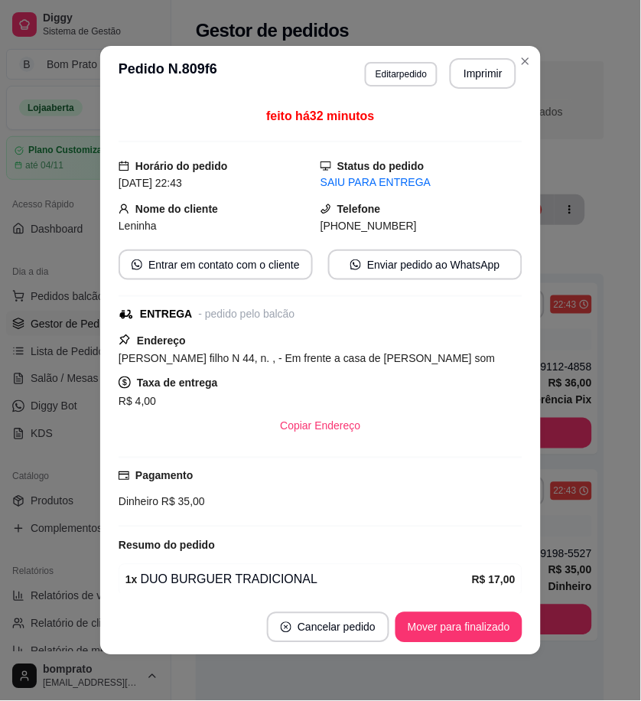
click at [391, 55] on header "**********" at bounding box center [320, 73] width 441 height 55
click at [390, 62] on button "Editar pedido" at bounding box center [401, 74] width 73 height 24
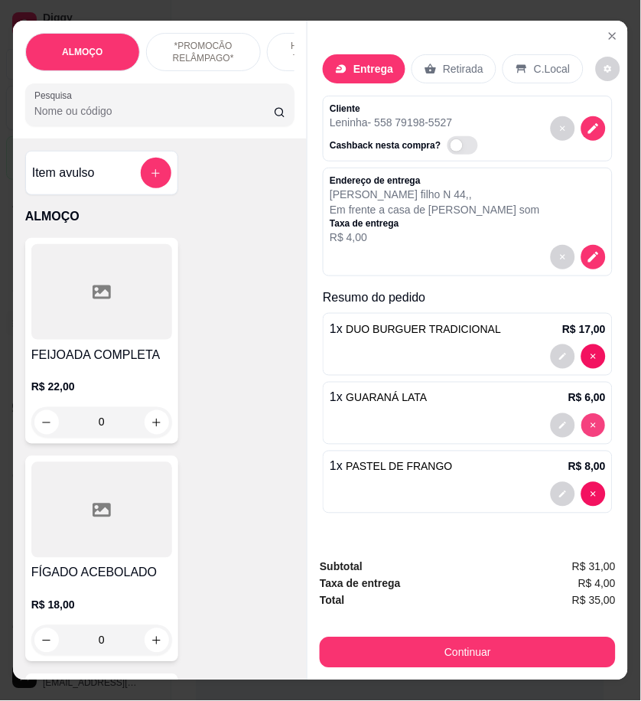
type input "0"
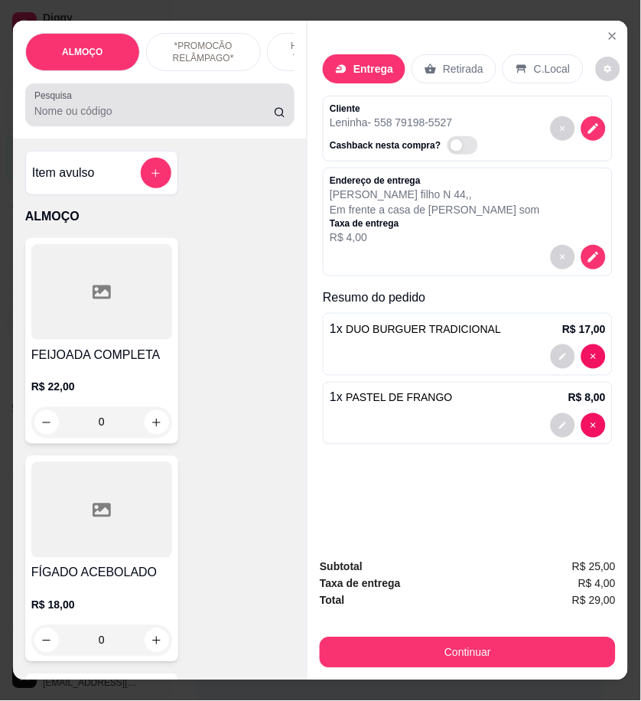
click at [119, 119] on input "Pesquisa" at bounding box center [154, 110] width 240 height 15
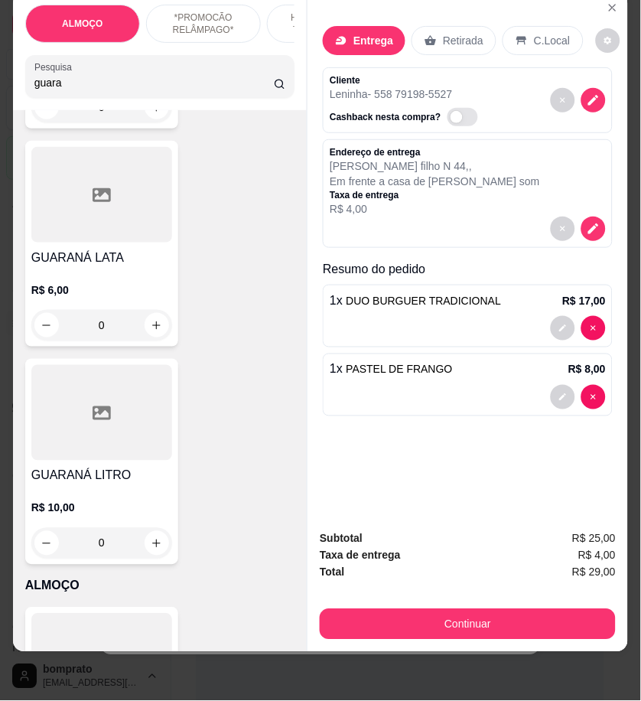
scroll to position [340, 0]
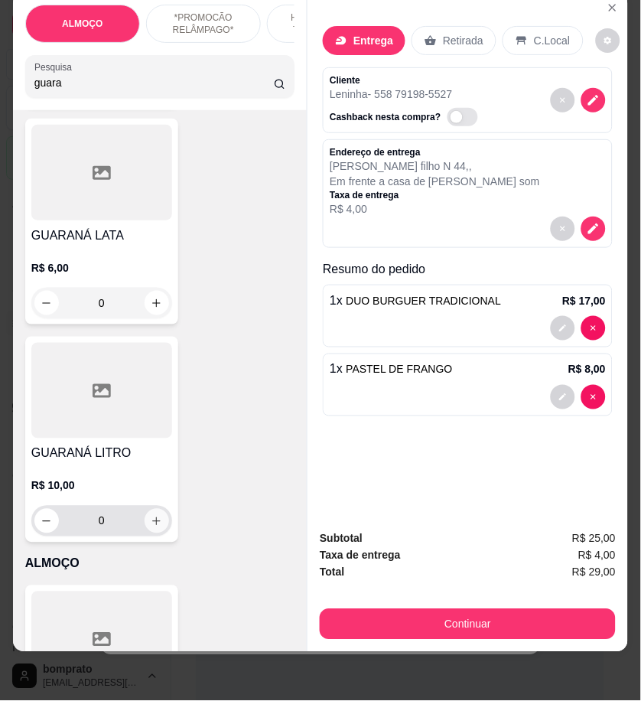
type input "guara"
click at [151, 517] on icon "increase-product-quantity" at bounding box center [156, 521] width 11 height 11
type input "1"
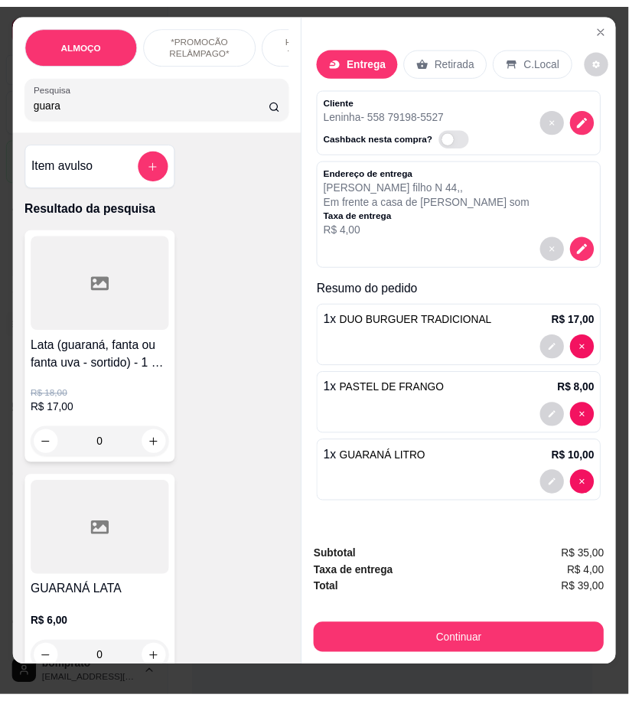
scroll to position [0, 0]
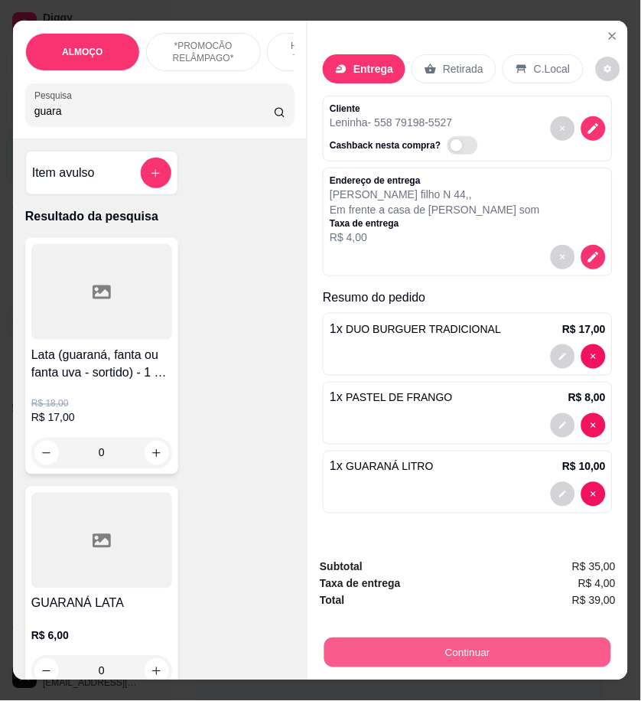
click at [516, 643] on button "Continuar" at bounding box center [467, 652] width 287 height 30
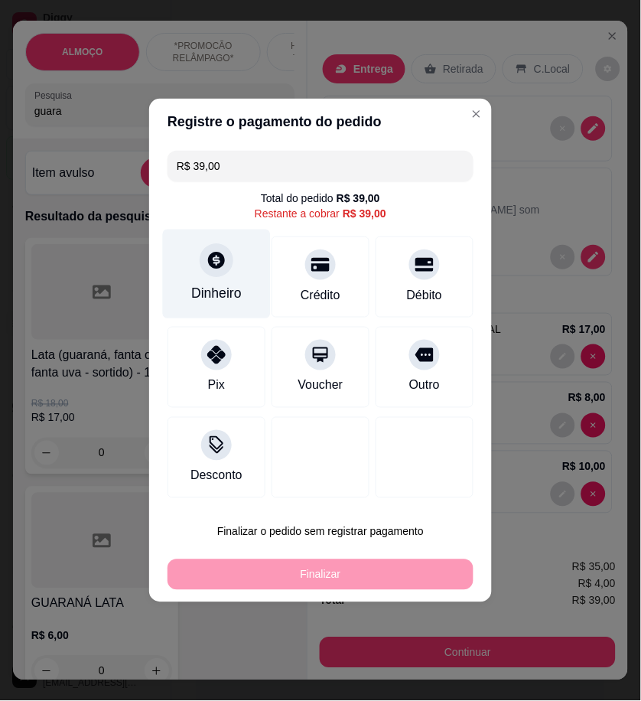
click at [197, 279] on div "Dinheiro" at bounding box center [217, 275] width 108 height 90
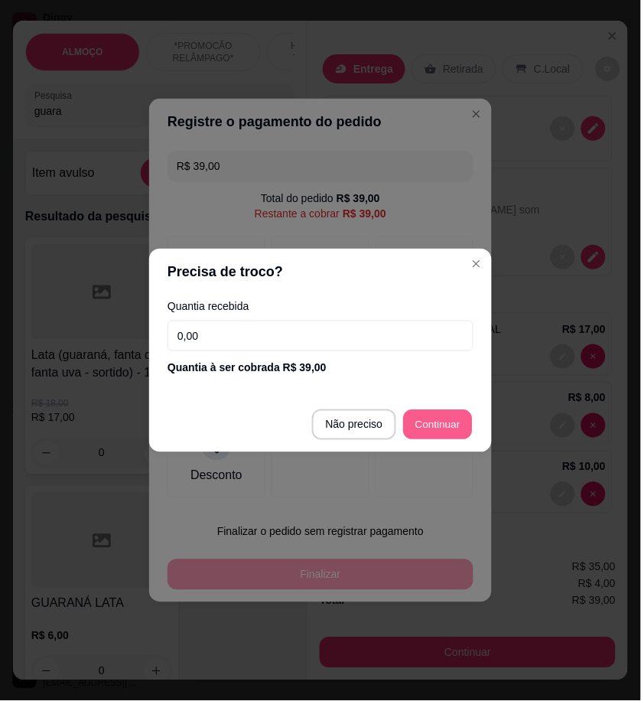
type input "R$ 0,00"
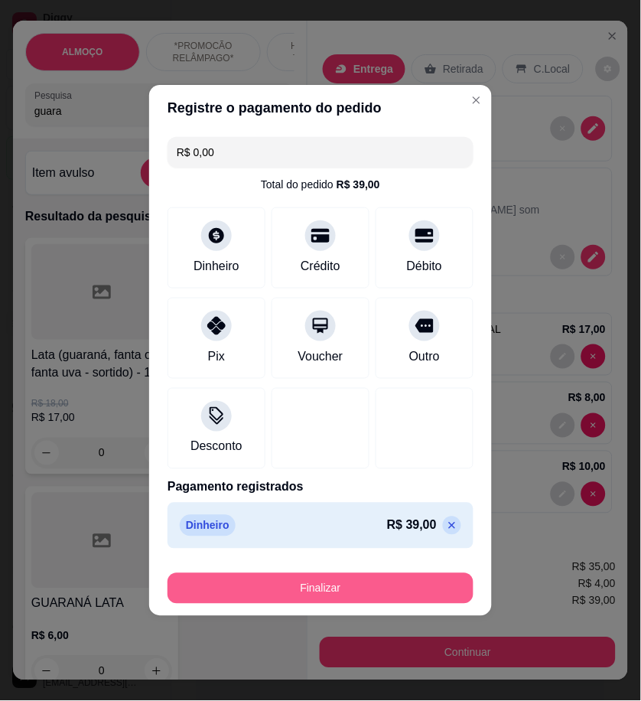
click at [438, 603] on button "Finalizar" at bounding box center [321, 588] width 306 height 31
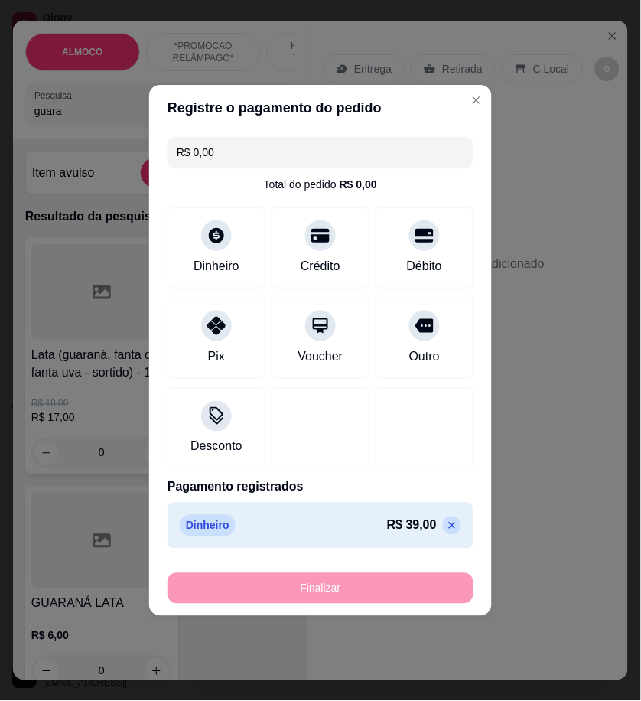
type input "0"
type input "-R$ 39,00"
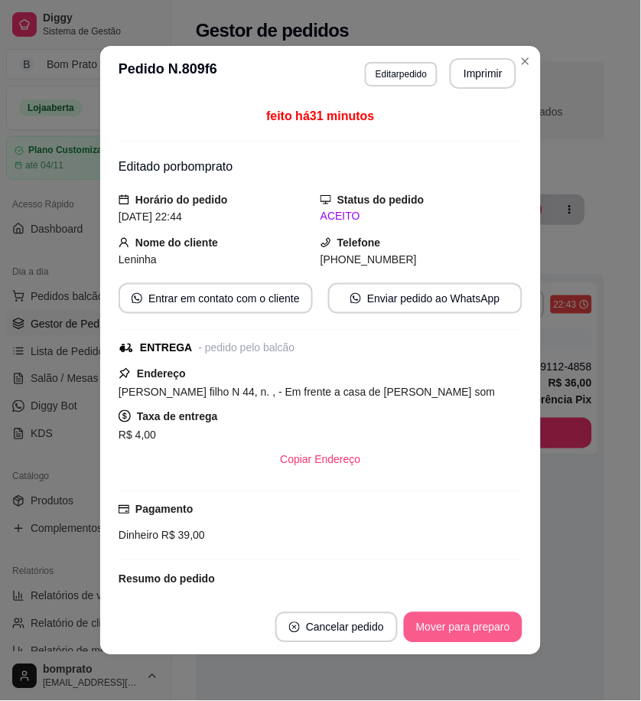
click at [484, 634] on button "Mover para preparo" at bounding box center [463, 627] width 119 height 31
click at [484, 634] on button "Mover para entrega" at bounding box center [463, 628] width 115 height 30
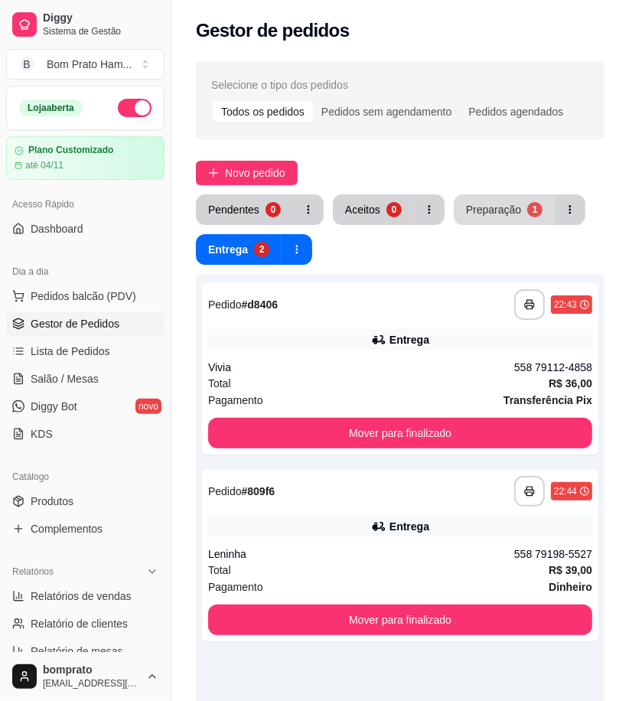
click at [483, 204] on div "Preparação" at bounding box center [493, 209] width 55 height 15
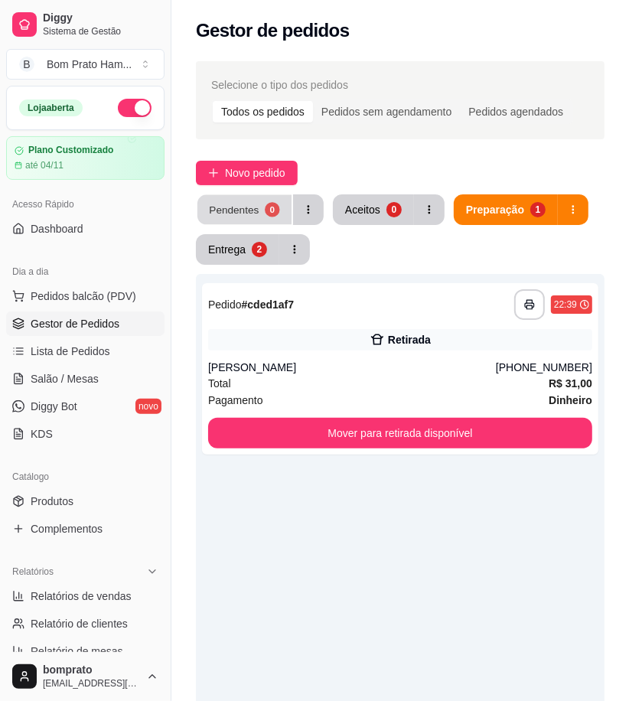
click at [259, 214] on button "Pendentes 0" at bounding box center [244, 210] width 94 height 30
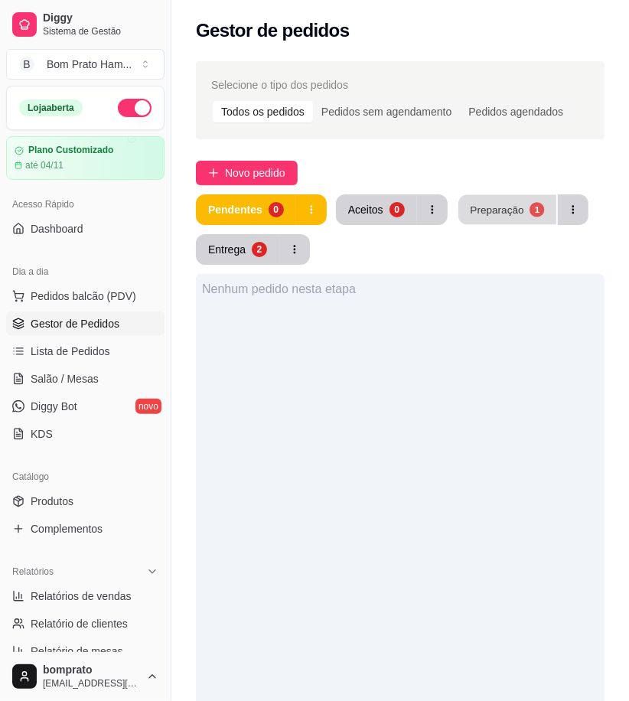
click at [538, 209] on div "1" at bounding box center [537, 209] width 15 height 15
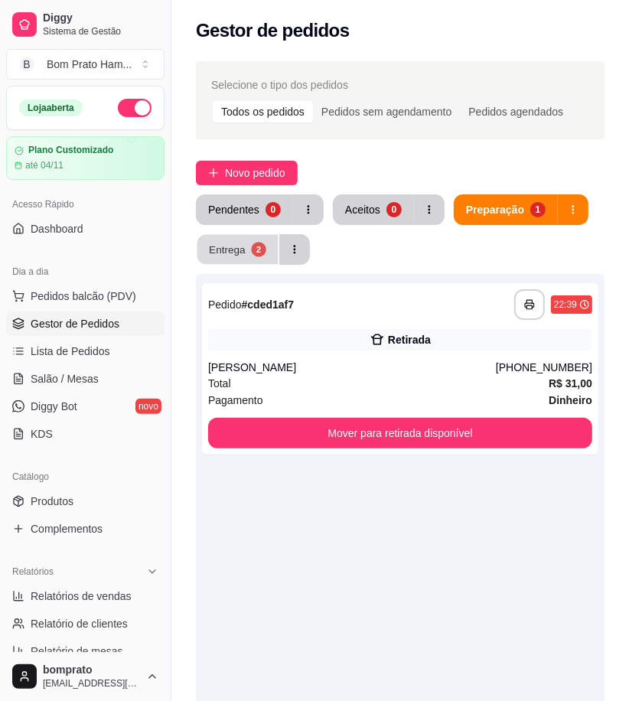
click at [254, 240] on button "Entrega 2" at bounding box center [237, 250] width 81 height 30
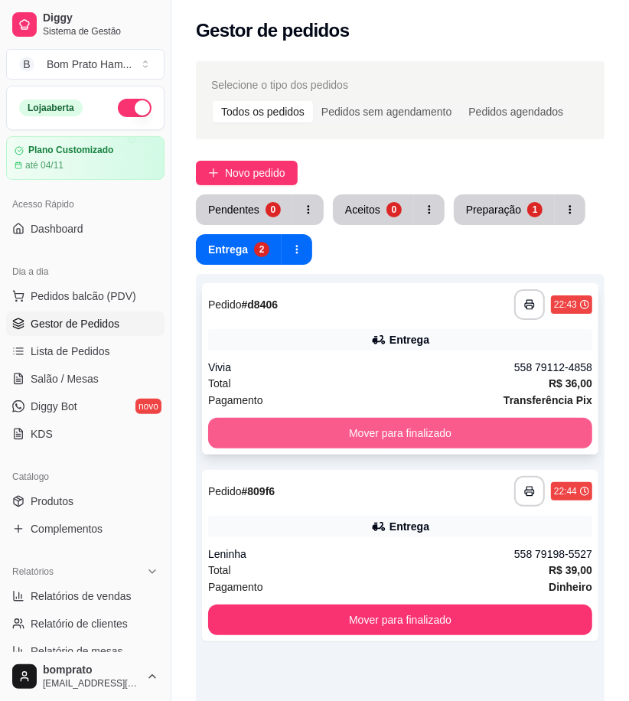
click at [493, 419] on button "Mover para finalizado" at bounding box center [400, 433] width 384 height 31
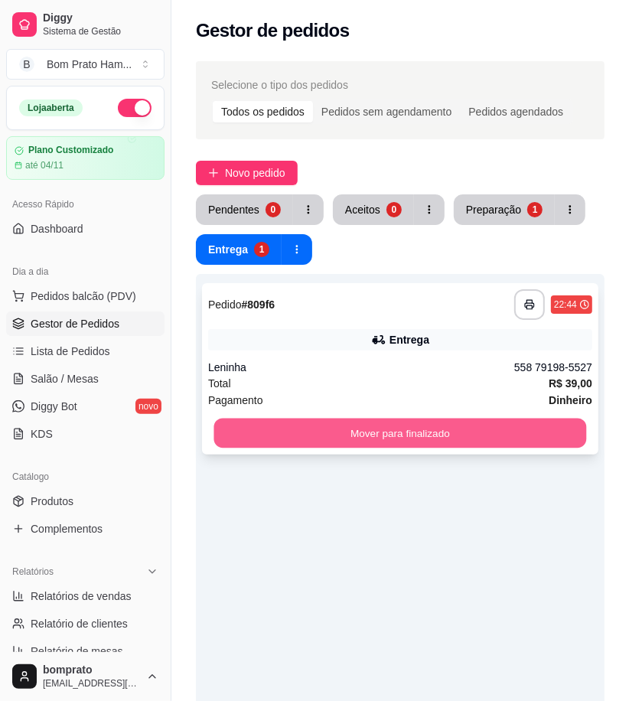
click at [491, 431] on button "Mover para finalizado" at bounding box center [400, 434] width 373 height 30
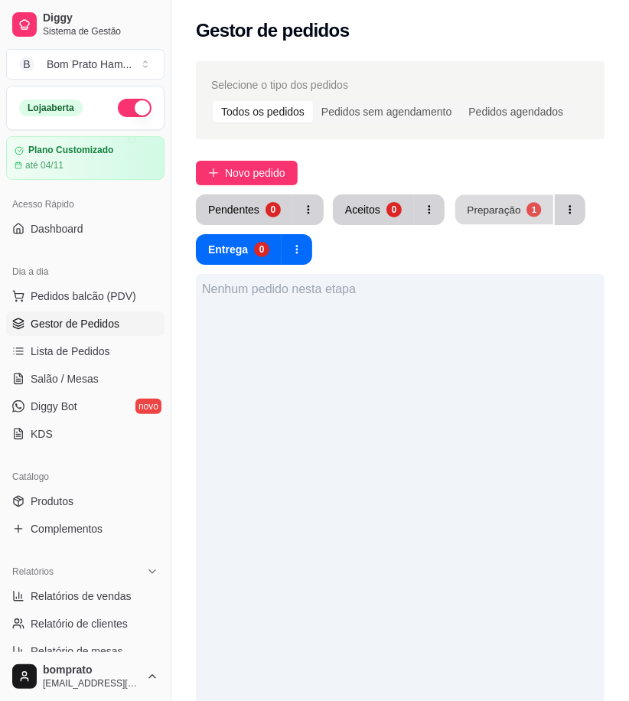
click at [505, 210] on div "Preparação" at bounding box center [494, 209] width 54 height 15
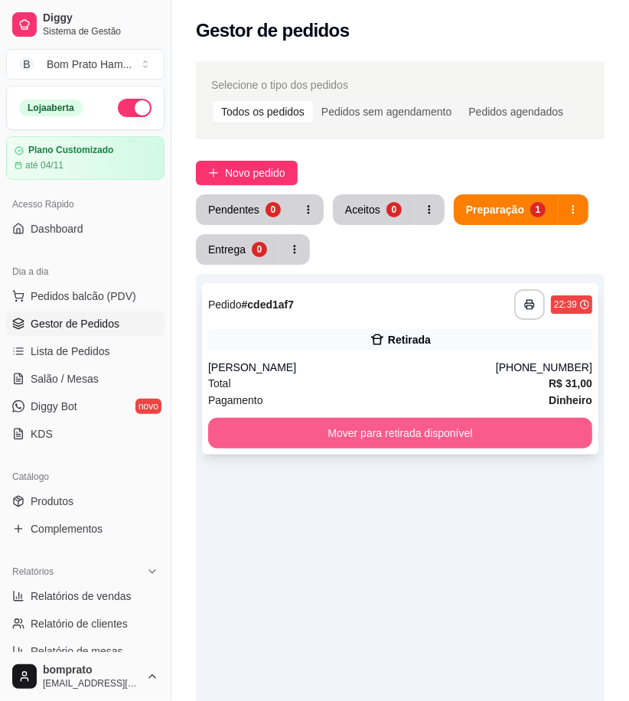
click at [510, 436] on button "Mover para retirada disponível" at bounding box center [400, 433] width 384 height 31
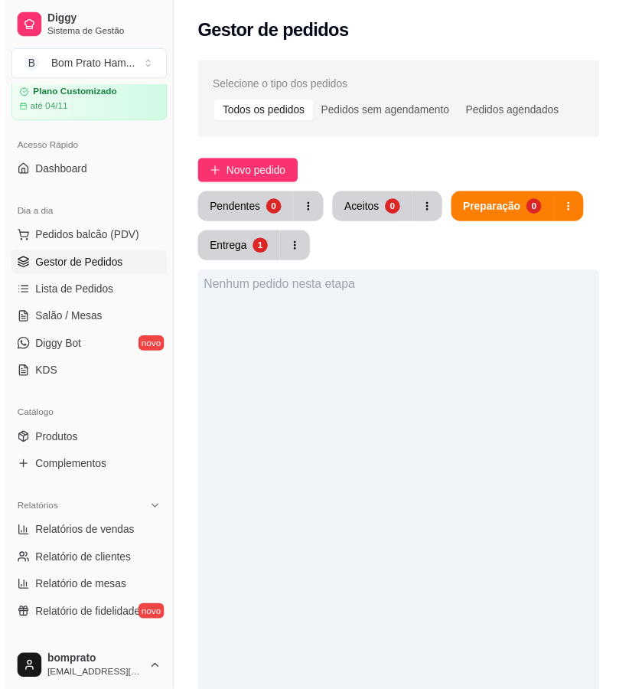
scroll to position [255, 0]
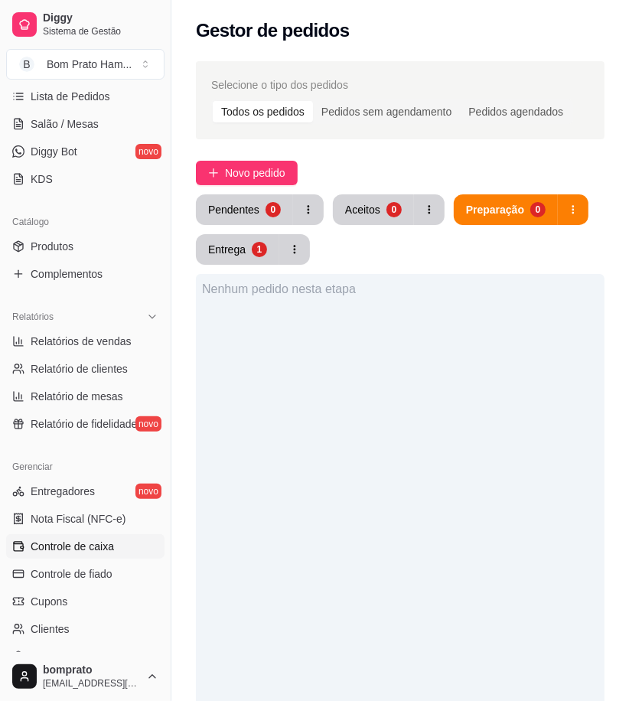
click at [132, 534] on link "Controle de caixa" at bounding box center [85, 546] width 158 height 24
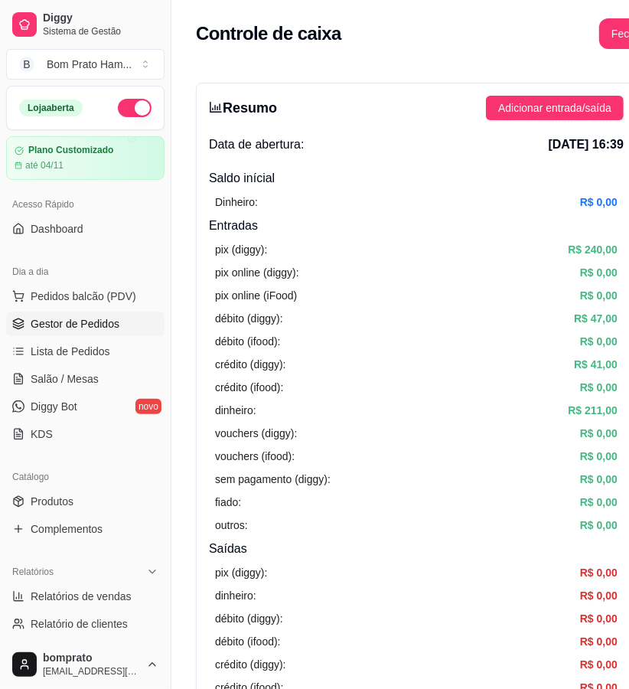
click at [81, 321] on span "Gestor de Pedidos" at bounding box center [75, 323] width 89 height 15
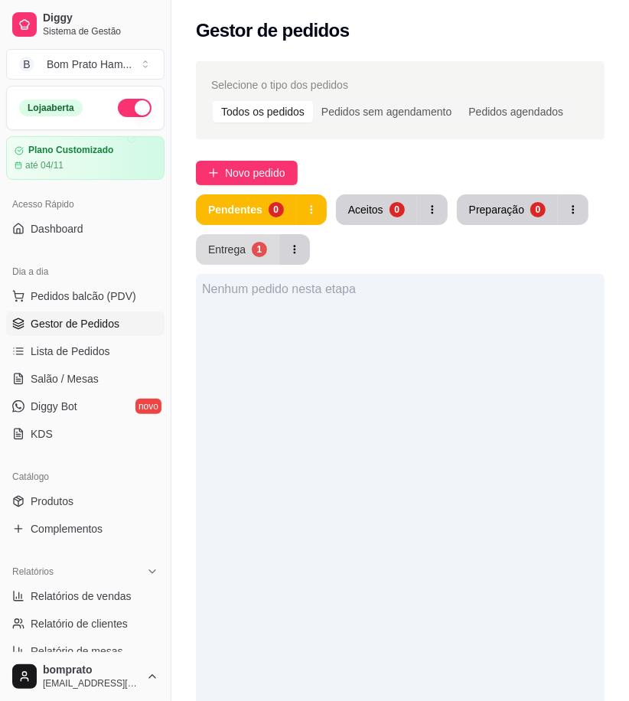
click at [220, 253] on div "Entrega" at bounding box center [226, 249] width 37 height 15
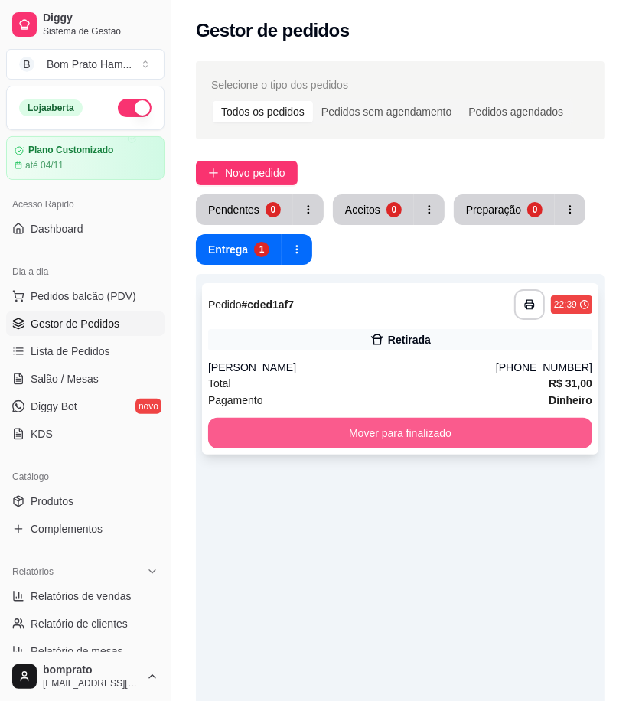
click at [456, 440] on button "Mover para finalizado" at bounding box center [400, 433] width 384 height 31
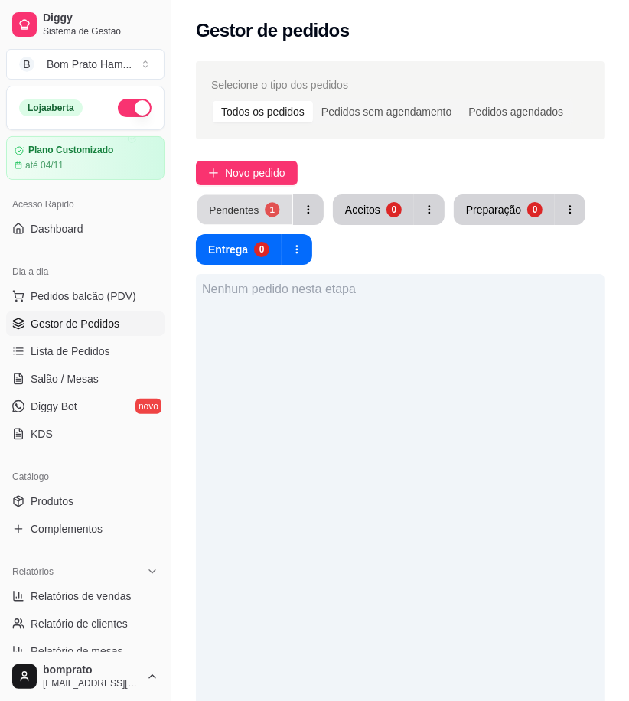
click at [239, 214] on div "Pendentes" at bounding box center [234, 209] width 50 height 15
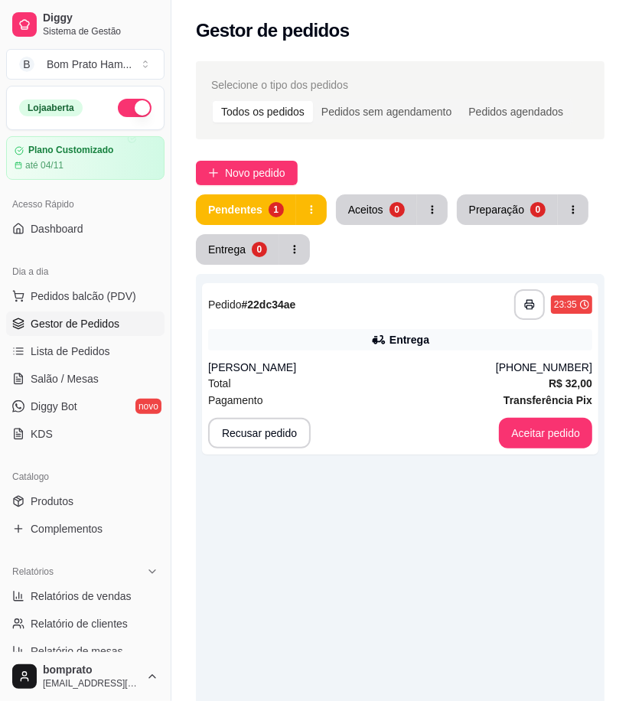
click at [381, 334] on icon at bounding box center [378, 339] width 15 height 15
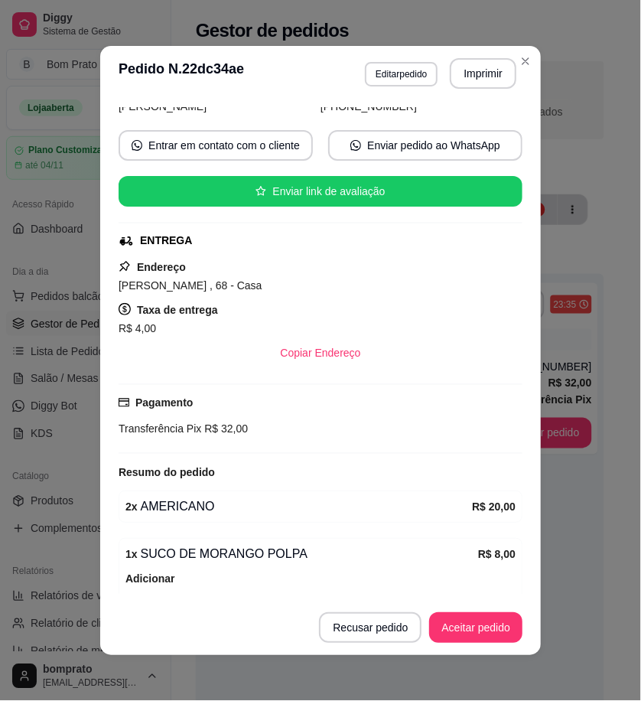
scroll to position [220, 0]
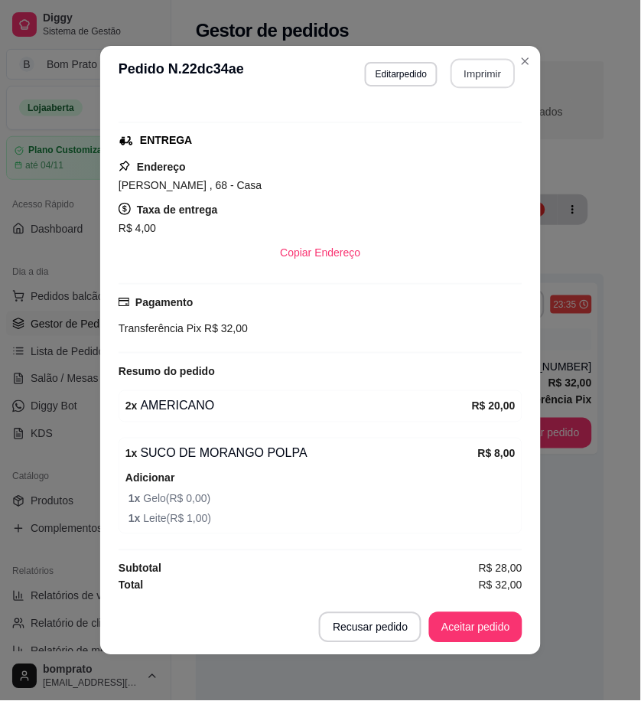
click at [455, 88] on div "**********" at bounding box center [441, 73] width 152 height 31
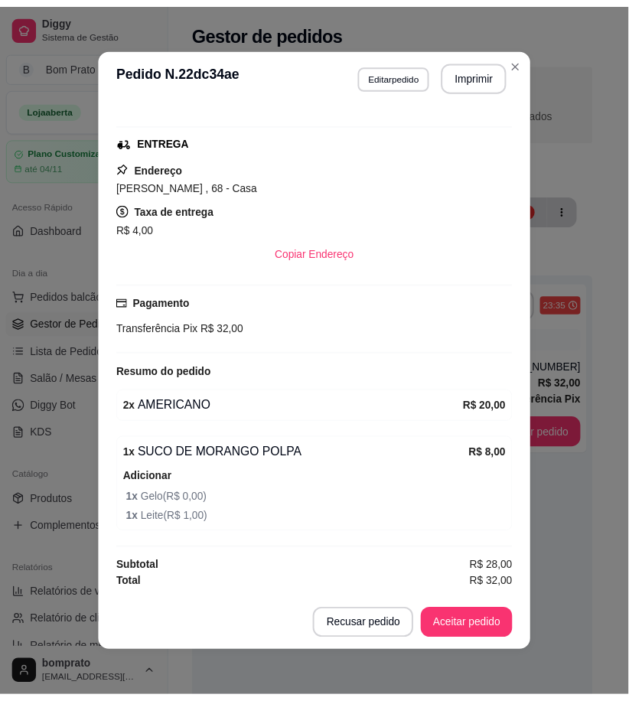
scroll to position [0, 0]
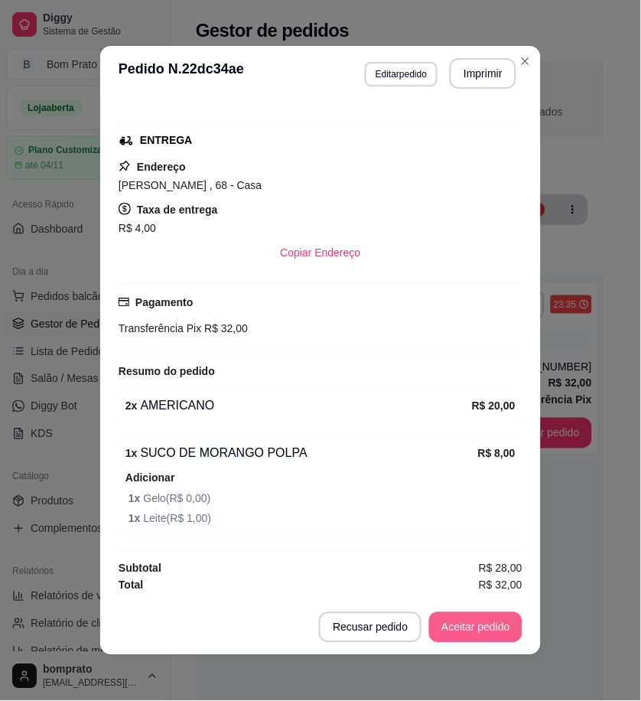
click at [494, 614] on button "Aceitar pedido" at bounding box center [475, 627] width 93 height 31
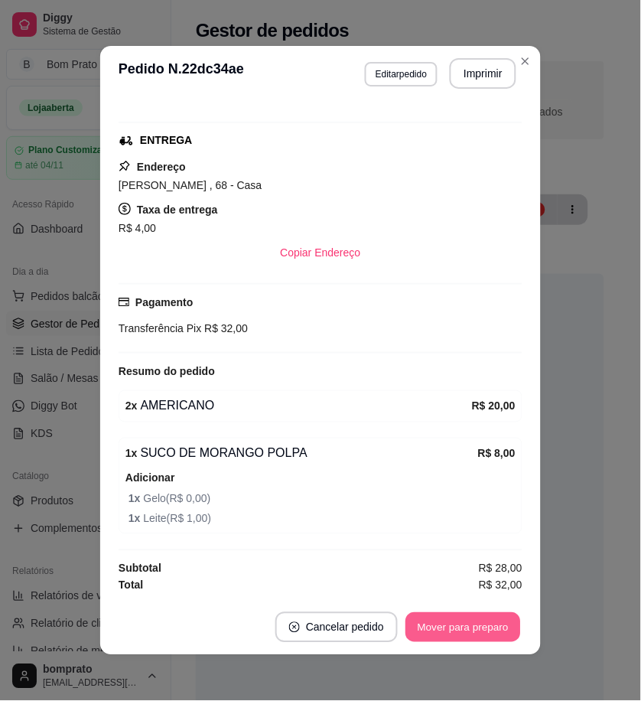
click at [498, 628] on button "Mover para preparo" at bounding box center [463, 628] width 115 height 30
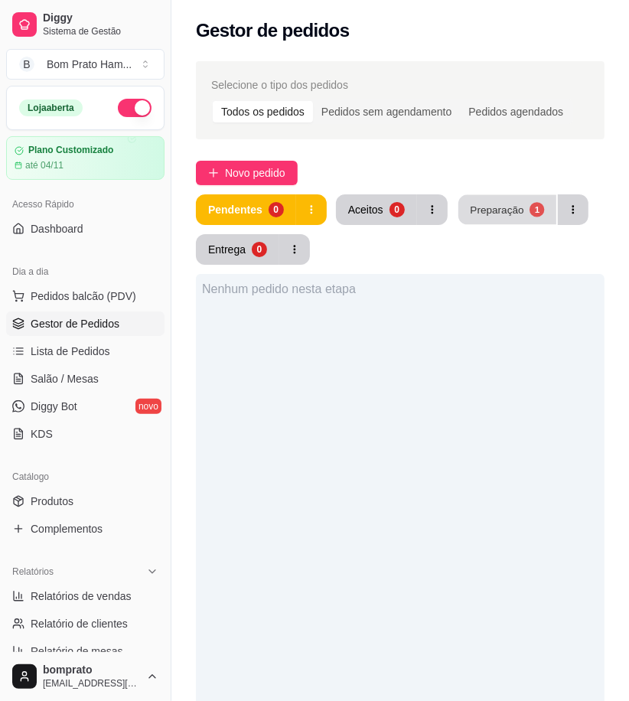
click at [503, 218] on button "Preparação 1" at bounding box center [507, 210] width 98 height 30
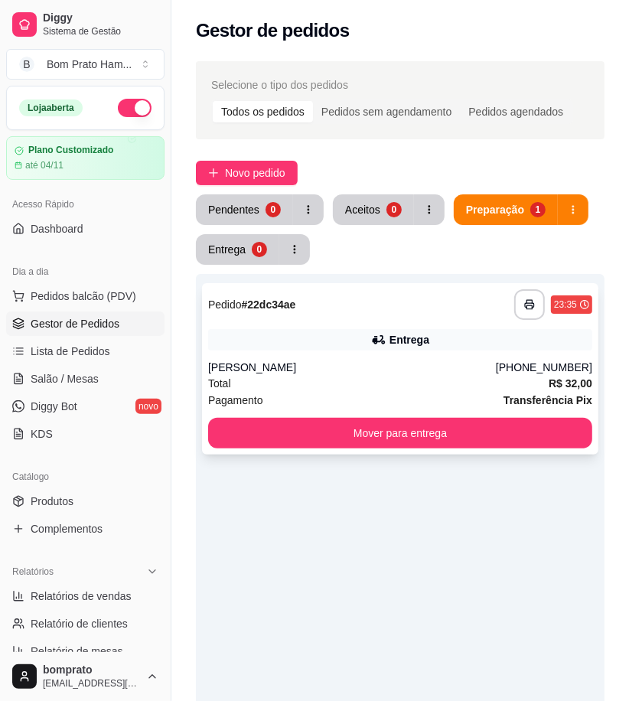
click at [426, 343] on div "Entrega" at bounding box center [410, 339] width 40 height 15
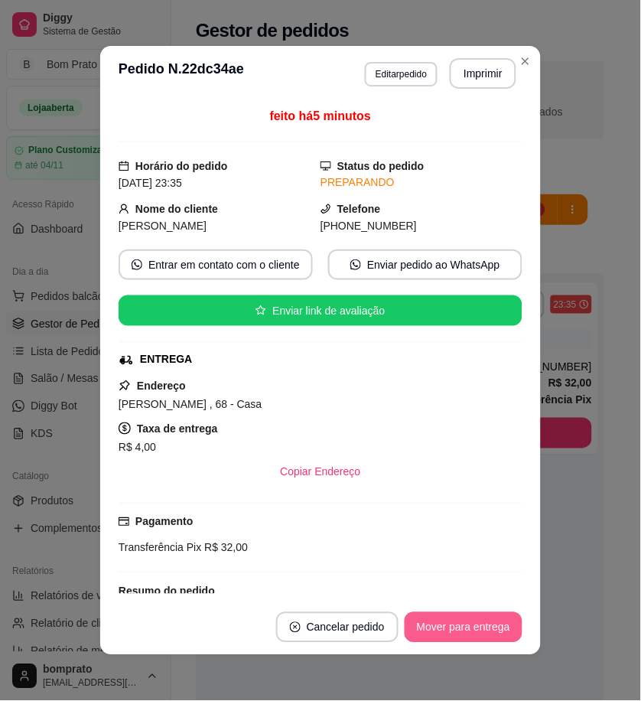
click at [462, 616] on button "Mover para entrega" at bounding box center [464, 627] width 118 height 31
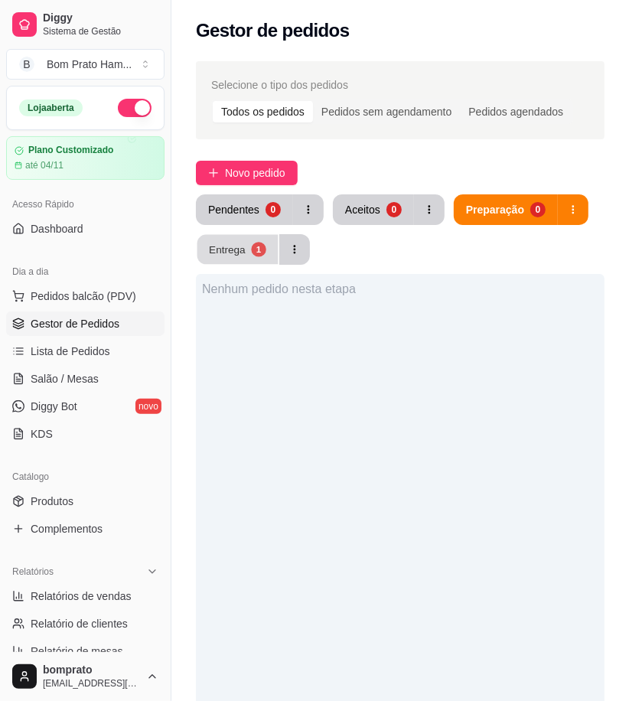
click at [236, 256] on button "Entrega 1" at bounding box center [237, 250] width 81 height 30
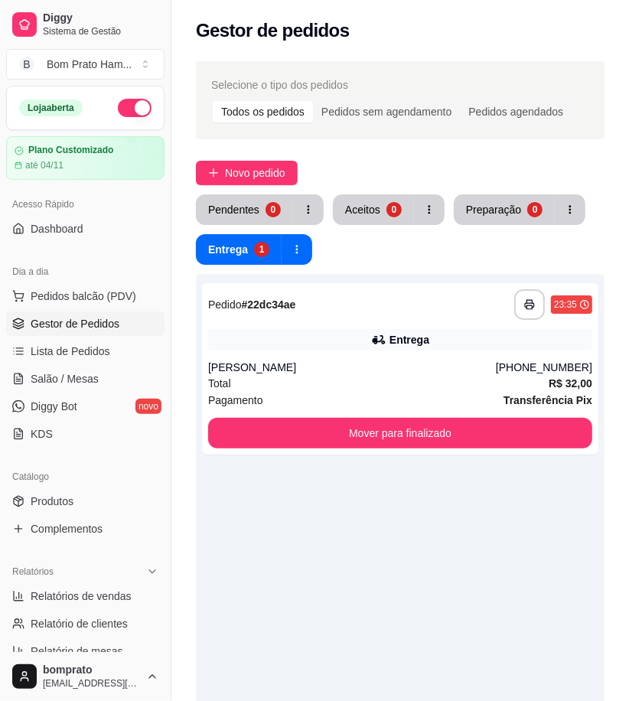
click at [118, 107] on button "button" at bounding box center [135, 108] width 34 height 18
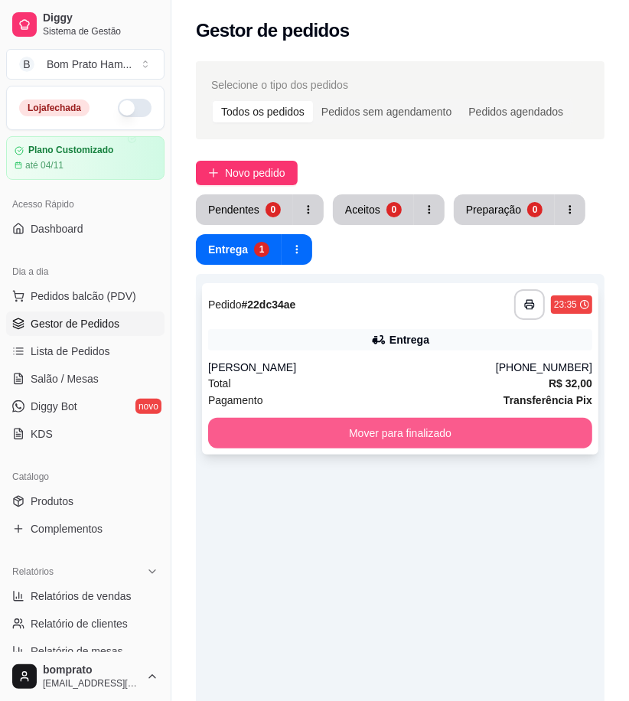
click at [411, 437] on button "Mover para finalizado" at bounding box center [400, 433] width 384 height 31
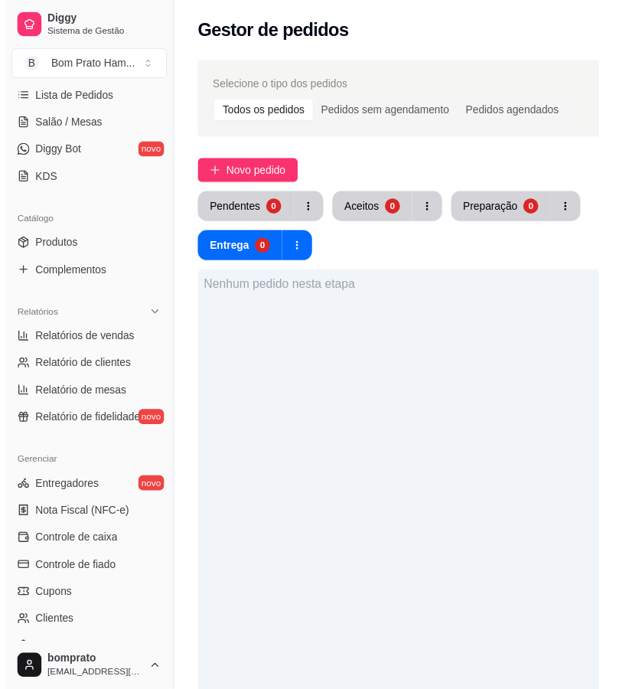
scroll to position [340, 0]
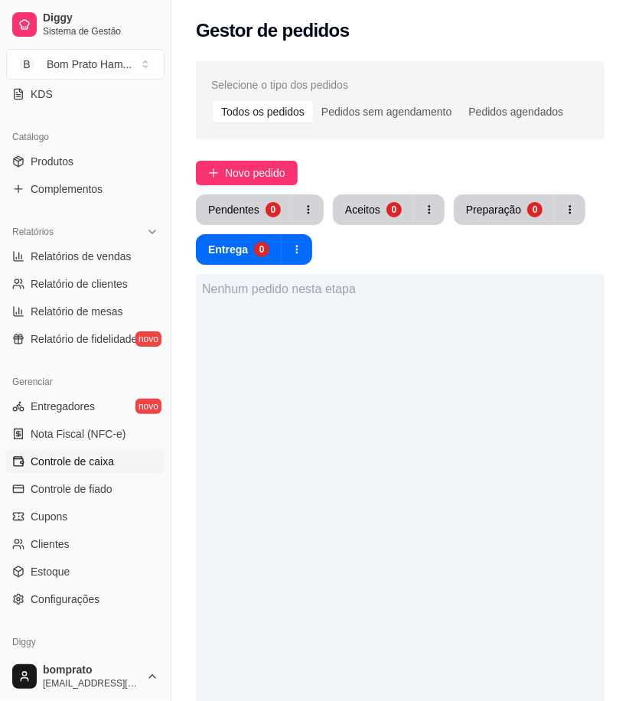
click at [102, 456] on span "Controle de caixa" at bounding box center [72, 461] width 83 height 15
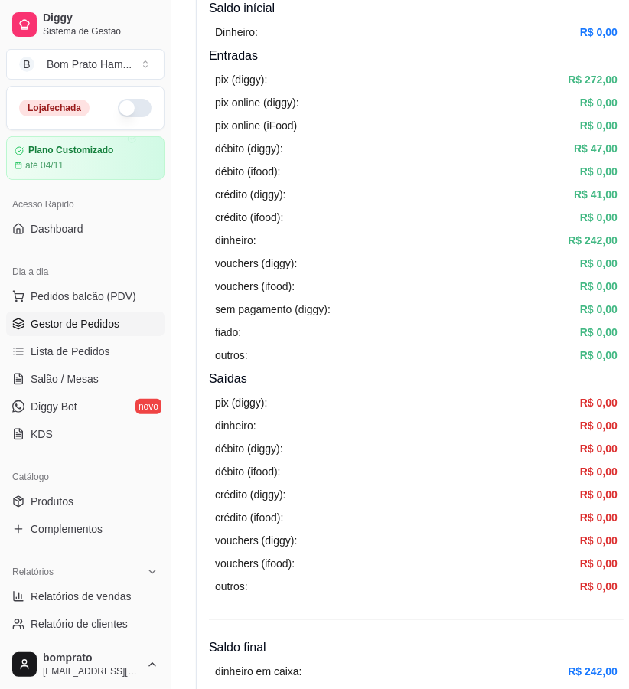
click at [103, 323] on span "Gestor de Pedidos" at bounding box center [75, 323] width 89 height 15
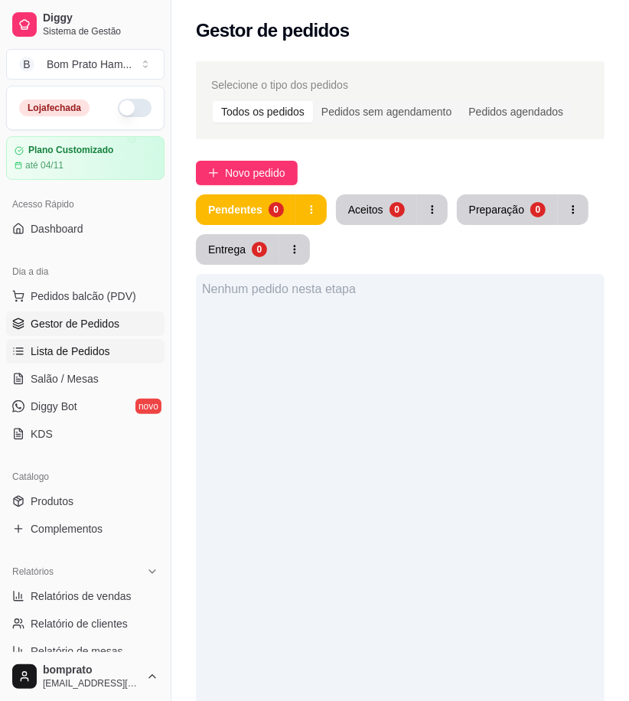
click at [133, 355] on link "Lista de Pedidos" at bounding box center [85, 351] width 158 height 24
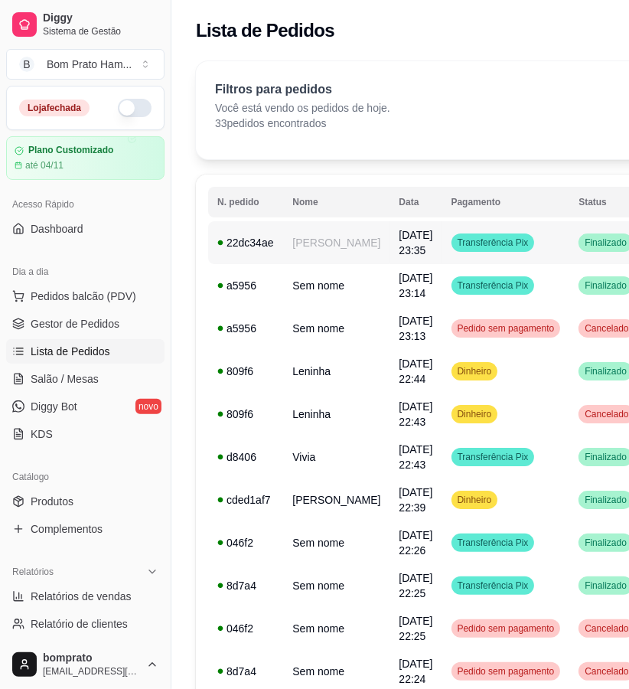
click at [346, 228] on td "Alisson" at bounding box center [336, 242] width 106 height 43
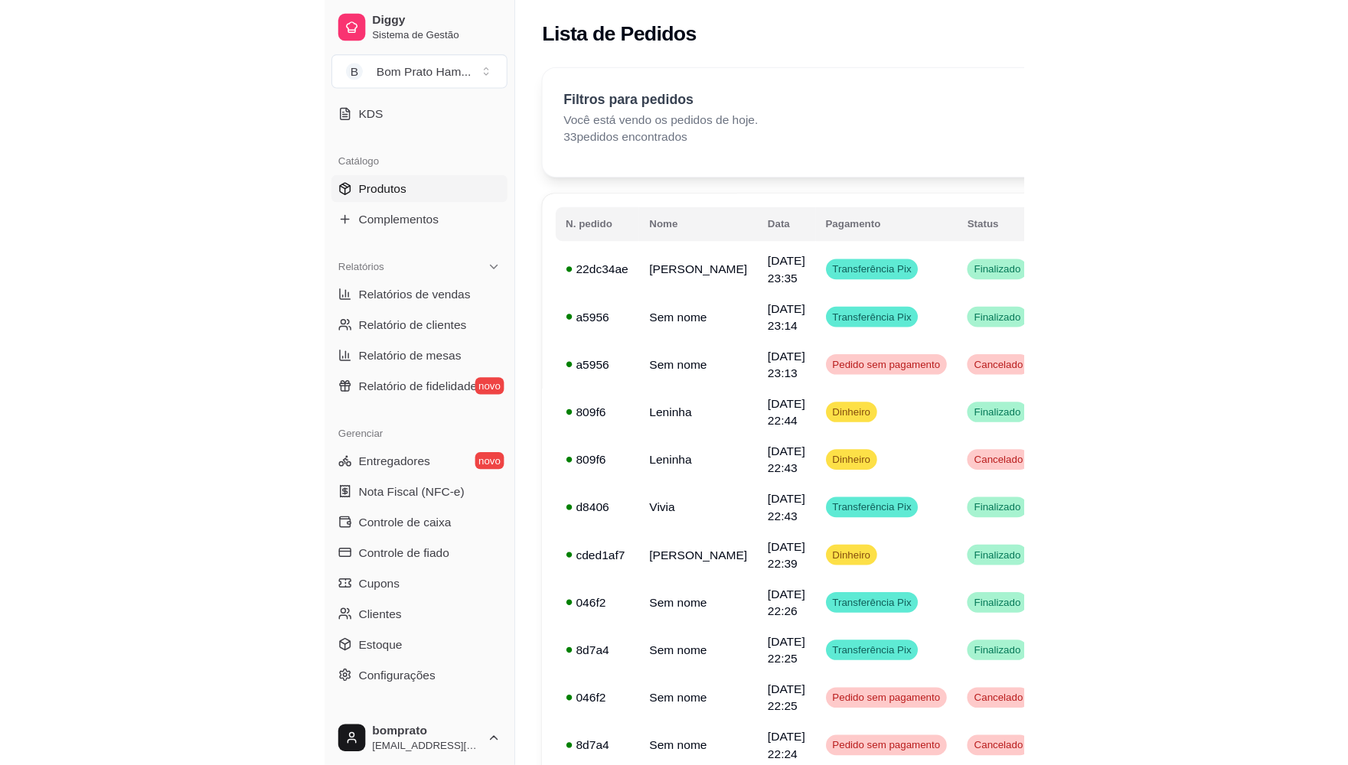
scroll to position [340, 0]
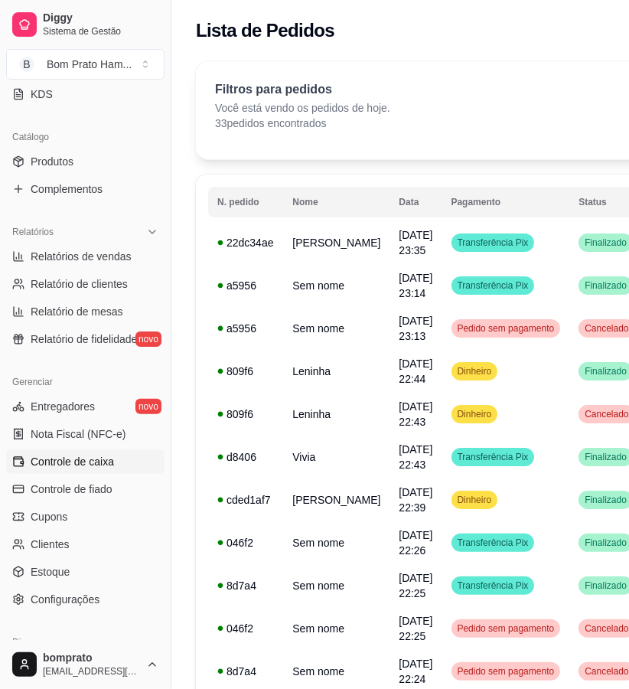
click at [103, 458] on span "Controle de caixa" at bounding box center [72, 461] width 83 height 15
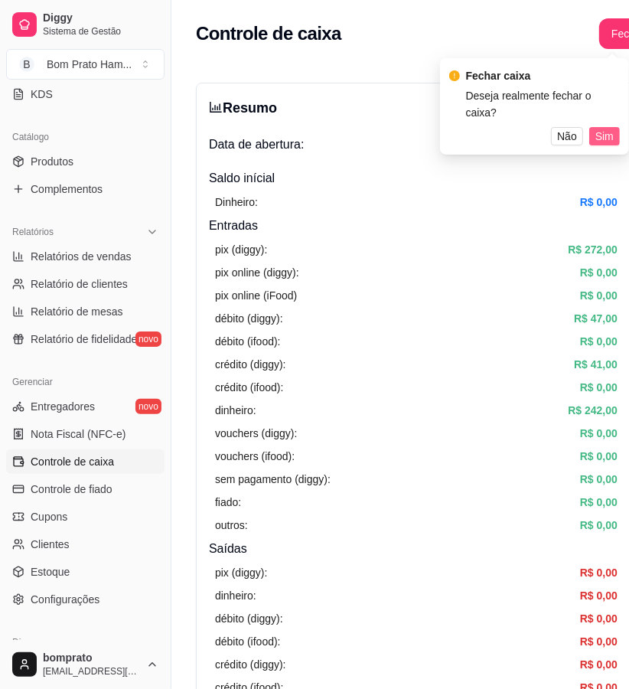
click at [602, 128] on span "Sim" at bounding box center [604, 136] width 18 height 17
